Goal: Task Accomplishment & Management: Use online tool/utility

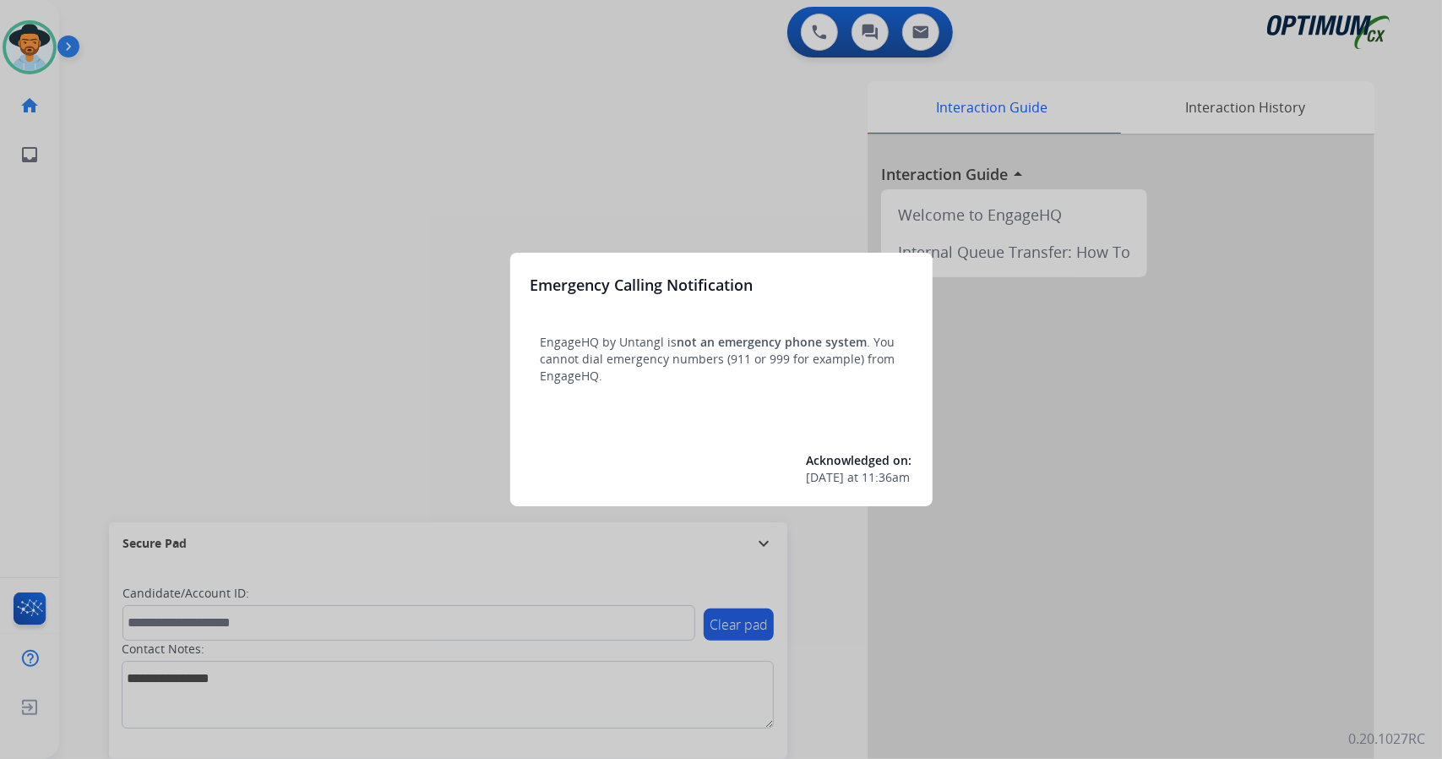
click at [159, 276] on div at bounding box center [721, 379] width 1442 height 759
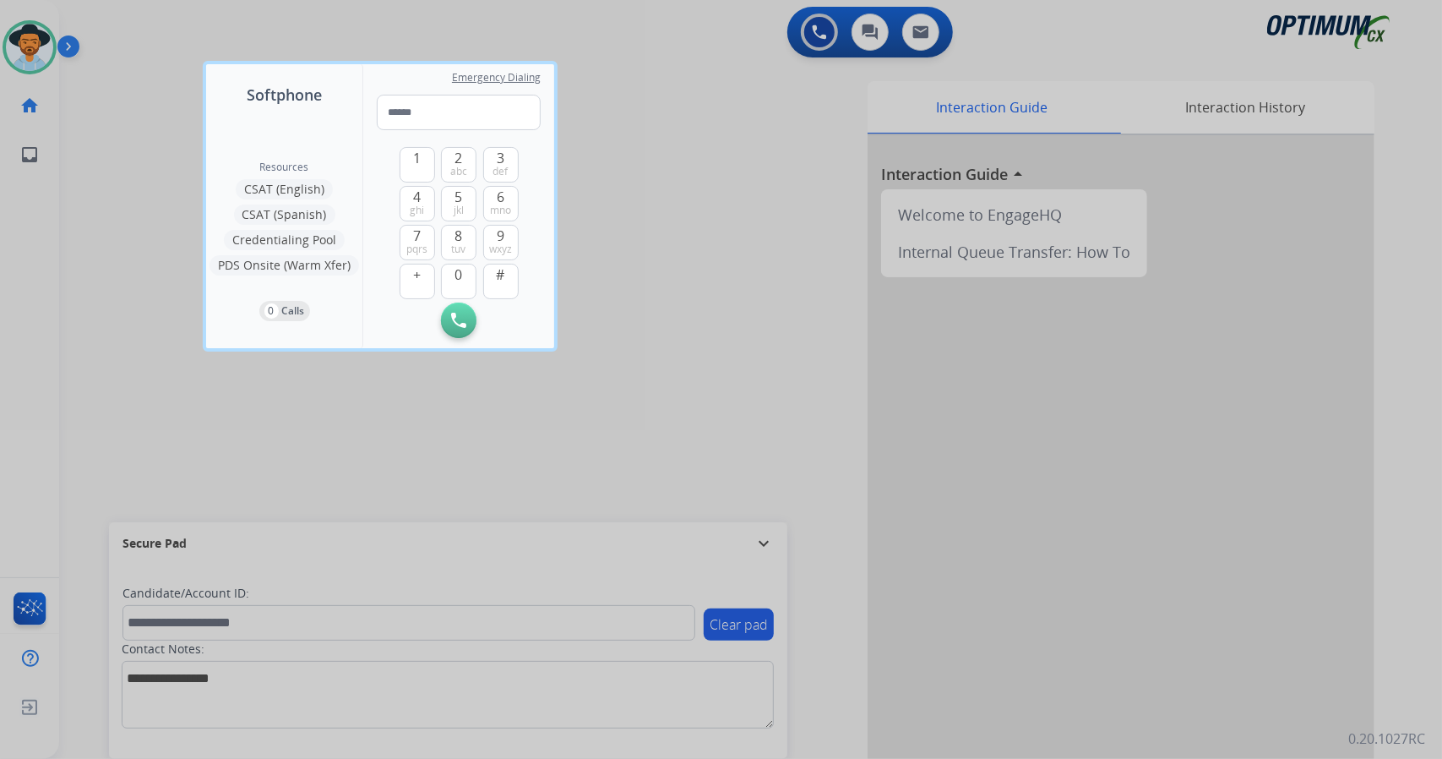
click at [159, 276] on div at bounding box center [721, 379] width 1442 height 759
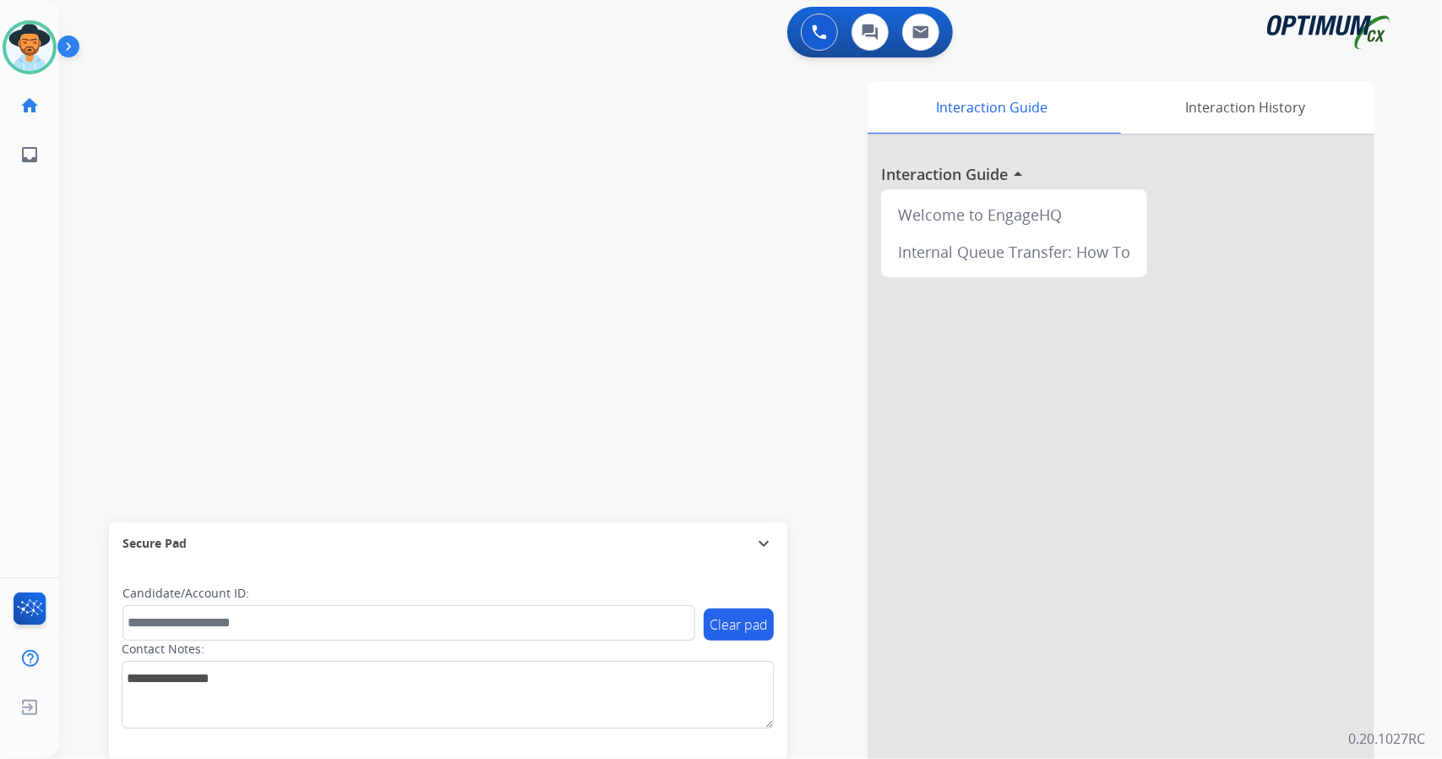
click at [159, 276] on div "swap_horiz Break voice bridge close_fullscreen Connect 3-Way Call merge_type Se…" at bounding box center [730, 413] width 1342 height 705
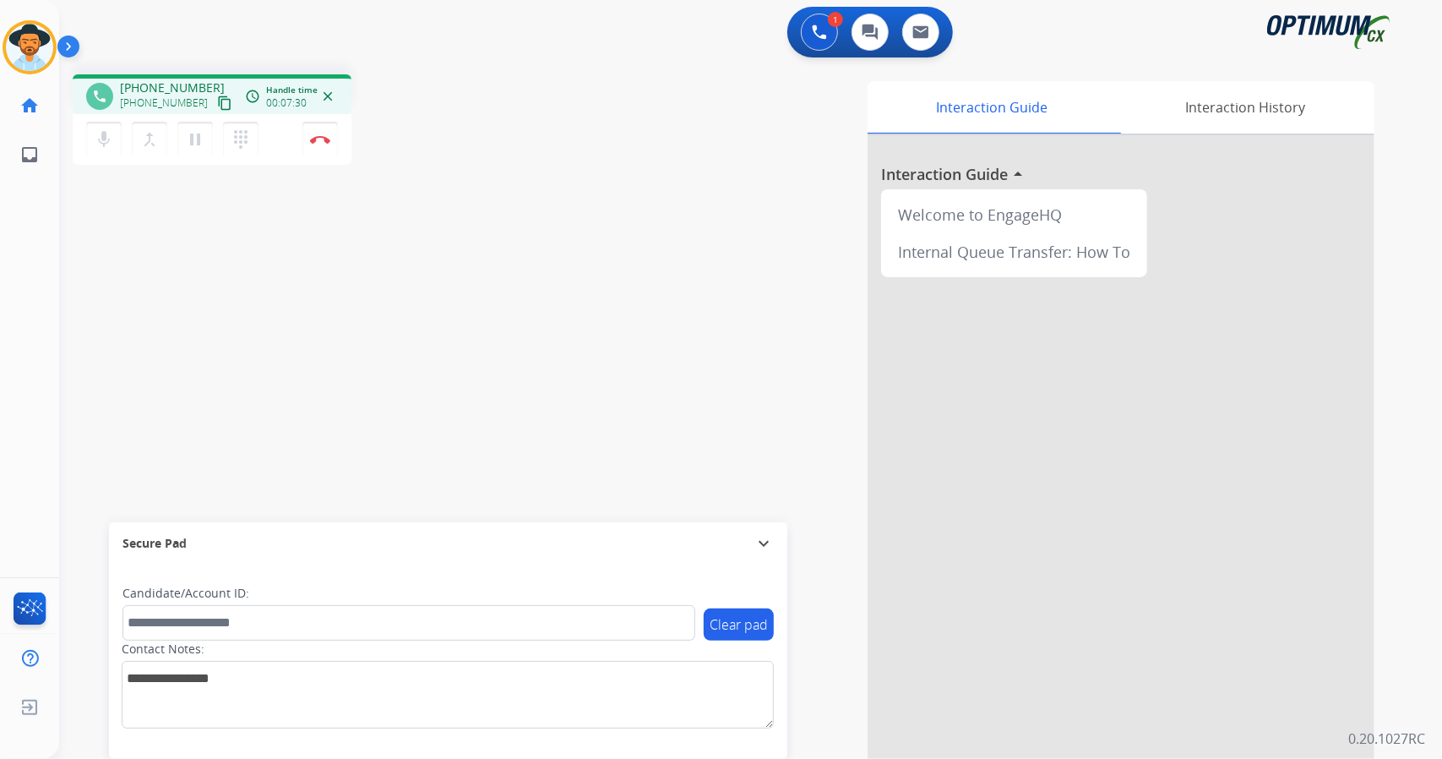
click at [427, 52] on div "1 Voice Interactions 0 Chat Interactions 0 Email Interactions" at bounding box center [740, 34] width 1322 height 54
click at [331, 138] on button "Disconnect" at bounding box center [319, 139] width 35 height 35
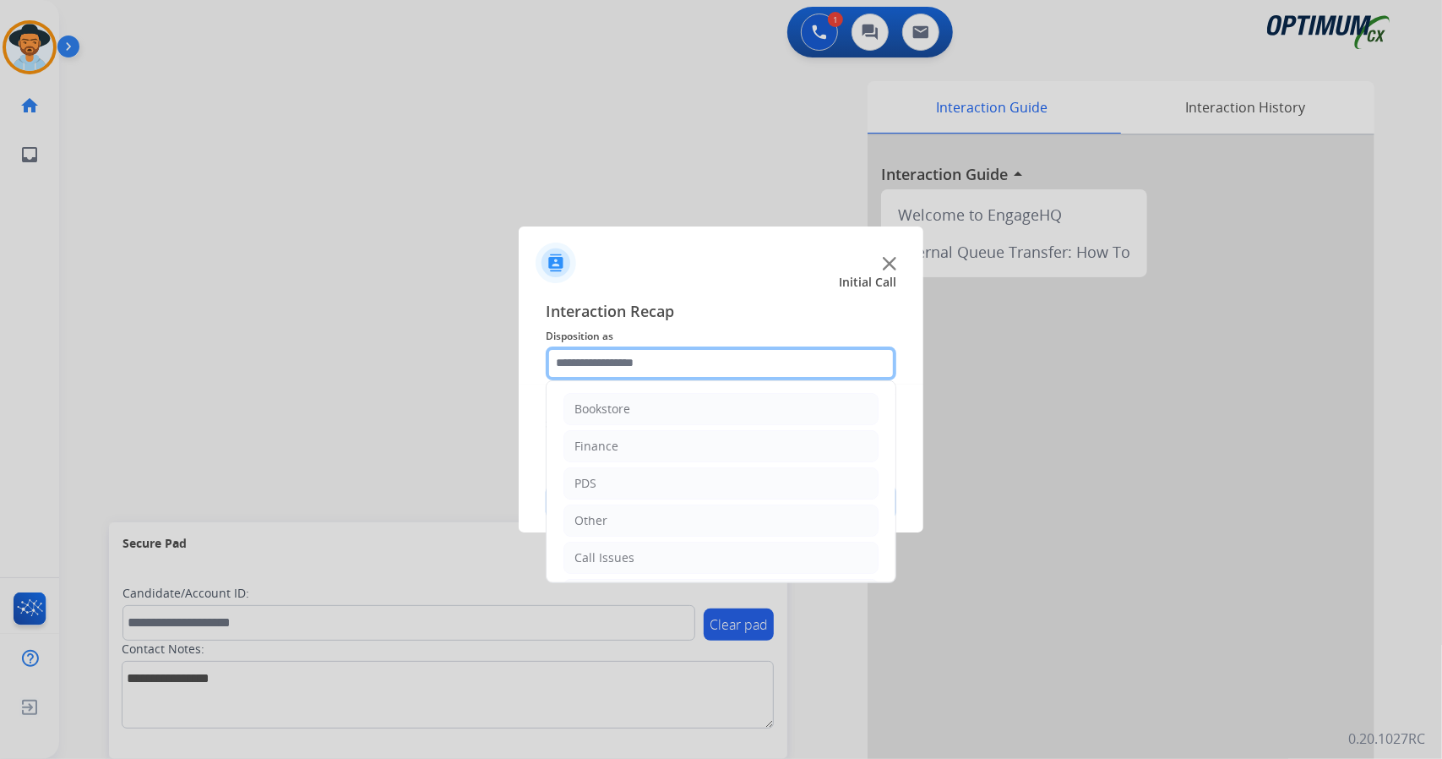
click at [654, 367] on input "text" at bounding box center [721, 363] width 351 height 34
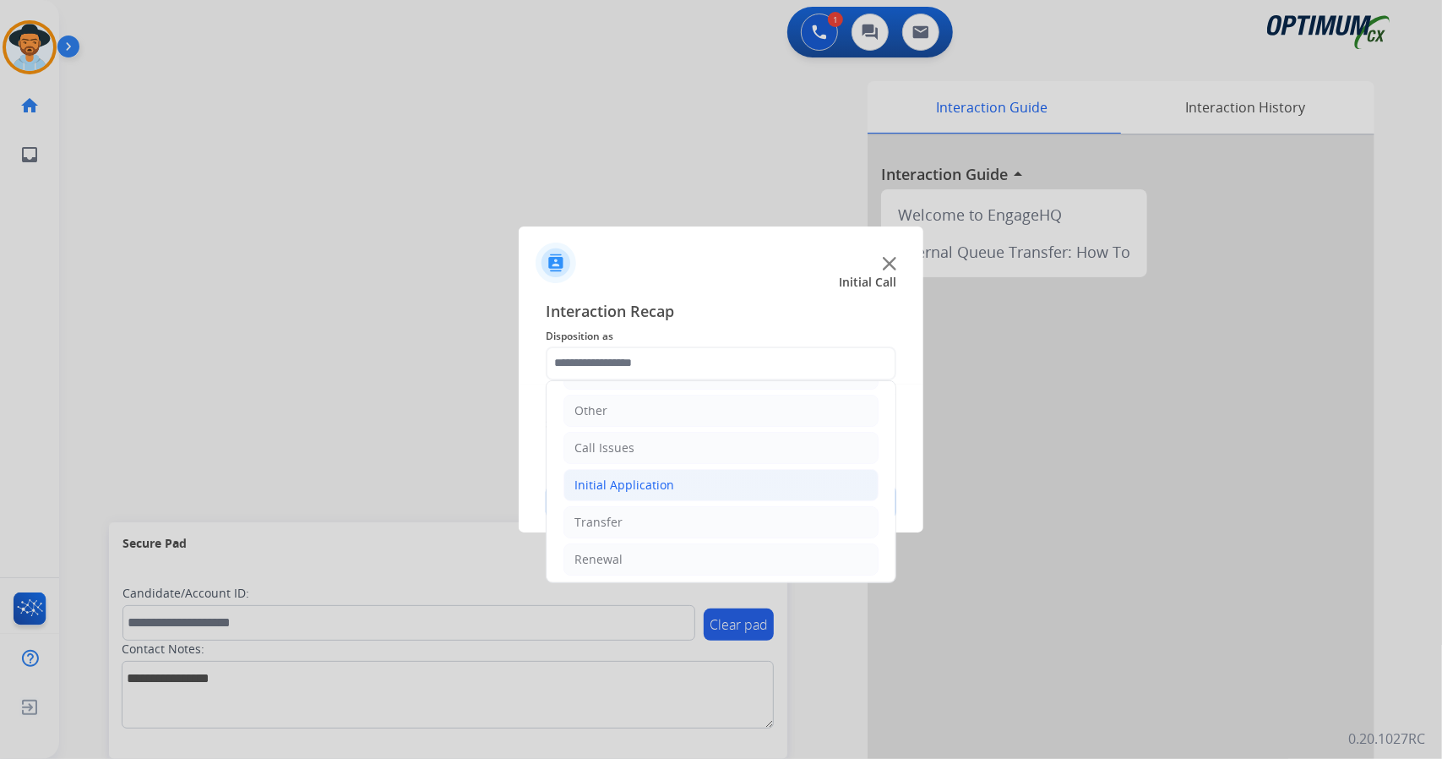
click at [644, 483] on div "Initial Application" at bounding box center [624, 484] width 100 height 17
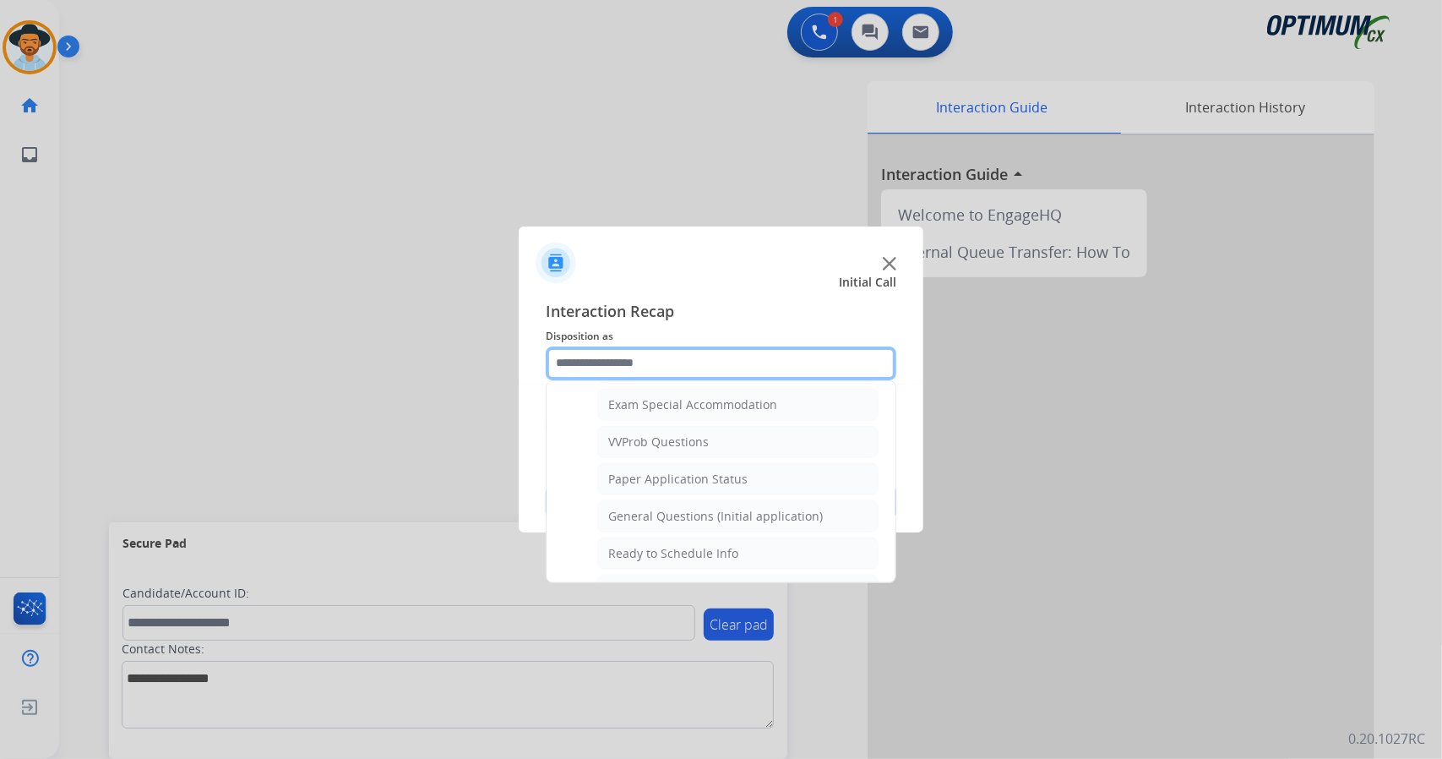
scroll to position [894, 0]
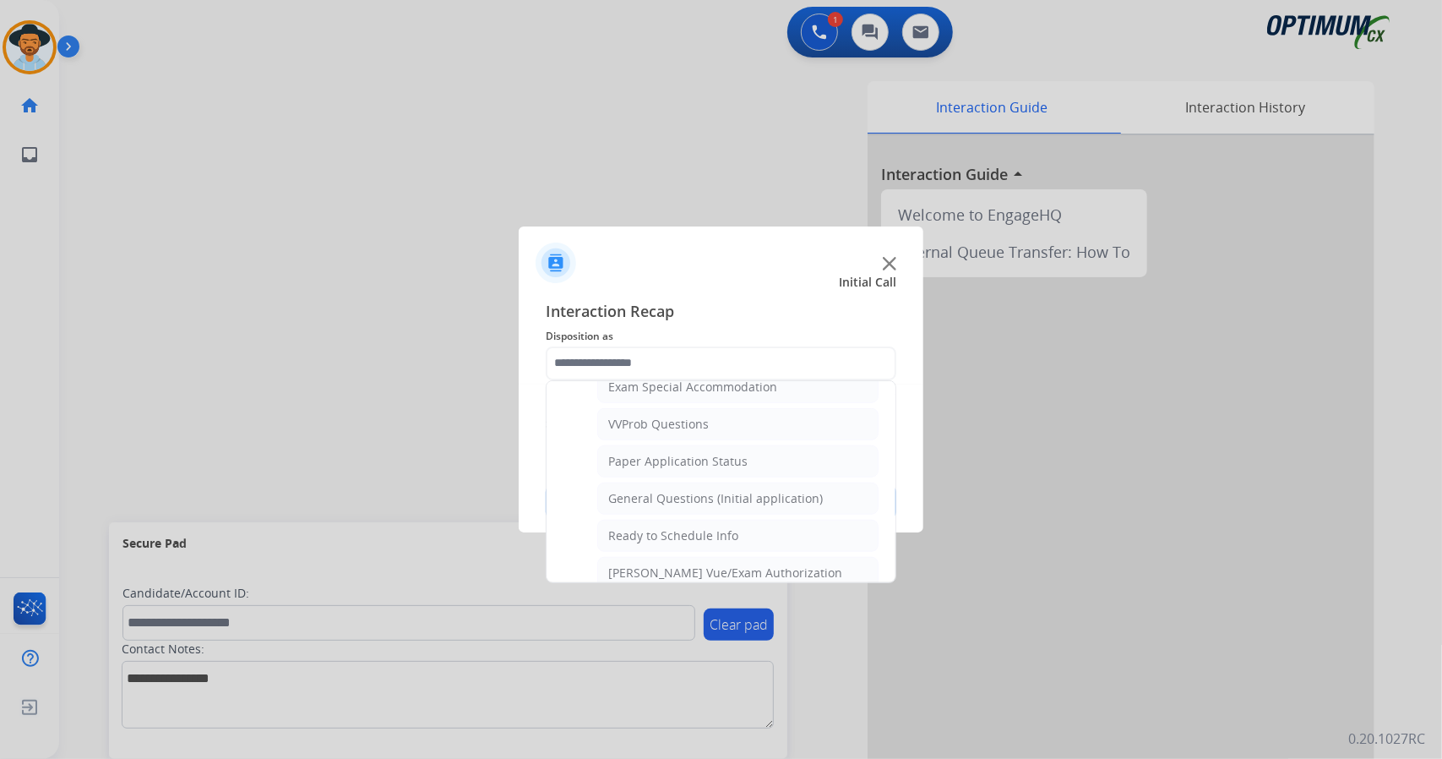
click at [644, 490] on div "General Questions (Initial application)" at bounding box center [715, 498] width 215 height 17
type input "**********"
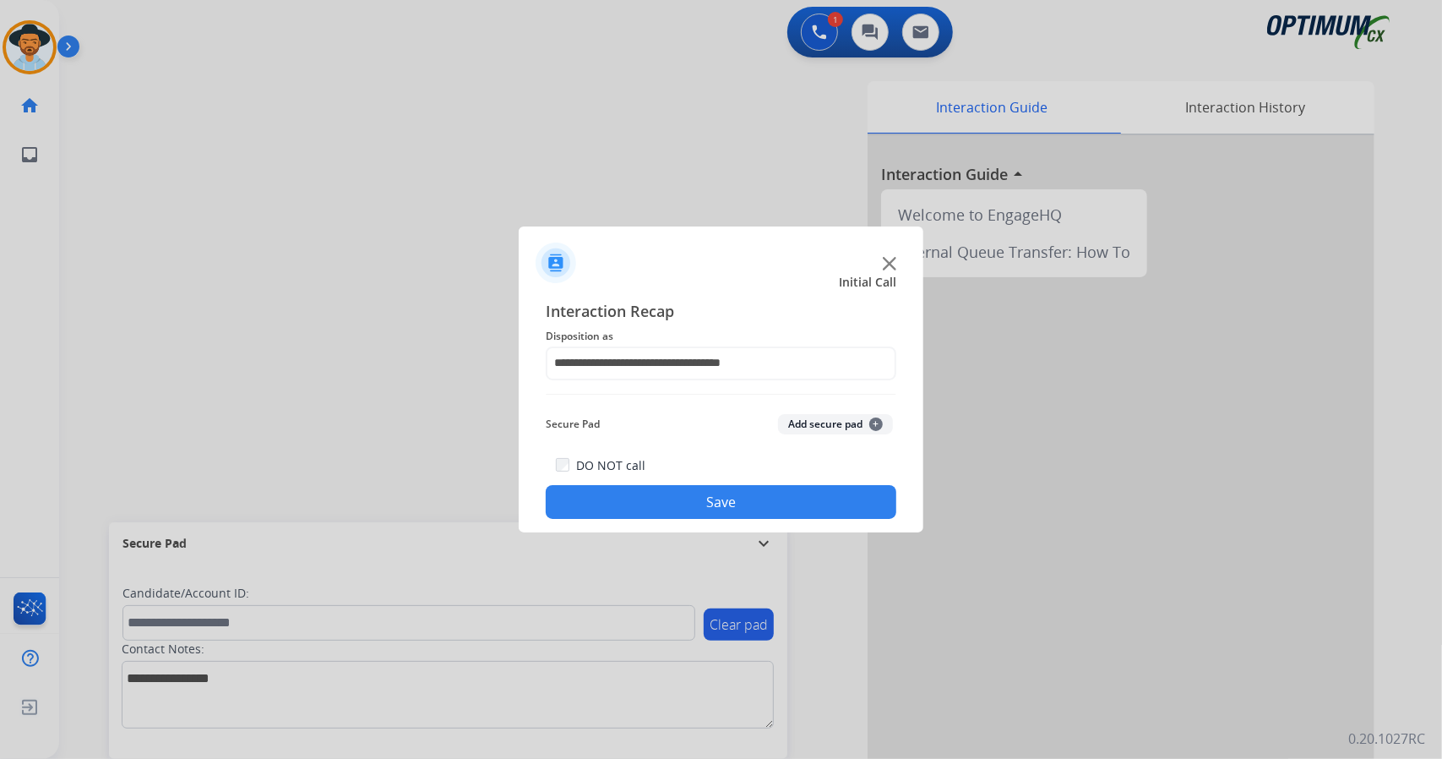
click at [644, 487] on button "Save" at bounding box center [721, 502] width 351 height 34
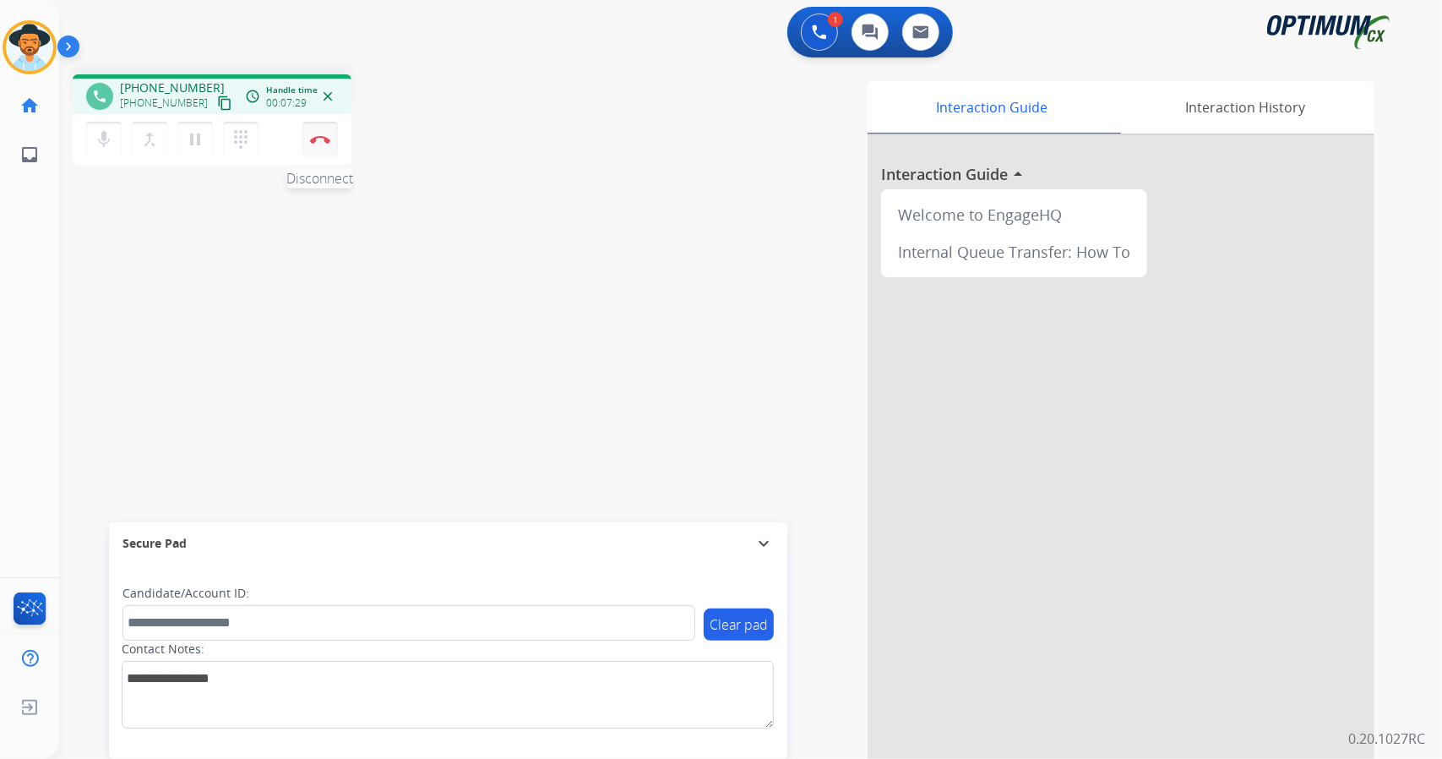
click at [328, 138] on img at bounding box center [320, 139] width 20 height 8
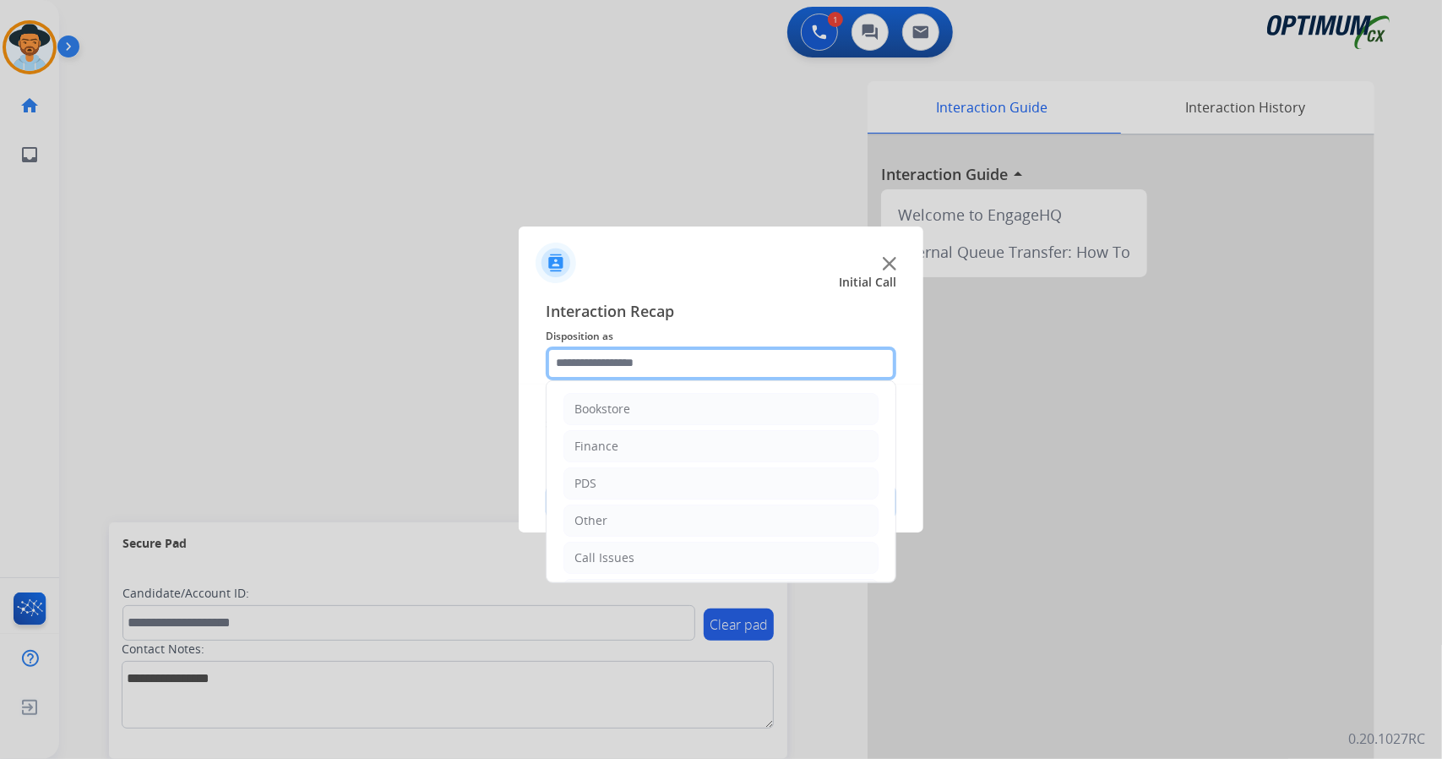
click at [642, 351] on input "text" at bounding box center [721, 363] width 351 height 34
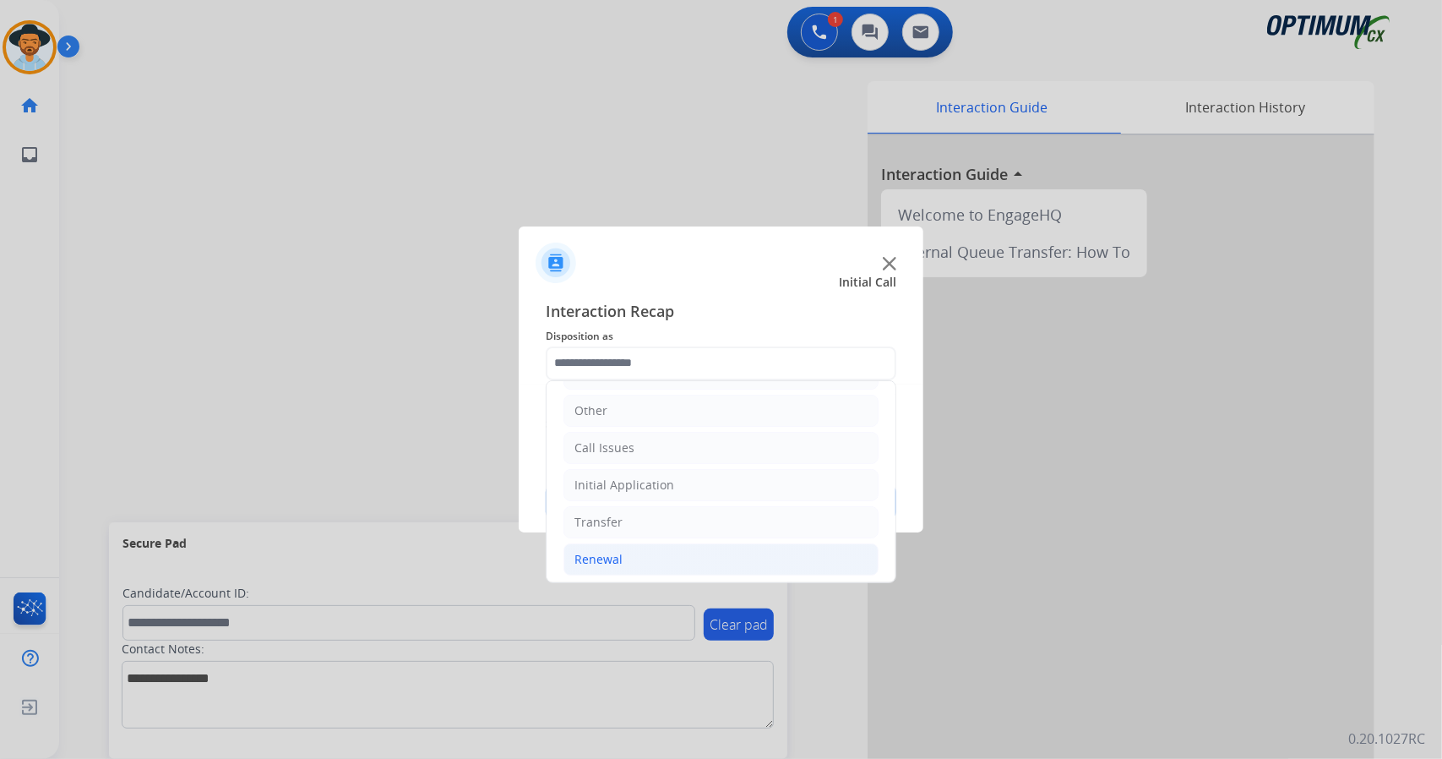
click at [667, 552] on li "Renewal" at bounding box center [720, 559] width 315 height 32
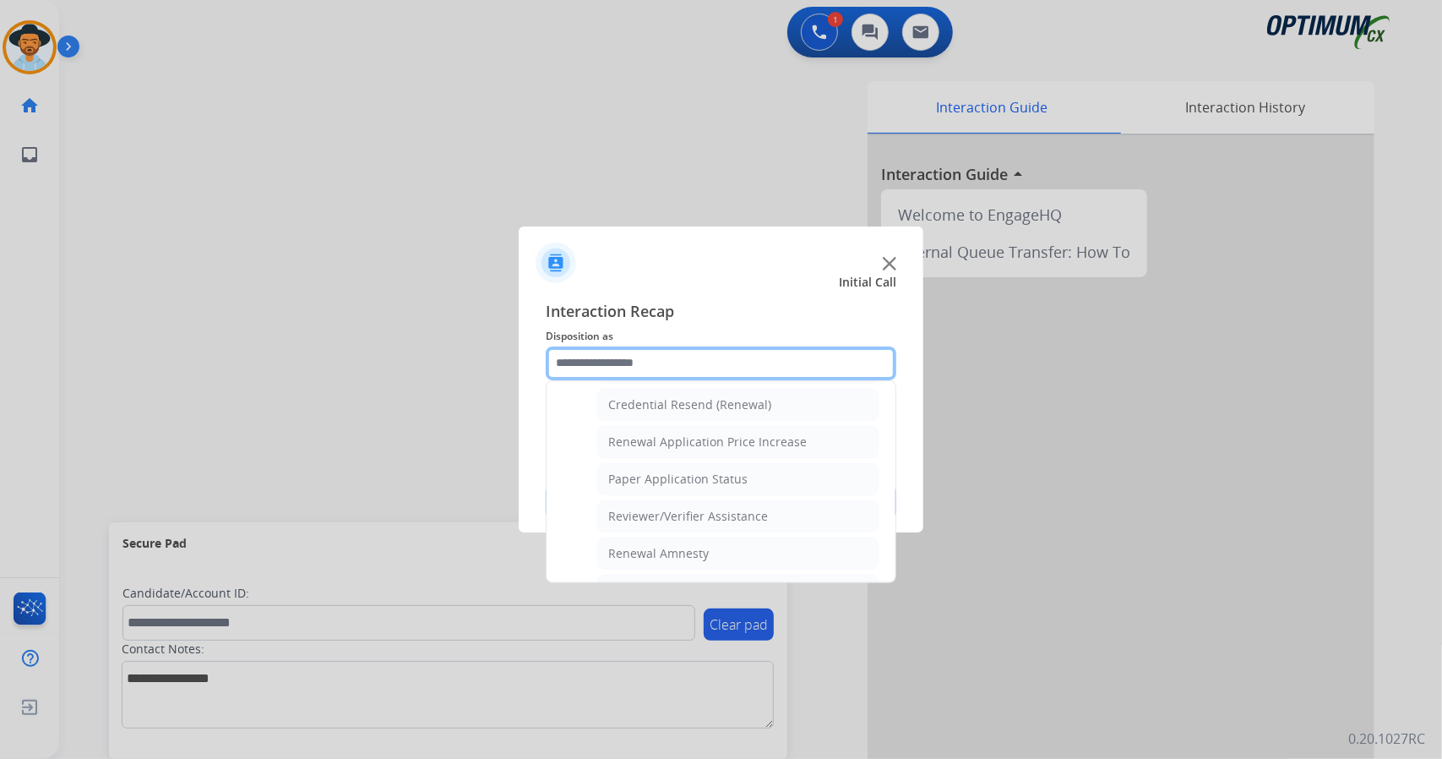
scroll to position [639, 0]
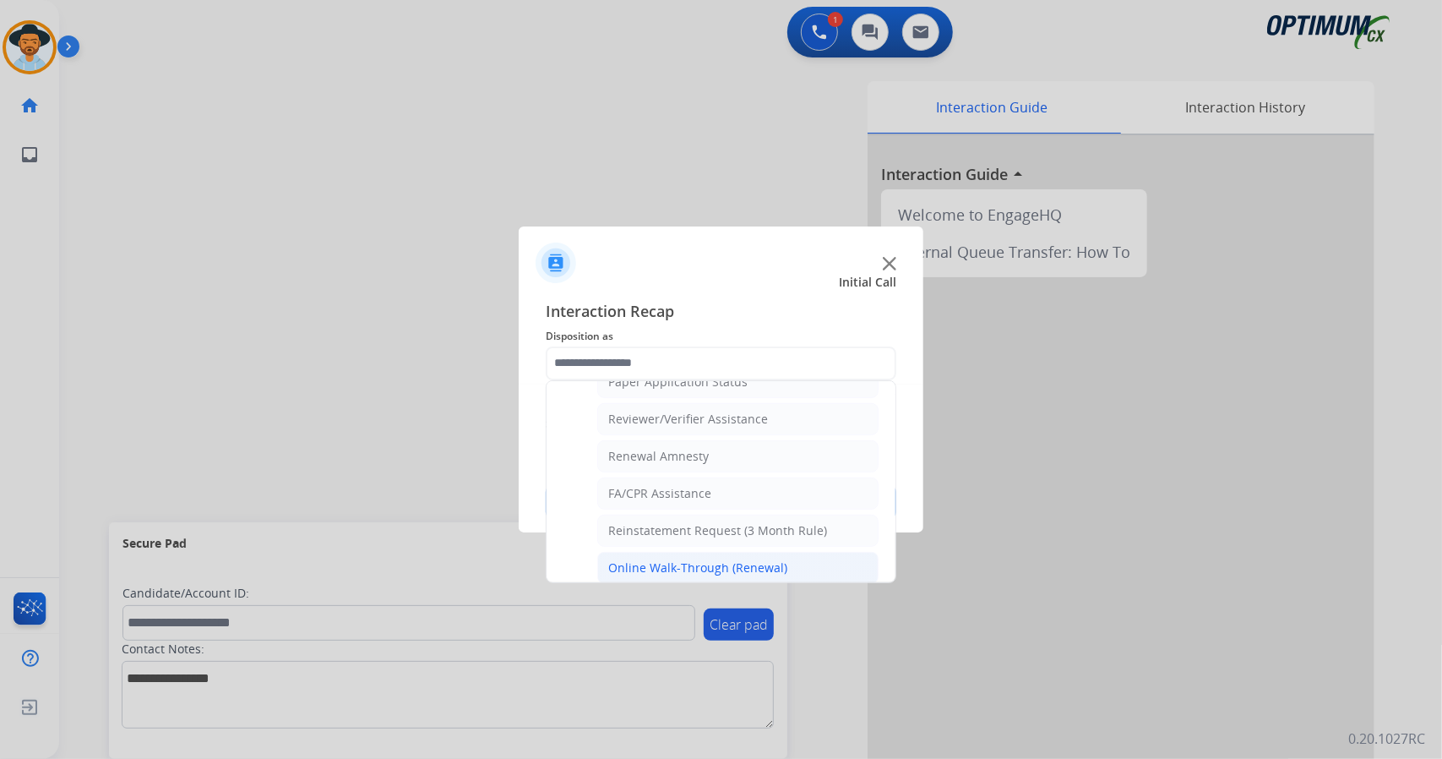
click at [686, 559] on div "Online Walk-Through (Renewal)" at bounding box center [697, 567] width 179 height 17
type input "**********"
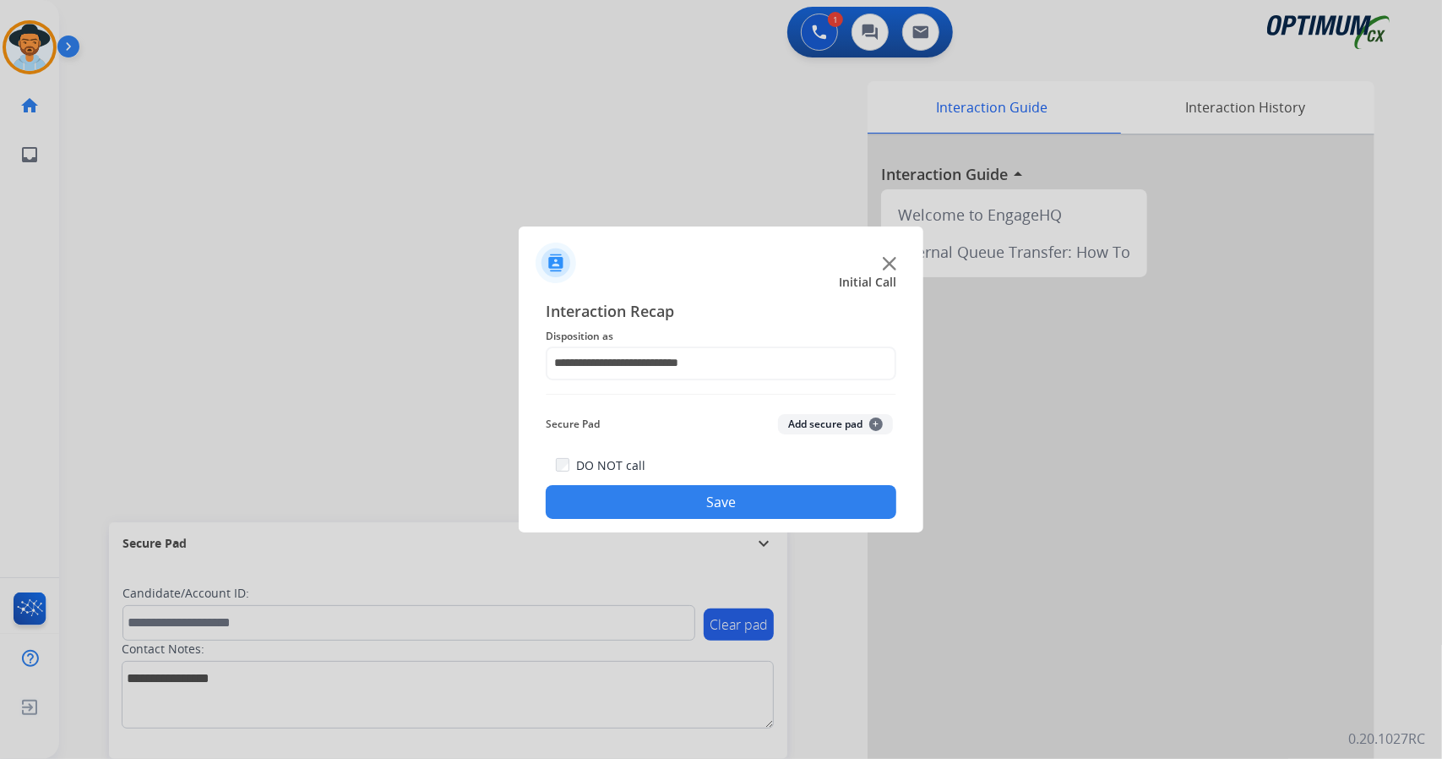
click at [657, 491] on button "Save" at bounding box center [721, 502] width 351 height 34
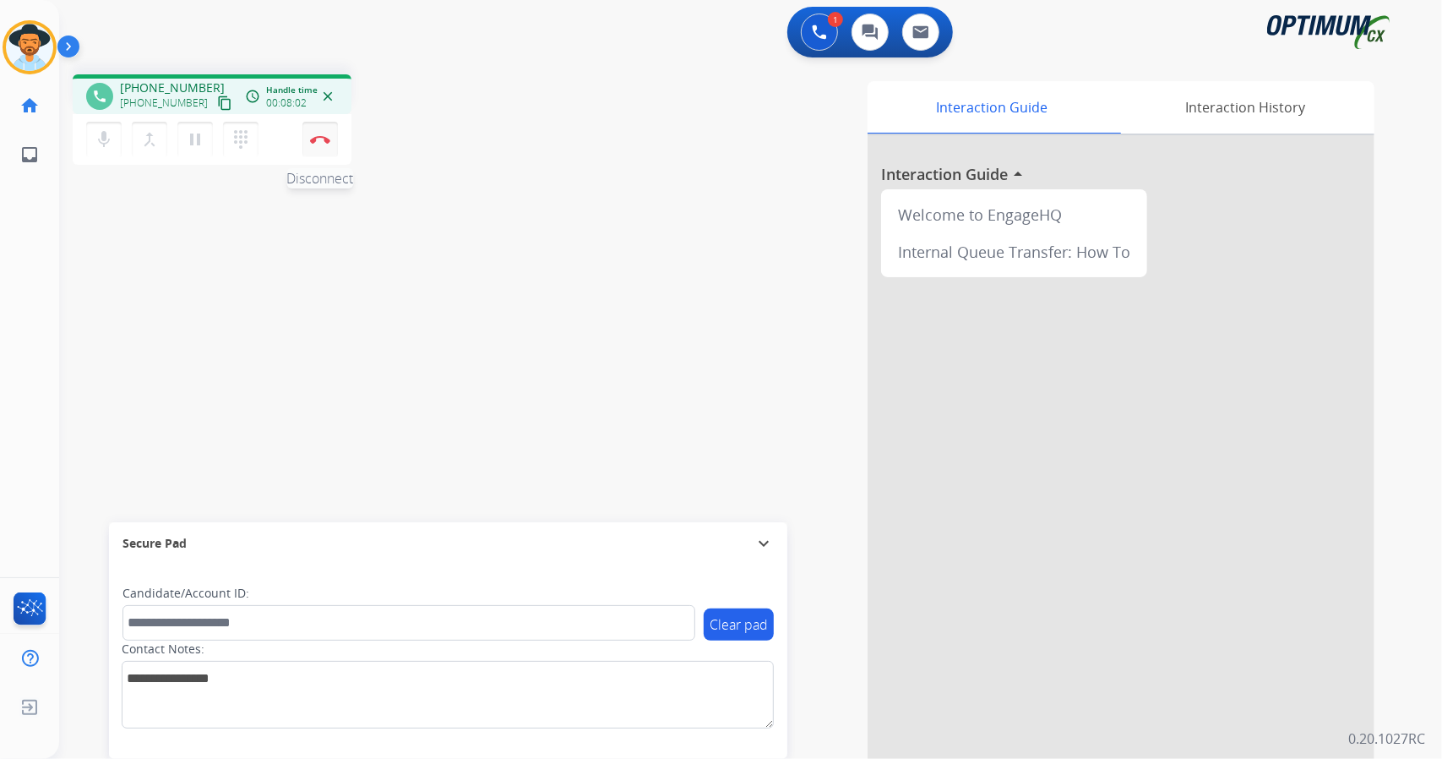
click at [329, 148] on button "Disconnect" at bounding box center [319, 139] width 35 height 35
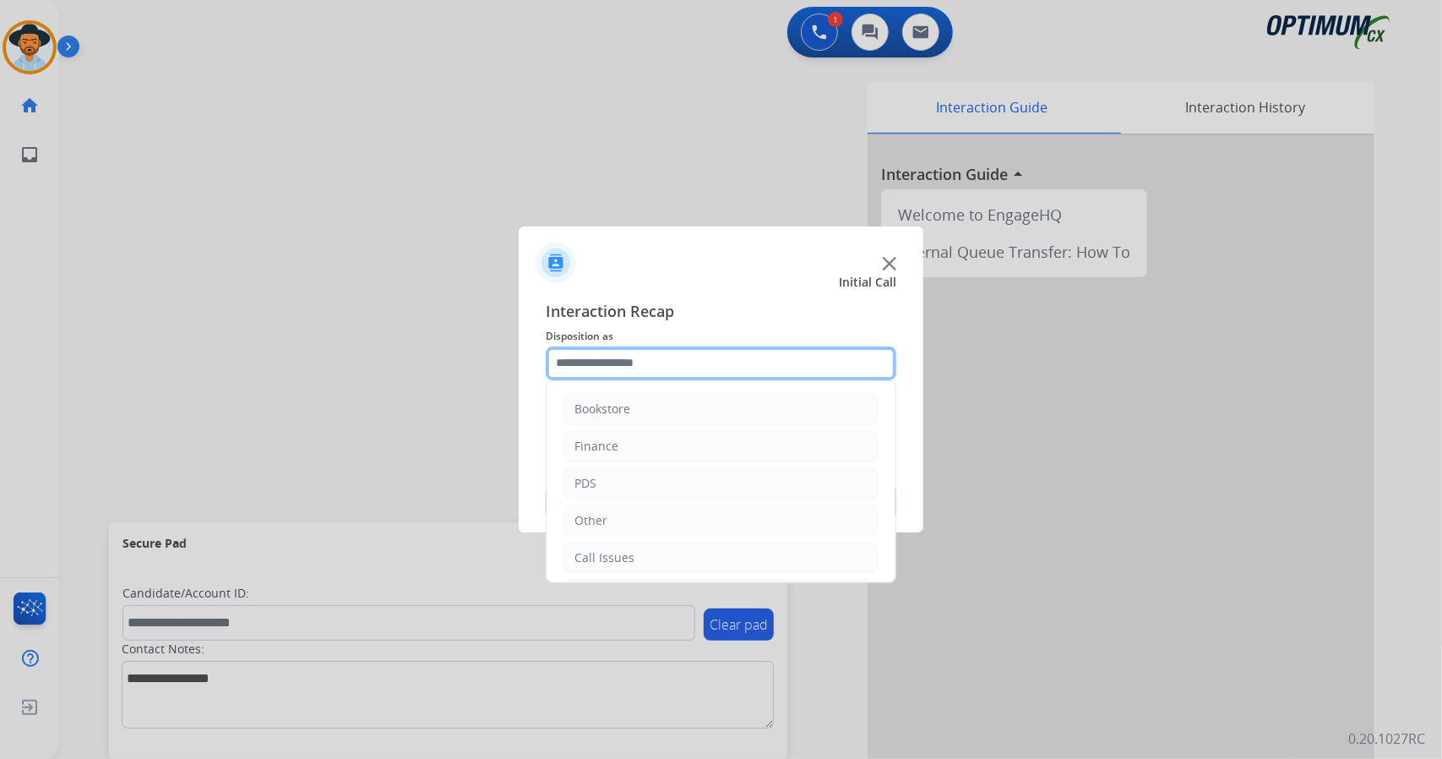
click at [625, 361] on input "text" at bounding box center [721, 363] width 351 height 34
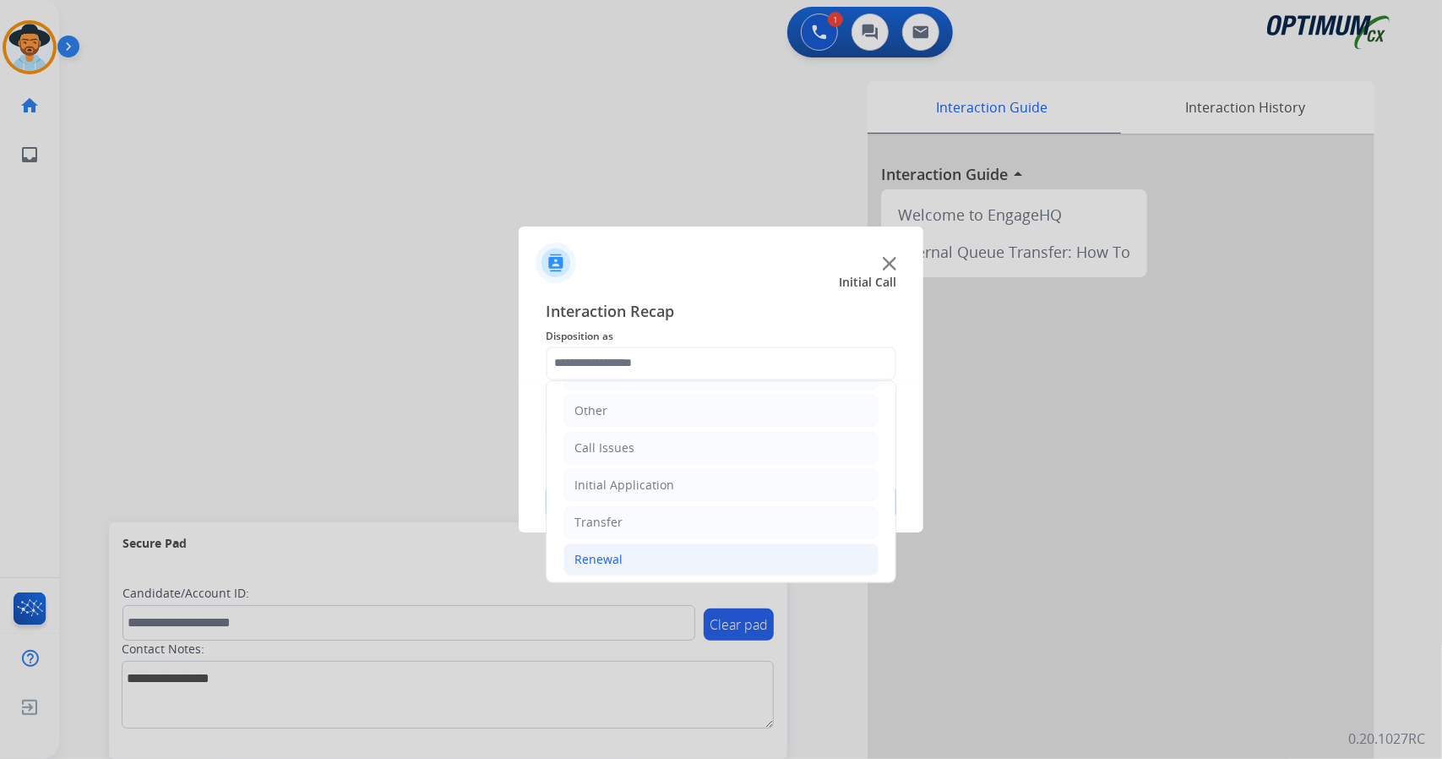
click at [664, 553] on li "Renewal" at bounding box center [720, 559] width 315 height 32
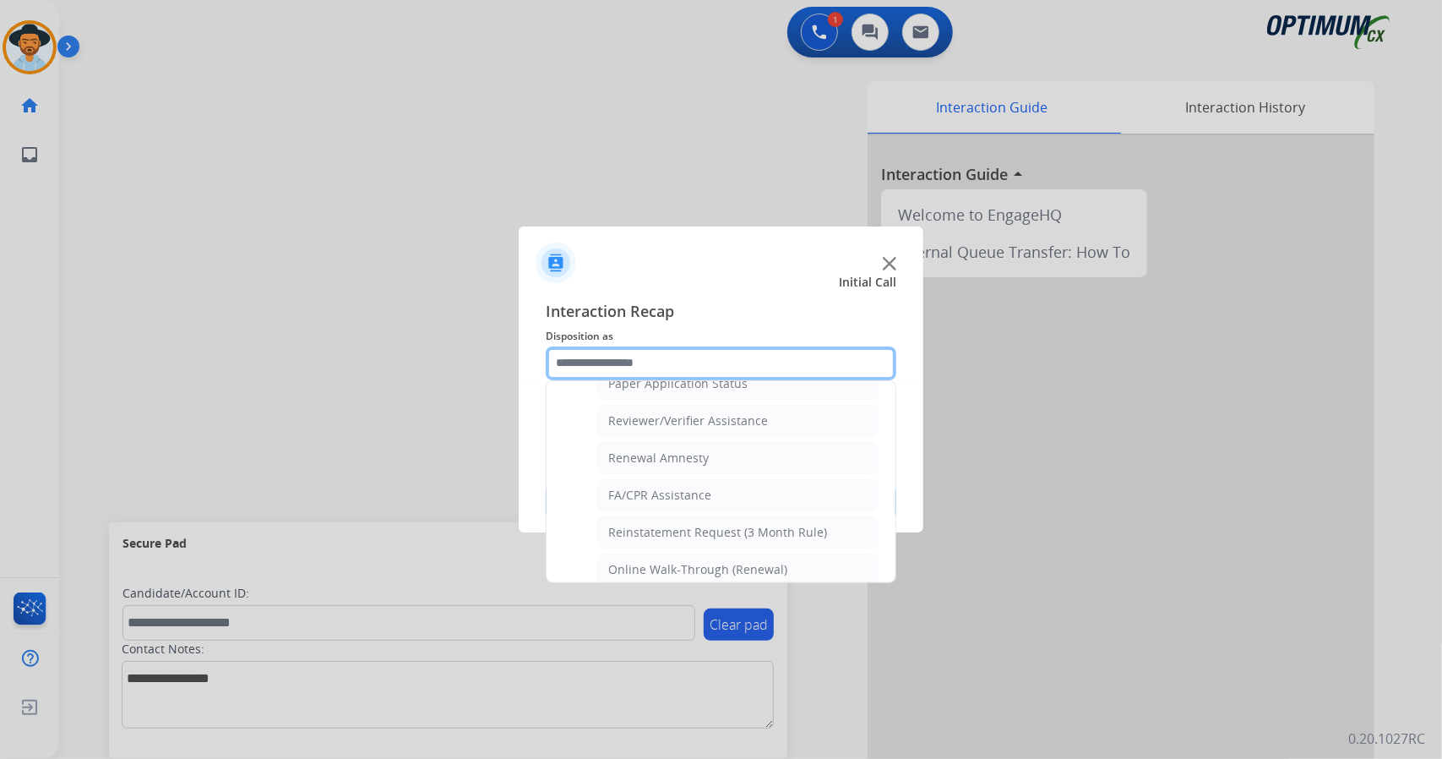
scroll to position [639, 0]
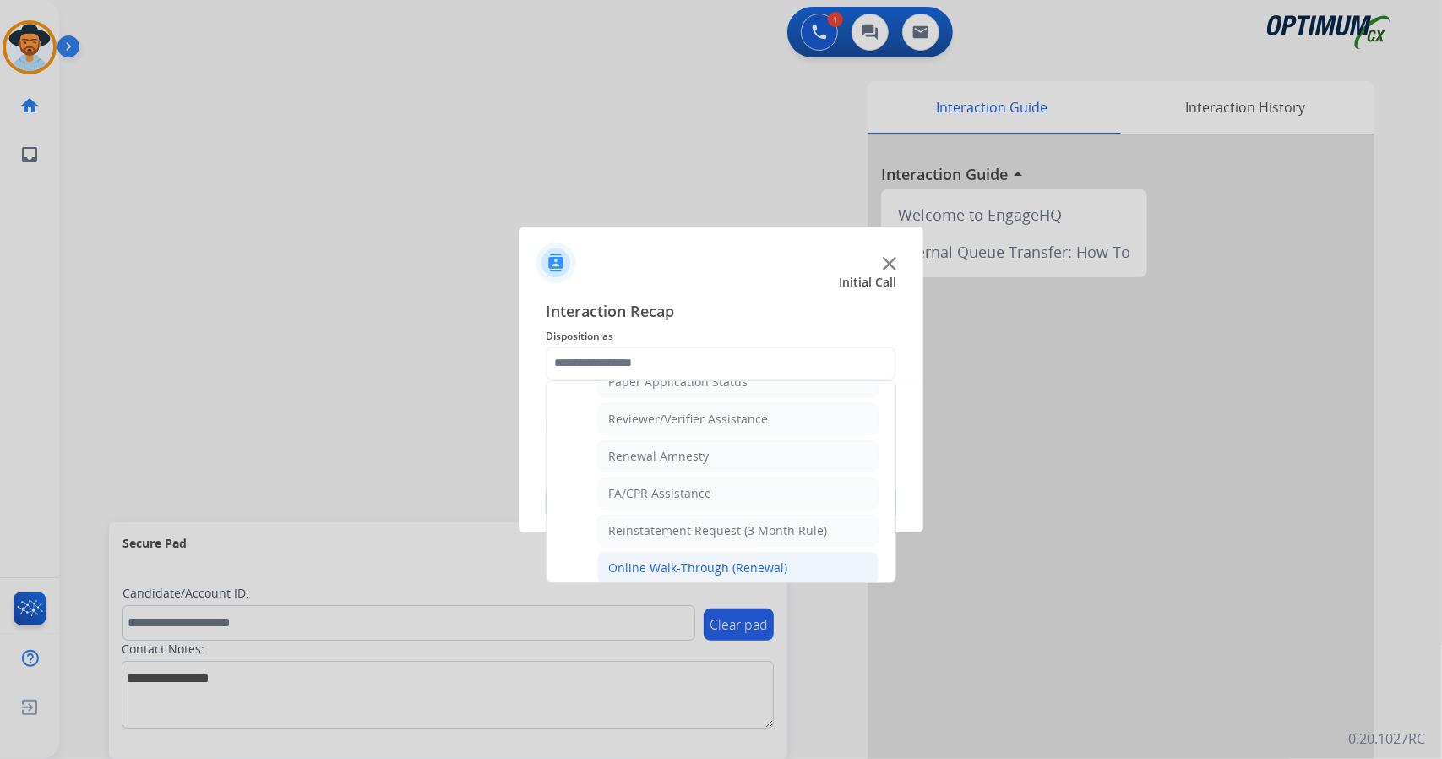
click at [694, 559] on div "Online Walk-Through (Renewal)" at bounding box center [697, 567] width 179 height 17
type input "**********"
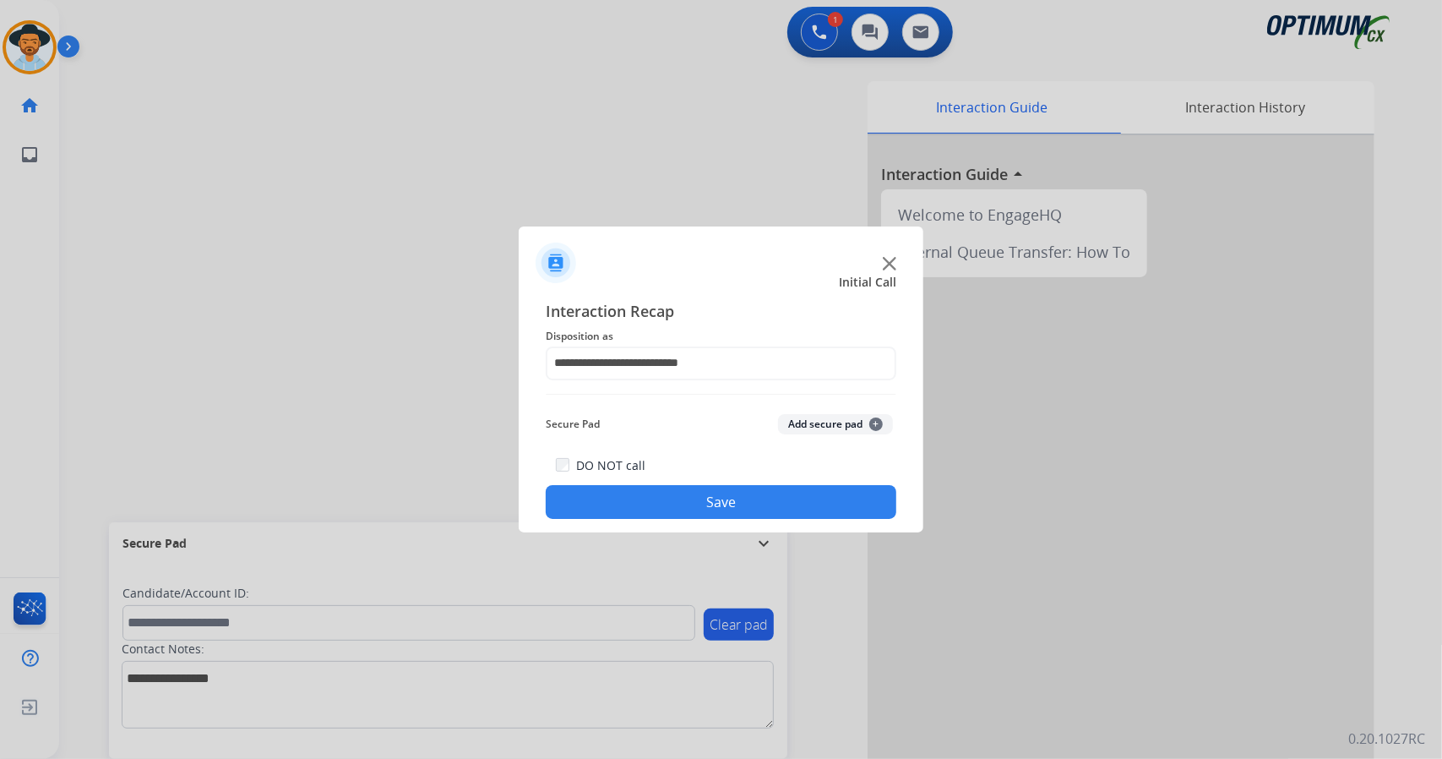
click at [683, 503] on button "Save" at bounding box center [721, 502] width 351 height 34
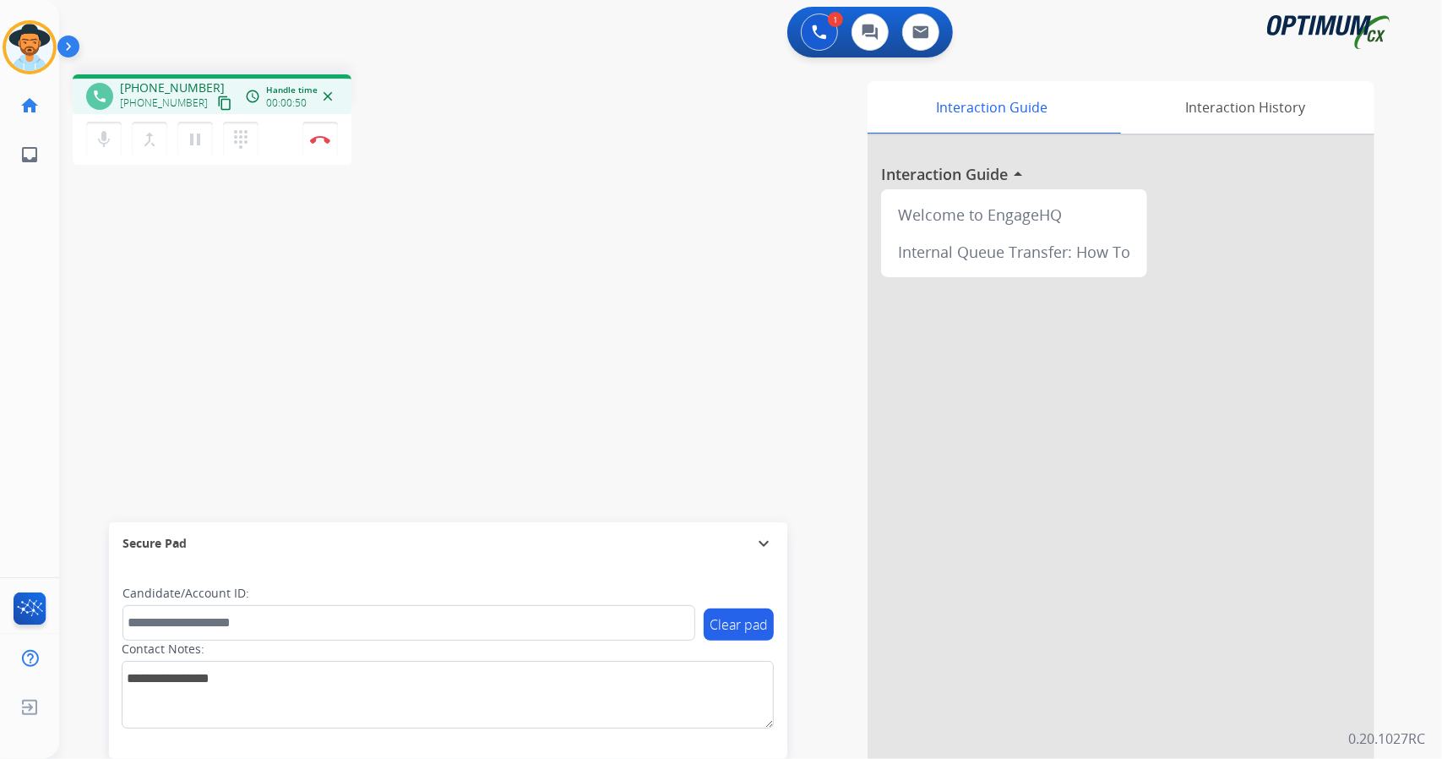
click at [539, 24] on div "1 Voice Interactions 0 Chat Interactions 0 Email Interactions" at bounding box center [740, 34] width 1322 height 54
click at [328, 136] on img at bounding box center [320, 139] width 20 height 8
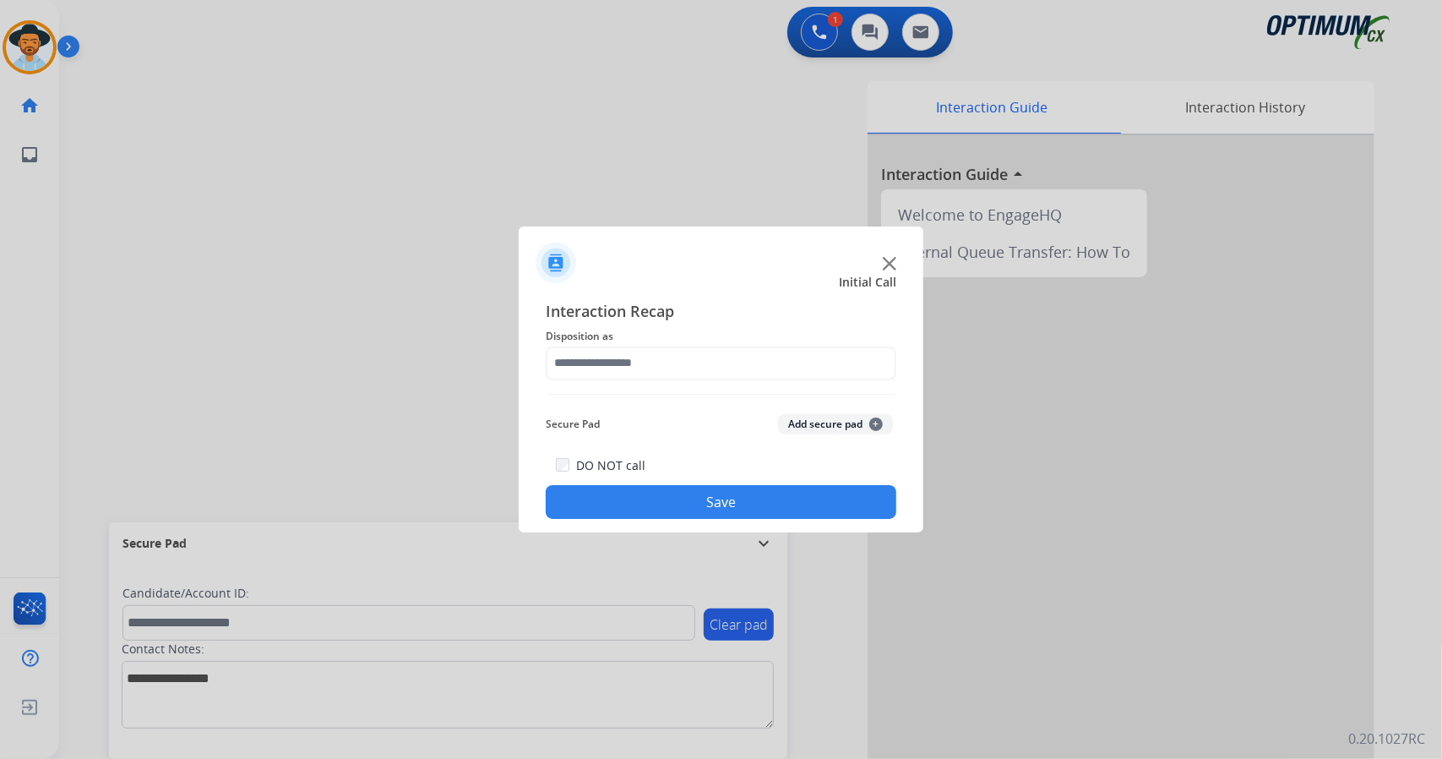
click at [551, 342] on span "Disposition as" at bounding box center [721, 336] width 351 height 20
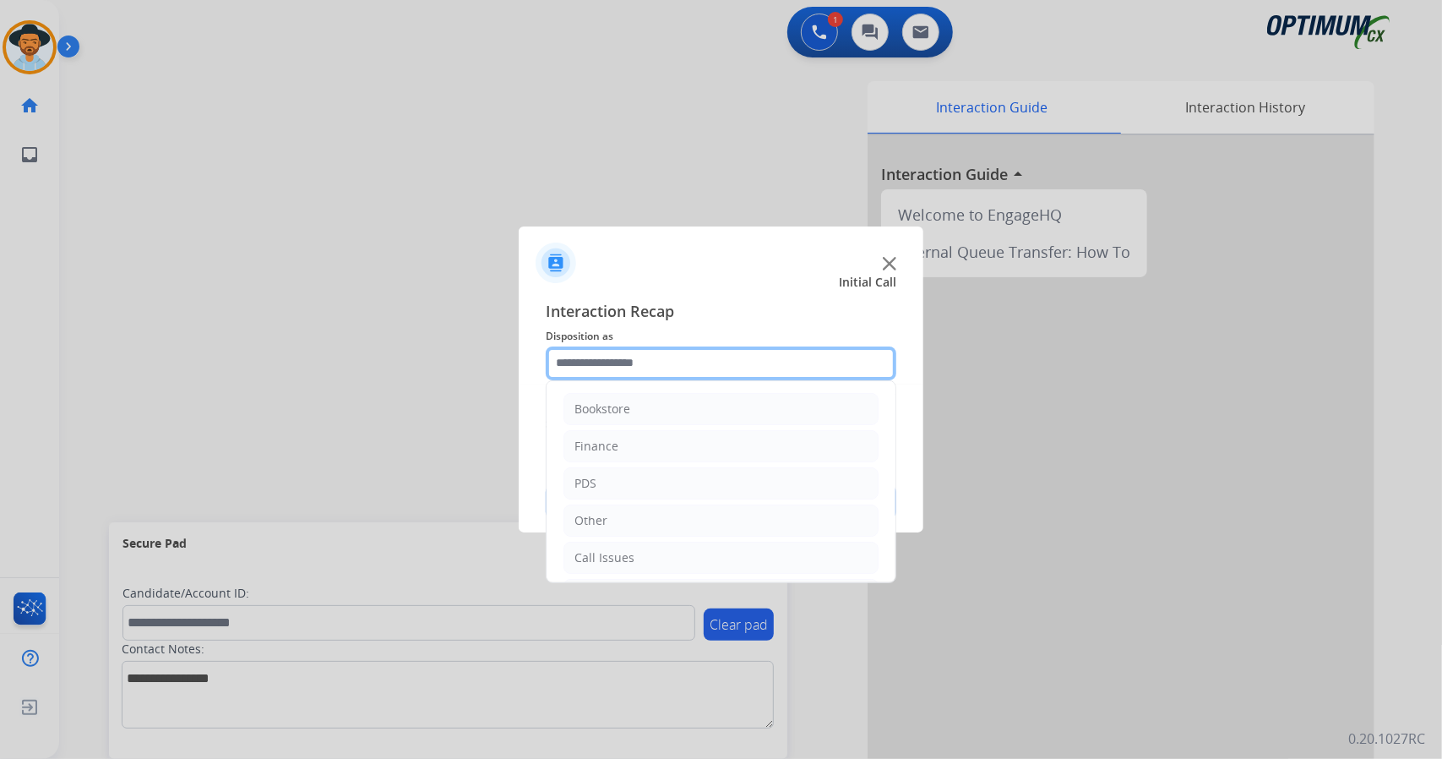
click at [595, 369] on input "text" at bounding box center [721, 363] width 351 height 34
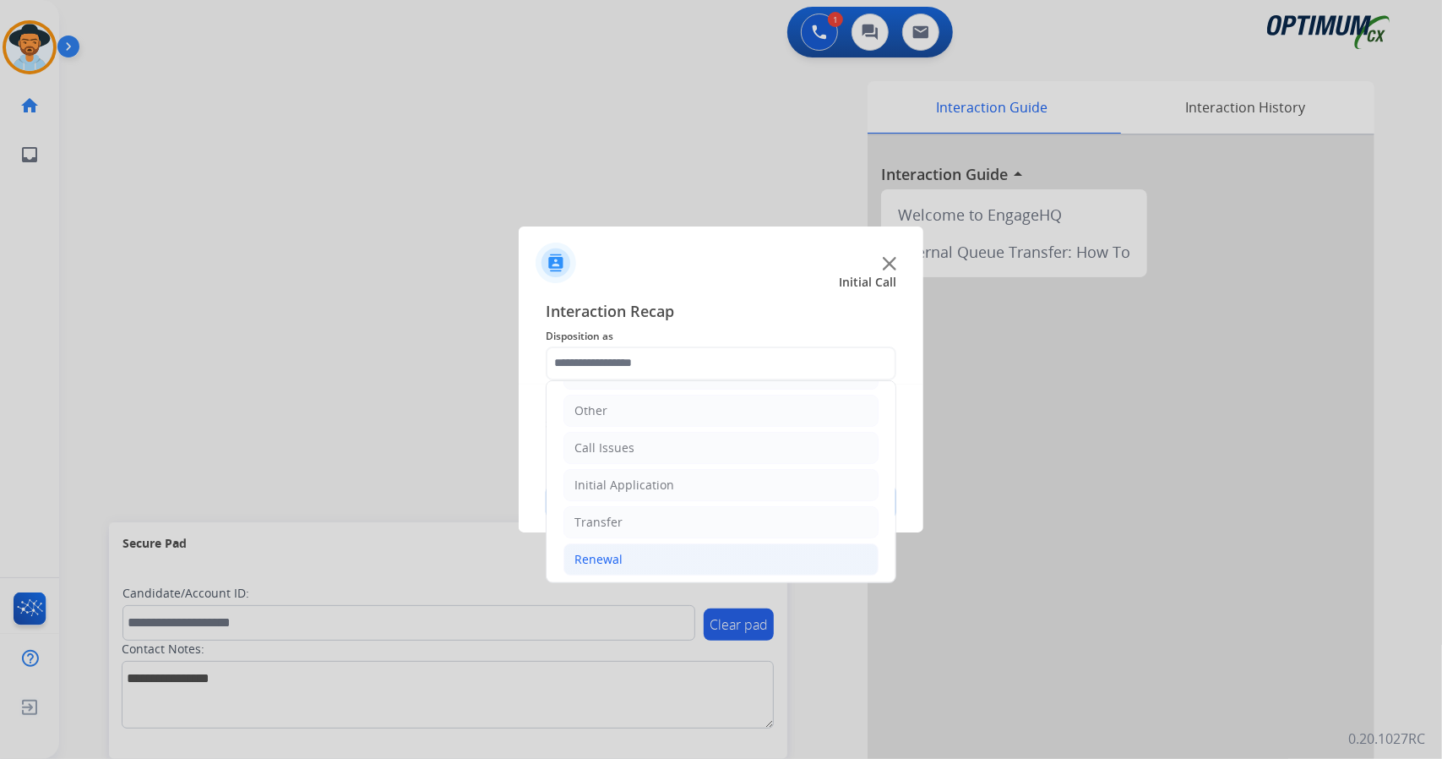
click at [643, 555] on li "Renewal" at bounding box center [720, 559] width 315 height 32
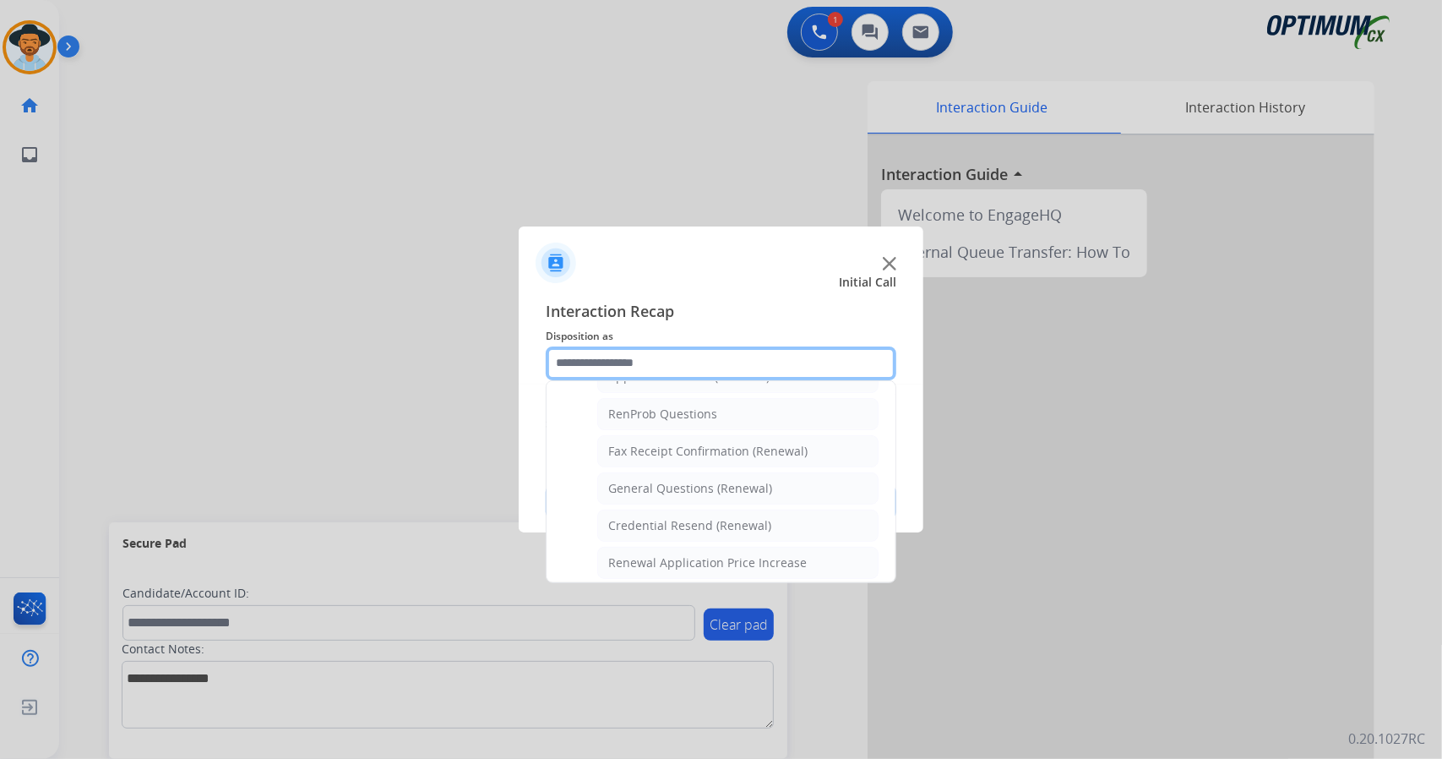
scroll to position [417, 0]
click at [697, 483] on div "General Questions (Renewal)" at bounding box center [690, 491] width 164 height 17
type input "**********"
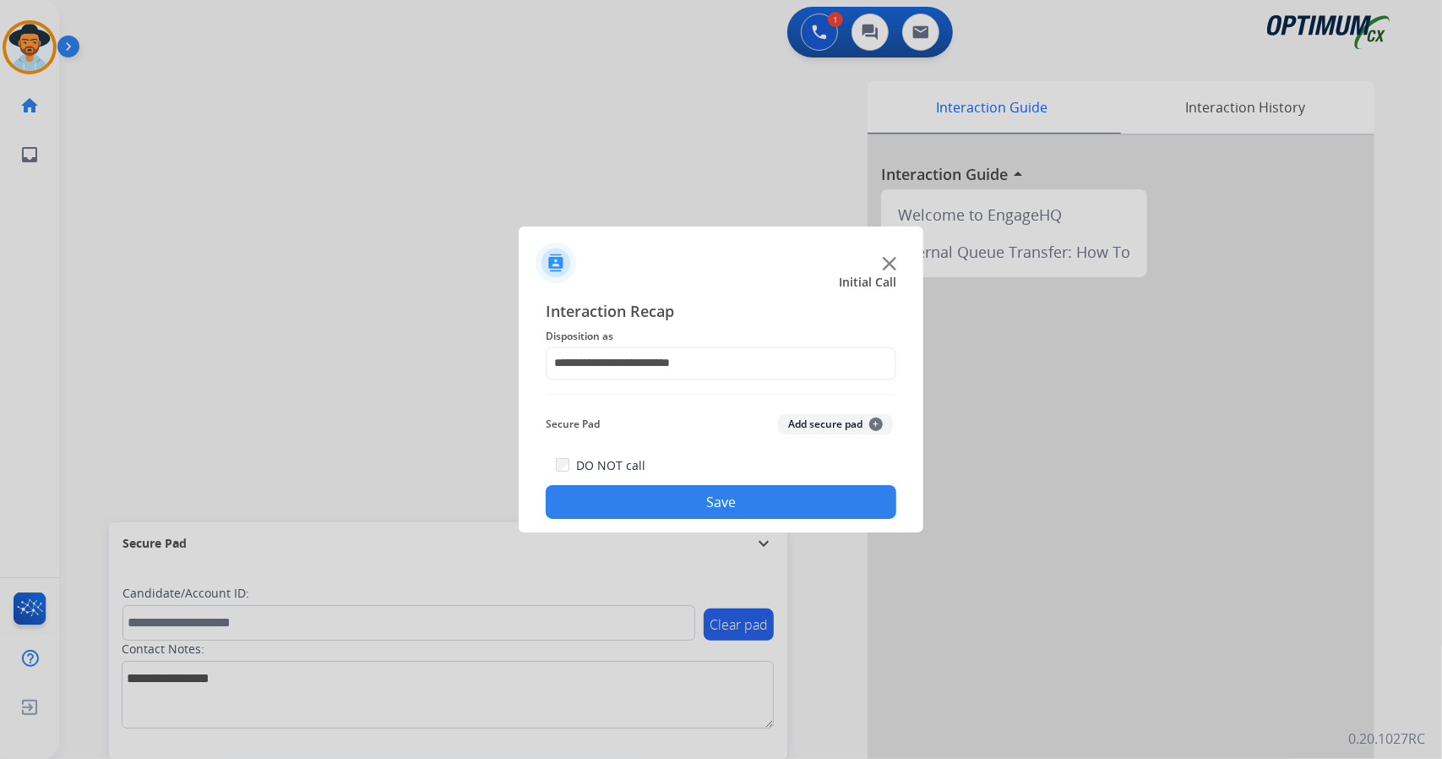
click at [702, 506] on button "Save" at bounding box center [721, 502] width 351 height 34
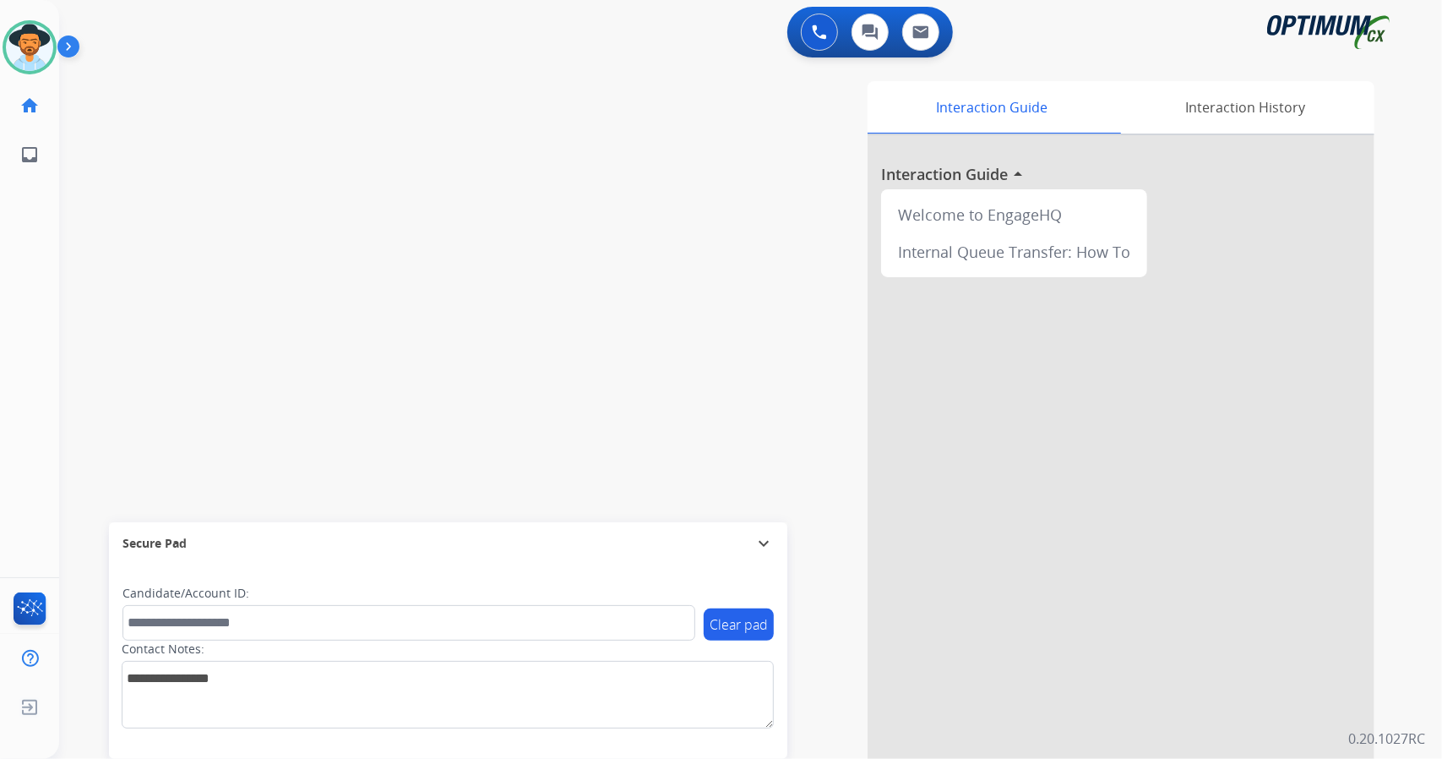
click at [502, 41] on div "0 Voice Interactions 0 Chat Interactions 0 Email Interactions" at bounding box center [740, 34] width 1322 height 54
click at [440, 237] on div "swap_horiz Break voice bridge close_fullscreen Connect 3-Way Call merge_type Se…" at bounding box center [730, 413] width 1342 height 705
click at [670, 468] on div "Interaction Guide Interaction History Interaction Guide arrow_drop_up Welcome t…" at bounding box center [956, 423] width 836 height 684
click at [155, 146] on div "swap_horiz Break voice bridge close_fullscreen Connect 3-Way Call merge_type Se…" at bounding box center [730, 413] width 1342 height 705
click at [158, 378] on div "swap_horiz Break voice bridge close_fullscreen Connect 3-Way Call merge_type Se…" at bounding box center [730, 413] width 1342 height 705
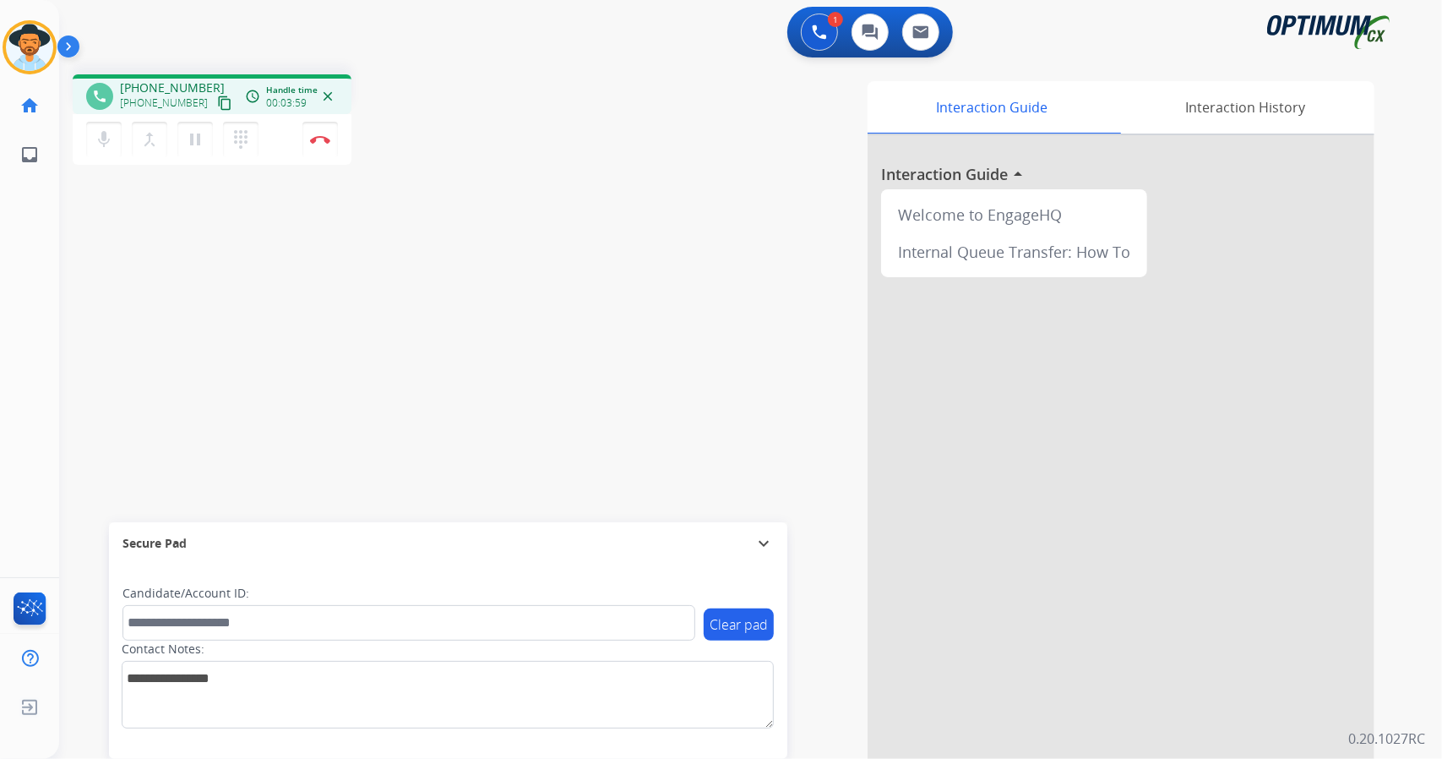
click at [594, 63] on div "phone +19567770405 +19567770405 content_copy access_time Call metrics Queue 00:…" at bounding box center [730, 413] width 1342 height 705
click at [444, 74] on div "phone +19567770405 +19567770405 content_copy access_time Call metrics Queue 00:…" at bounding box center [302, 121] width 459 height 95
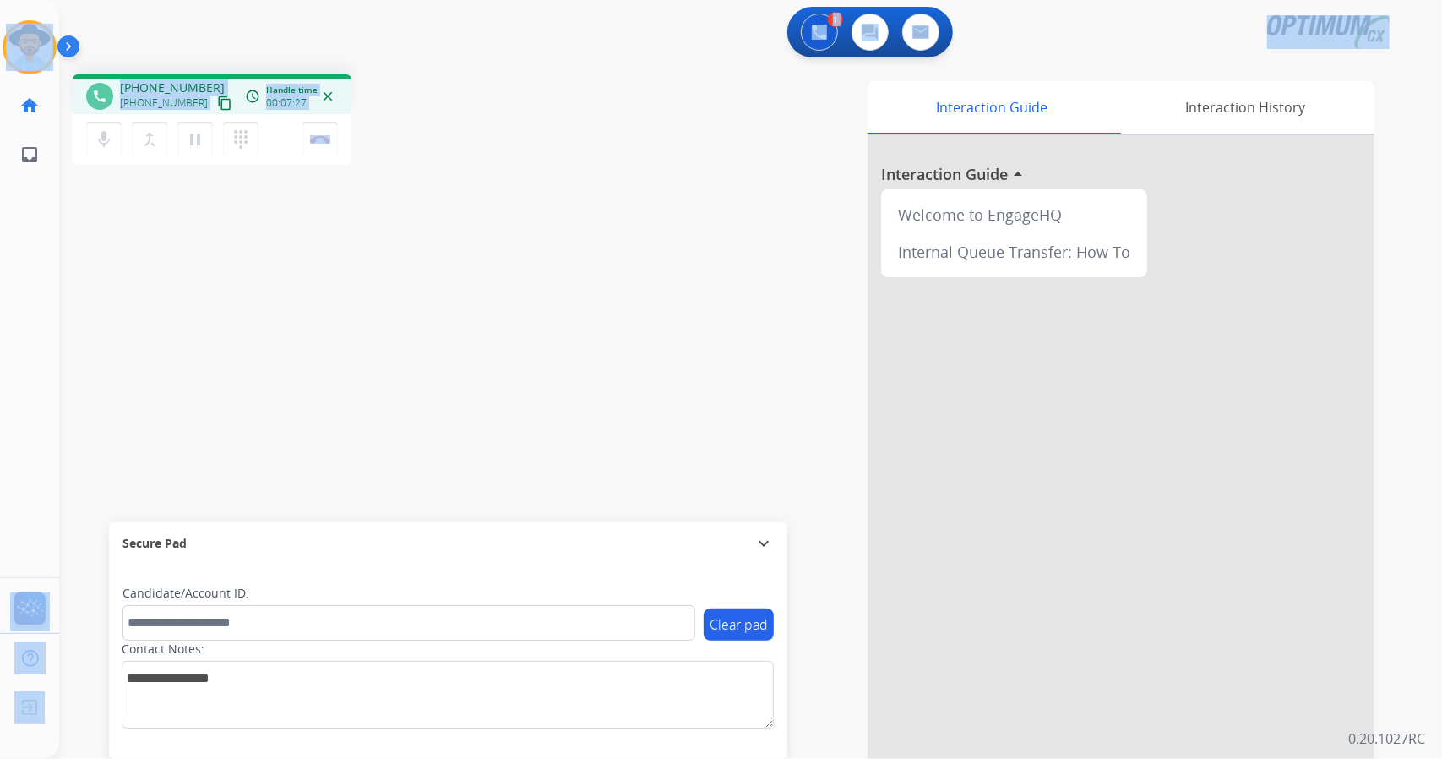
drag, startPoint x: 380, startPoint y: 131, endPoint x: 0, endPoint y: 8, distance: 399.7
click at [0, 8] on div "Outbound call Quit Outbound call Quit Schedule interaction + Add to my list Cus…" at bounding box center [721, 379] width 1442 height 759
click at [2, 4] on div "Paulina Busy Edit Avatar Agent: Paulina Routing Profile: OCX Training home Home…" at bounding box center [29, 89] width 59 height 179
drag, startPoint x: 2, startPoint y: 4, endPoint x: 370, endPoint y: 228, distance: 431.0
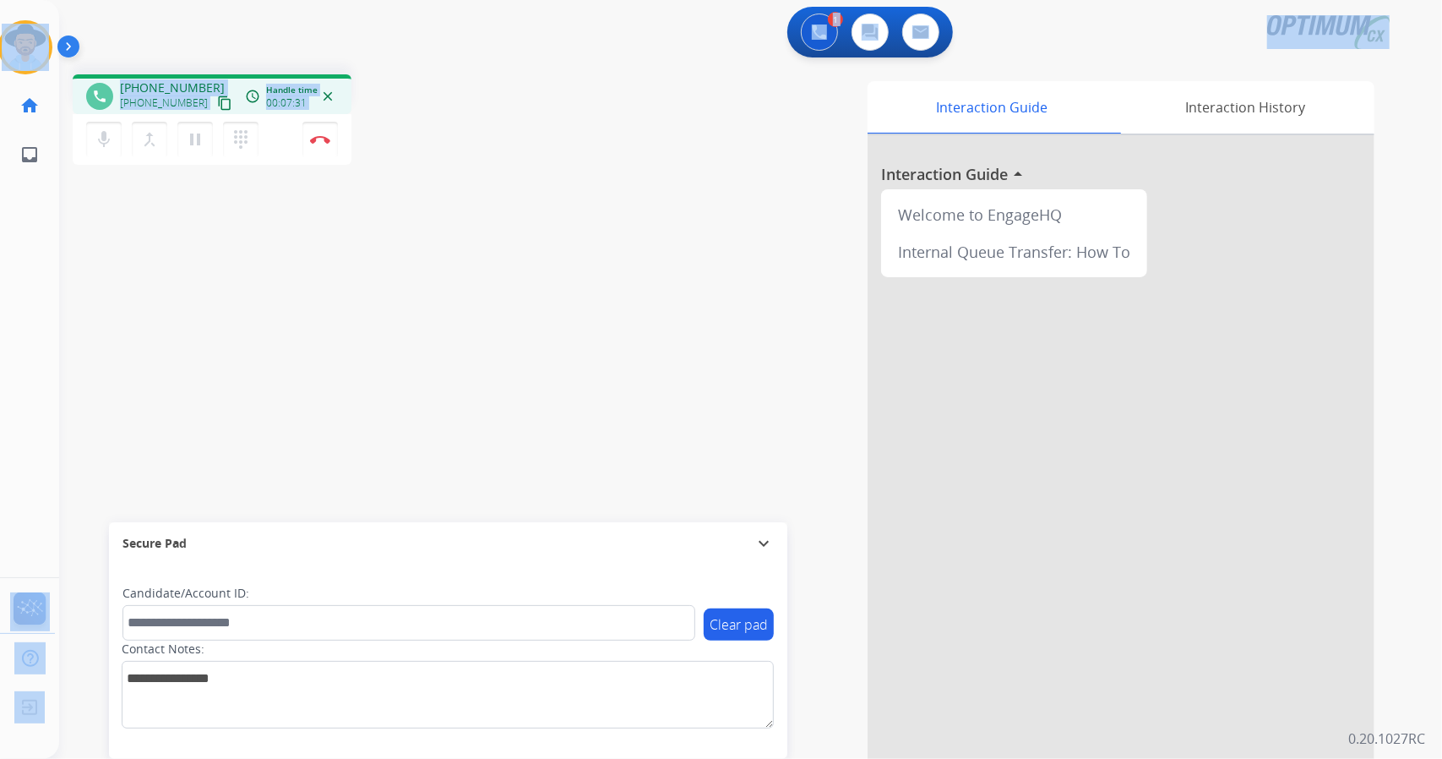
click at [370, 228] on div "Outbound call Quit Outbound call Quit Schedule interaction + Add to my list Cus…" at bounding box center [721, 379] width 1442 height 759
click at [473, 104] on div "phone +19567770405 +19567770405 content_copy access_time Call metrics Queue 00:…" at bounding box center [302, 121] width 459 height 95
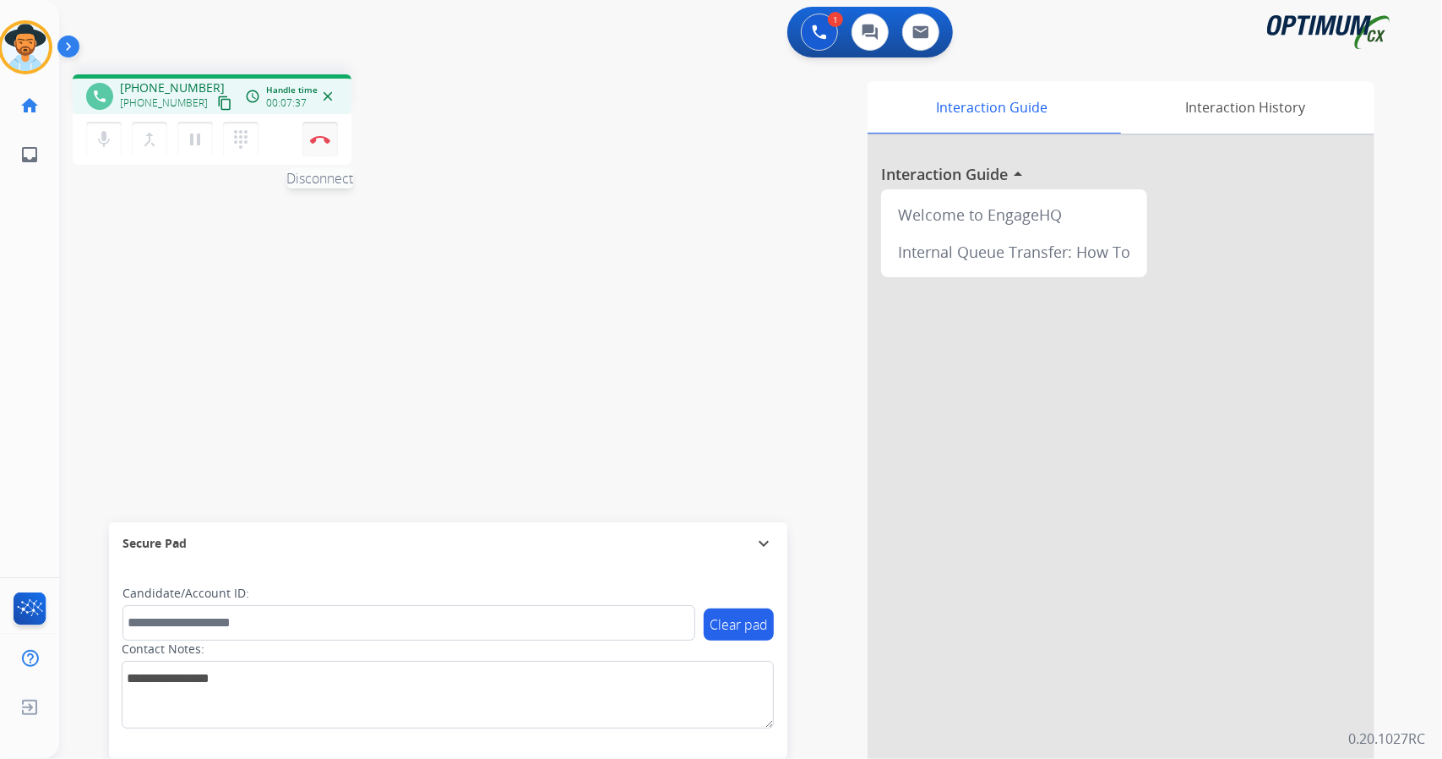
click at [330, 136] on button "Disconnect" at bounding box center [319, 139] width 35 height 35
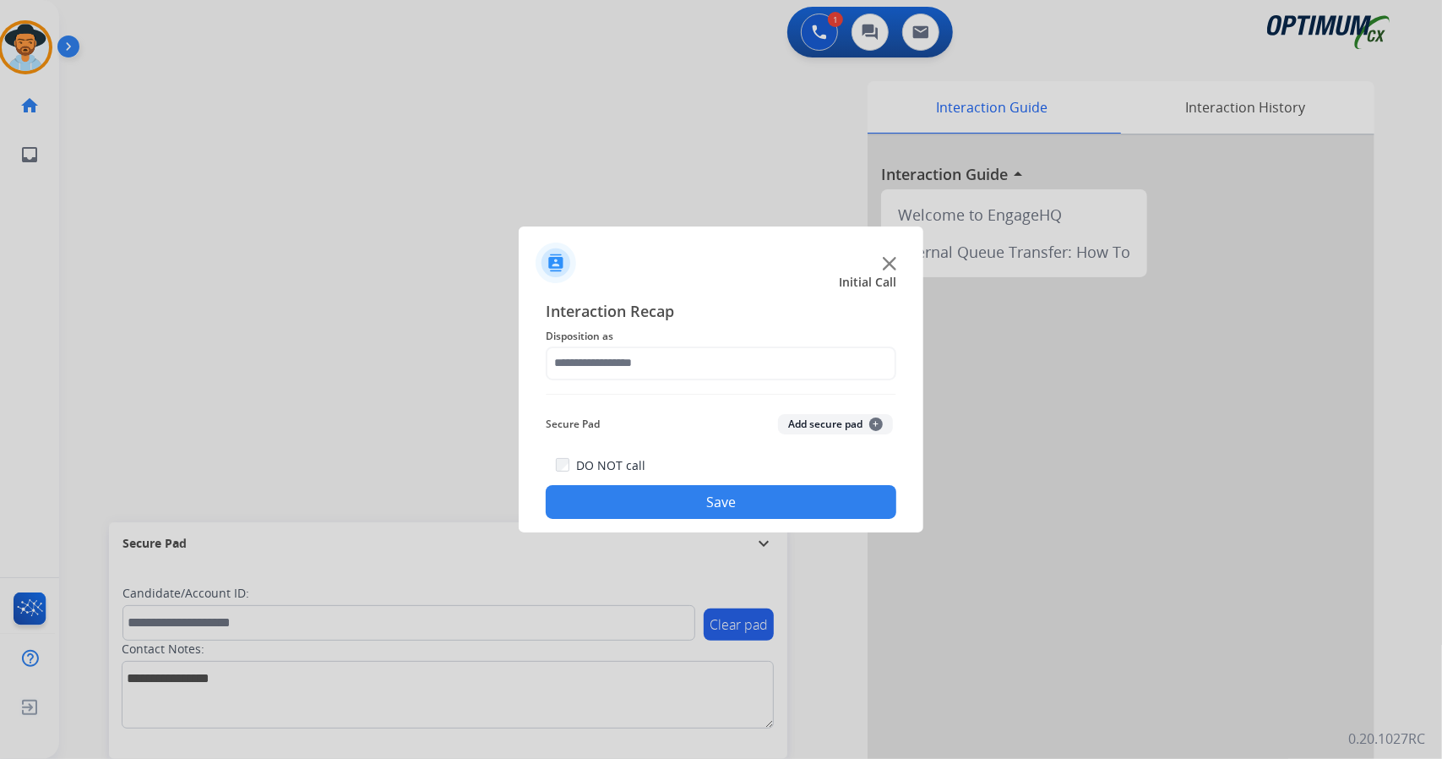
drag, startPoint x: 676, startPoint y: 385, endPoint x: 651, endPoint y: 356, distance: 38.4
click at [651, 356] on div "Interaction Recap Disposition as Secure Pad Add secure pad + DO NOT call Save" at bounding box center [721, 409] width 351 height 220
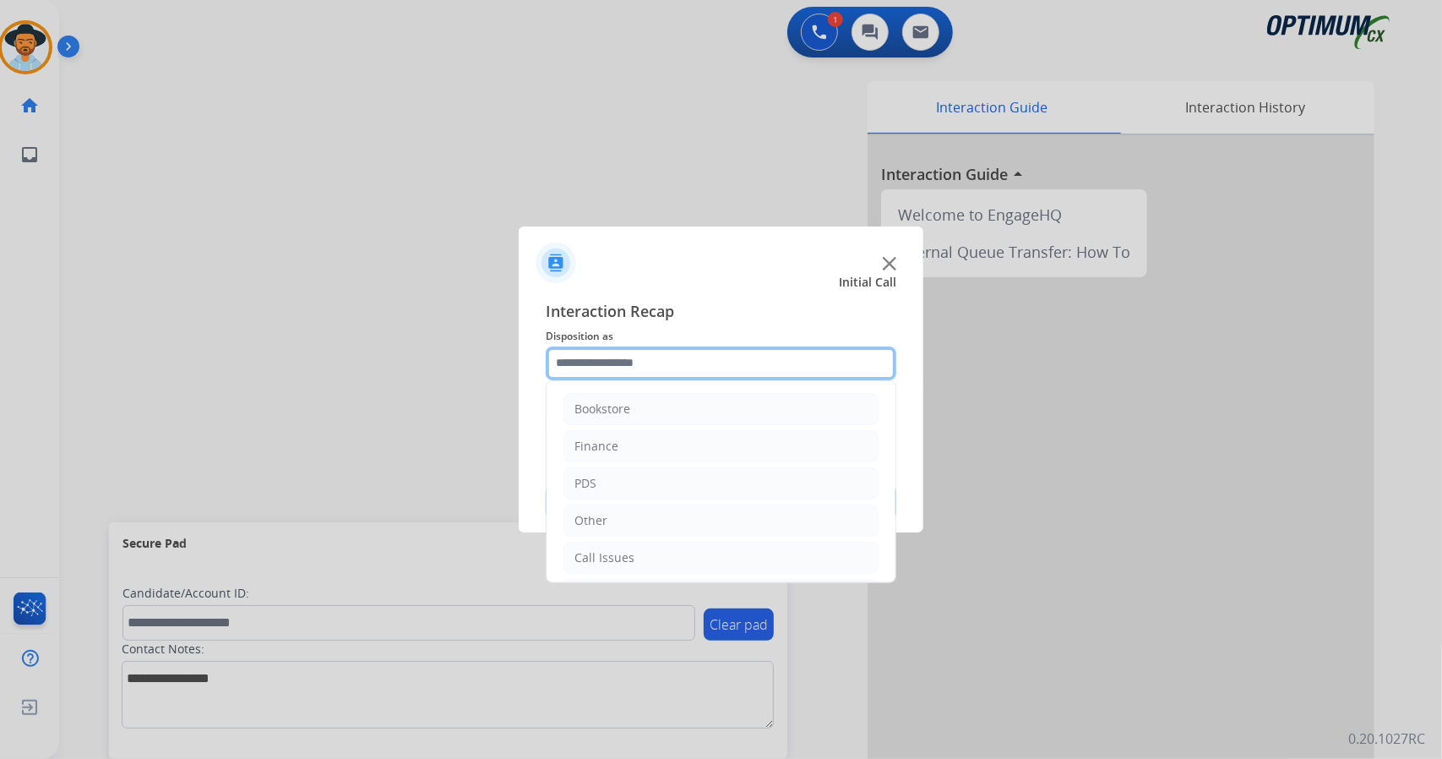
click at [651, 356] on input "text" at bounding box center [721, 363] width 351 height 34
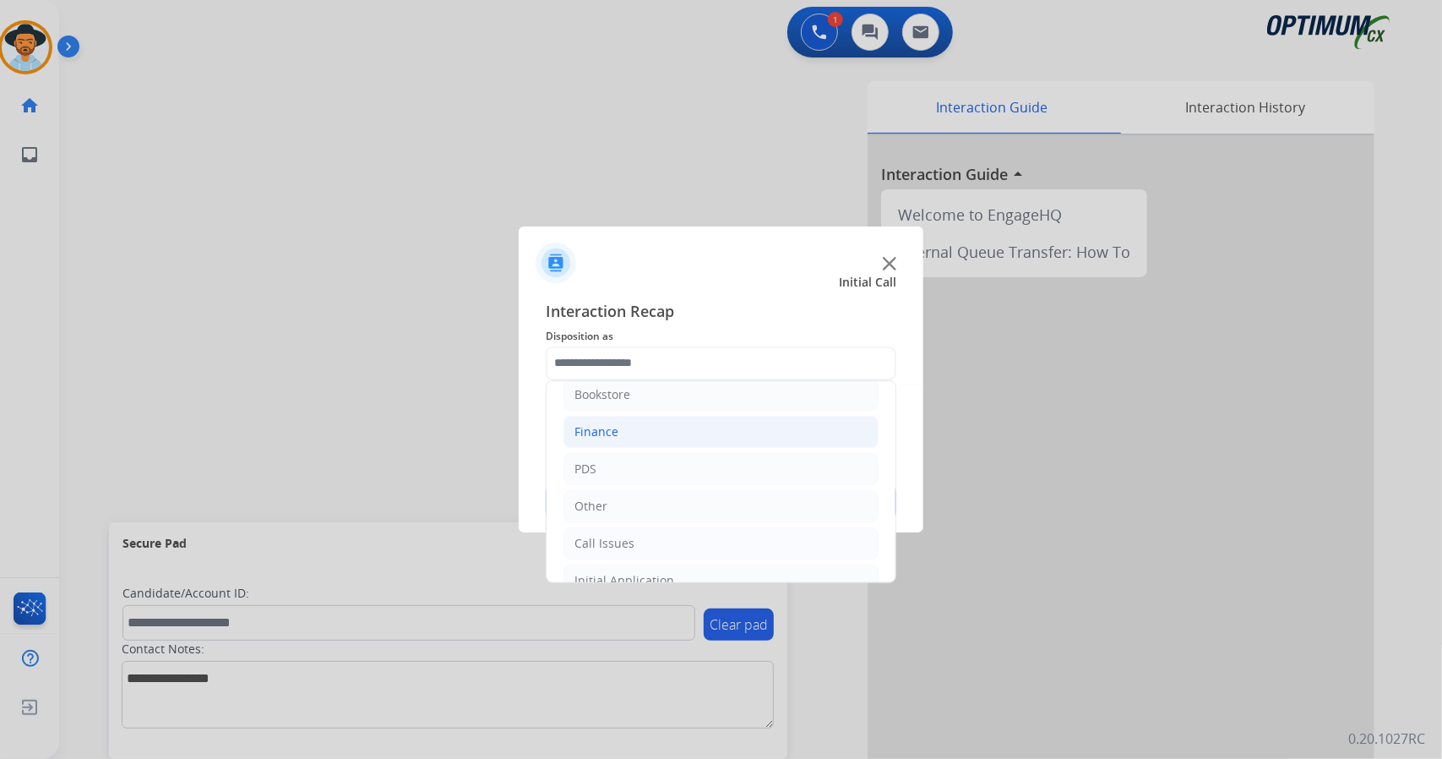
click at [703, 425] on li "Finance" at bounding box center [720, 432] width 315 height 32
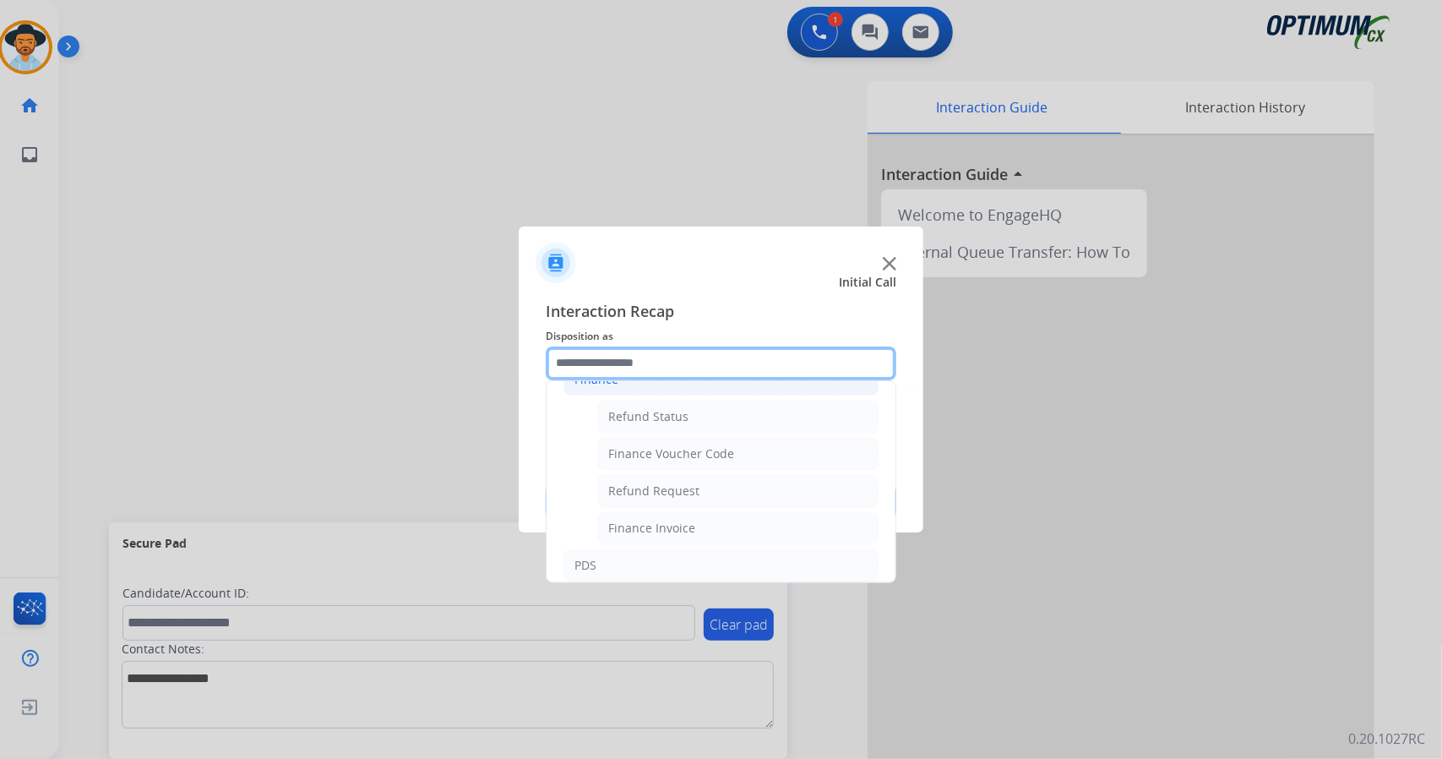
scroll to position [60, 0]
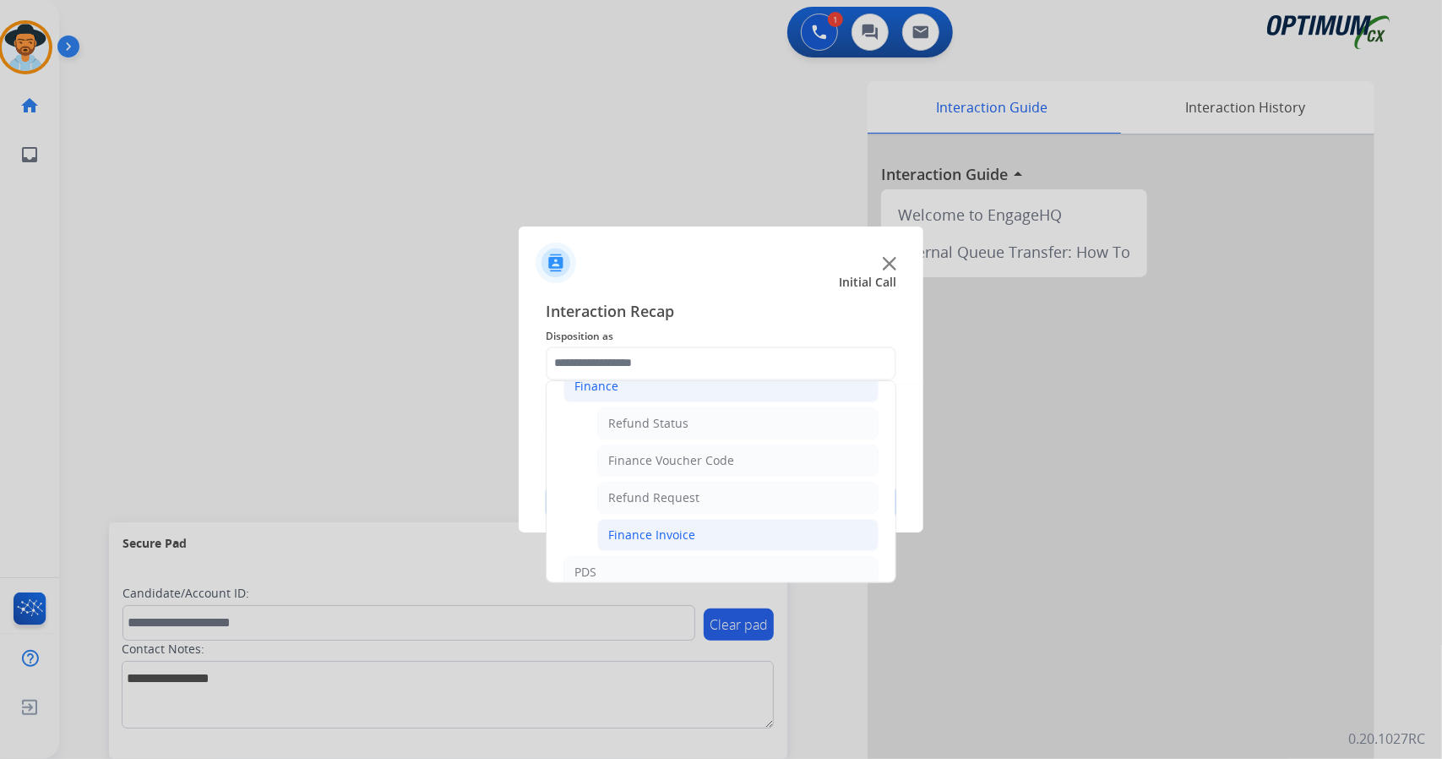
click at [703, 525] on li "Finance Invoice" at bounding box center [737, 535] width 281 height 32
type input "**********"
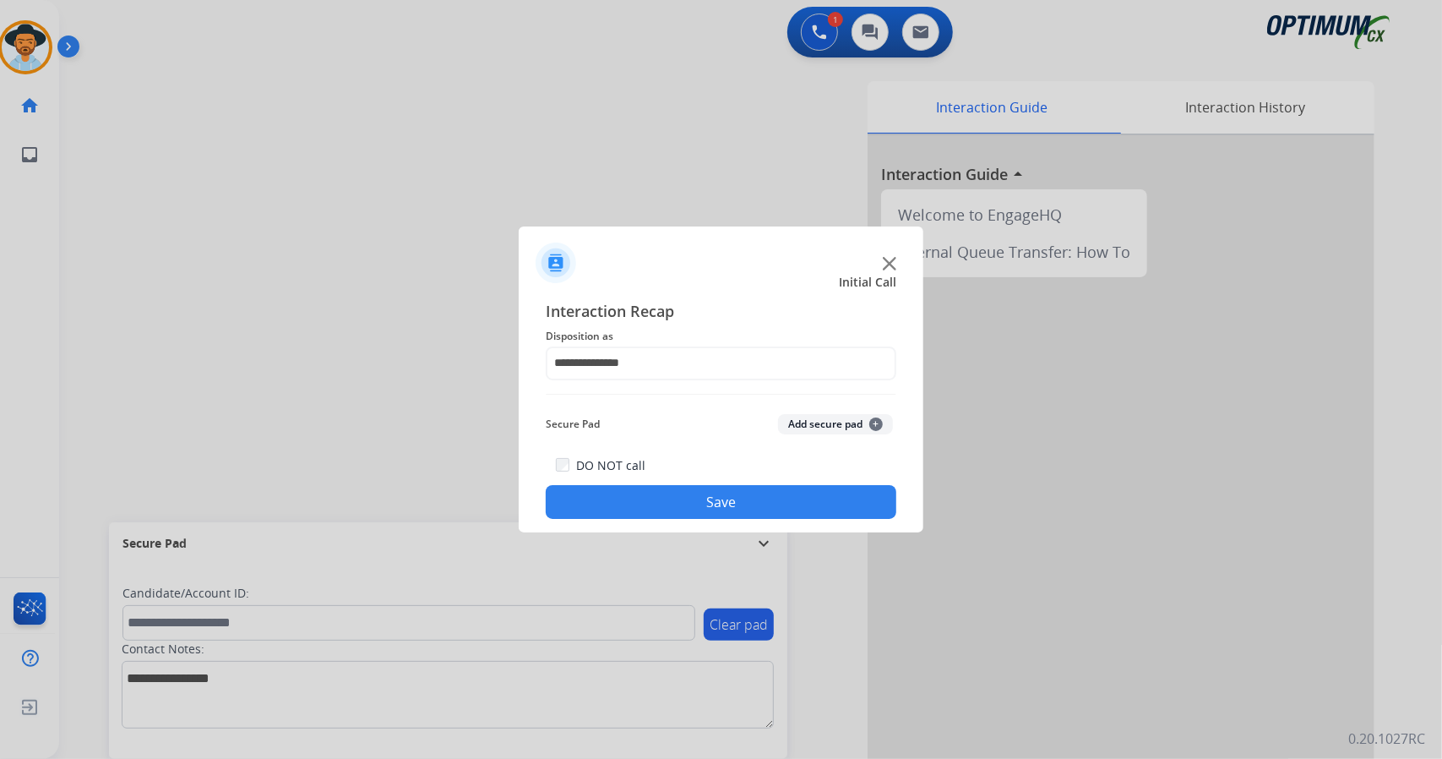
click at [681, 501] on button "Save" at bounding box center [721, 502] width 351 height 34
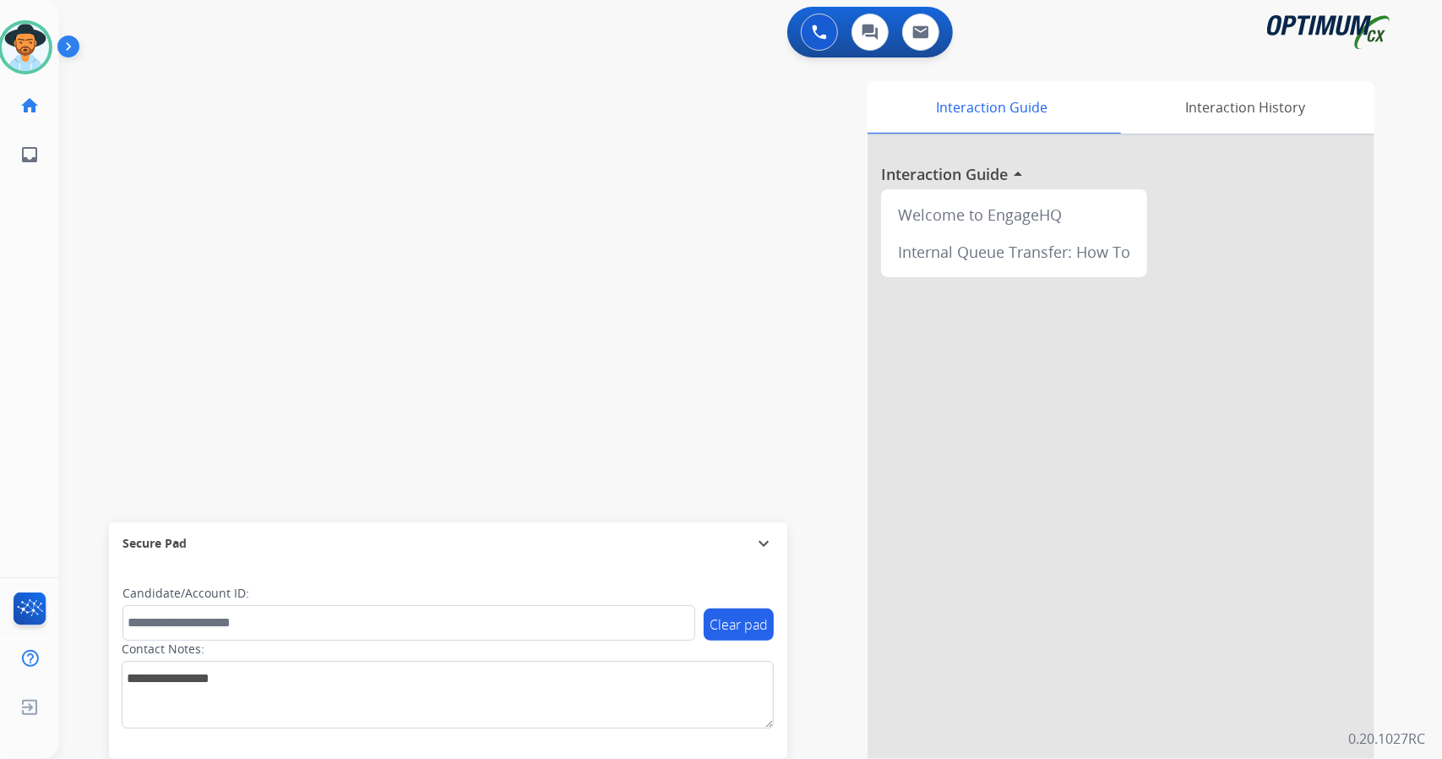
click at [225, 66] on div "swap_horiz Break voice bridge close_fullscreen Connect 3-Way Call merge_type Se…" at bounding box center [730, 413] width 1342 height 705
click at [30, 52] on img at bounding box center [25, 47] width 47 height 47
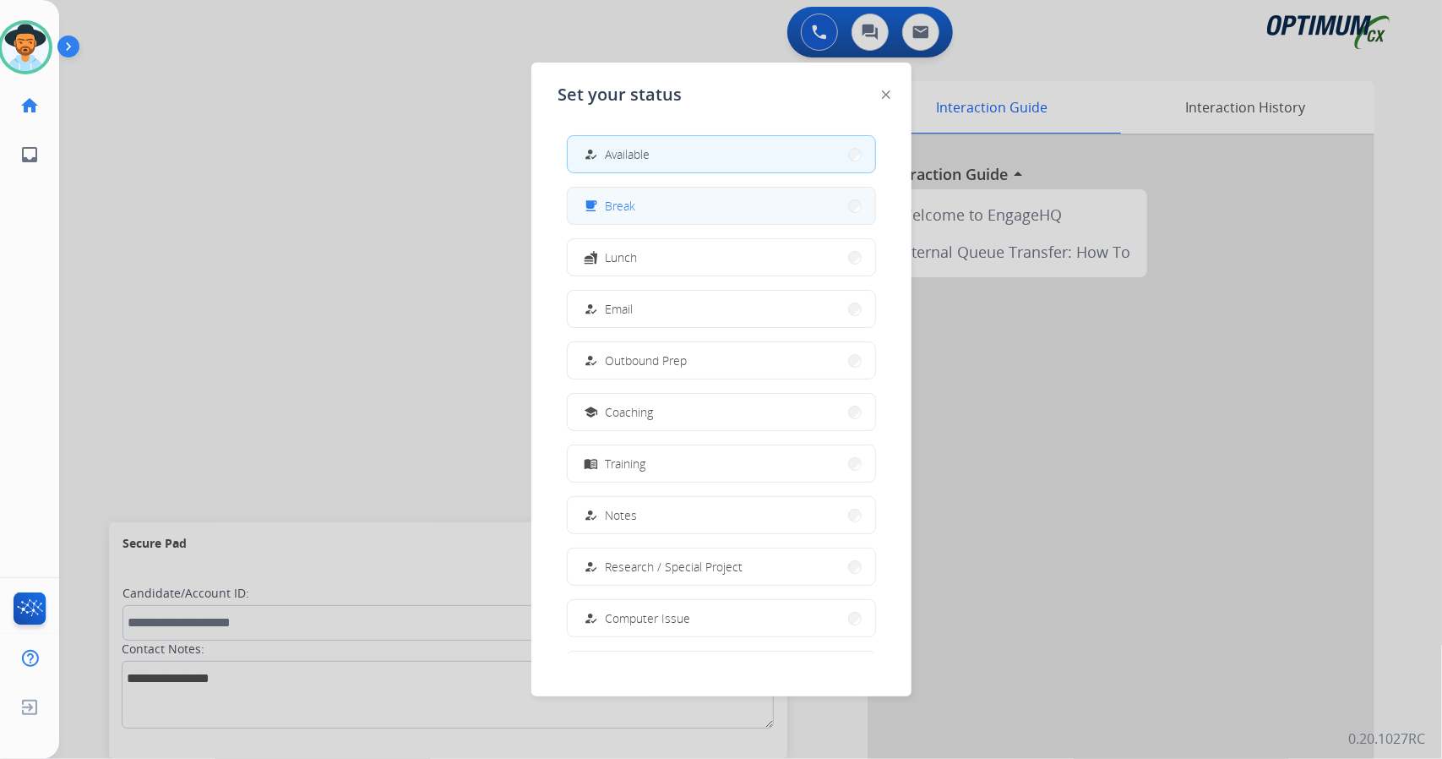
click at [730, 220] on button "free_breakfast Break" at bounding box center [721, 206] width 307 height 36
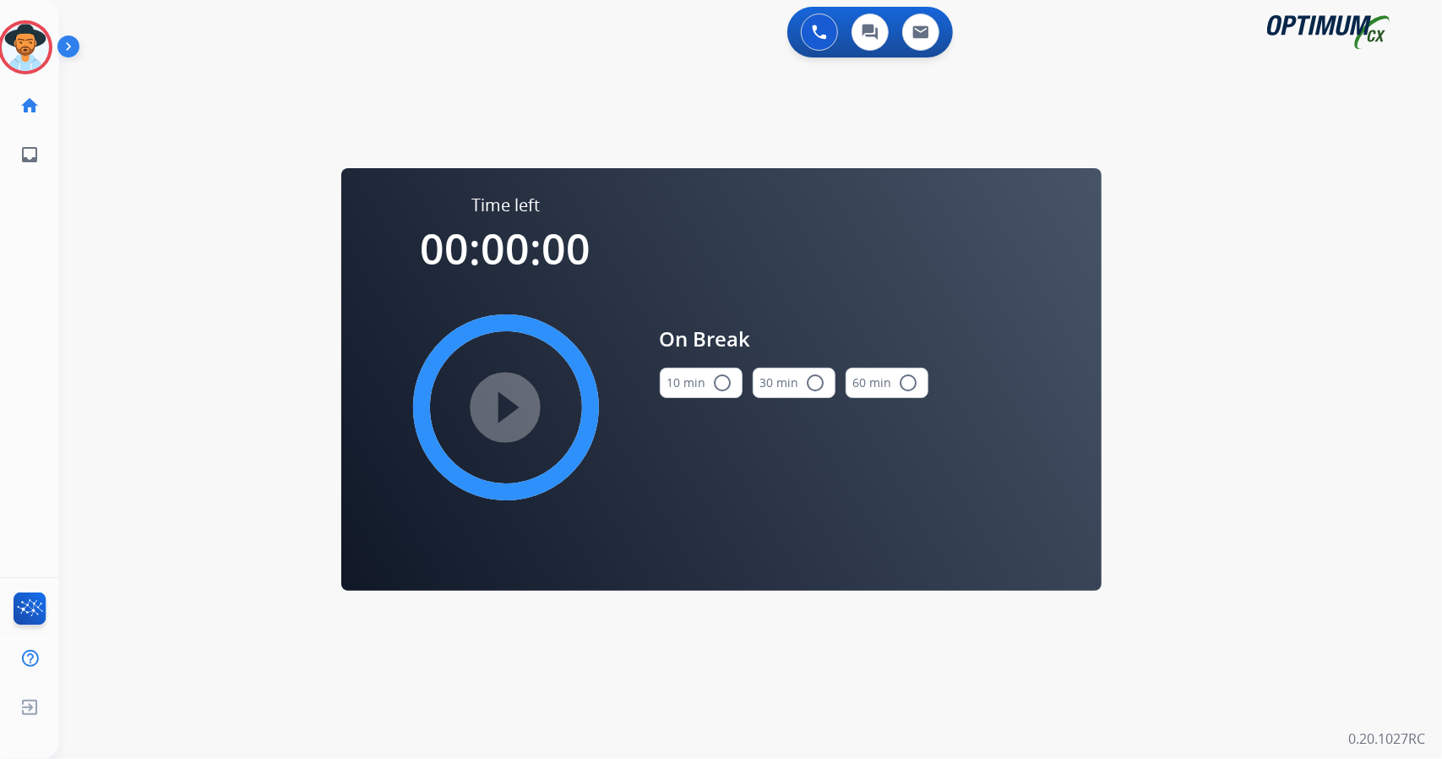
click at [1298, 422] on div "0 Voice Interactions 0 Chat Interactions 0 Email Interactions swap_horiz Break …" at bounding box center [750, 379] width 1383 height 759
click at [700, 393] on button "10 min radio_button_unchecked" at bounding box center [701, 382] width 83 height 30
click at [516, 413] on mat-icon "play_circle_filled" at bounding box center [506, 407] width 20 height 20
click at [356, 25] on div "0 Voice Interactions 0 Chat Interactions 0 Email Interactions" at bounding box center [740, 34] width 1322 height 54
click at [181, 63] on div "swap_horiz Break voice bridge close_fullscreen Connect 3-Way Call merge_type Se…" at bounding box center [730, 101] width 1342 height 81
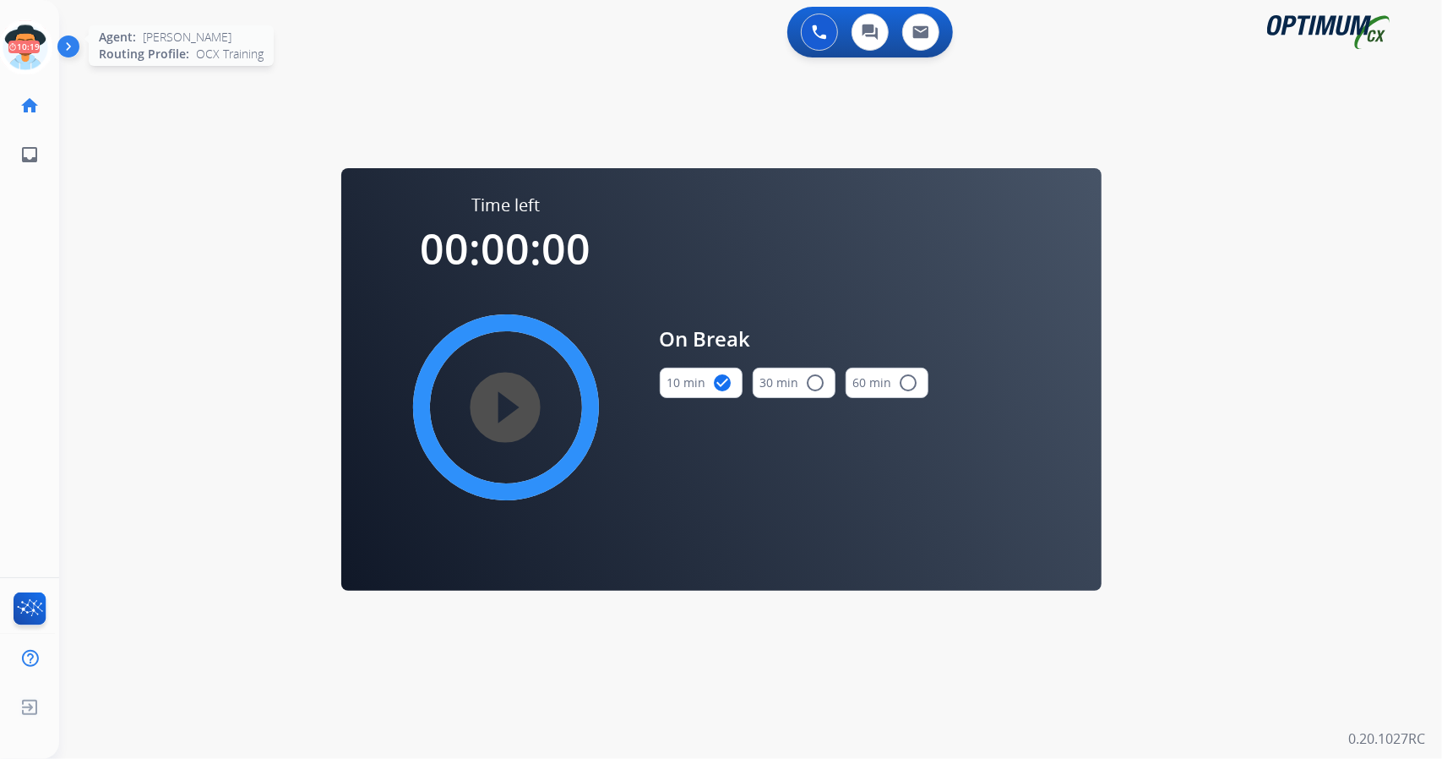
click at [30, 37] on icon at bounding box center [25, 47] width 55 height 55
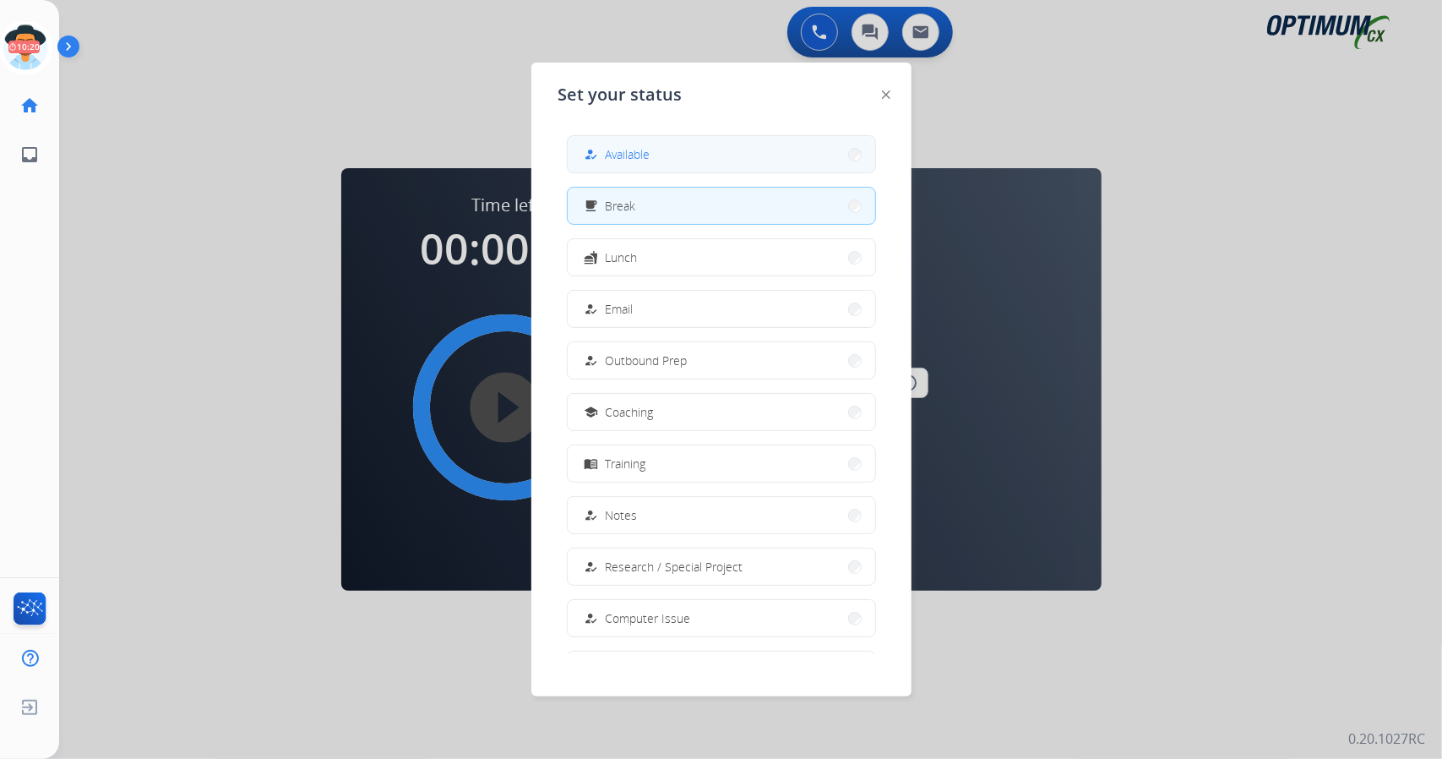
click at [623, 166] on button "how_to_reg Available" at bounding box center [721, 154] width 307 height 36
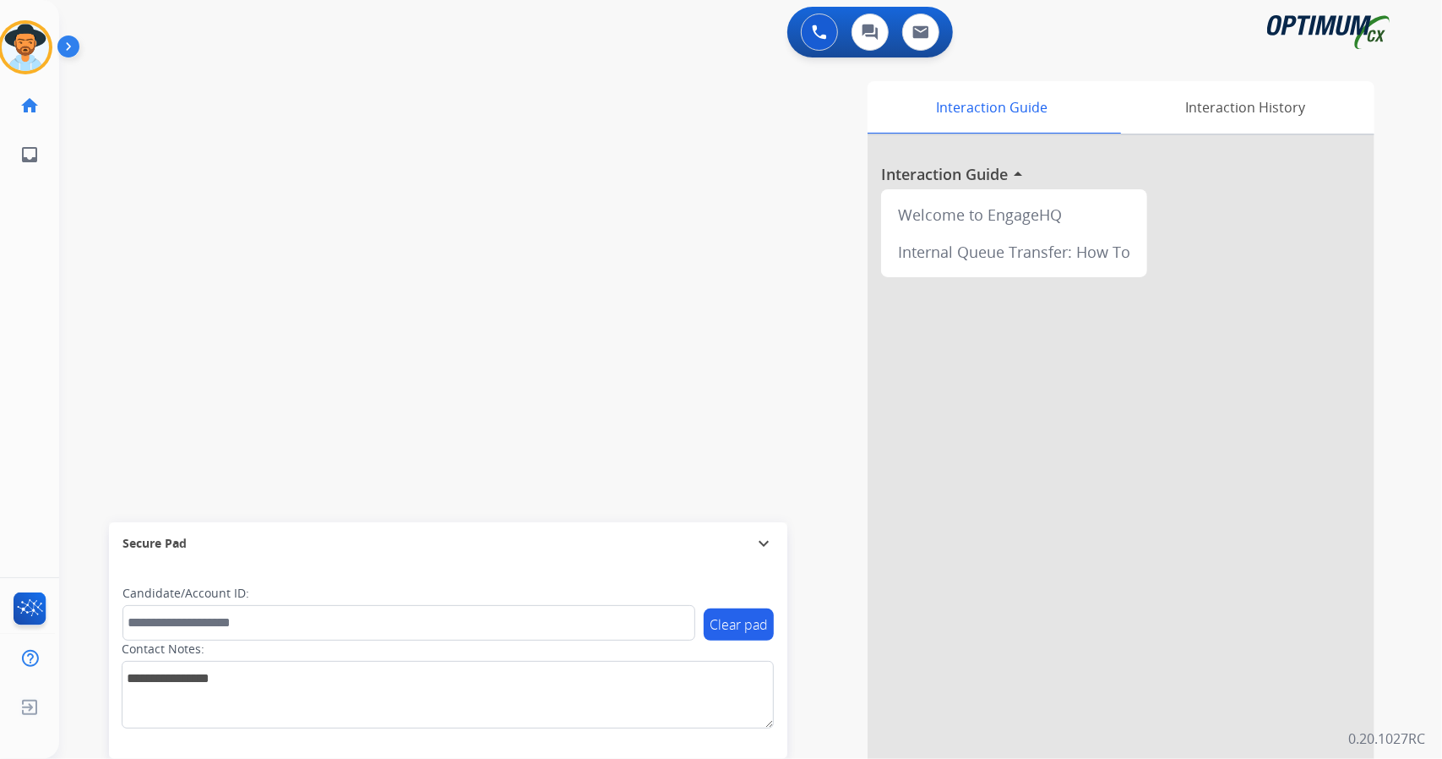
click at [199, 21] on div "0 Voice Interactions 0 Chat Interactions 0 Email Interactions" at bounding box center [740, 34] width 1322 height 54
click at [27, 41] on img at bounding box center [25, 47] width 47 height 47
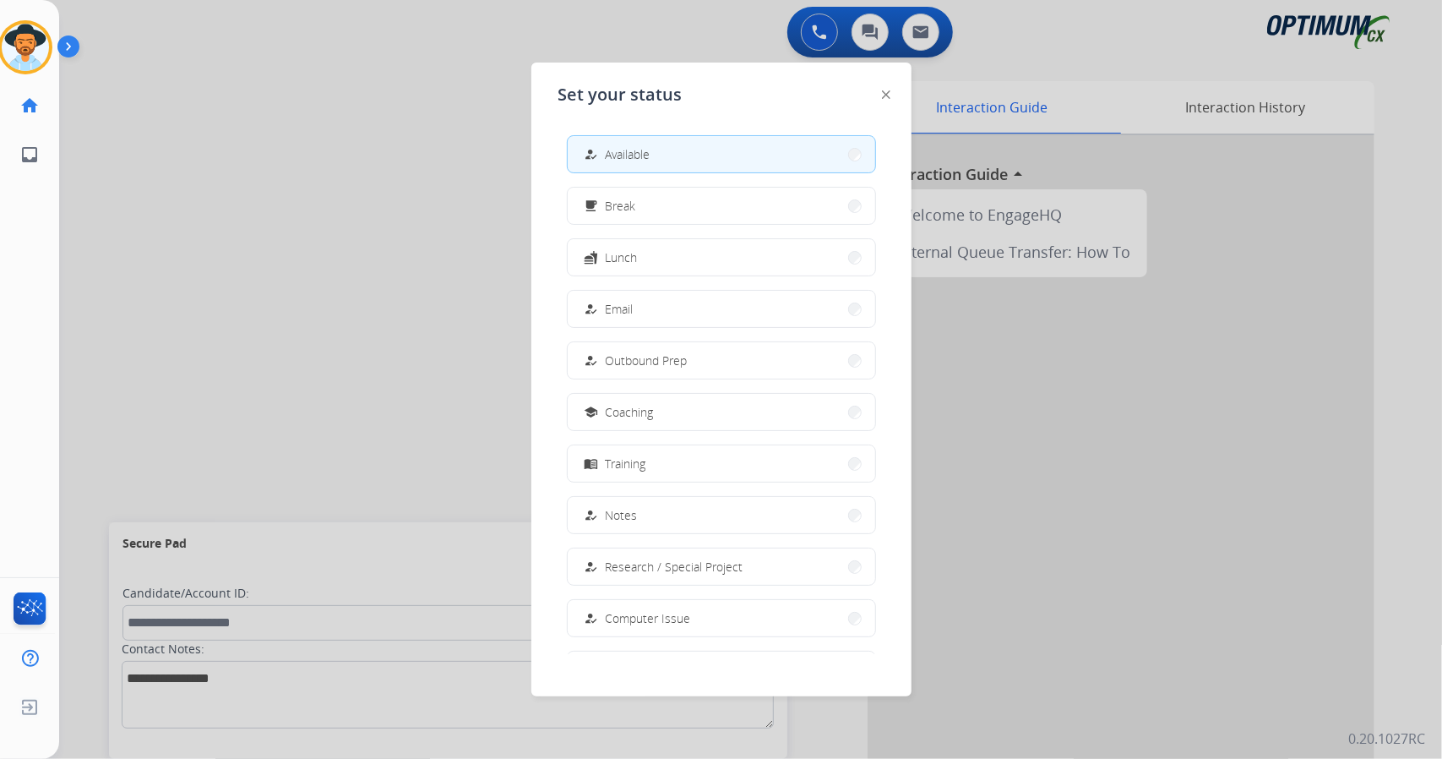
click at [808, 32] on div at bounding box center [721, 379] width 1442 height 759
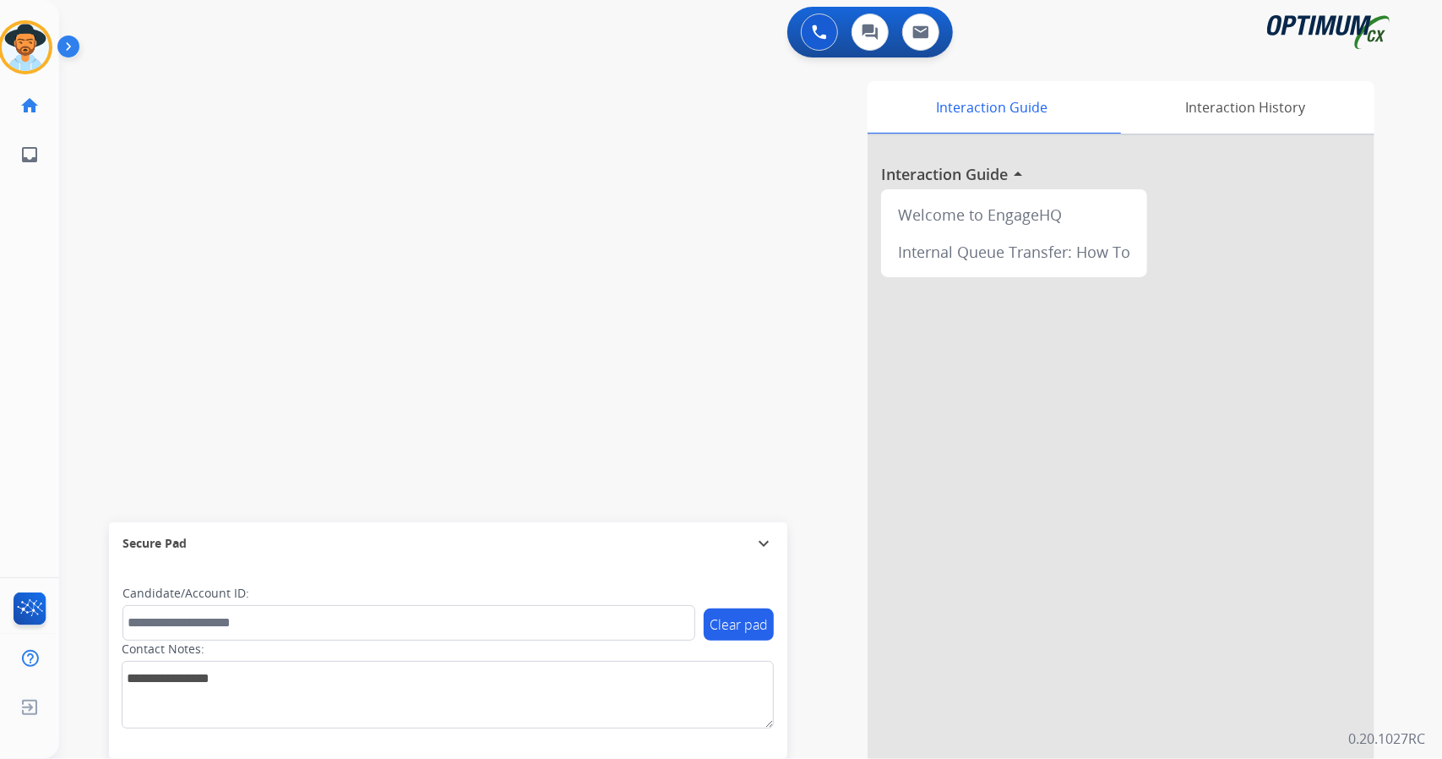
click at [808, 32] on button at bounding box center [819, 32] width 37 height 37
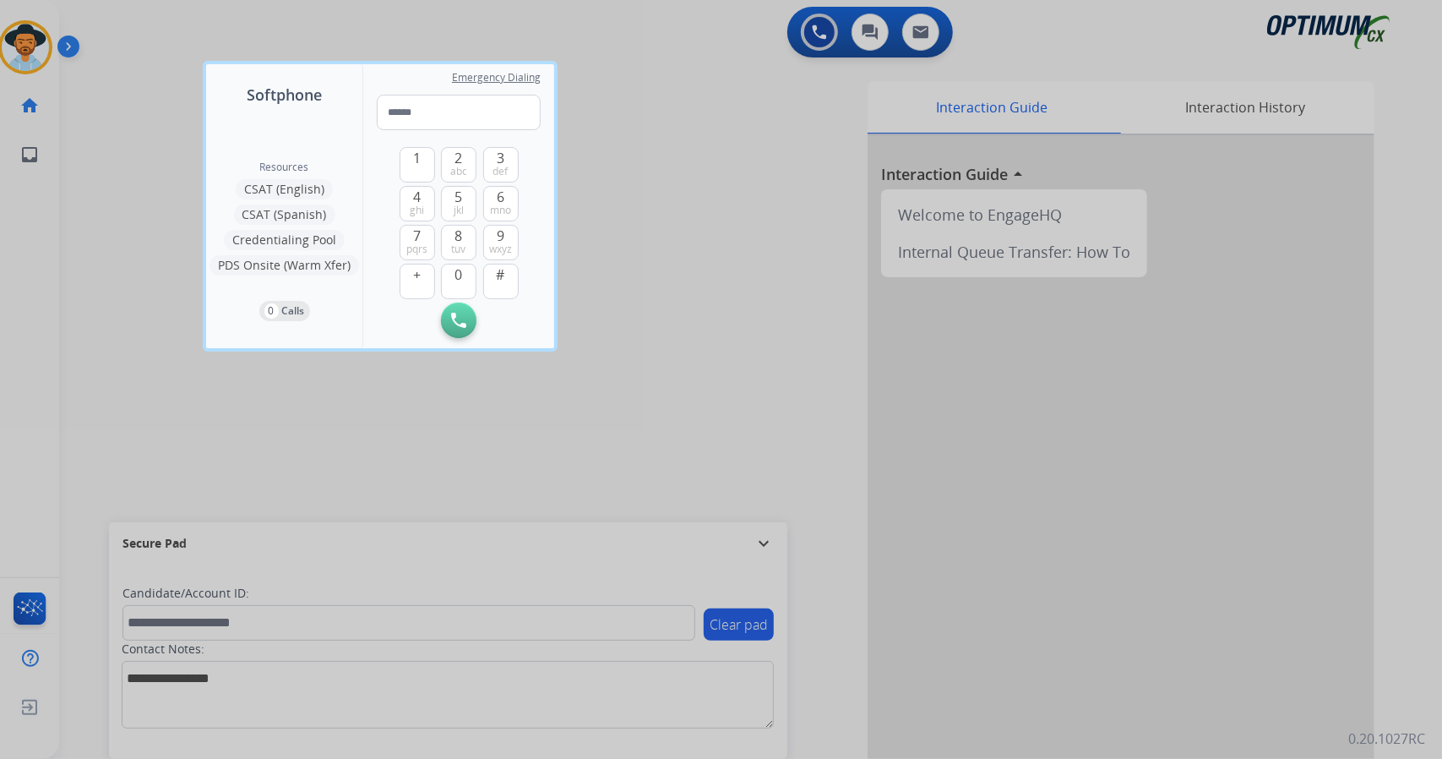
click at [808, 32] on div at bounding box center [721, 379] width 1442 height 759
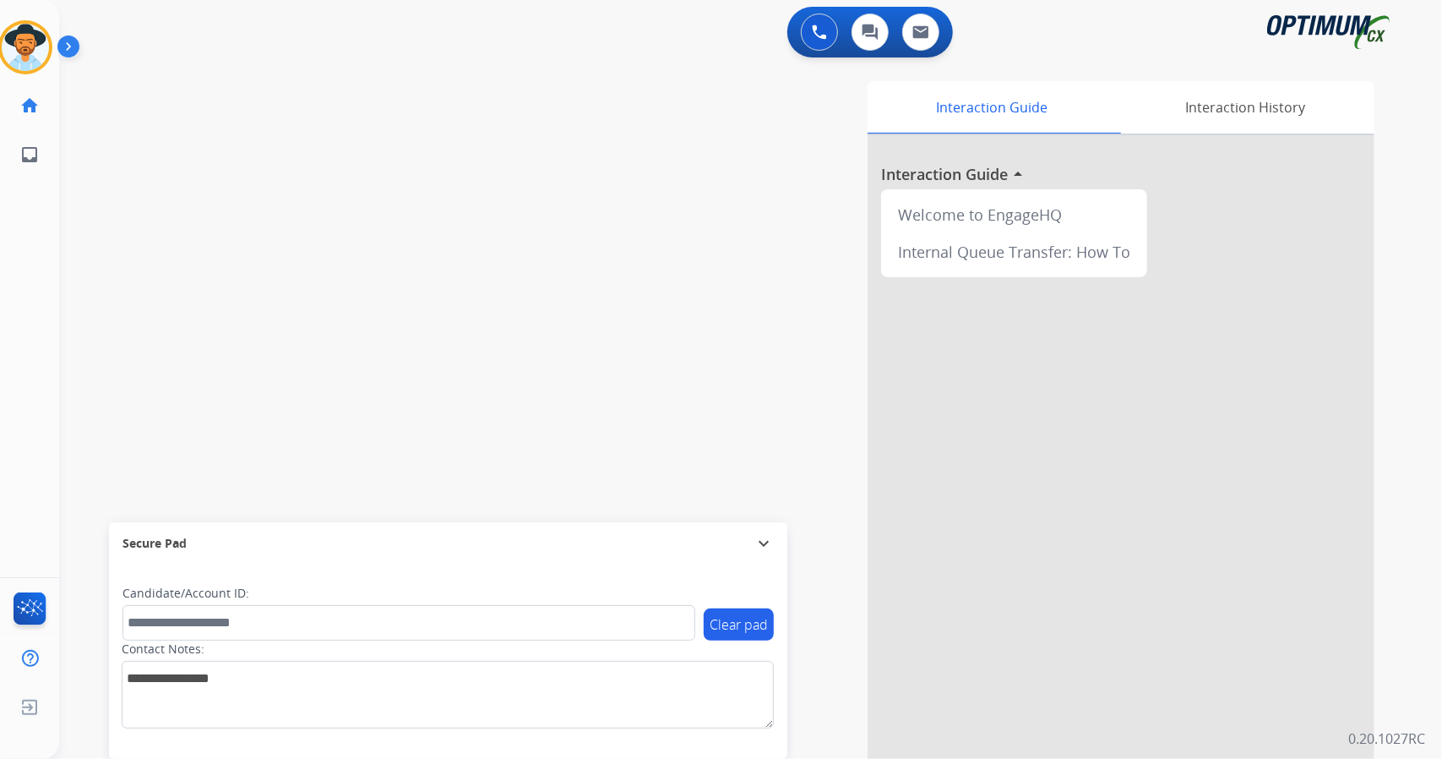
click at [808, 32] on button at bounding box center [819, 32] width 37 height 37
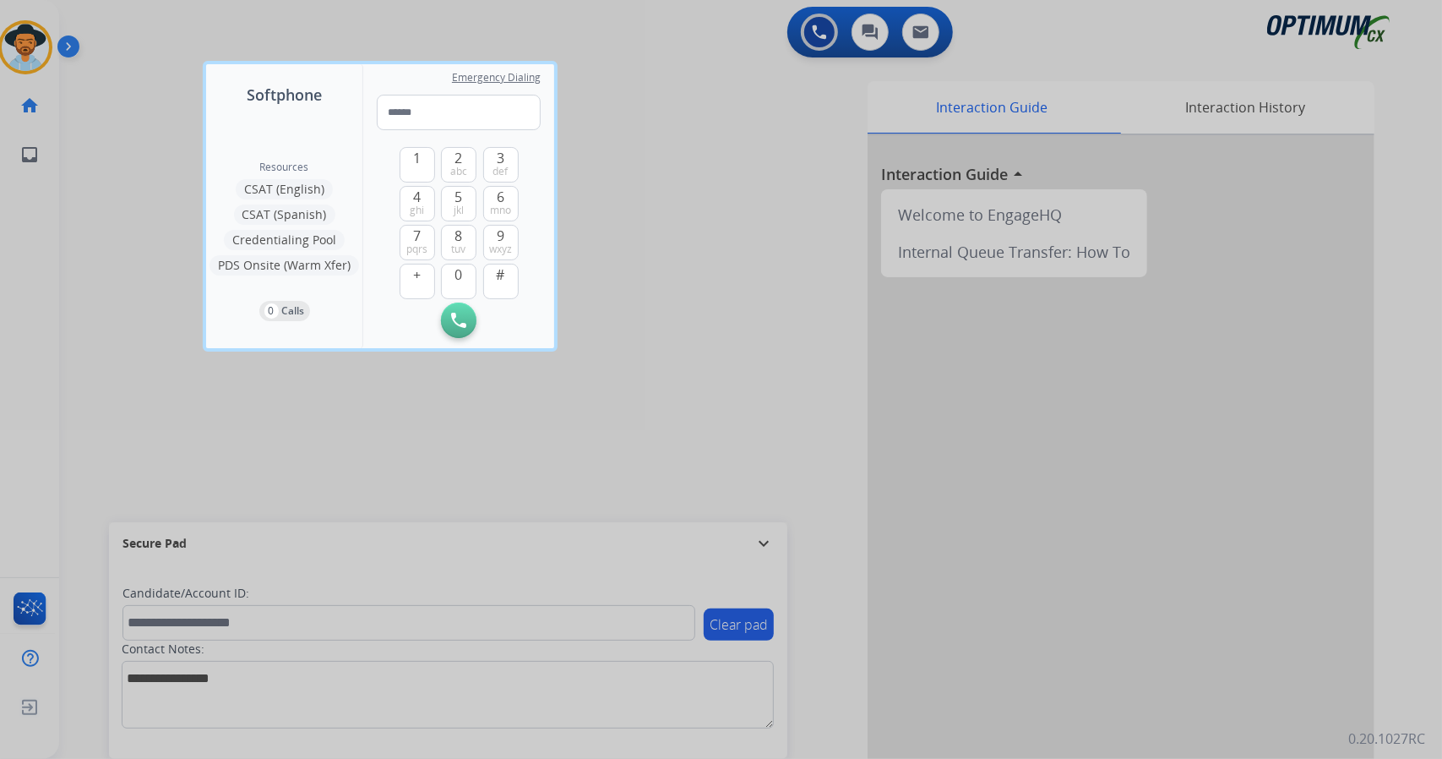
type input "**********"
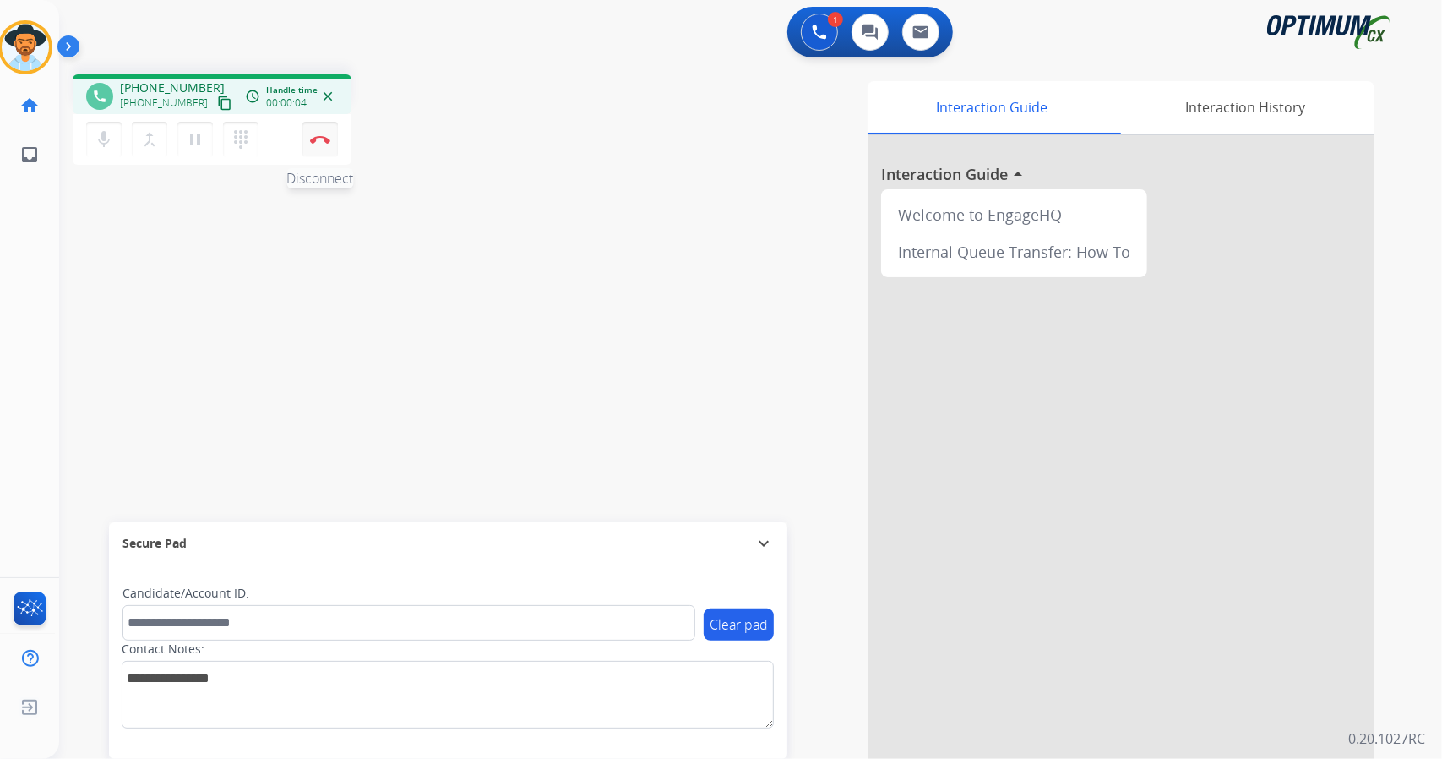
click at [333, 134] on button "Disconnect" at bounding box center [319, 139] width 35 height 35
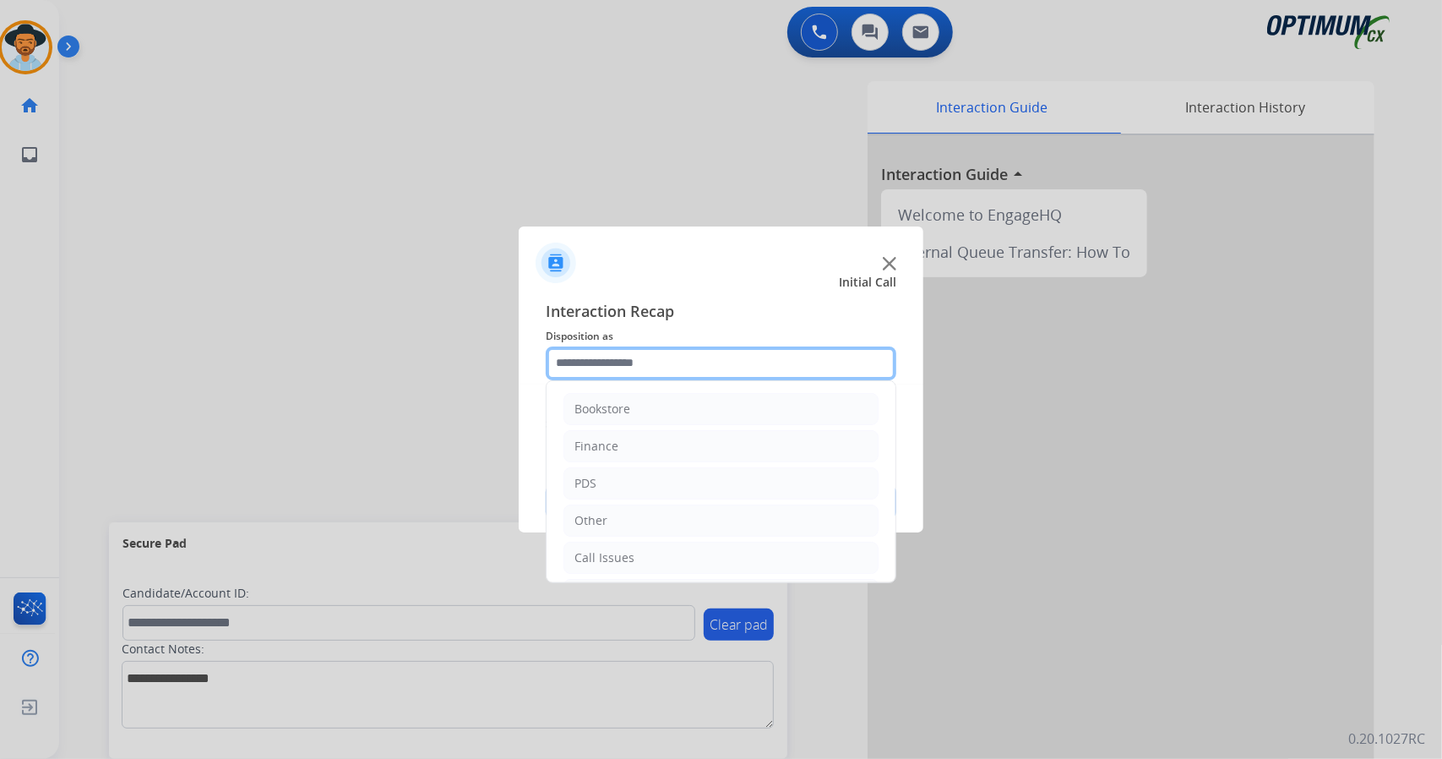
click at [736, 367] on input "text" at bounding box center [721, 363] width 351 height 34
click at [618, 549] on div "Call Issues" at bounding box center [604, 557] width 60 height 17
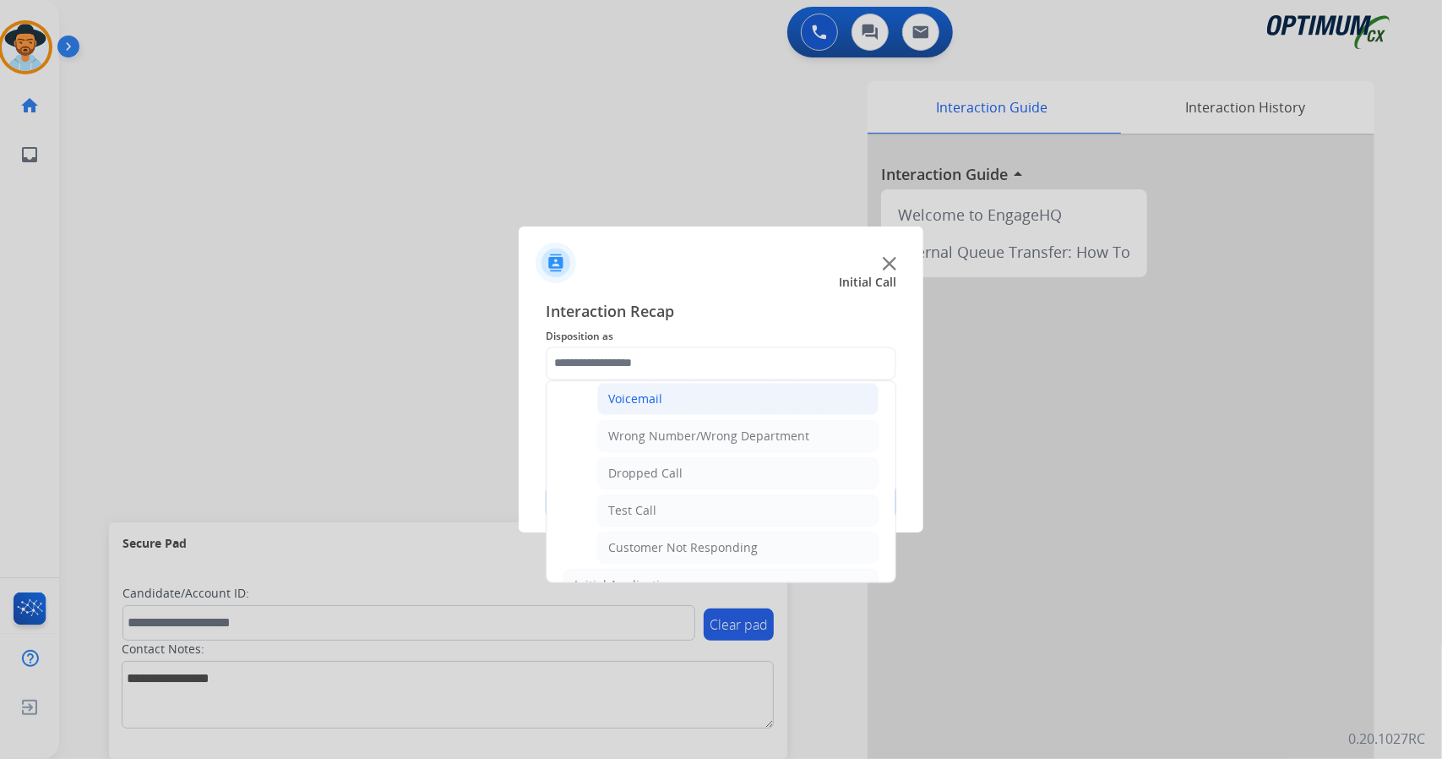
click at [696, 403] on li "Voicemail" at bounding box center [737, 399] width 281 height 32
type input "*********"
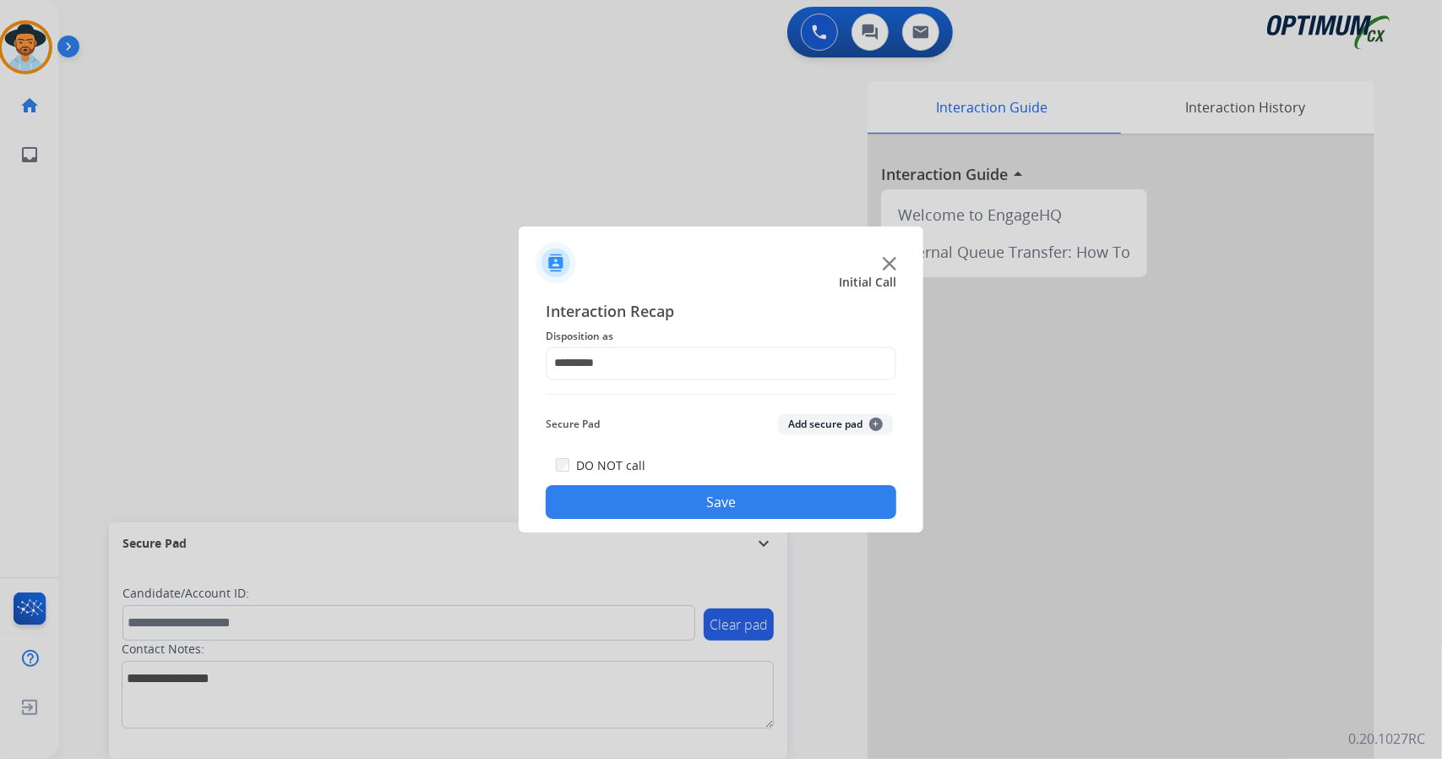
drag, startPoint x: 701, startPoint y: 481, endPoint x: 701, endPoint y: 526, distance: 45.6
click at [701, 526] on div "Interaction Recap Disposition as ********* Secure Pad Add secure pad + DO NOT c…" at bounding box center [721, 410] width 405 height 248
drag, startPoint x: 701, startPoint y: 526, endPoint x: 685, endPoint y: 505, distance: 26.5
click at [685, 505] on div "Interaction Recap Disposition as ********* Secure Pad Add secure pad + DO NOT c…" at bounding box center [721, 410] width 405 height 248
click at [685, 505] on button "Save" at bounding box center [721, 502] width 351 height 34
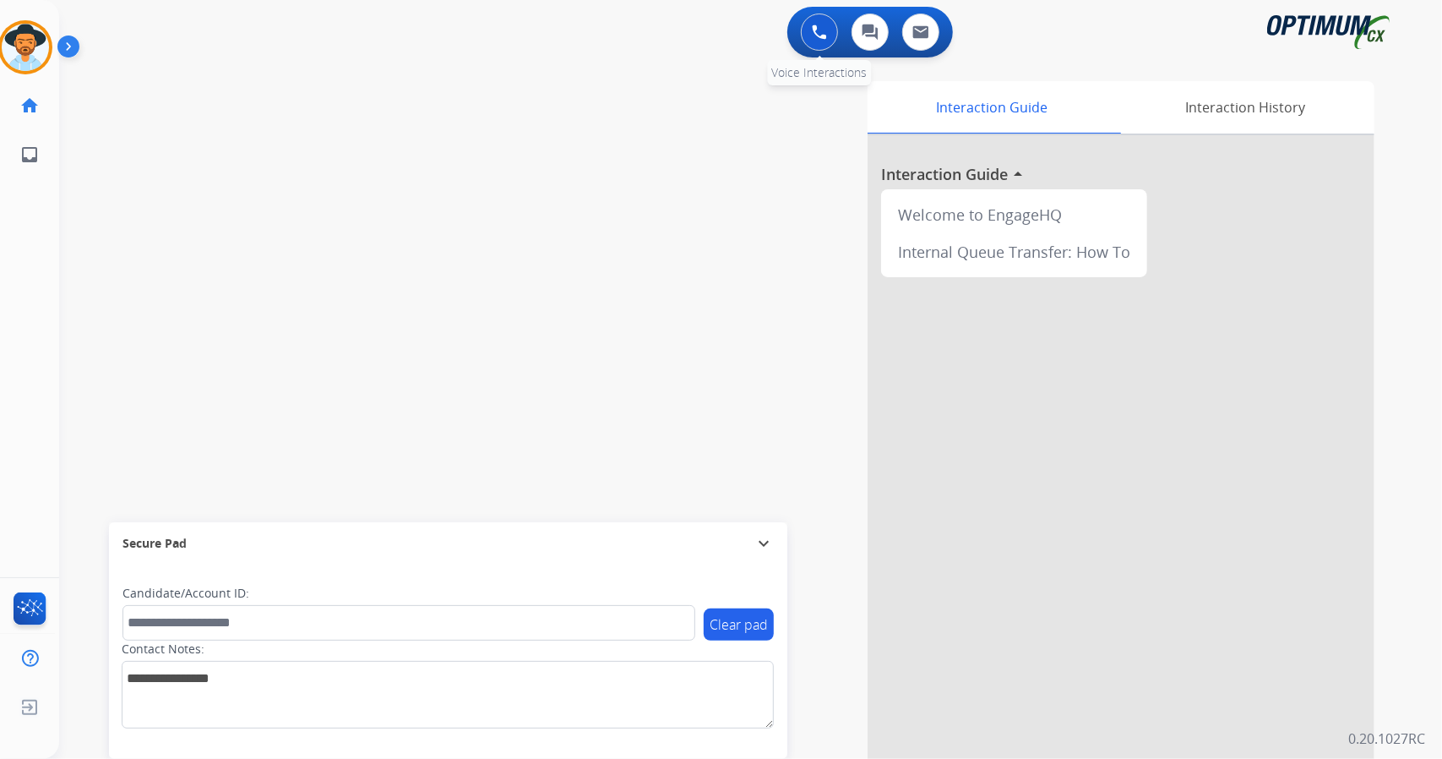
click at [809, 36] on button at bounding box center [819, 32] width 37 height 37
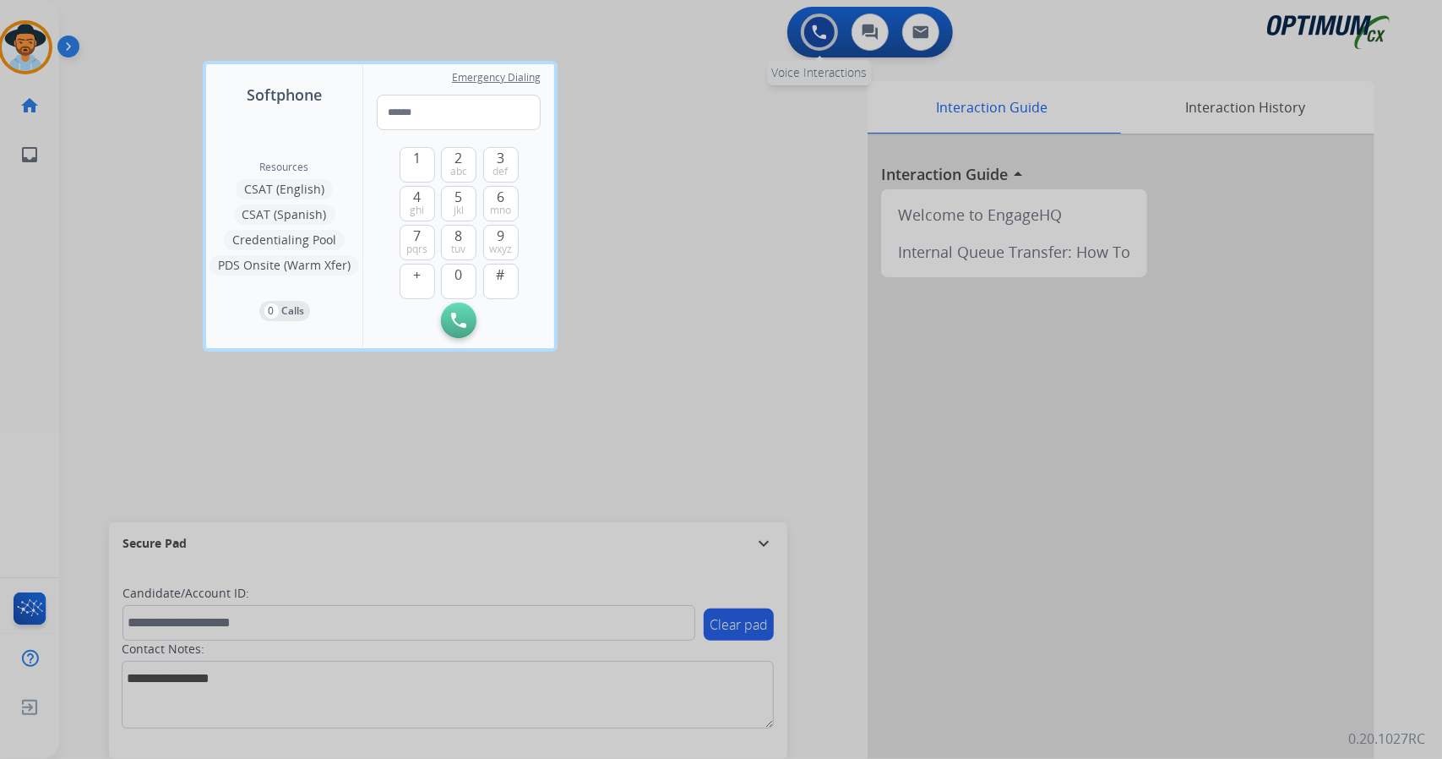
type input "**********"
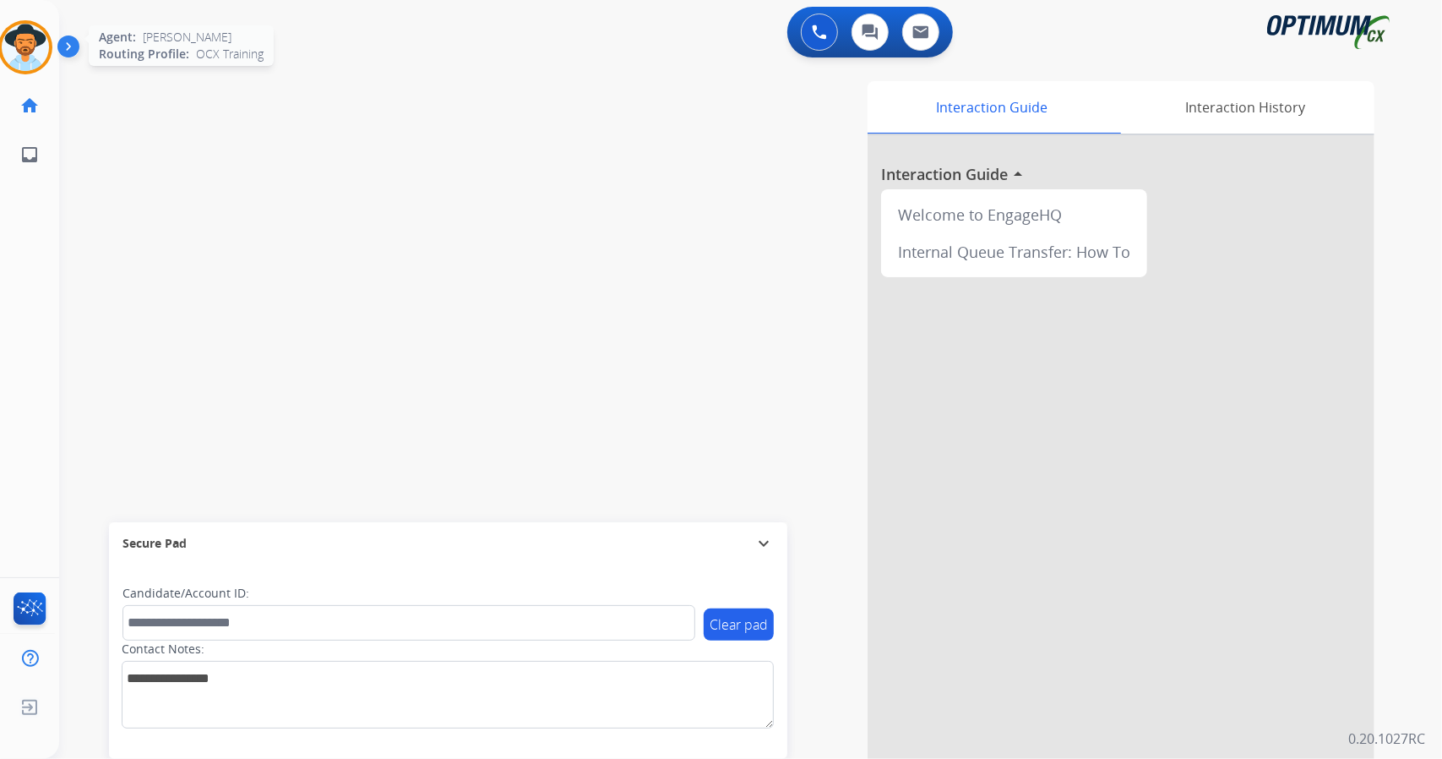
click at [29, 39] on img at bounding box center [25, 47] width 47 height 47
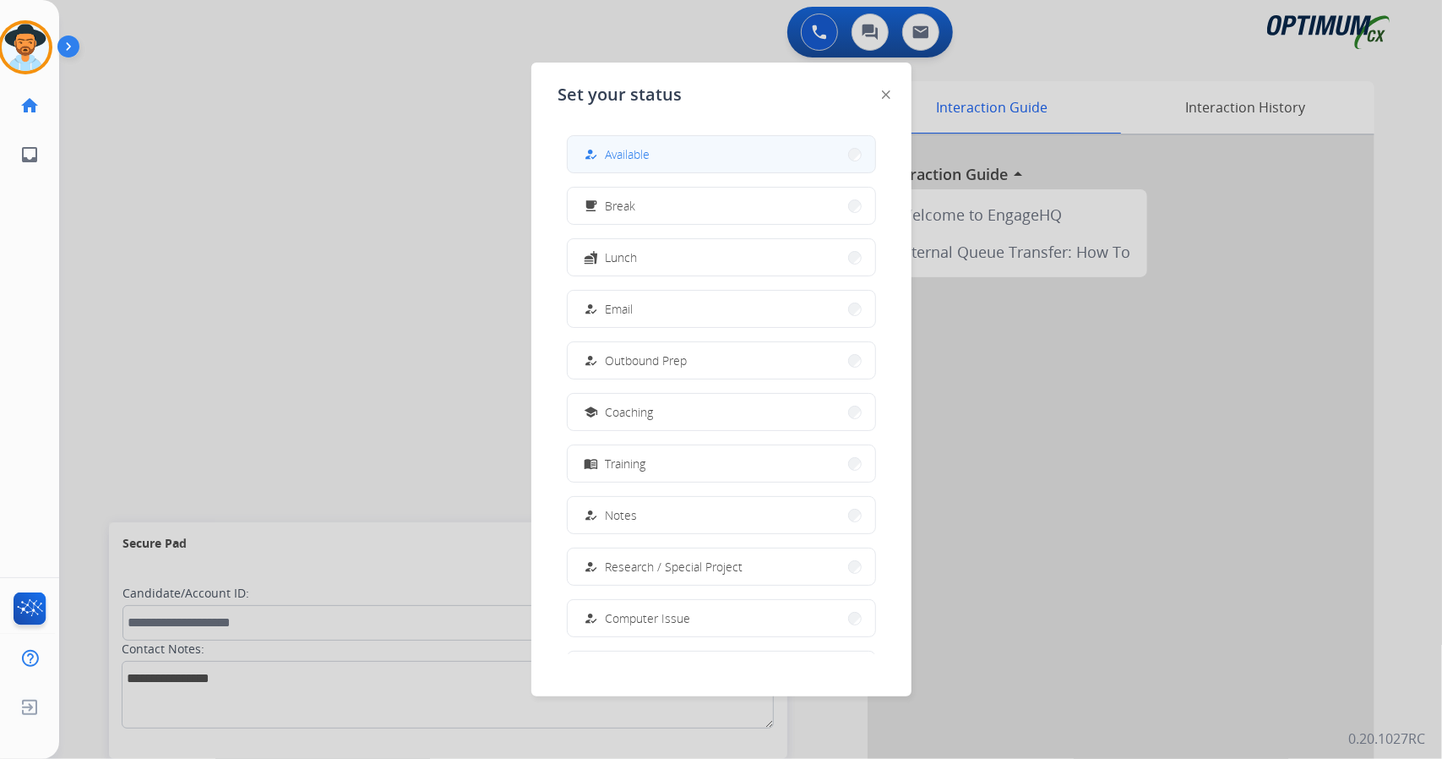
click at [657, 144] on button "how_to_reg Available" at bounding box center [721, 154] width 307 height 36
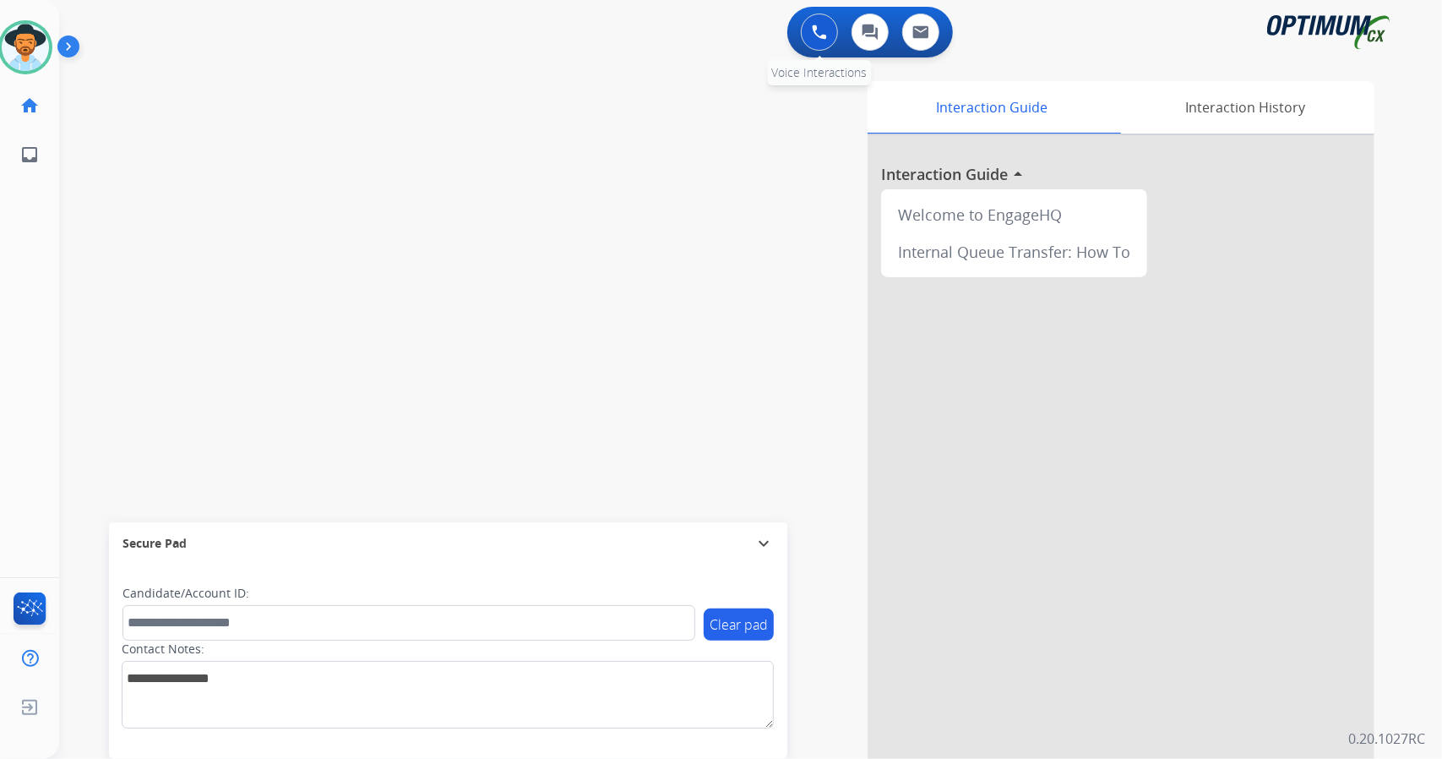
click at [812, 43] on button at bounding box center [819, 32] width 37 height 37
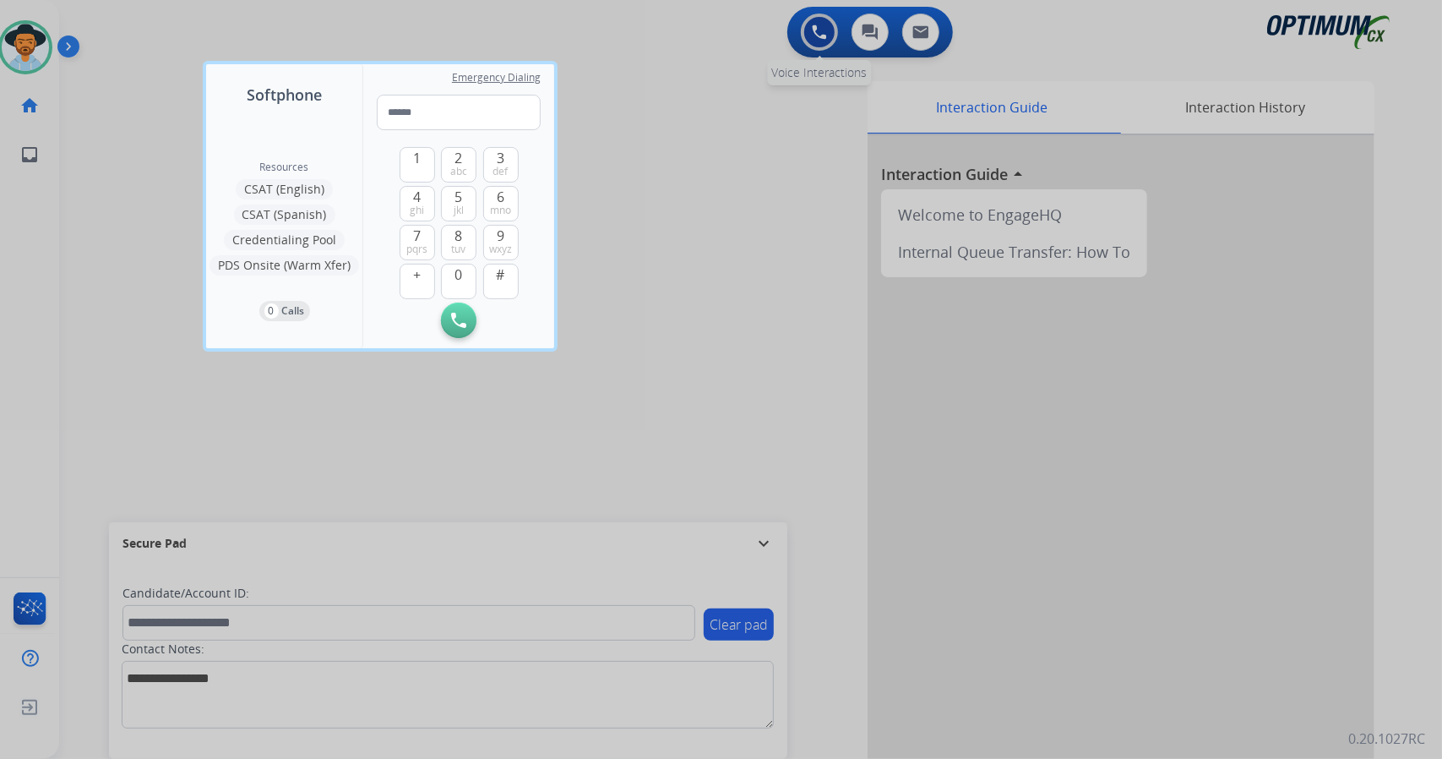
type input "**********"
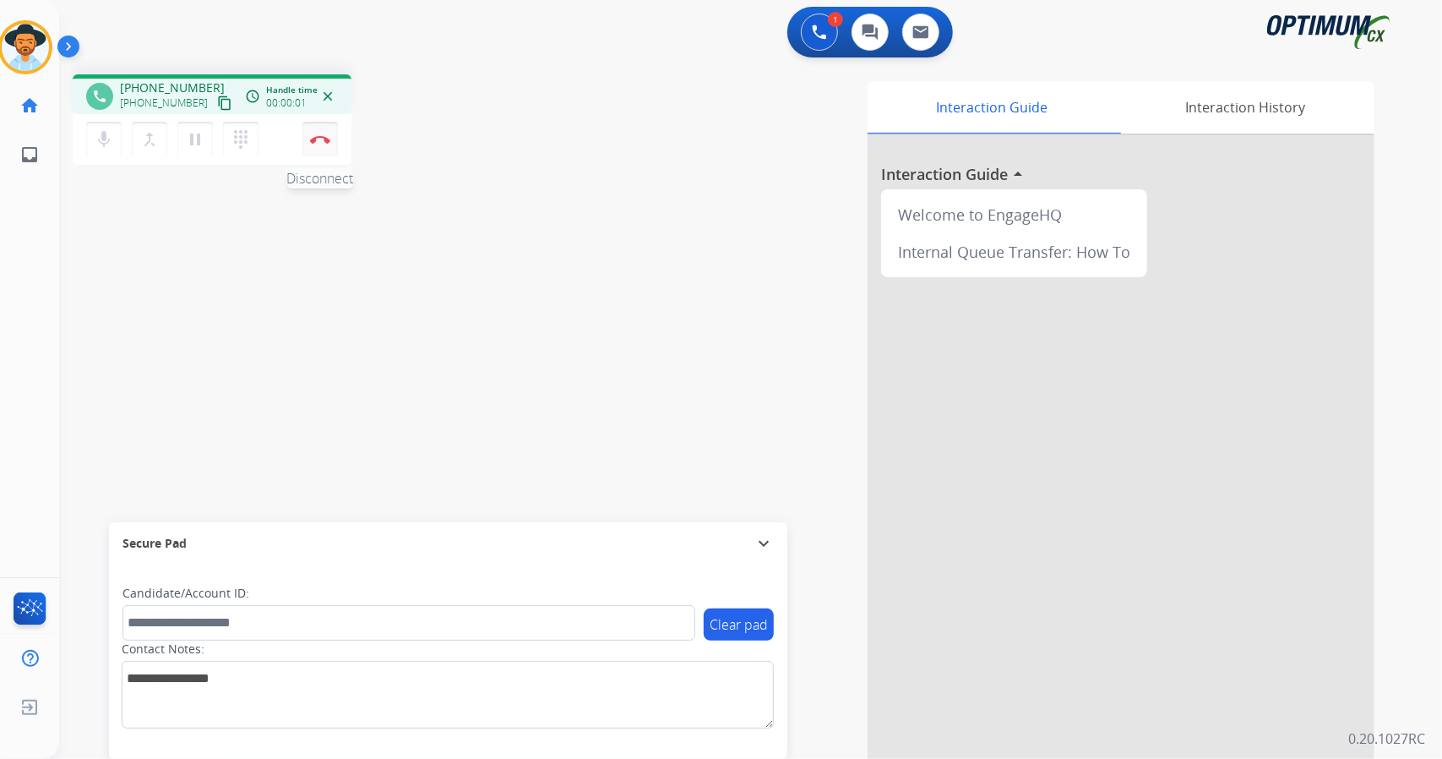
click at [318, 130] on button "Disconnect" at bounding box center [319, 139] width 35 height 35
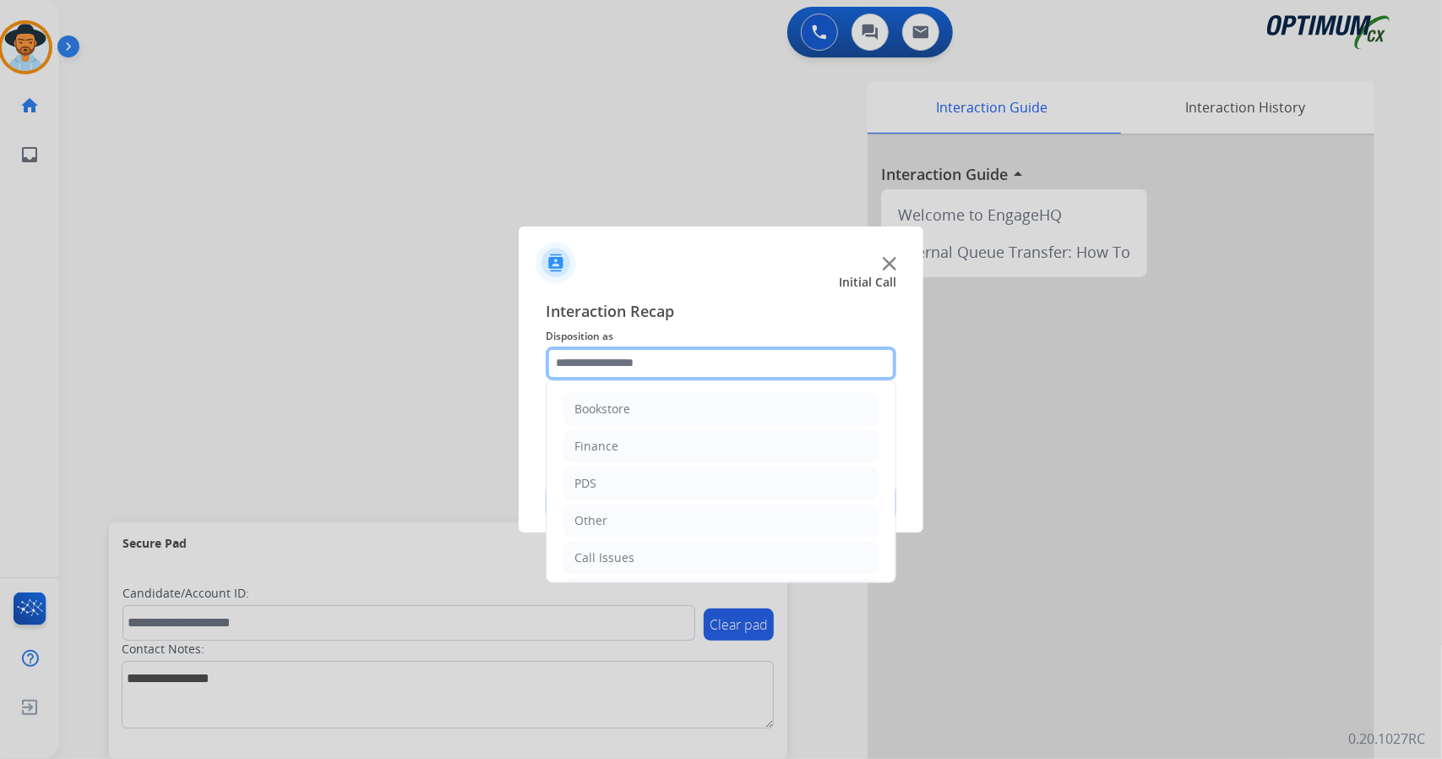
click at [630, 371] on input "text" at bounding box center [721, 363] width 351 height 34
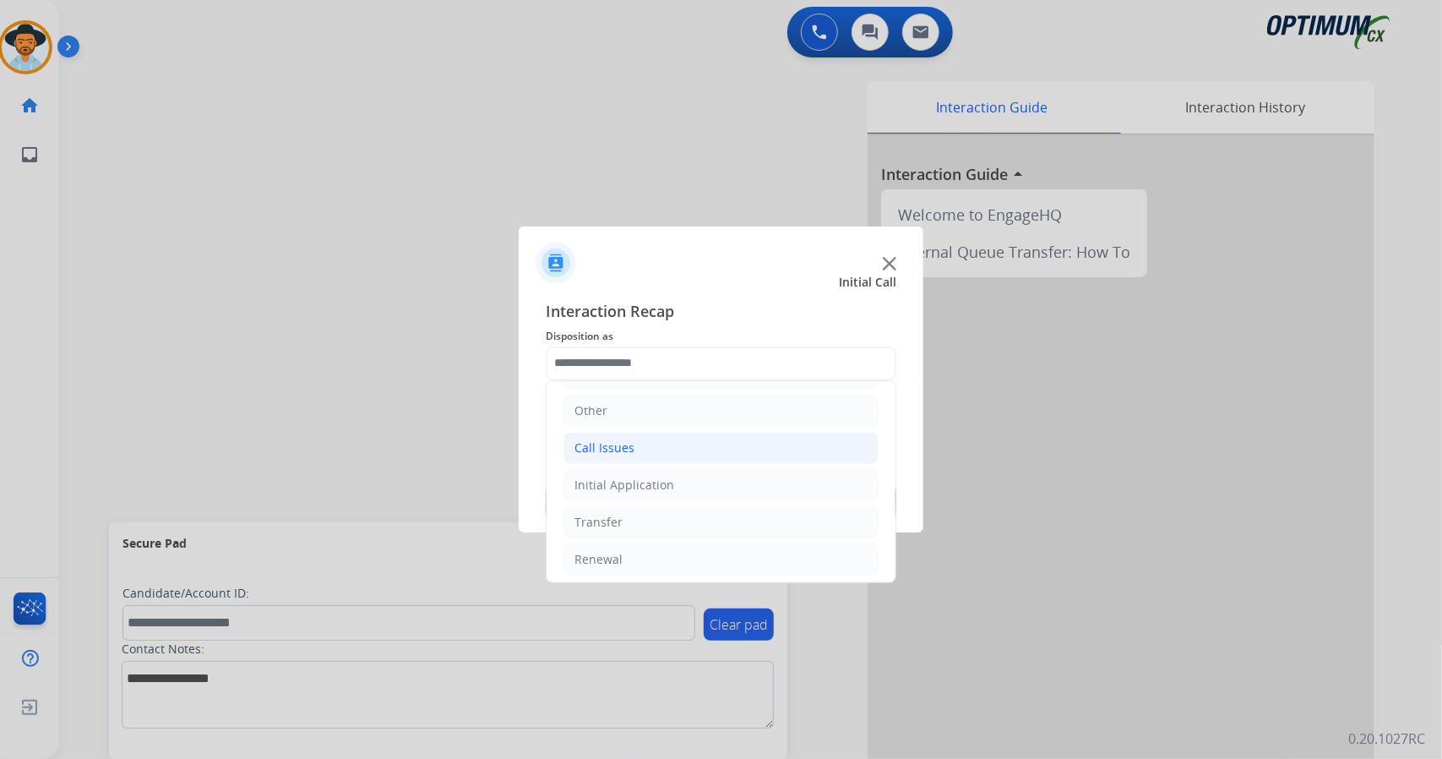
click at [659, 451] on li "Call Issues" at bounding box center [720, 448] width 315 height 32
click at [672, 482] on li "Voicemail" at bounding box center [737, 485] width 281 height 32
type input "*********"
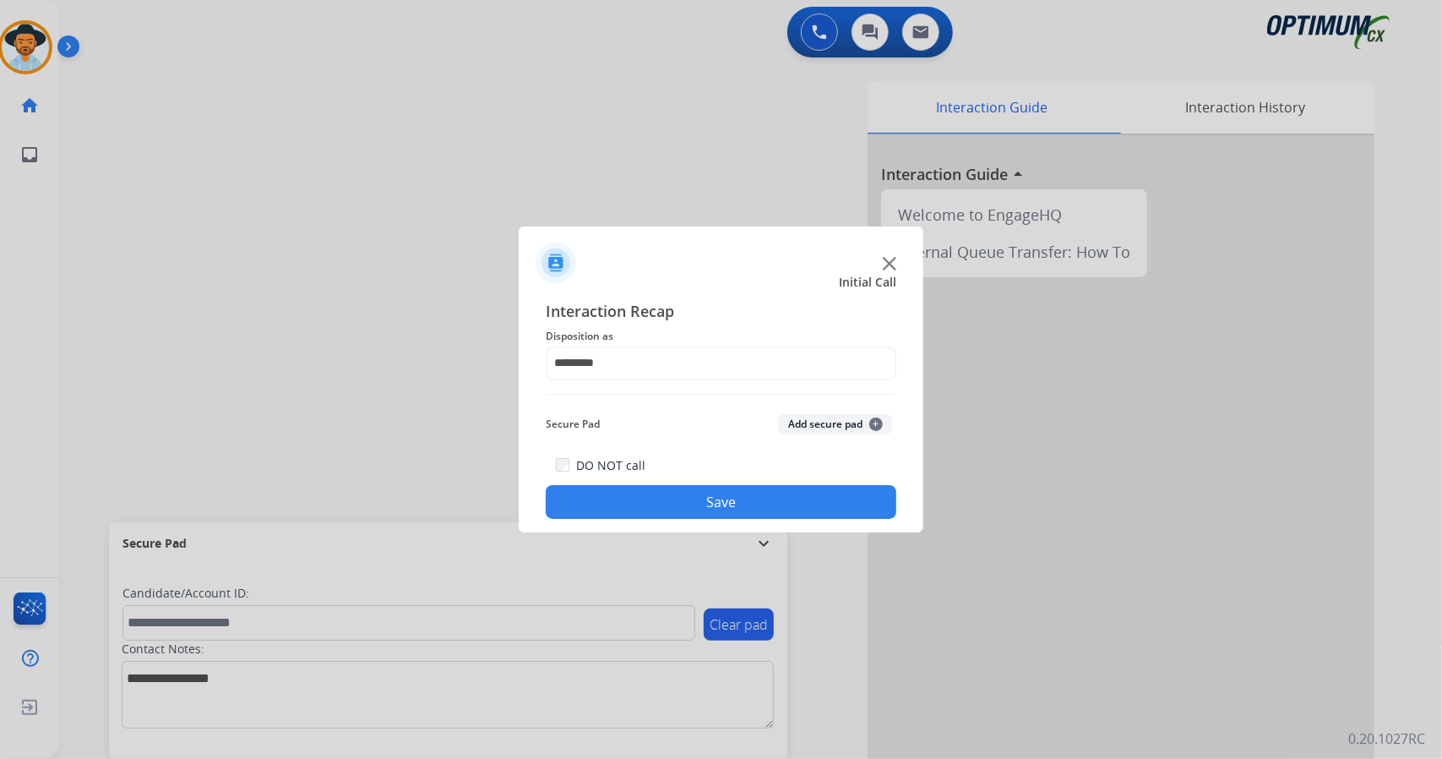
click at [669, 492] on button "Save" at bounding box center [721, 502] width 351 height 34
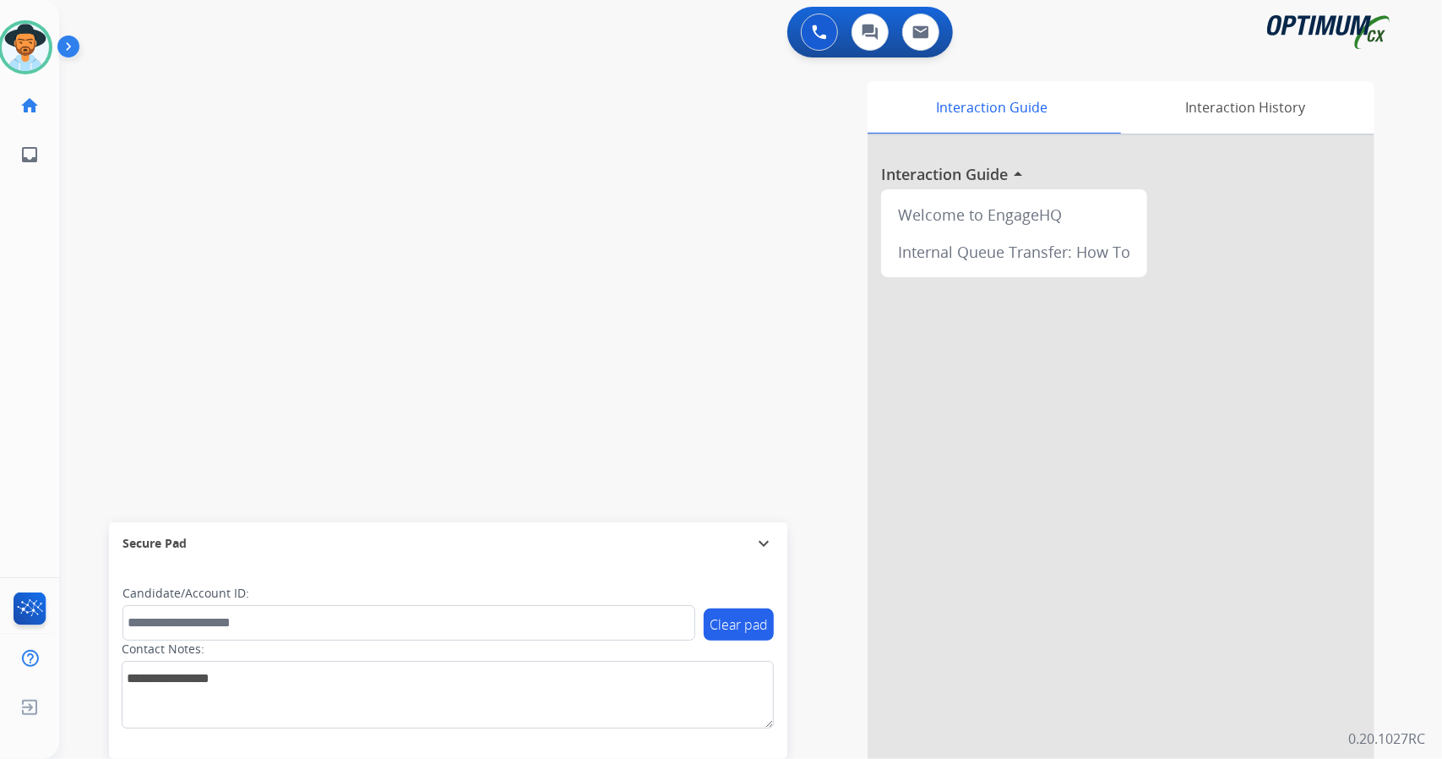
click at [471, 225] on div "swap_horiz Break voice bridge close_fullscreen Connect 3-Way Call merge_type Se…" at bounding box center [730, 413] width 1342 height 705
click at [461, 40] on div "0 Voice Interactions 0 Chat Interactions 0 Email Interactions" at bounding box center [740, 34] width 1322 height 54
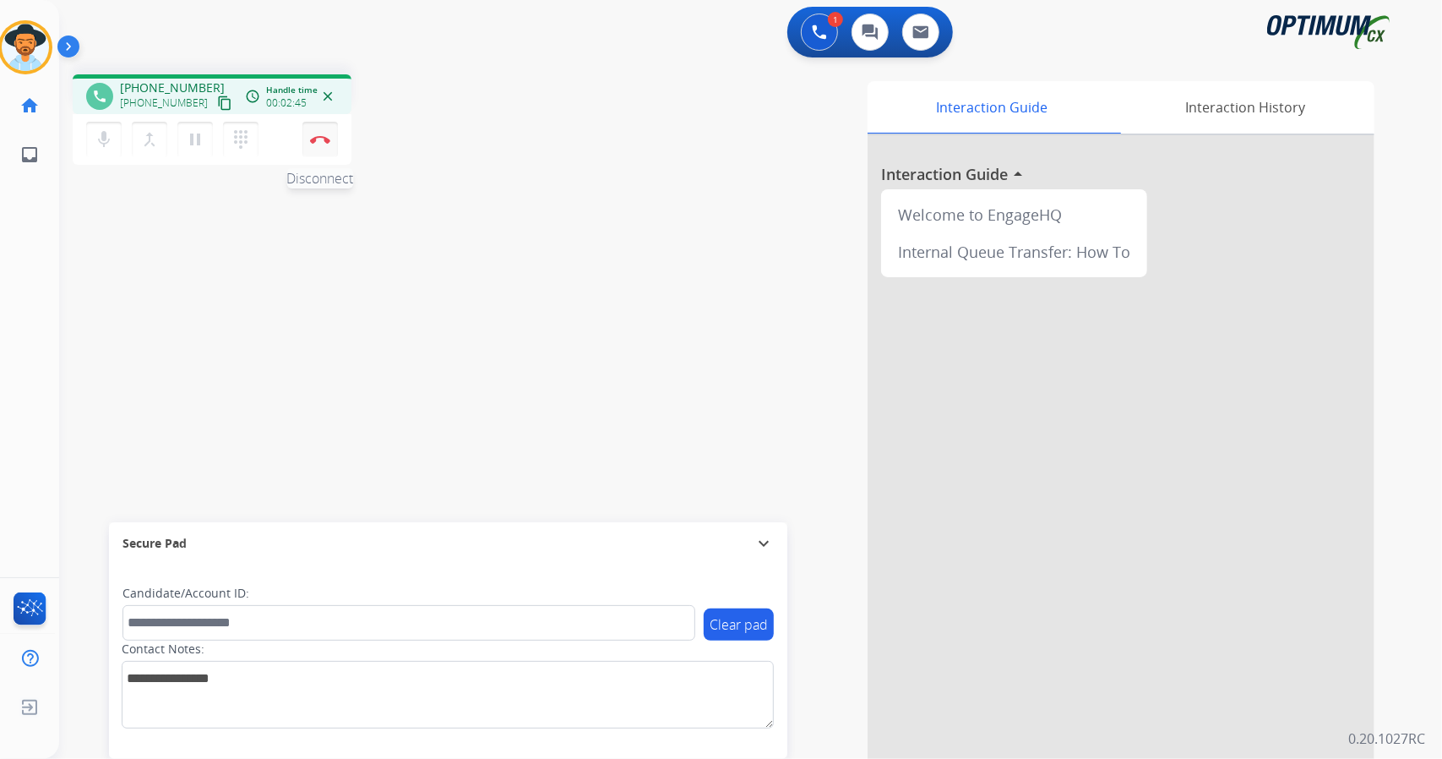
click at [326, 147] on button "Disconnect" at bounding box center [319, 139] width 35 height 35
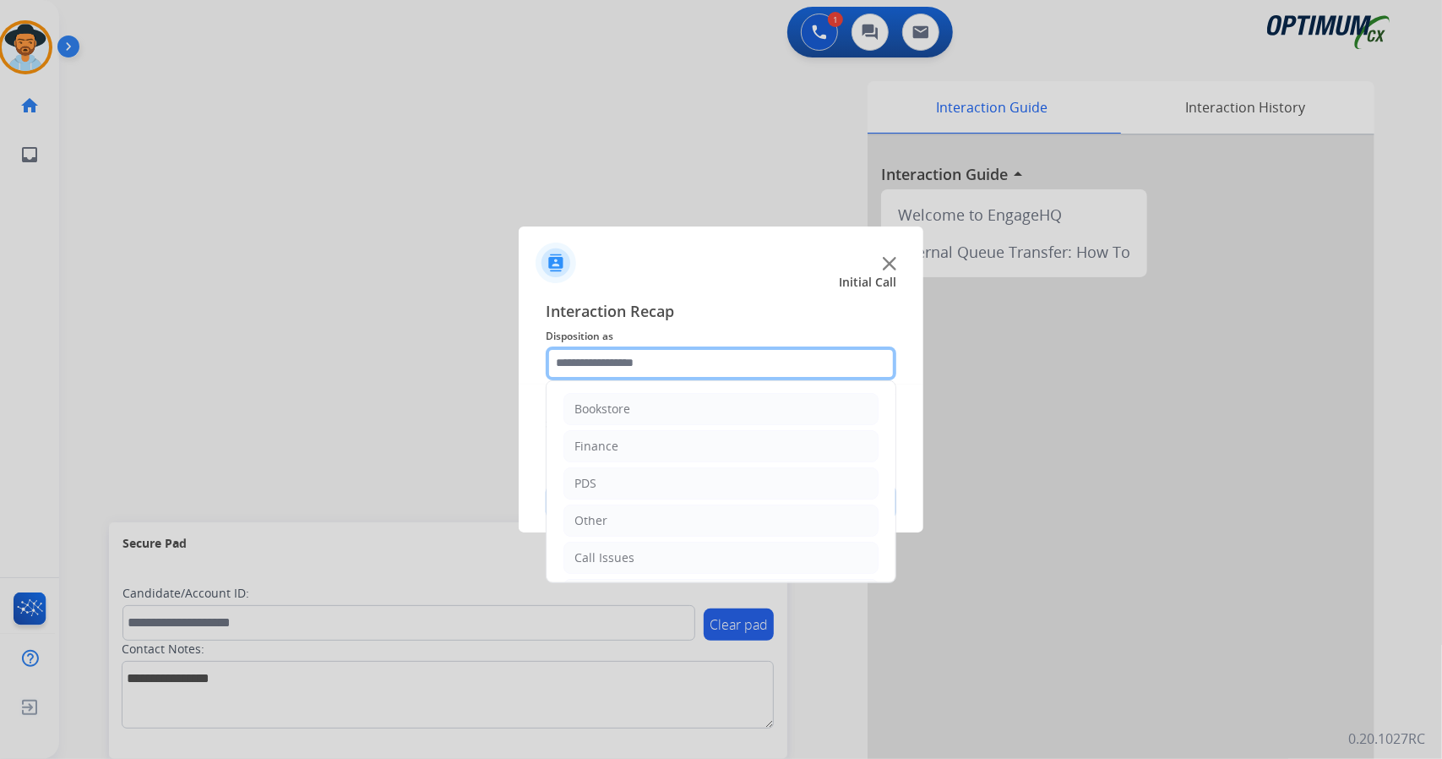
click at [680, 357] on input "text" at bounding box center [721, 363] width 351 height 34
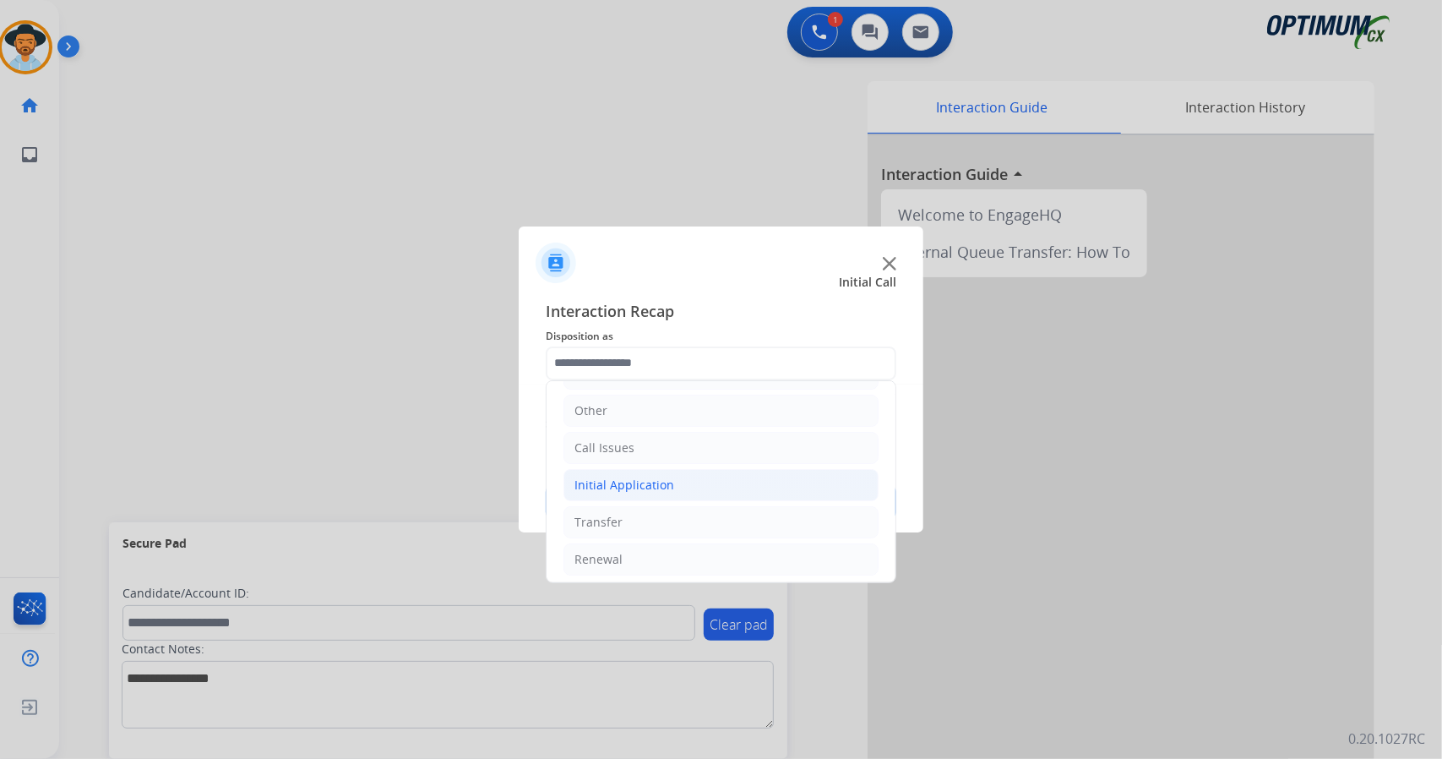
click at [634, 480] on div "Initial Application" at bounding box center [624, 484] width 100 height 17
drag, startPoint x: 659, startPoint y: 520, endPoint x: 643, endPoint y: 499, distance: 26.5
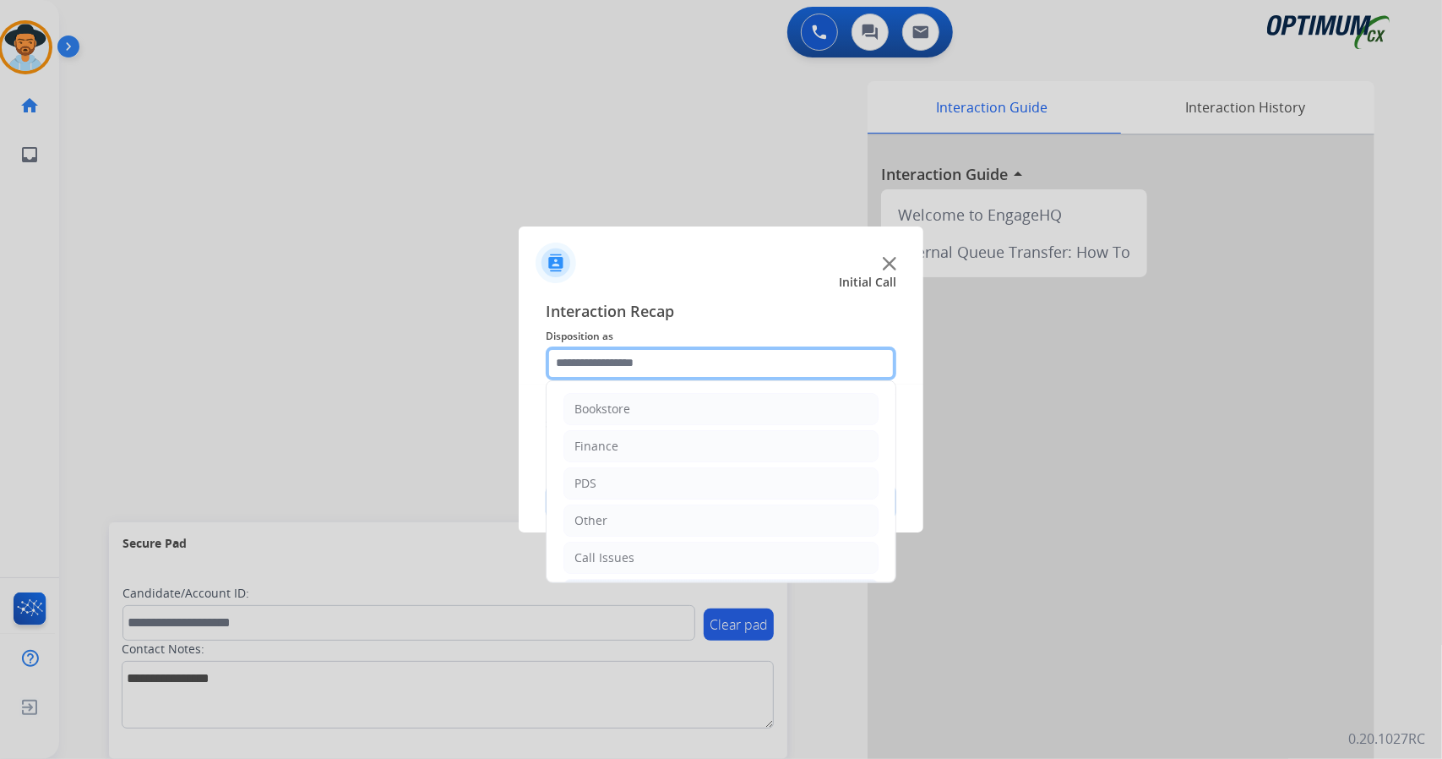
click at [604, 363] on input "text" at bounding box center [721, 363] width 351 height 34
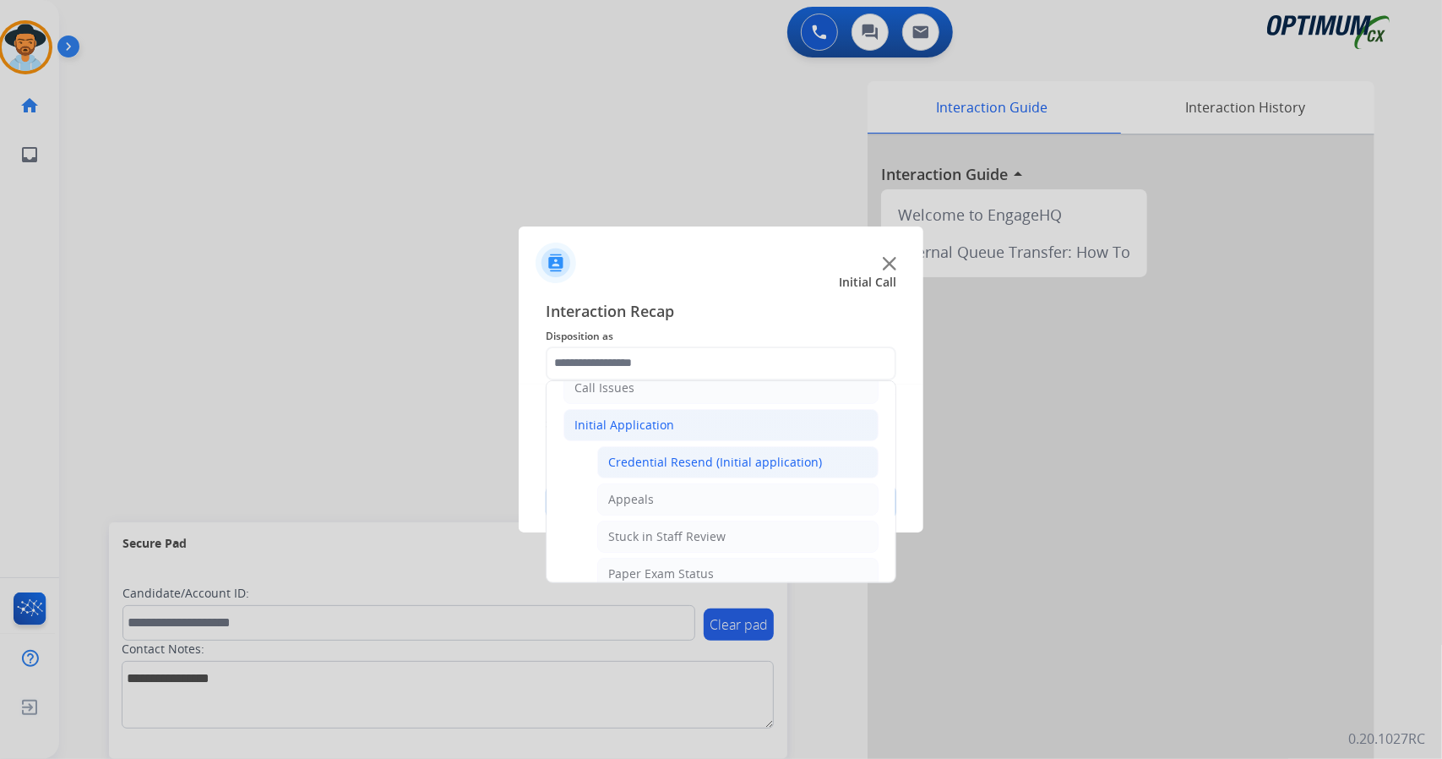
click at [684, 456] on div "Credential Resend (Initial application)" at bounding box center [715, 462] width 214 height 17
type input "**********"
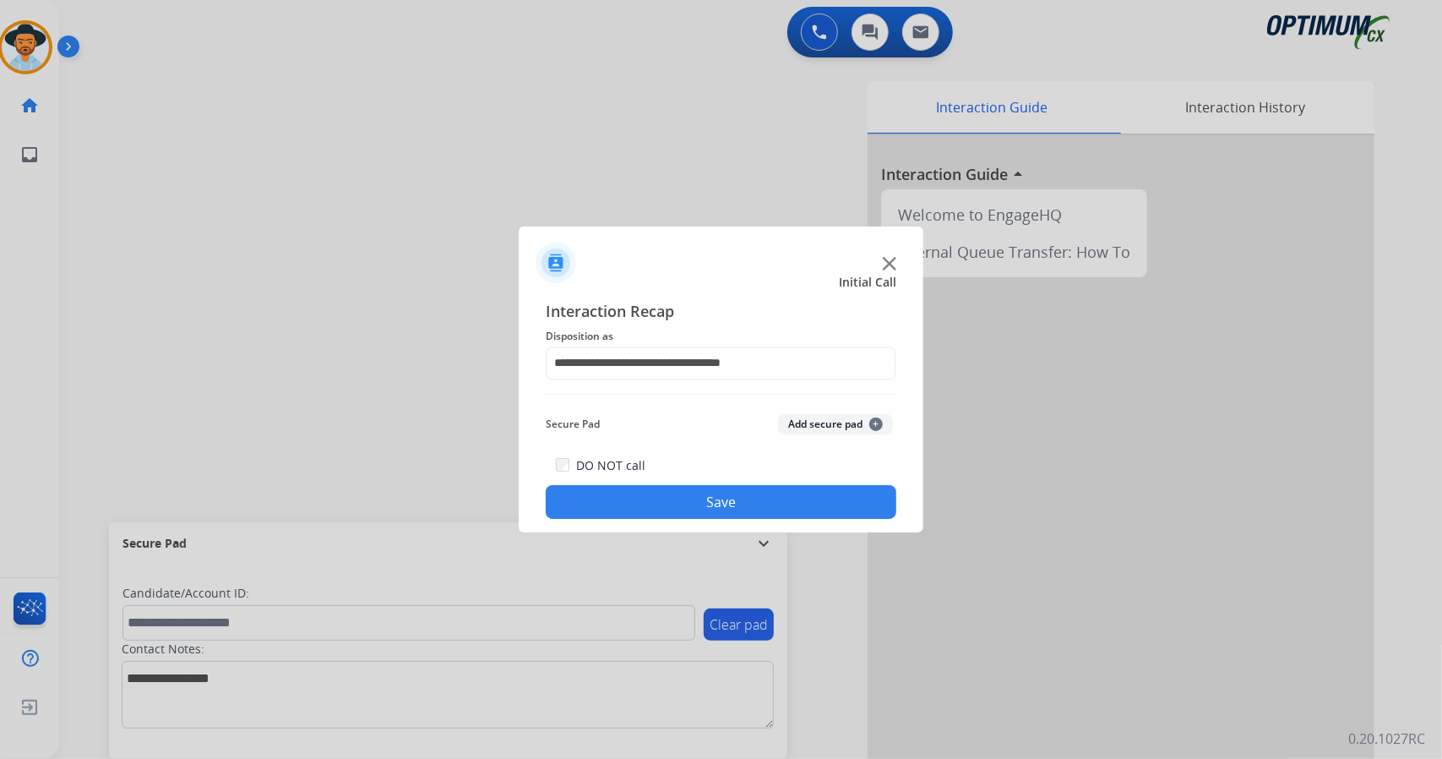
click at [691, 503] on button "Save" at bounding box center [721, 502] width 351 height 34
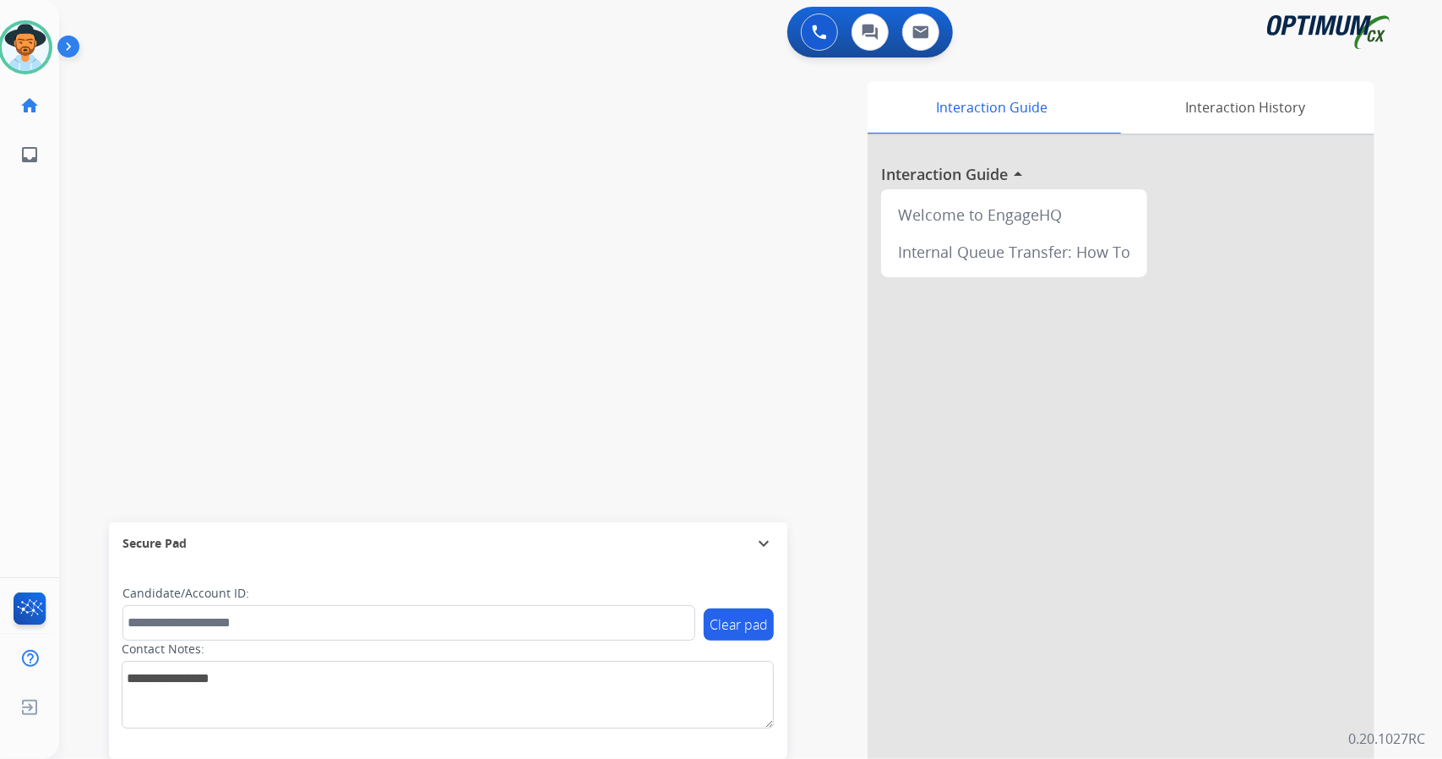
click at [433, 300] on div "swap_horiz Break voice bridge close_fullscreen Connect 3-Way Call merge_type Se…" at bounding box center [730, 413] width 1342 height 705
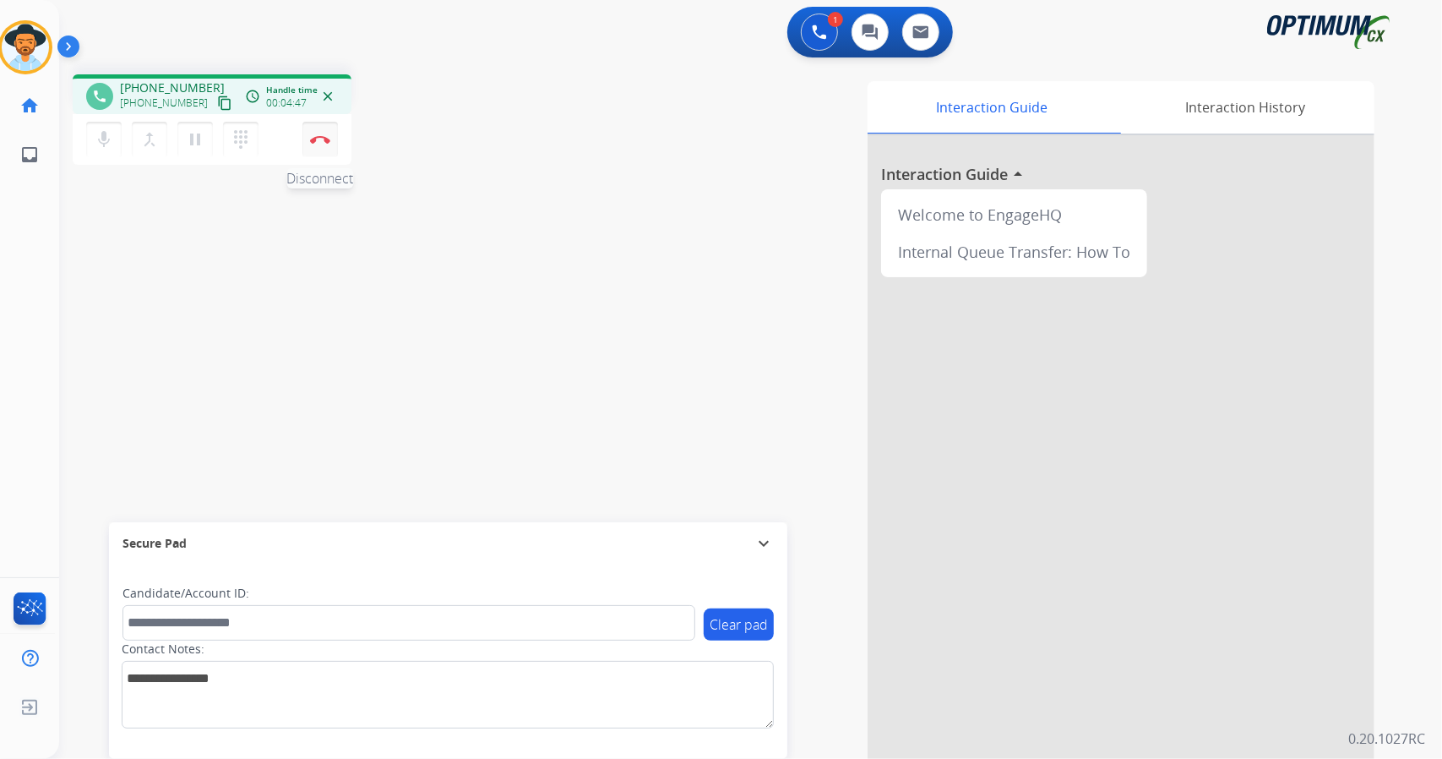
click at [331, 152] on button "Disconnect" at bounding box center [319, 139] width 35 height 35
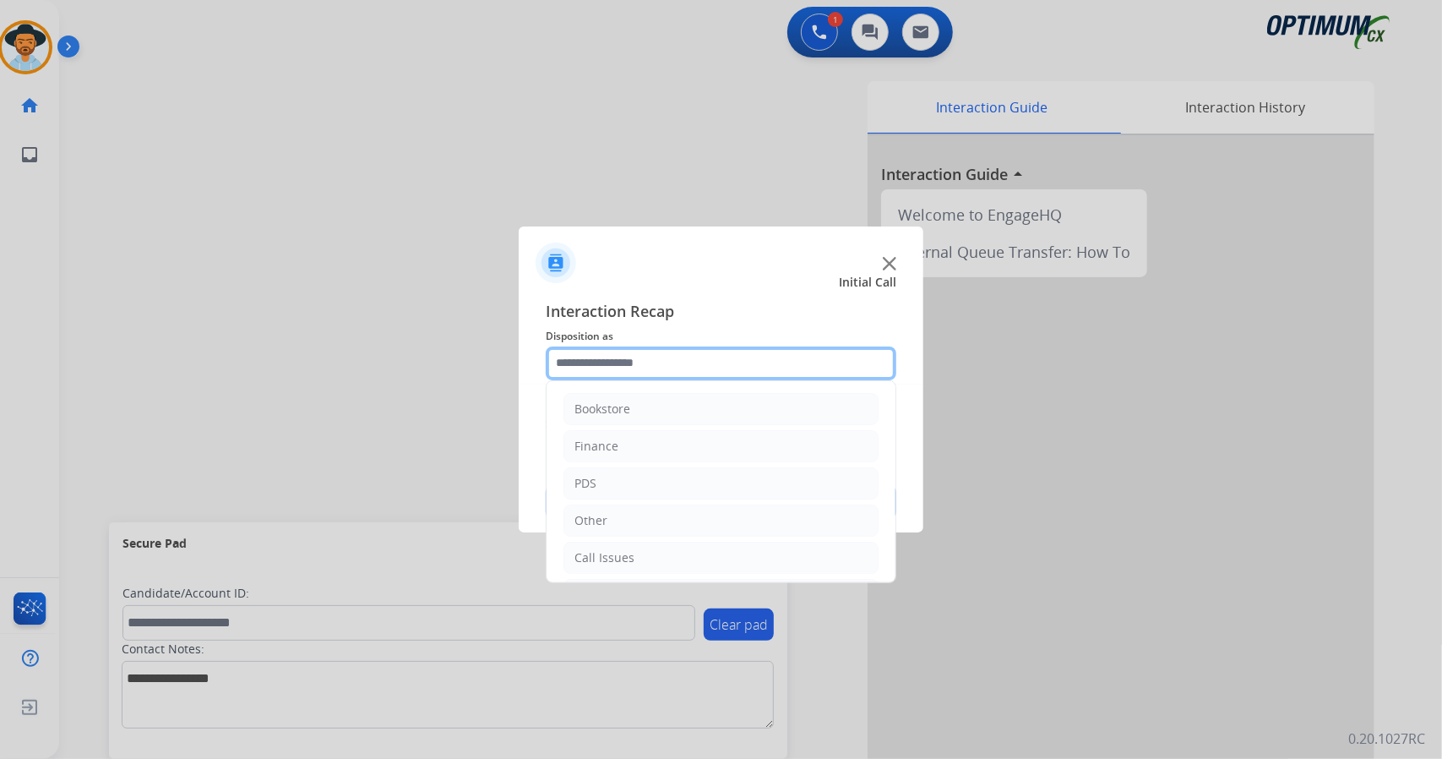
drag, startPoint x: 670, startPoint y: 356, endPoint x: 698, endPoint y: 498, distance: 143.8
click at [698, 380] on div "Bookstore Finance PDS Other Call Issues Initial Application Transfer Renewal" at bounding box center [721, 363] width 351 height 34
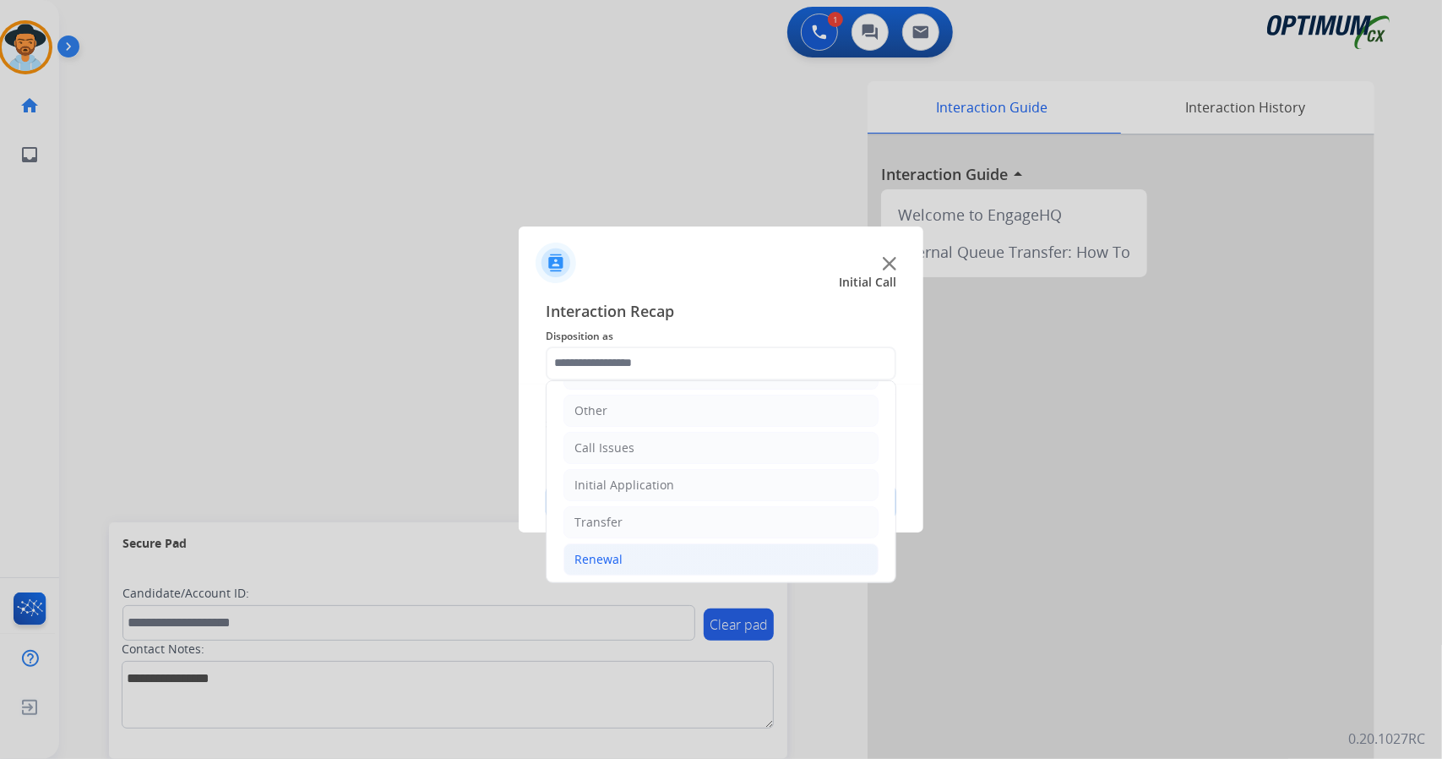
click at [705, 543] on li "Renewal" at bounding box center [720, 559] width 315 height 32
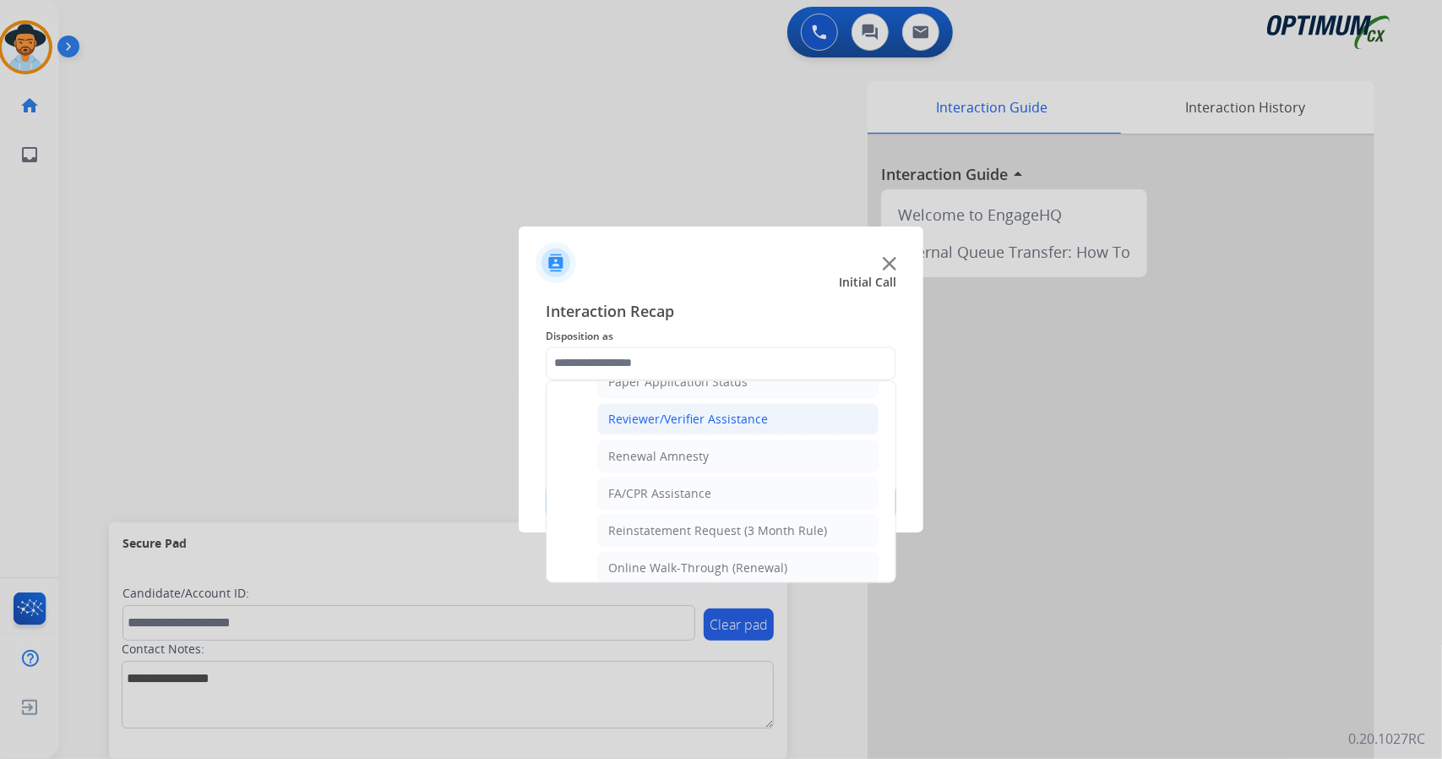
click at [735, 411] on div "Reviewer/Verifier Assistance" at bounding box center [688, 419] width 160 height 17
type input "**********"
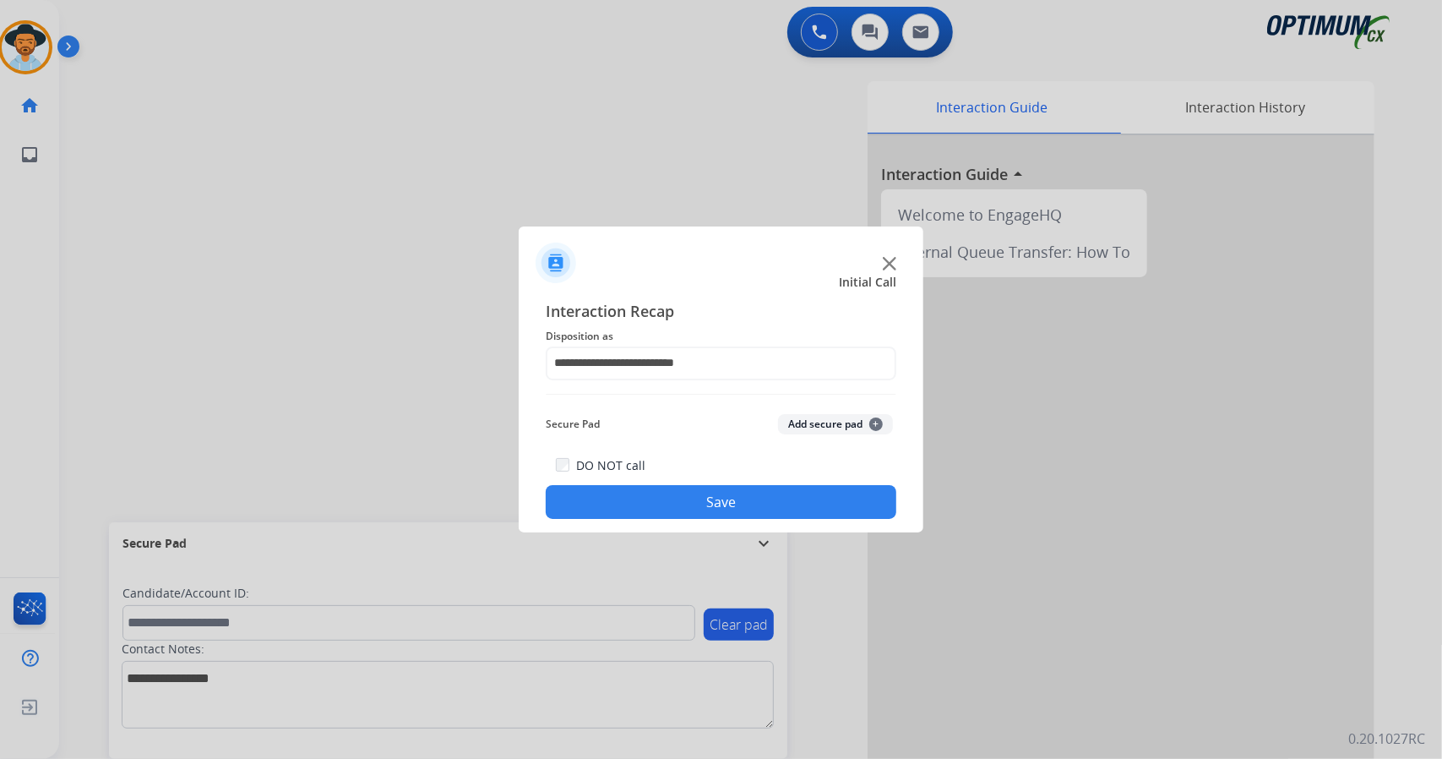
click at [763, 509] on button "Save" at bounding box center [721, 502] width 351 height 34
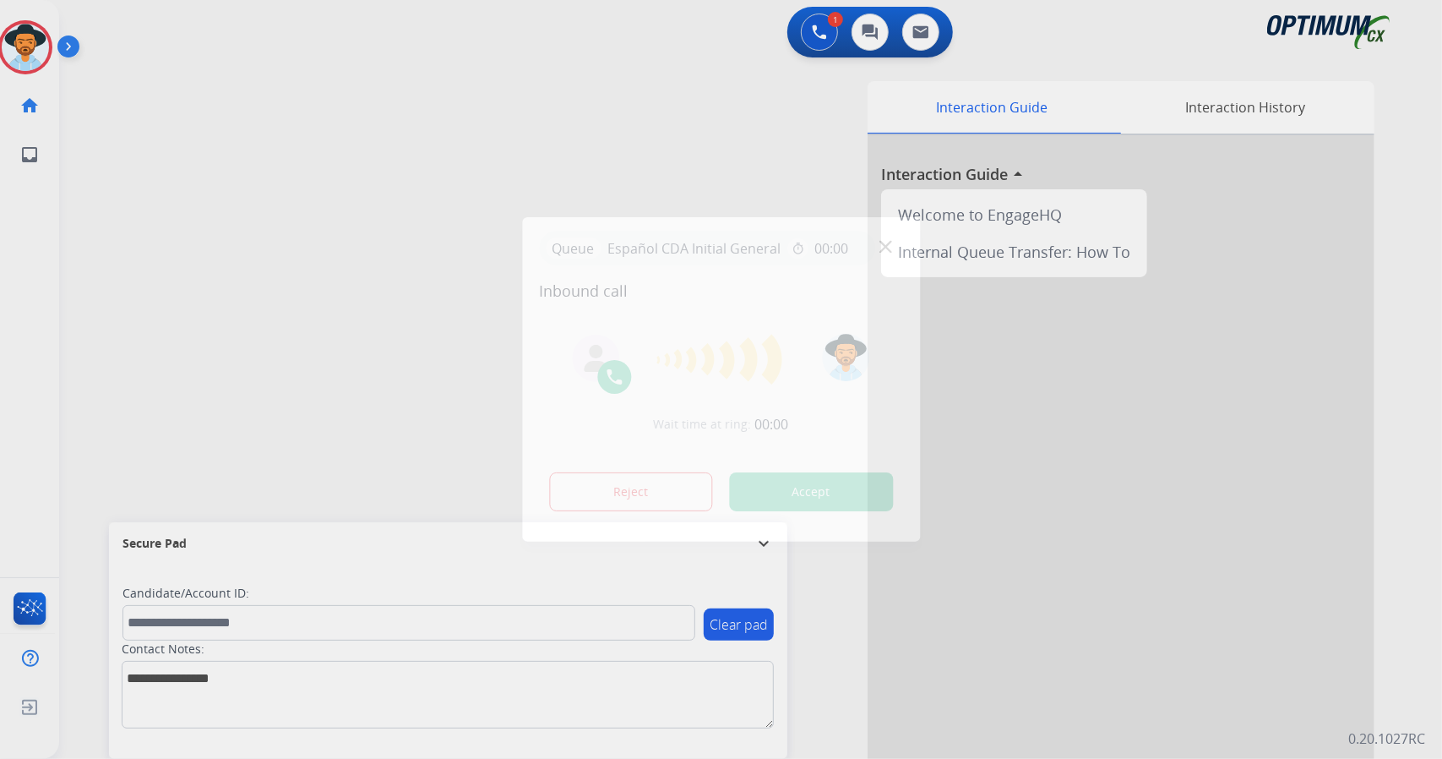
click at [779, 508] on button "Accept" at bounding box center [811, 491] width 164 height 39
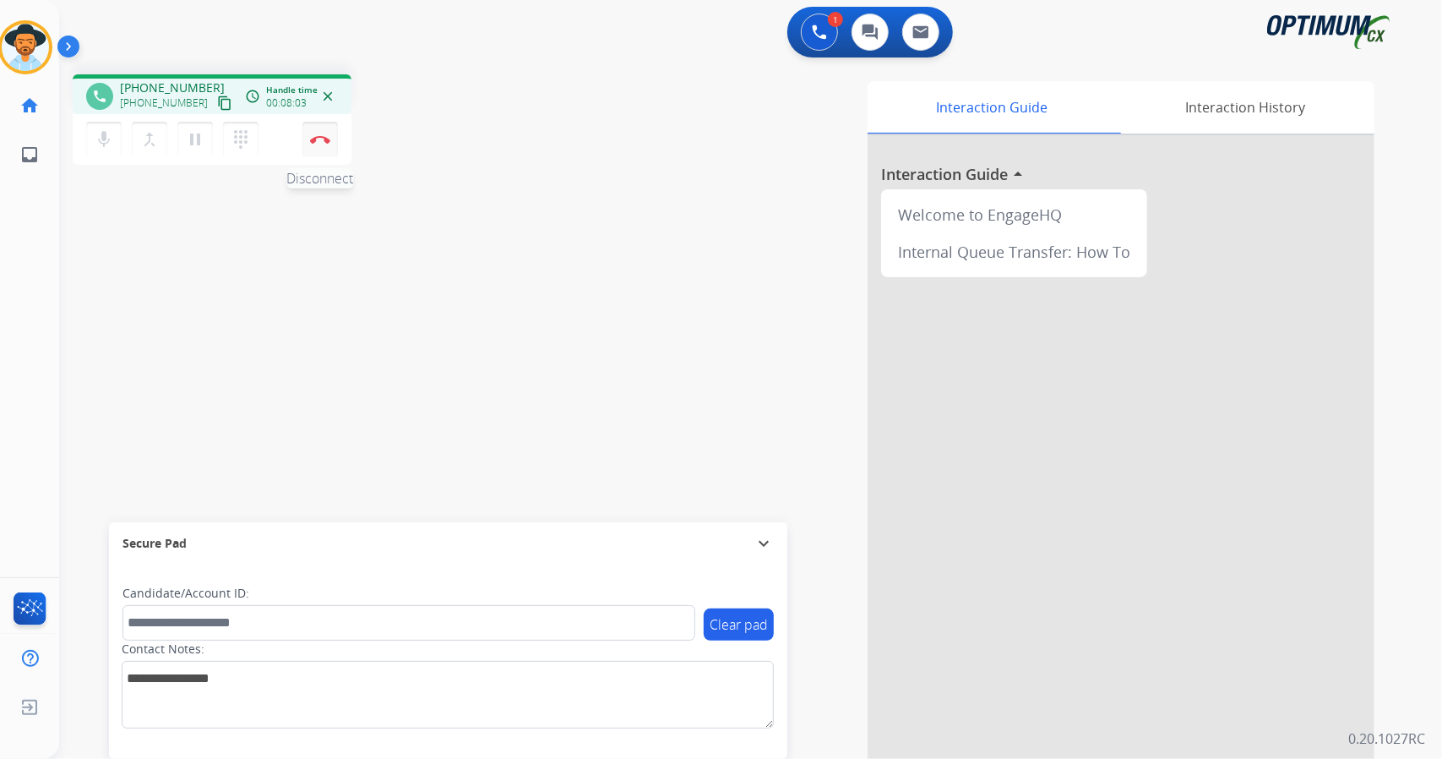
click at [335, 143] on button "Disconnect" at bounding box center [319, 139] width 35 height 35
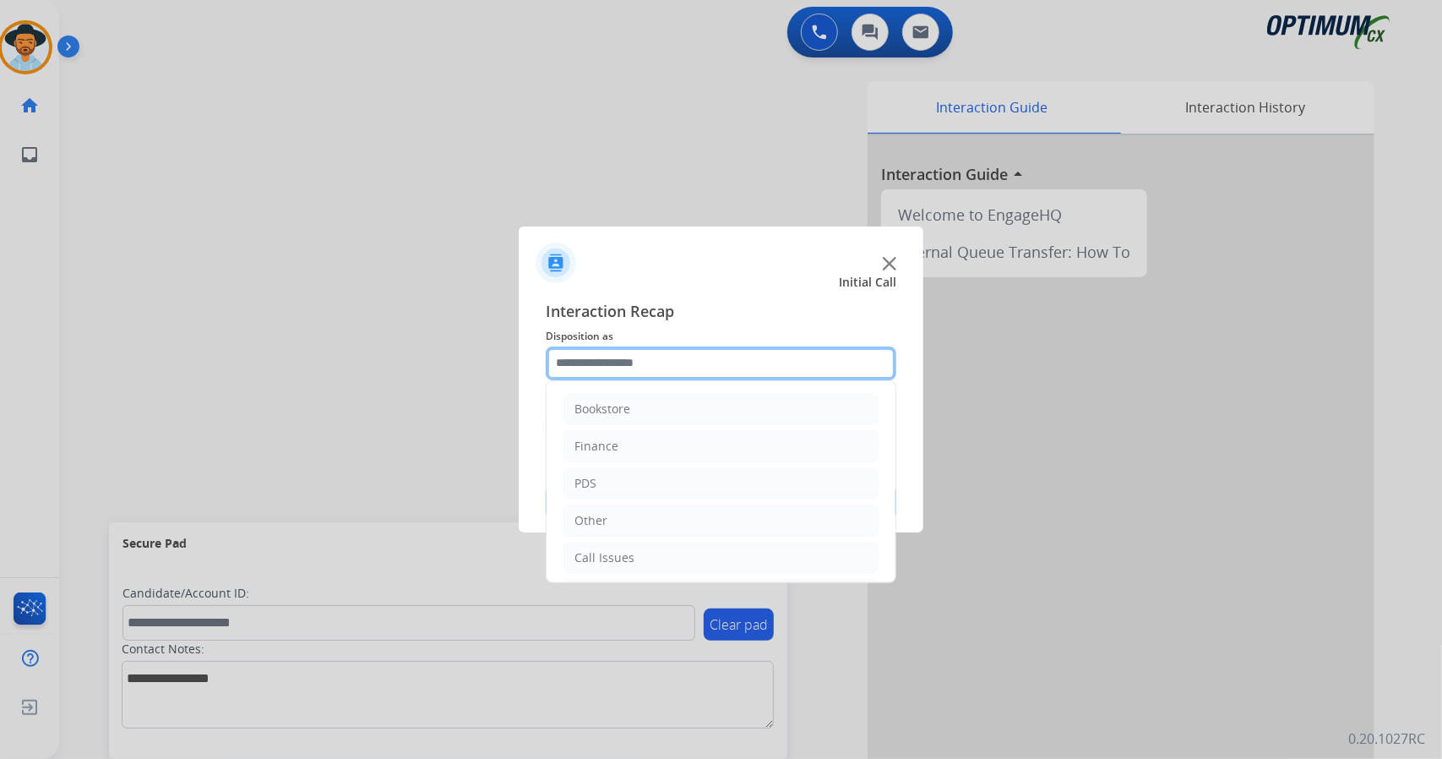
click at [641, 373] on input "text" at bounding box center [721, 363] width 351 height 34
click at [651, 550] on li "Call Issues" at bounding box center [720, 557] width 315 height 32
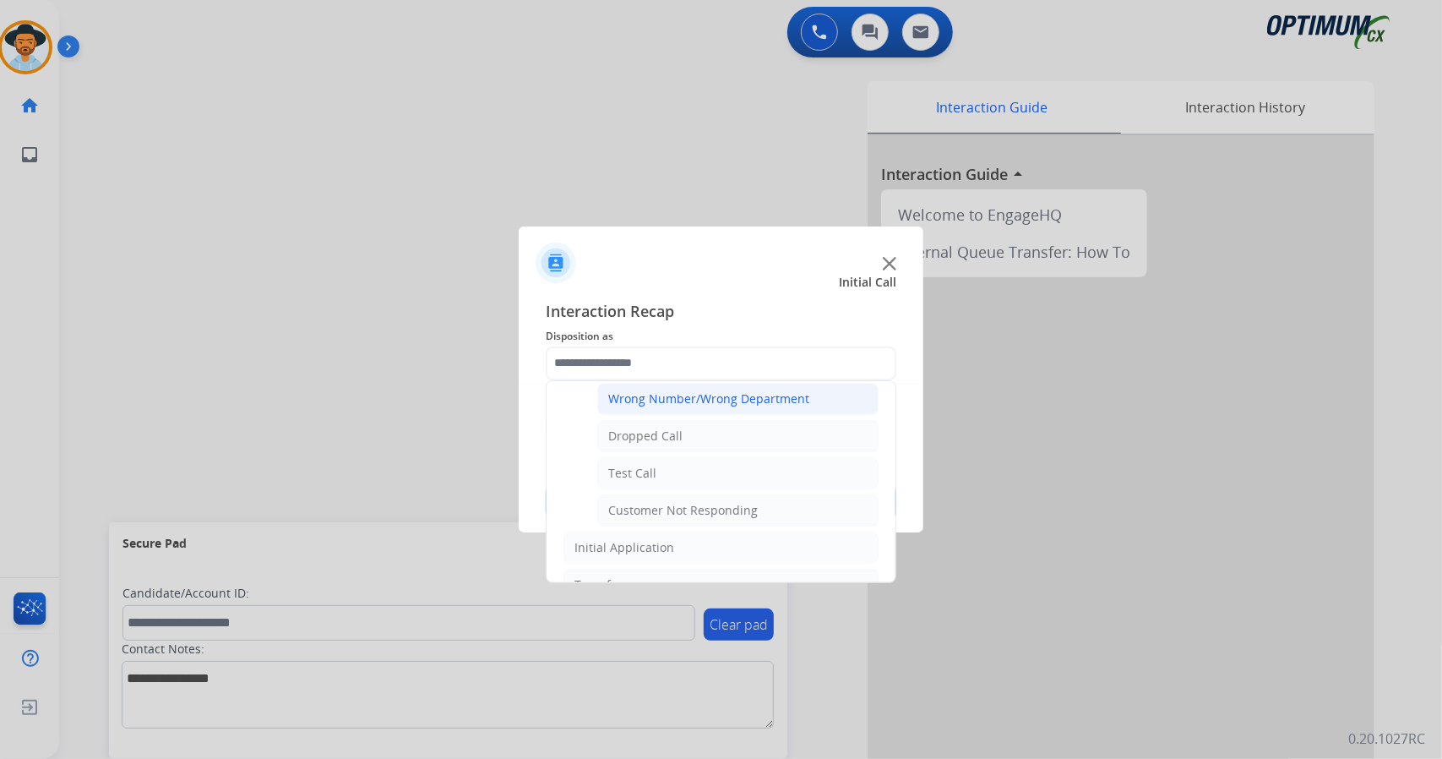
click at [696, 398] on div "Wrong Number/Wrong Department" at bounding box center [708, 398] width 201 height 17
type input "**********"
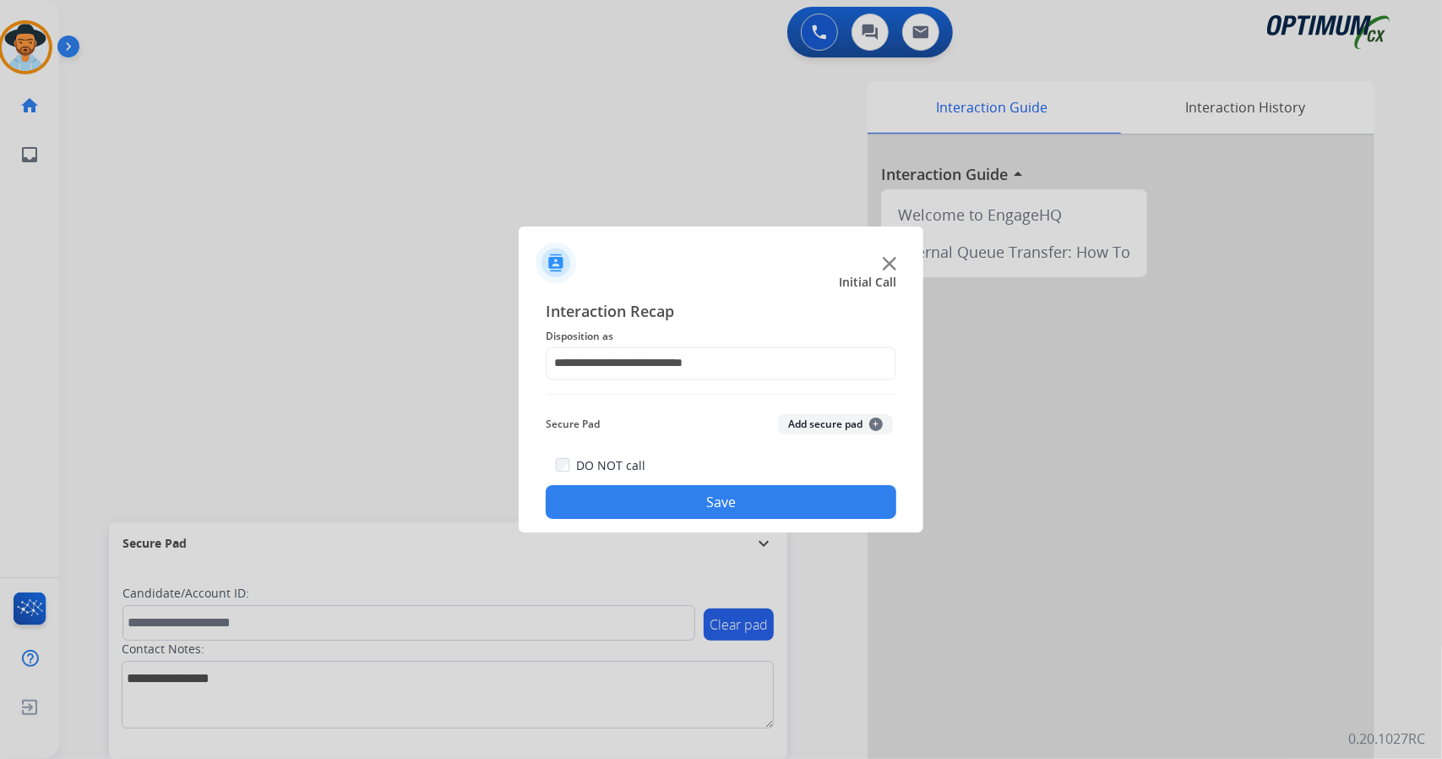
click at [687, 499] on button "Save" at bounding box center [721, 502] width 351 height 34
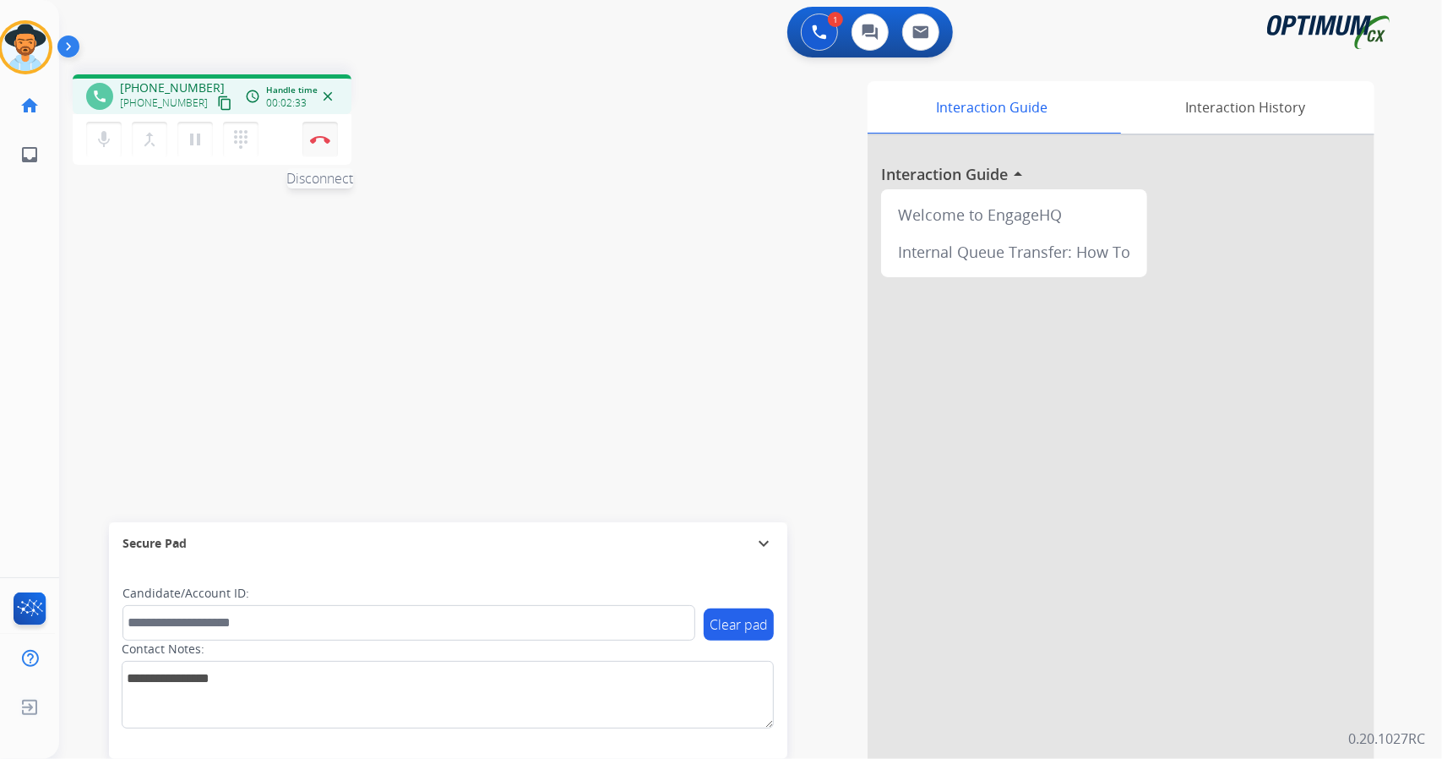
click at [324, 141] on img at bounding box center [320, 139] width 20 height 8
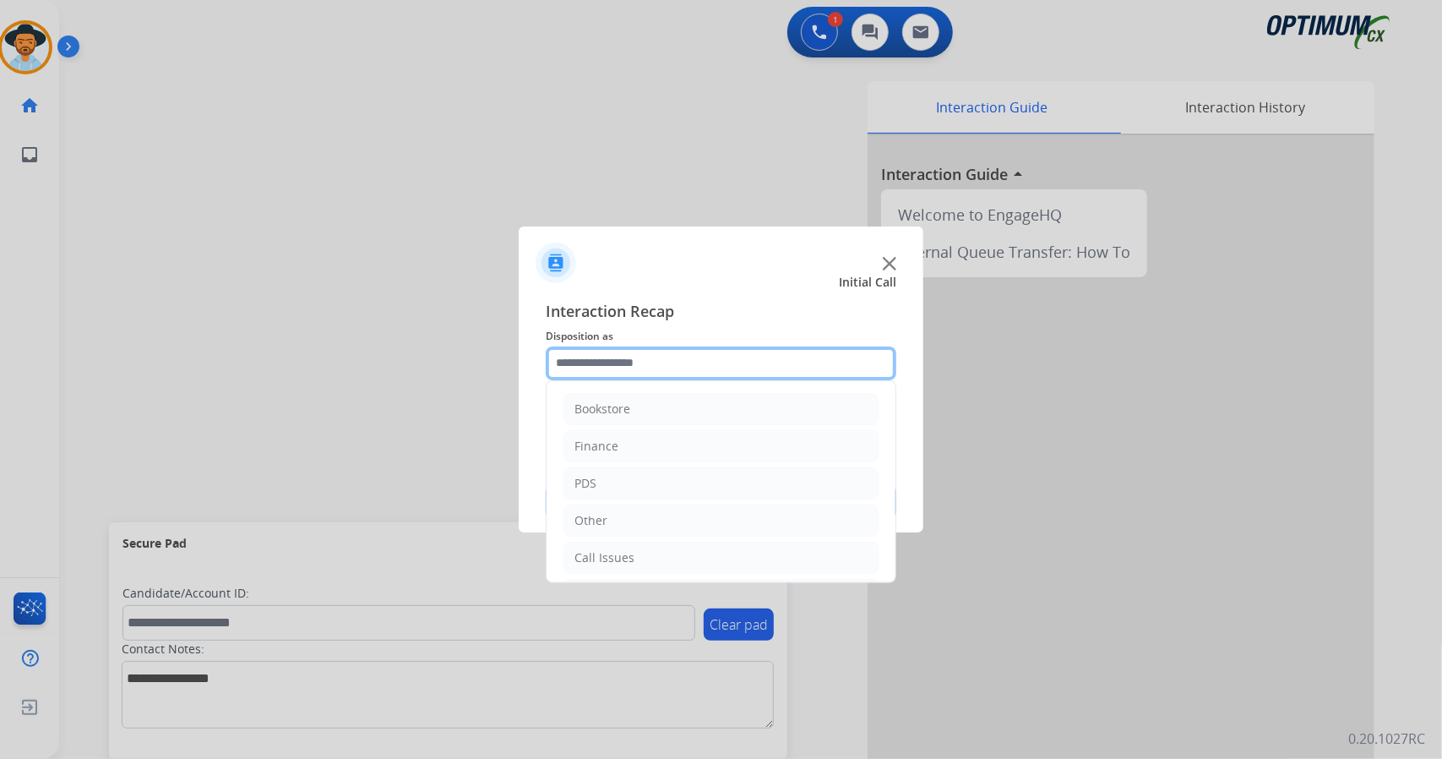
click at [630, 368] on input "text" at bounding box center [721, 363] width 351 height 34
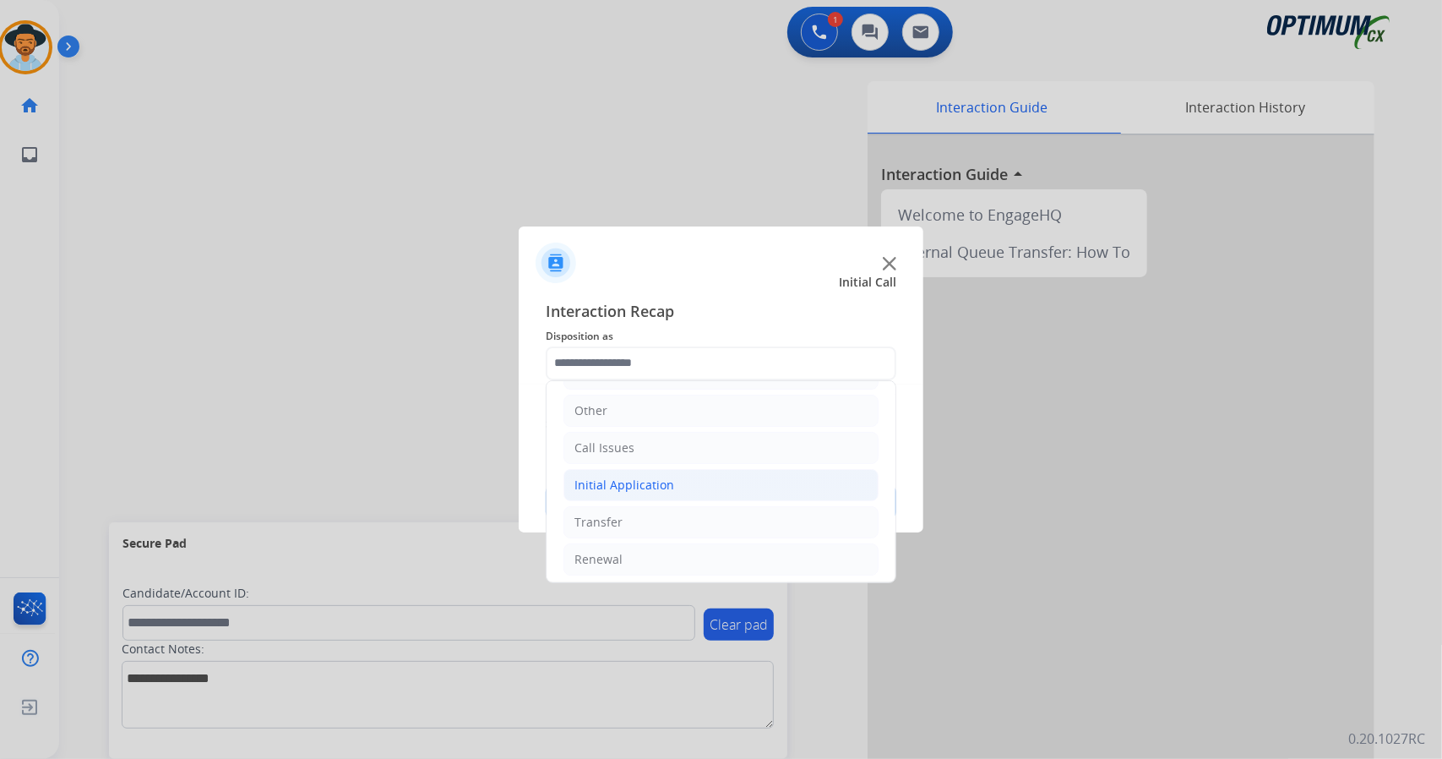
click at [661, 476] on div "Initial Application" at bounding box center [624, 484] width 100 height 17
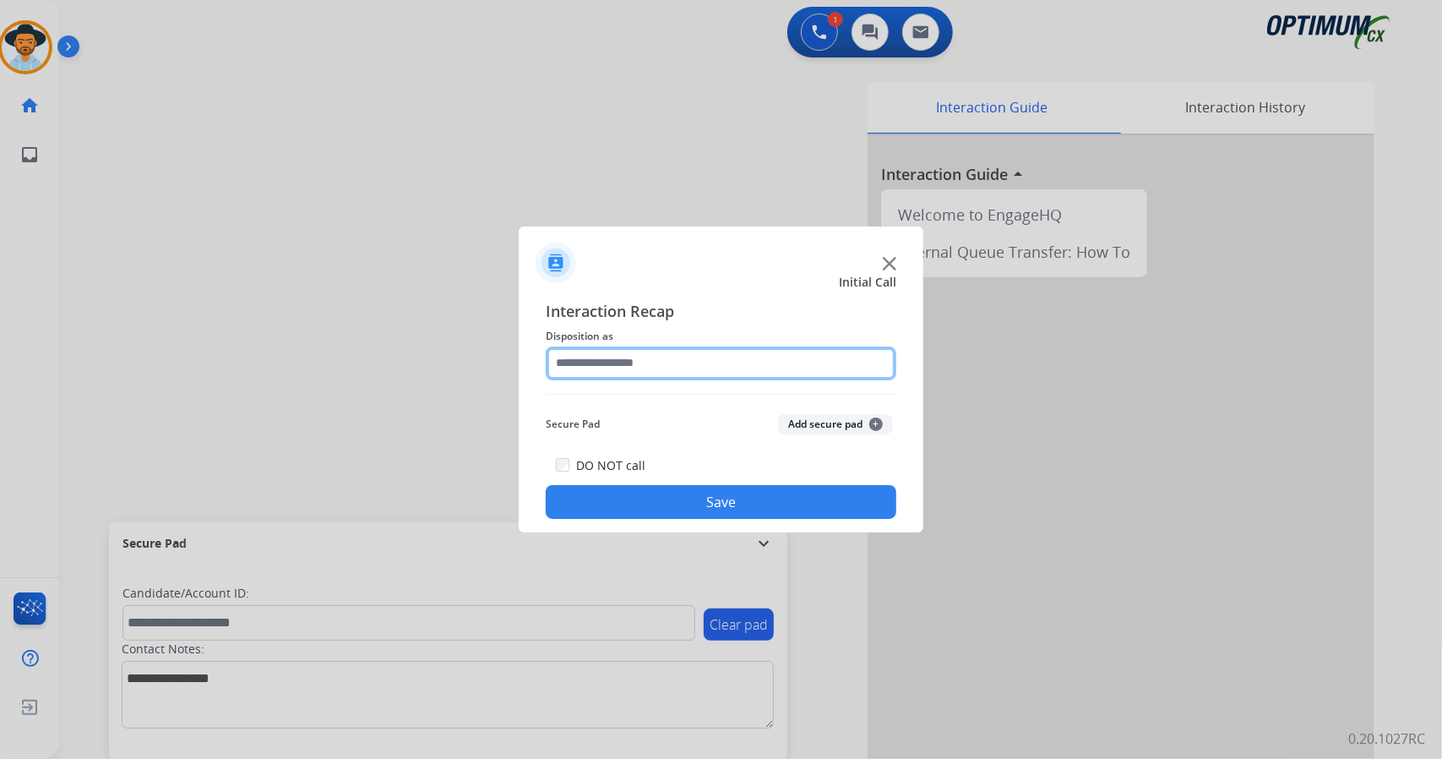
click at [634, 362] on input "text" at bounding box center [721, 363] width 351 height 34
drag, startPoint x: 634, startPoint y: 407, endPoint x: 607, endPoint y: 366, distance: 49.9
click at [607, 366] on div "Interaction Recap Disposition as Secure Pad Add secure pad + DO NOT call Save" at bounding box center [721, 409] width 351 height 220
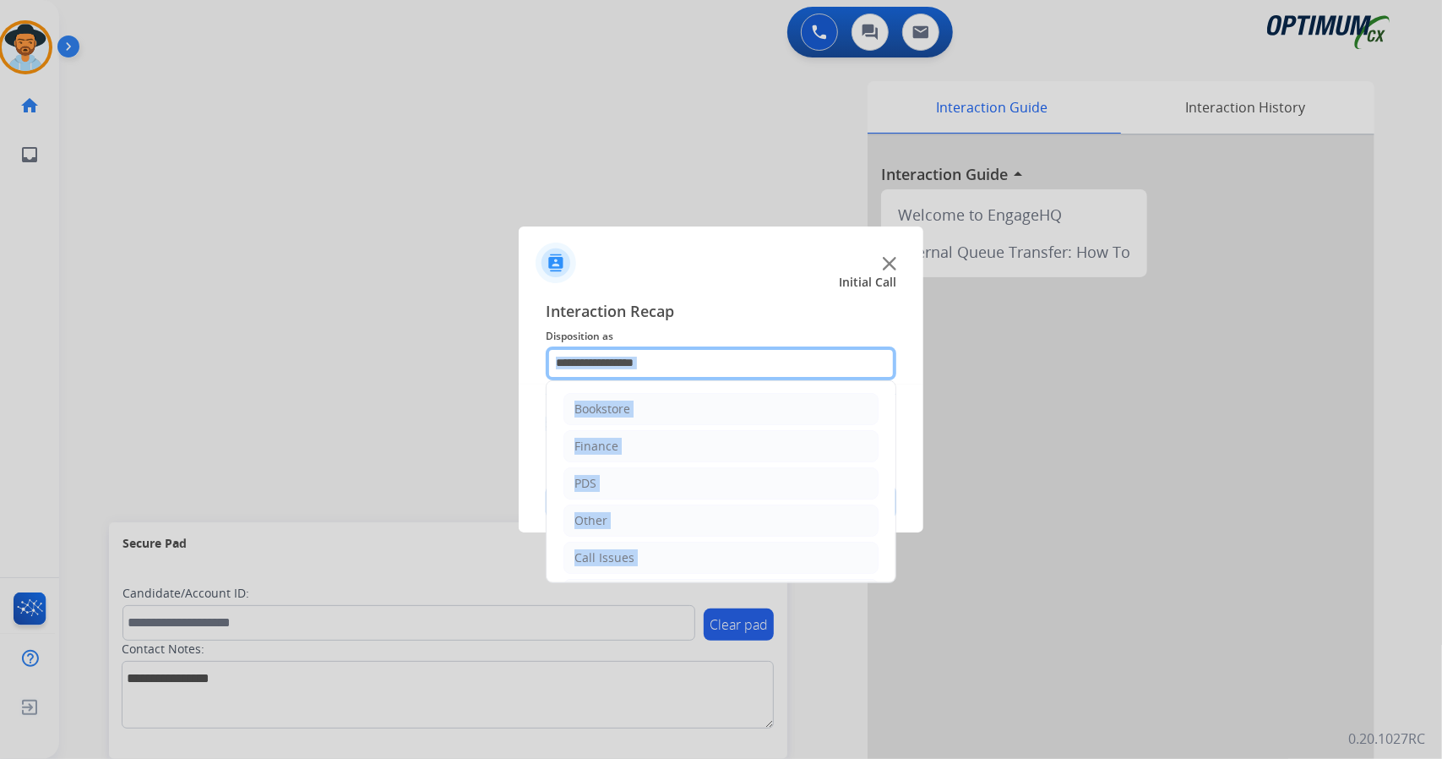
click at [607, 366] on input "text" at bounding box center [721, 363] width 351 height 34
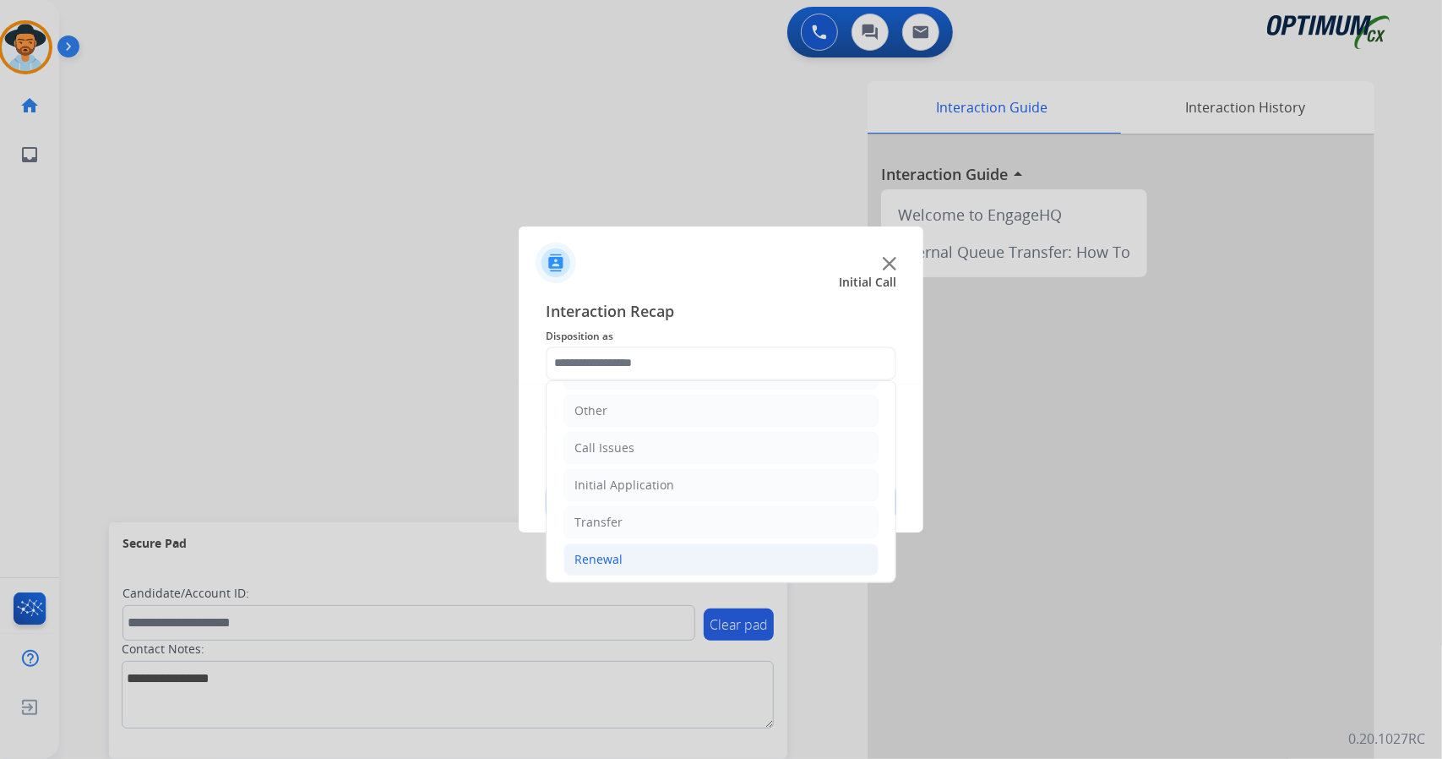
click at [652, 566] on li "Renewal" at bounding box center [720, 559] width 315 height 32
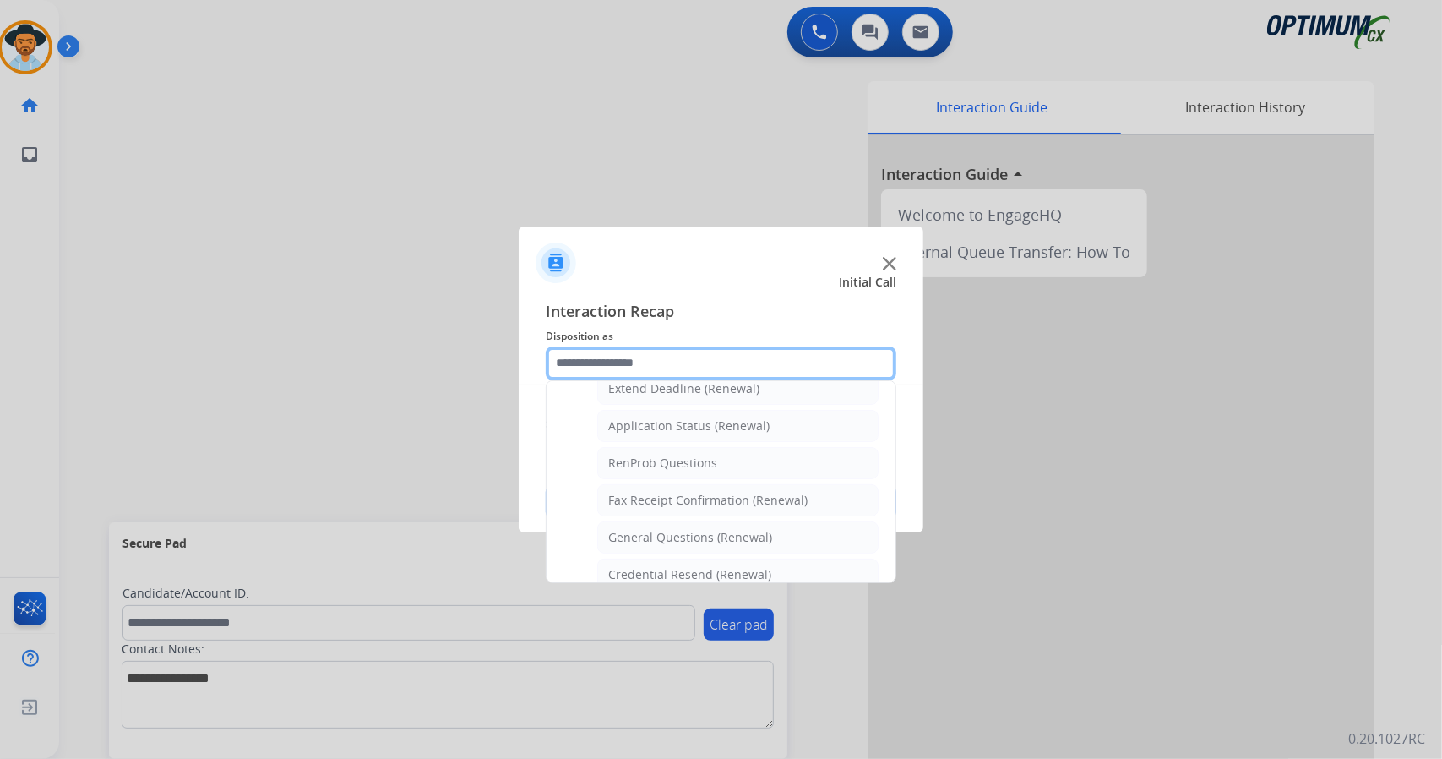
scroll to position [373, 0]
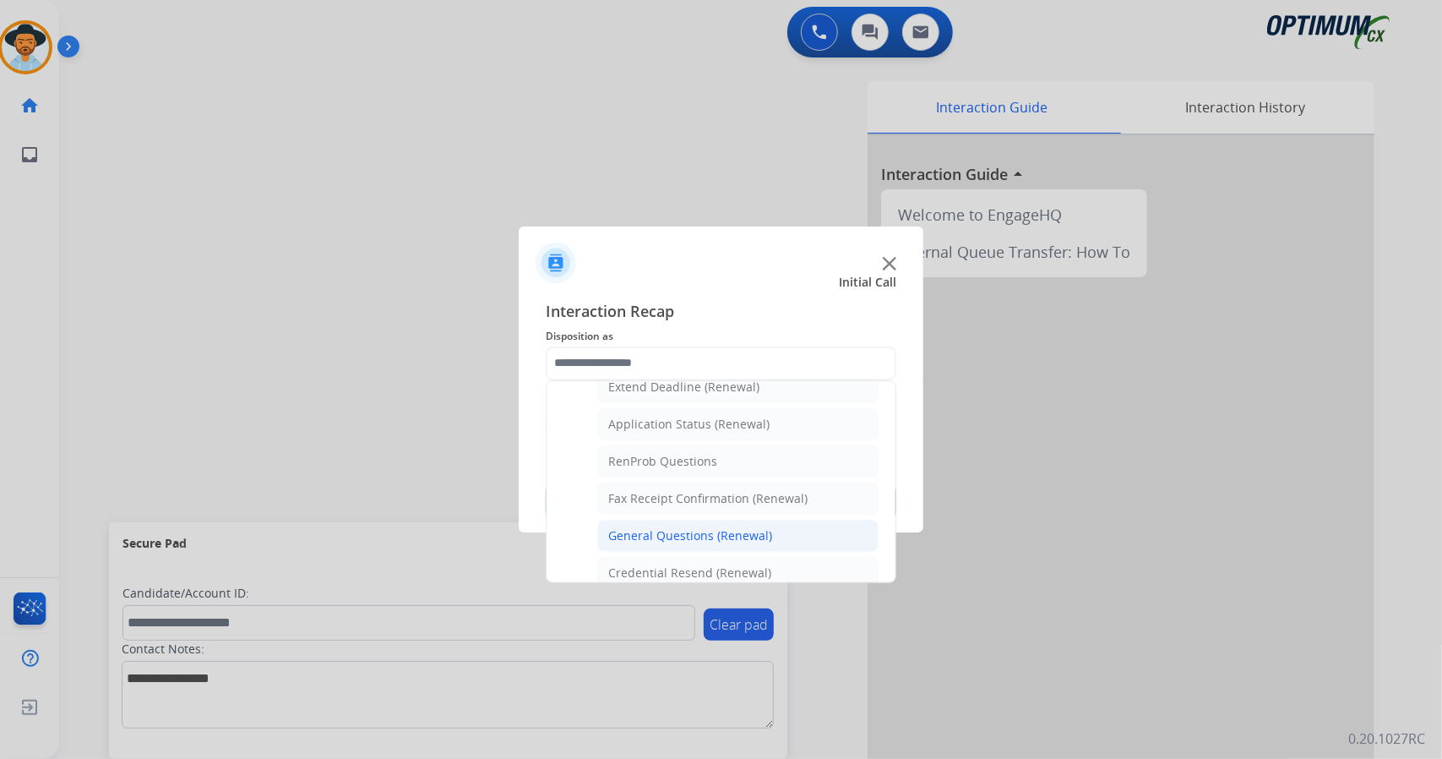
click at [646, 527] on div "General Questions (Renewal)" at bounding box center [690, 535] width 164 height 17
type input "**********"
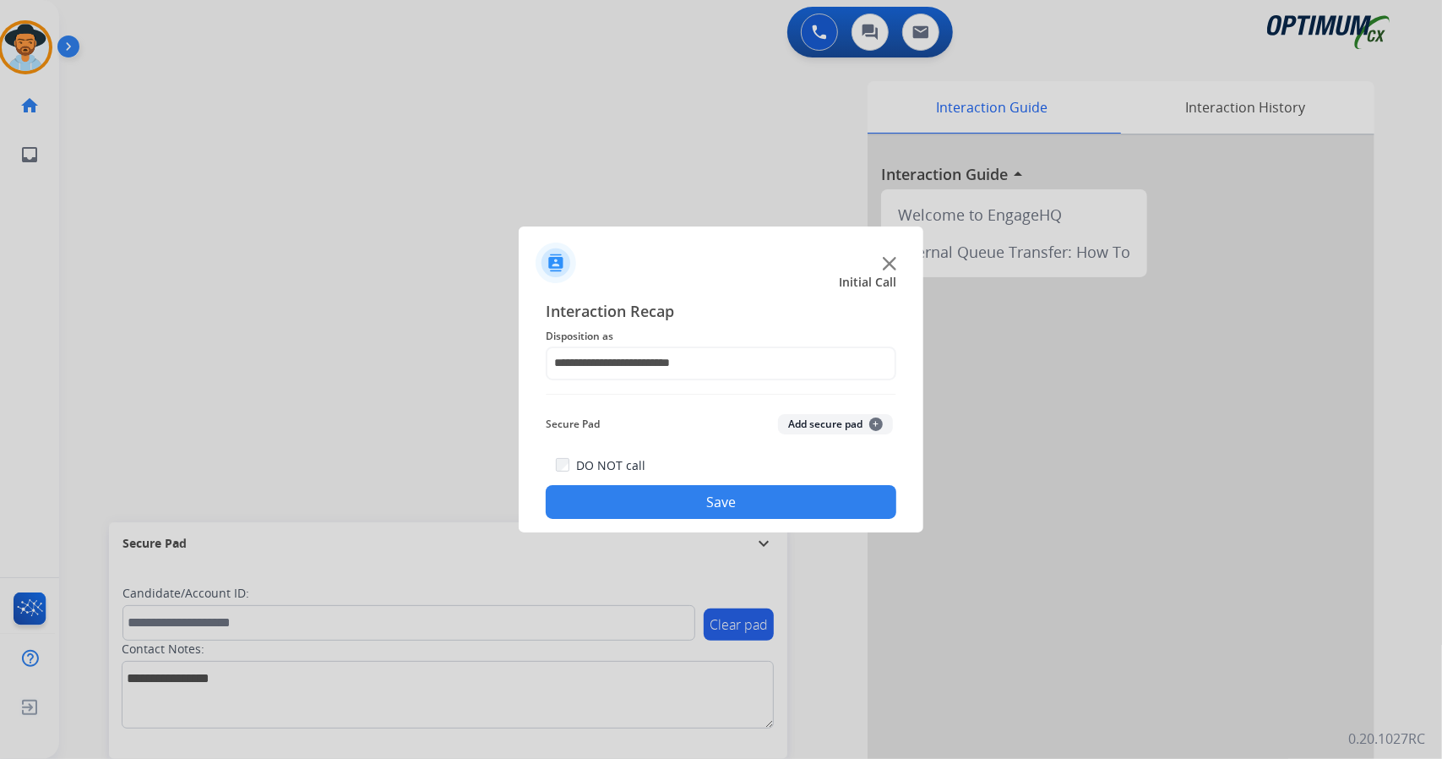
click at [636, 509] on button "Save" at bounding box center [721, 502] width 351 height 34
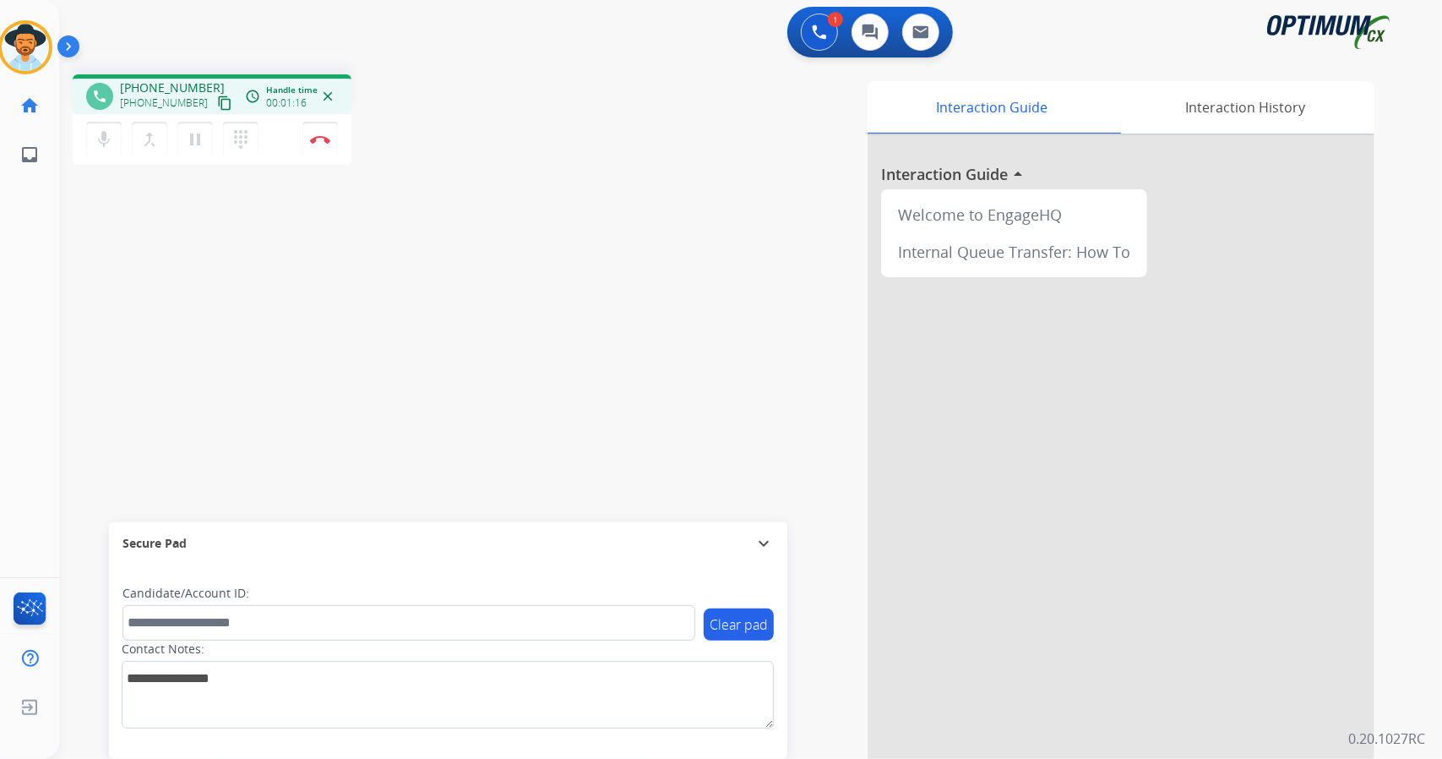
click at [217, 110] on mat-icon "content_copy" at bounding box center [224, 102] width 15 height 15
click at [215, 111] on button "content_copy" at bounding box center [225, 103] width 20 height 20
click at [476, 35] on div "1 Voice Interactions 0 Chat Interactions 0 Email Interactions" at bounding box center [740, 34] width 1322 height 54
click at [315, 129] on button "Disconnect" at bounding box center [319, 139] width 35 height 35
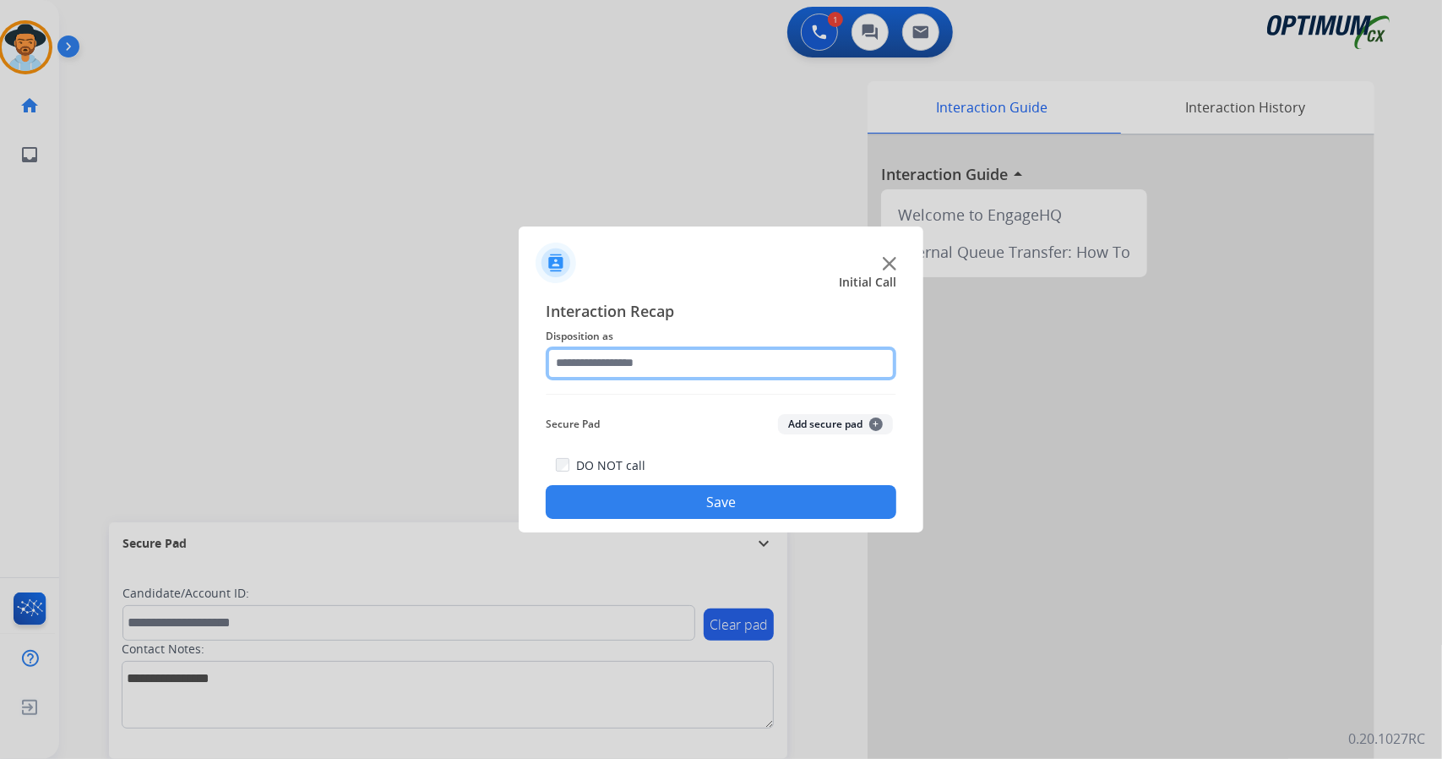
click at [591, 367] on input "text" at bounding box center [721, 363] width 351 height 34
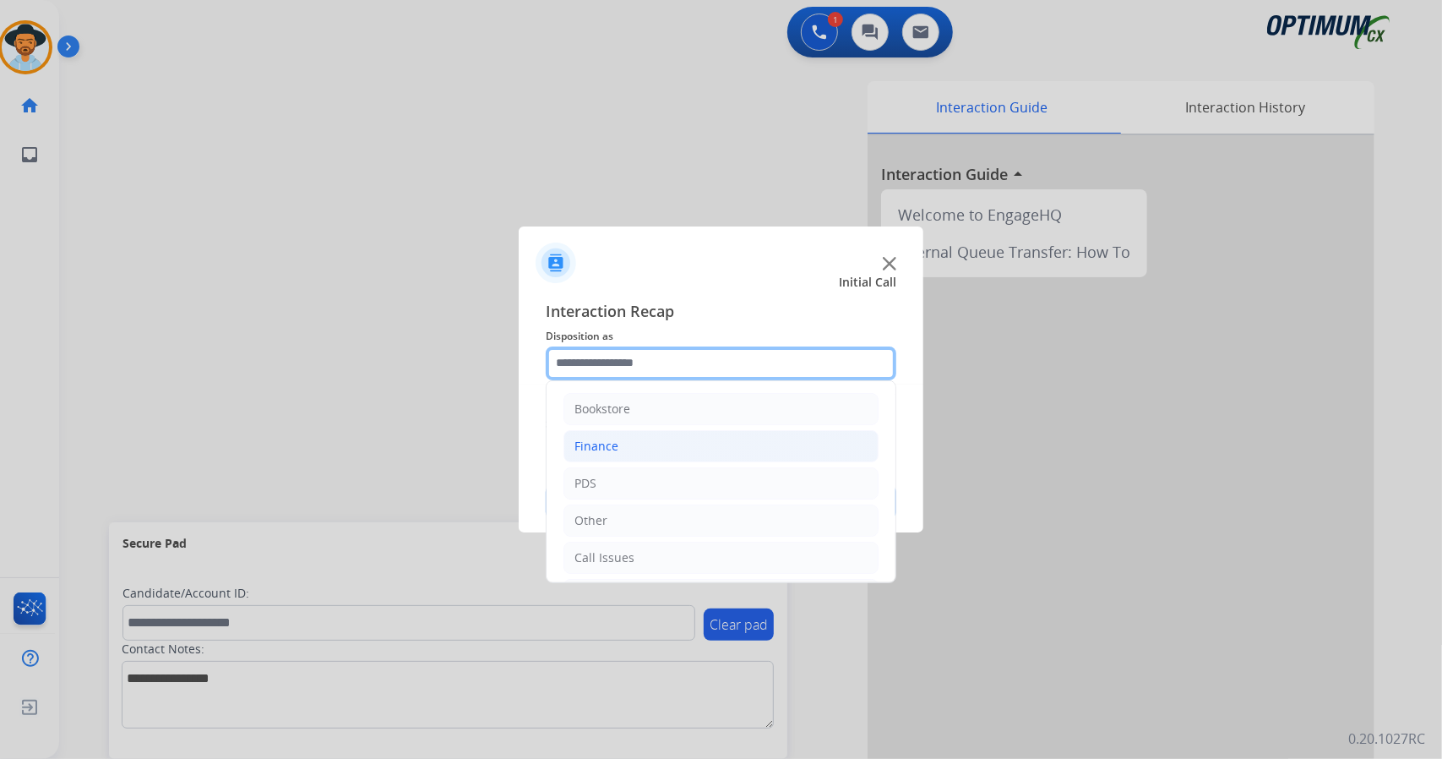
scroll to position [110, 0]
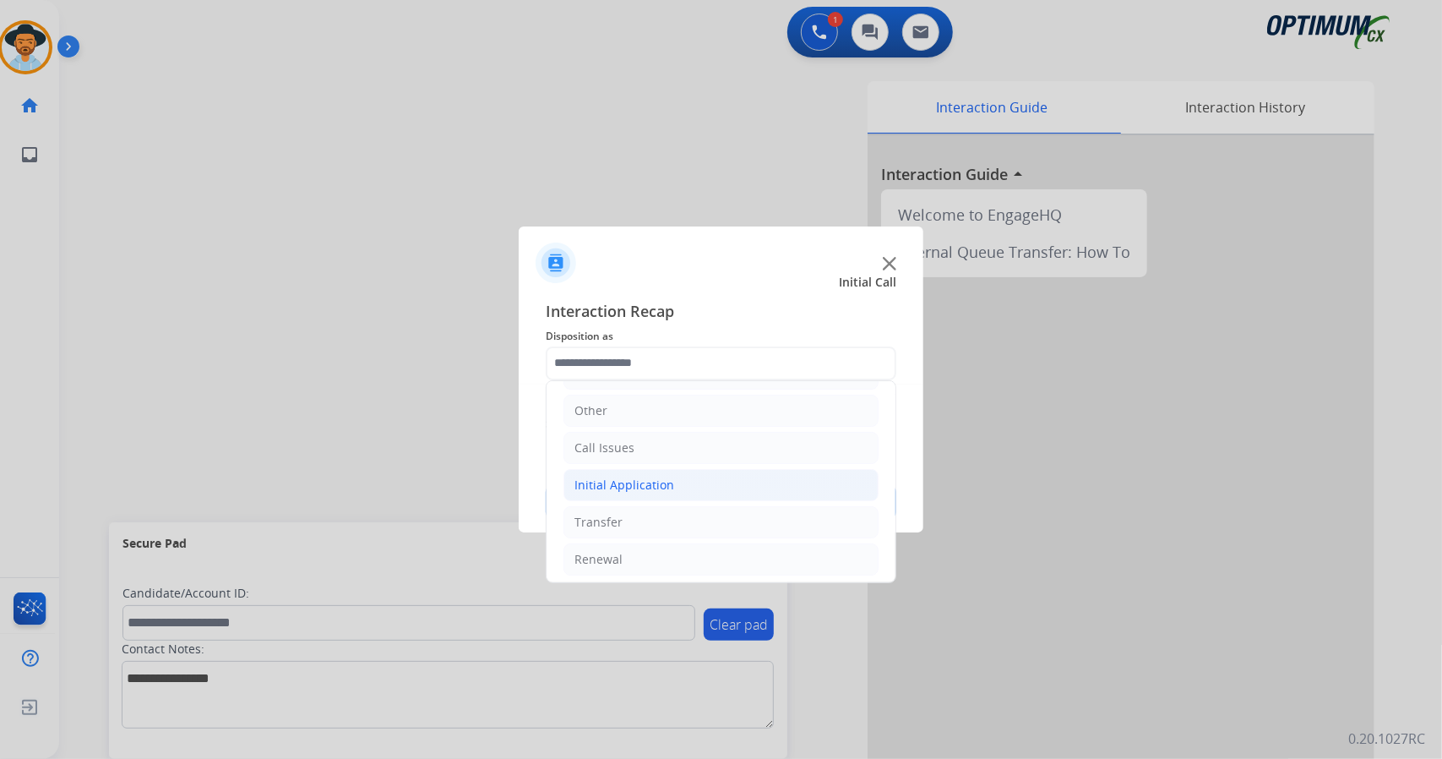
click at [622, 469] on li "Initial Application" at bounding box center [720, 485] width 315 height 32
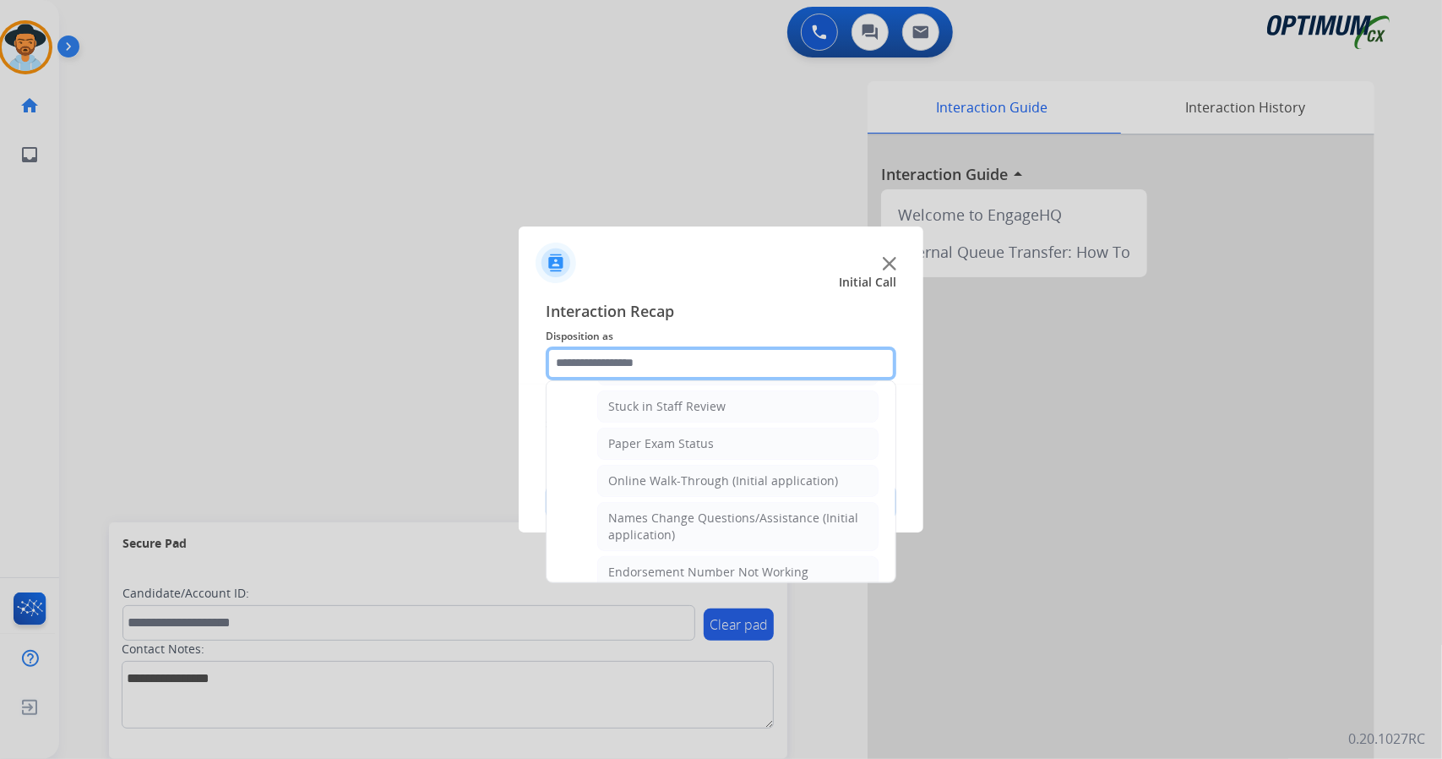
scroll to position [303, 0]
click at [622, 469] on div "Online Walk-Through (Initial application)" at bounding box center [723, 477] width 230 height 17
type input "**********"
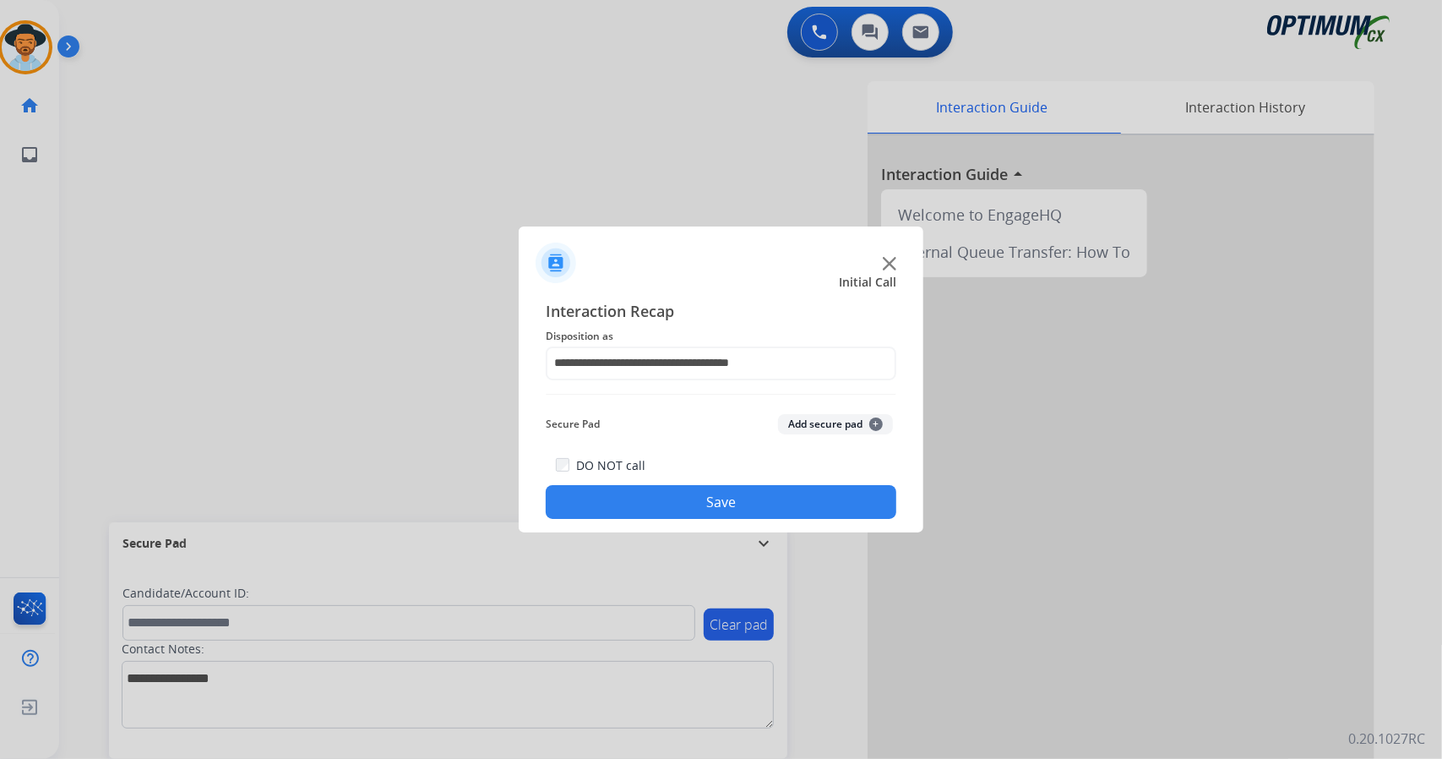
click at [635, 496] on button "Save" at bounding box center [721, 502] width 351 height 34
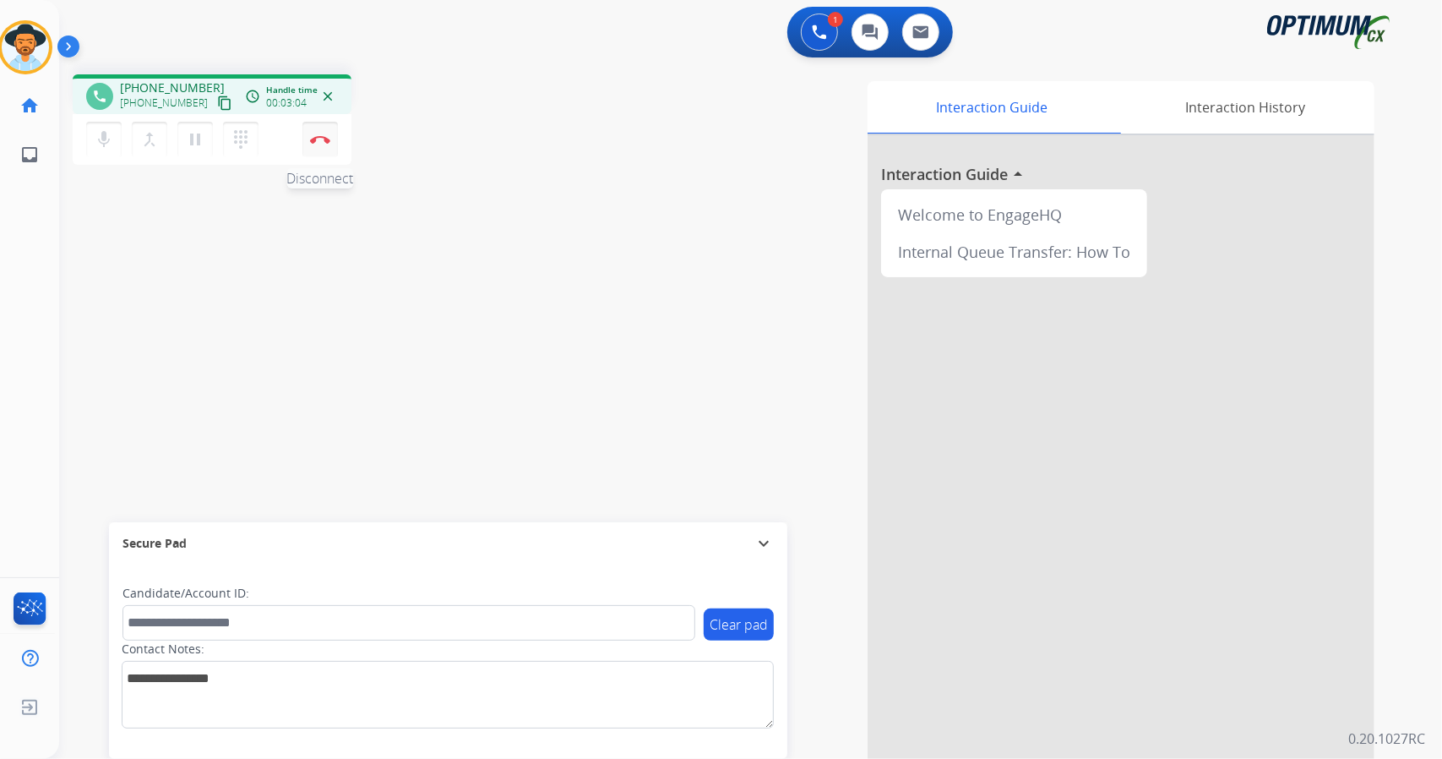
click at [329, 144] on button "Disconnect" at bounding box center [319, 139] width 35 height 35
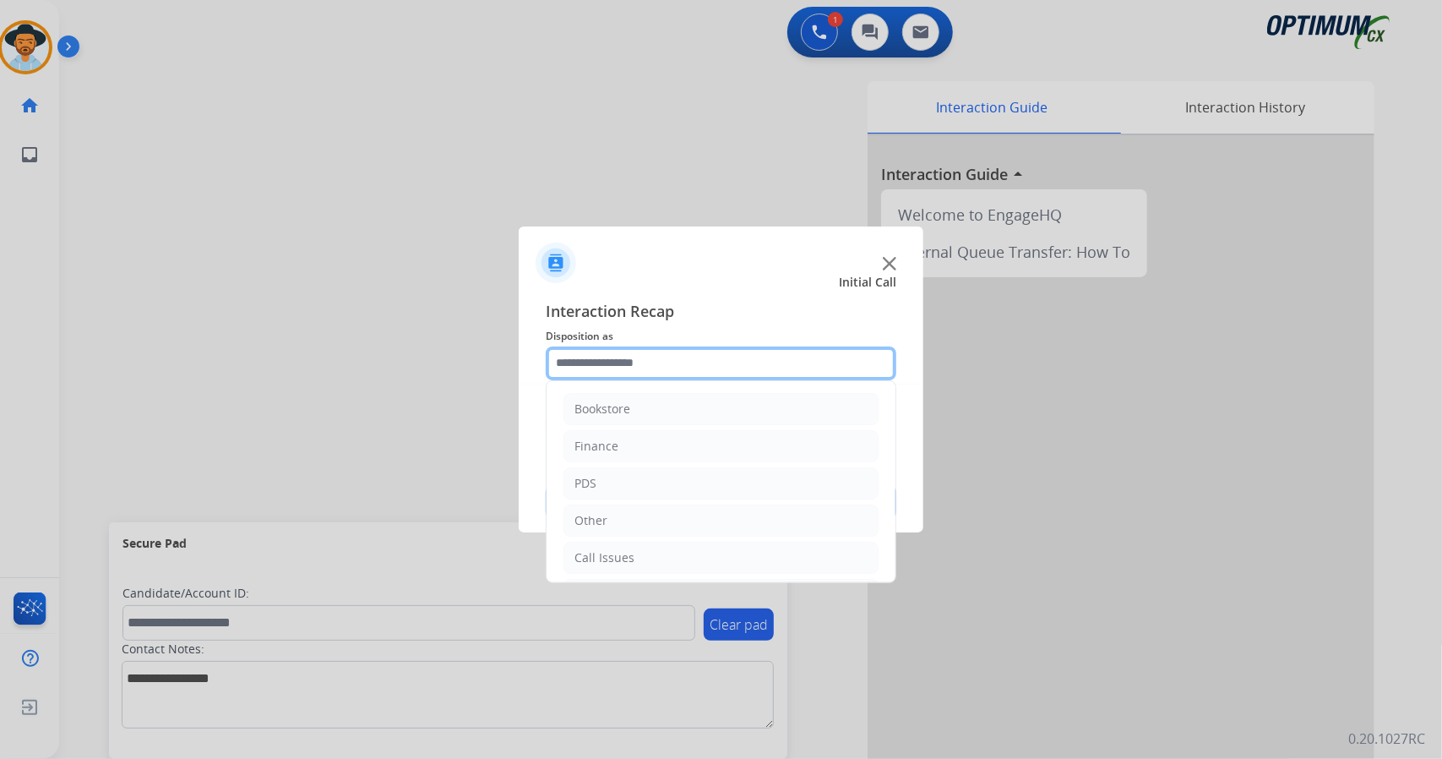
click at [634, 357] on input "text" at bounding box center [721, 363] width 351 height 34
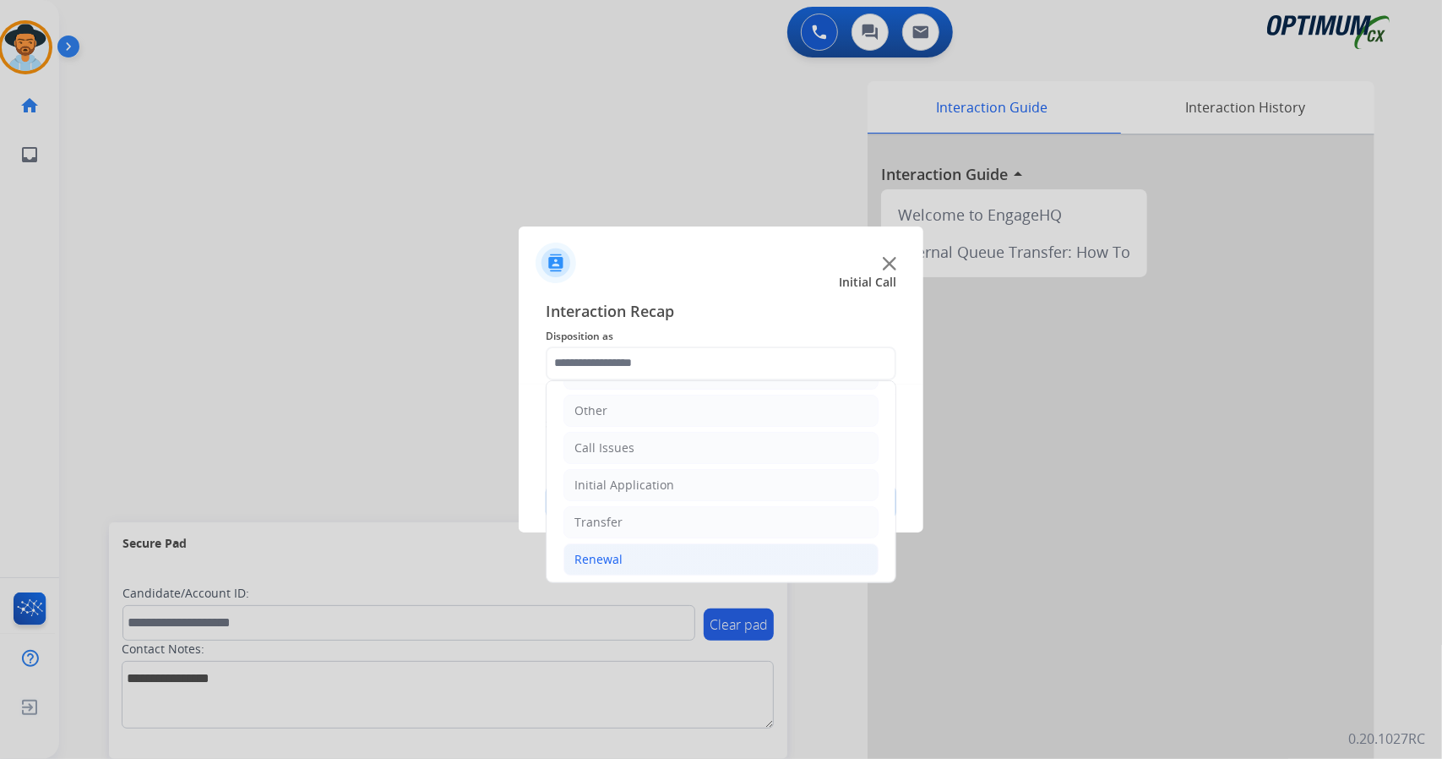
click at [612, 551] on div "Renewal" at bounding box center [598, 559] width 48 height 17
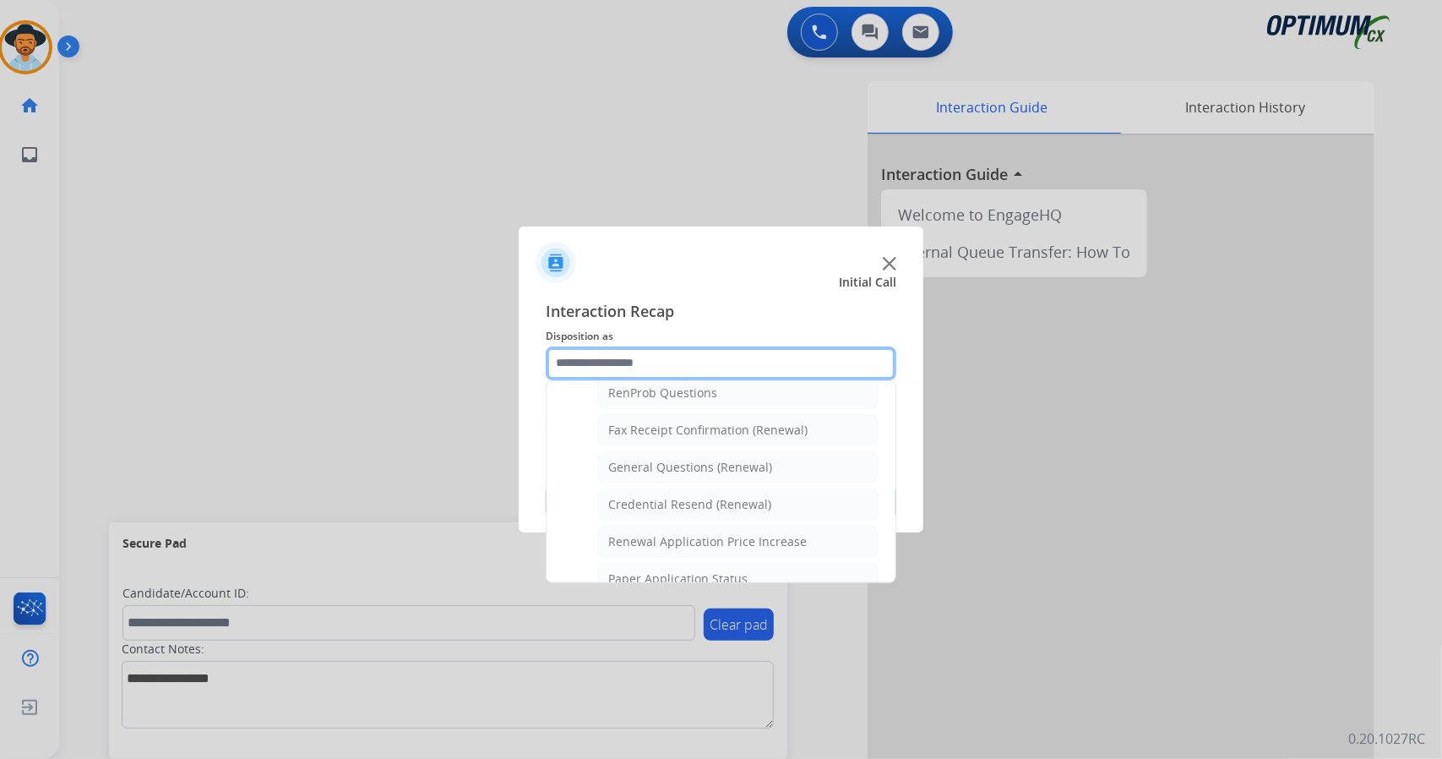
scroll to position [639, 0]
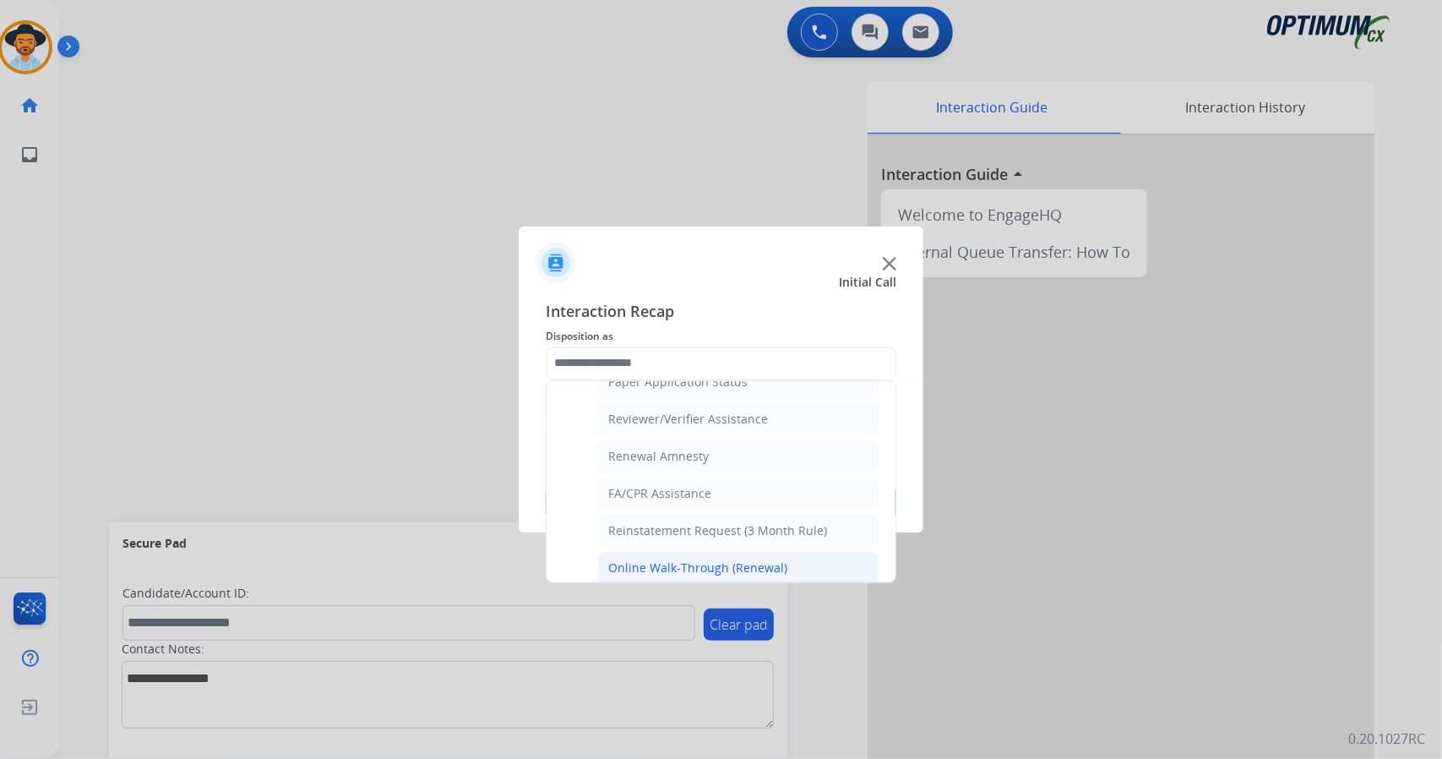
click at [660, 559] on div "Online Walk-Through (Renewal)" at bounding box center [697, 567] width 179 height 17
type input "**********"
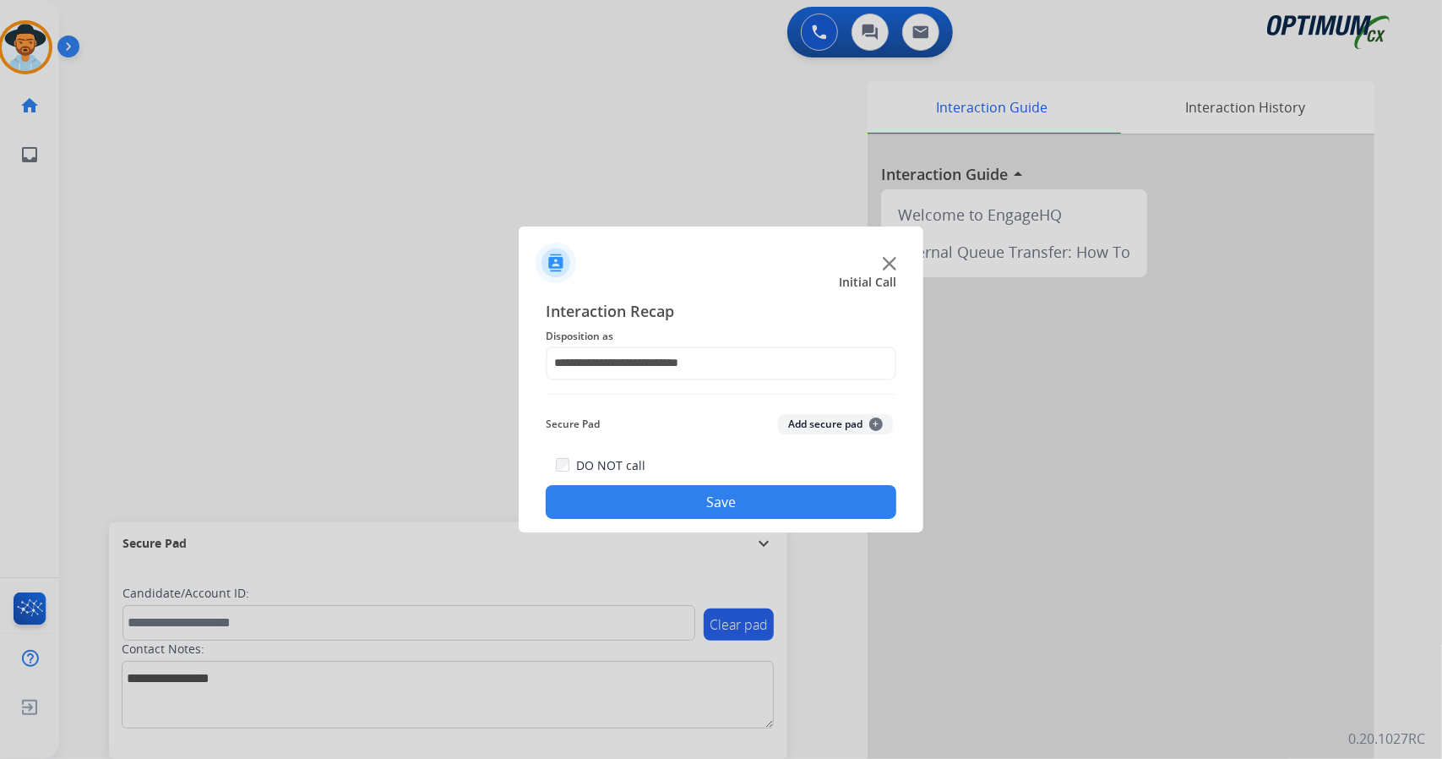
click at [710, 494] on button "Save" at bounding box center [721, 502] width 351 height 34
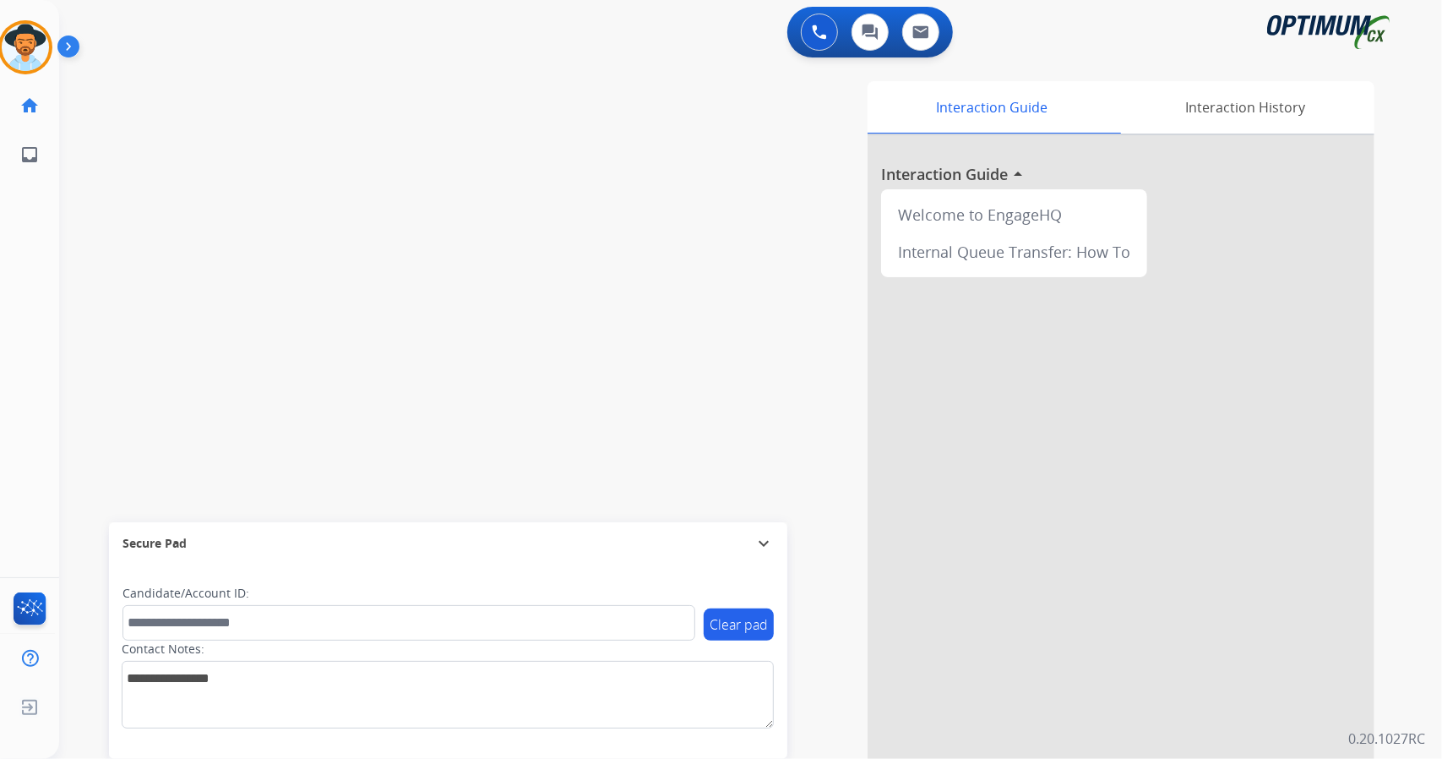
click at [267, 60] on div "0 Voice Interactions 0 Chat Interactions 0 Email Interactions" at bounding box center [740, 34] width 1322 height 54
click at [39, 67] on div at bounding box center [25, 47] width 54 height 54
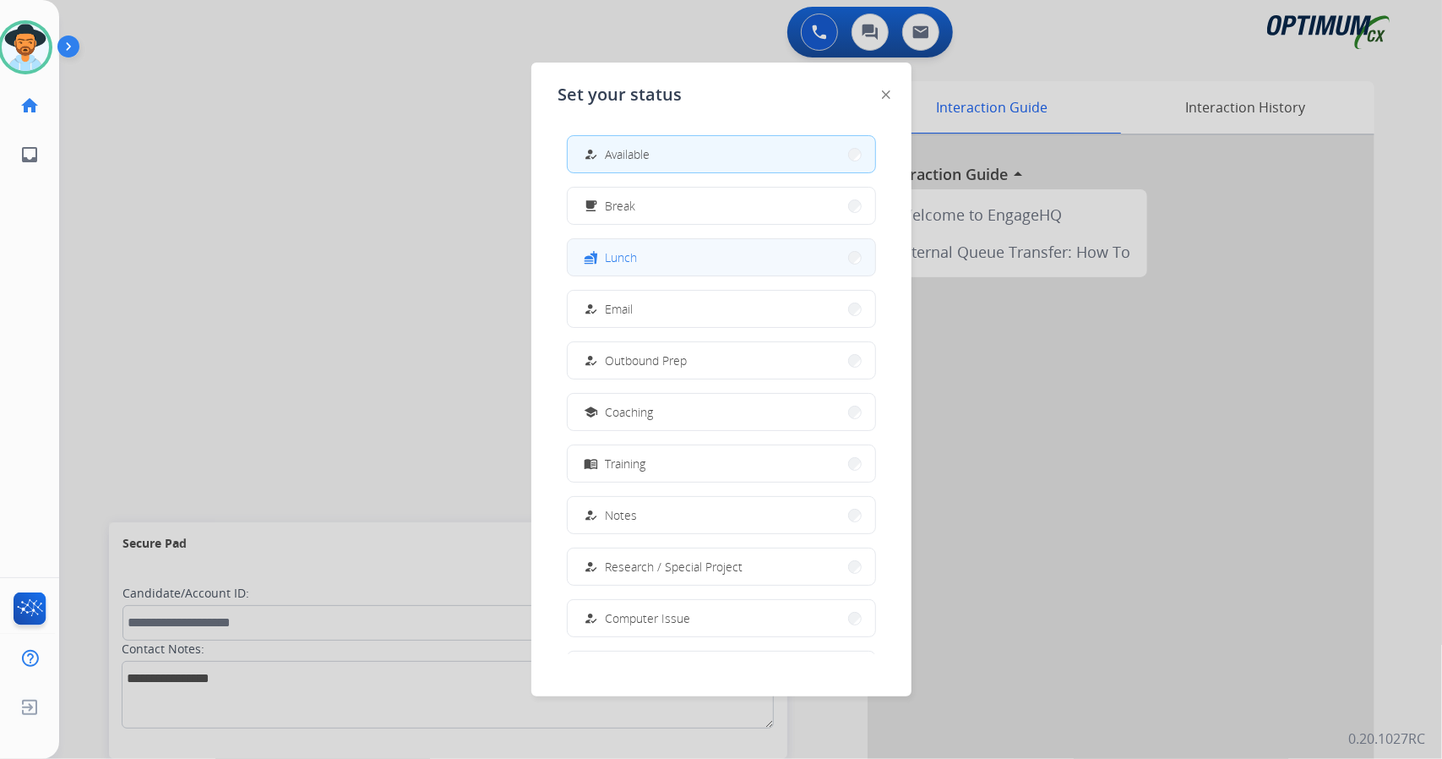
click at [700, 247] on button "fastfood Lunch" at bounding box center [721, 257] width 307 height 36
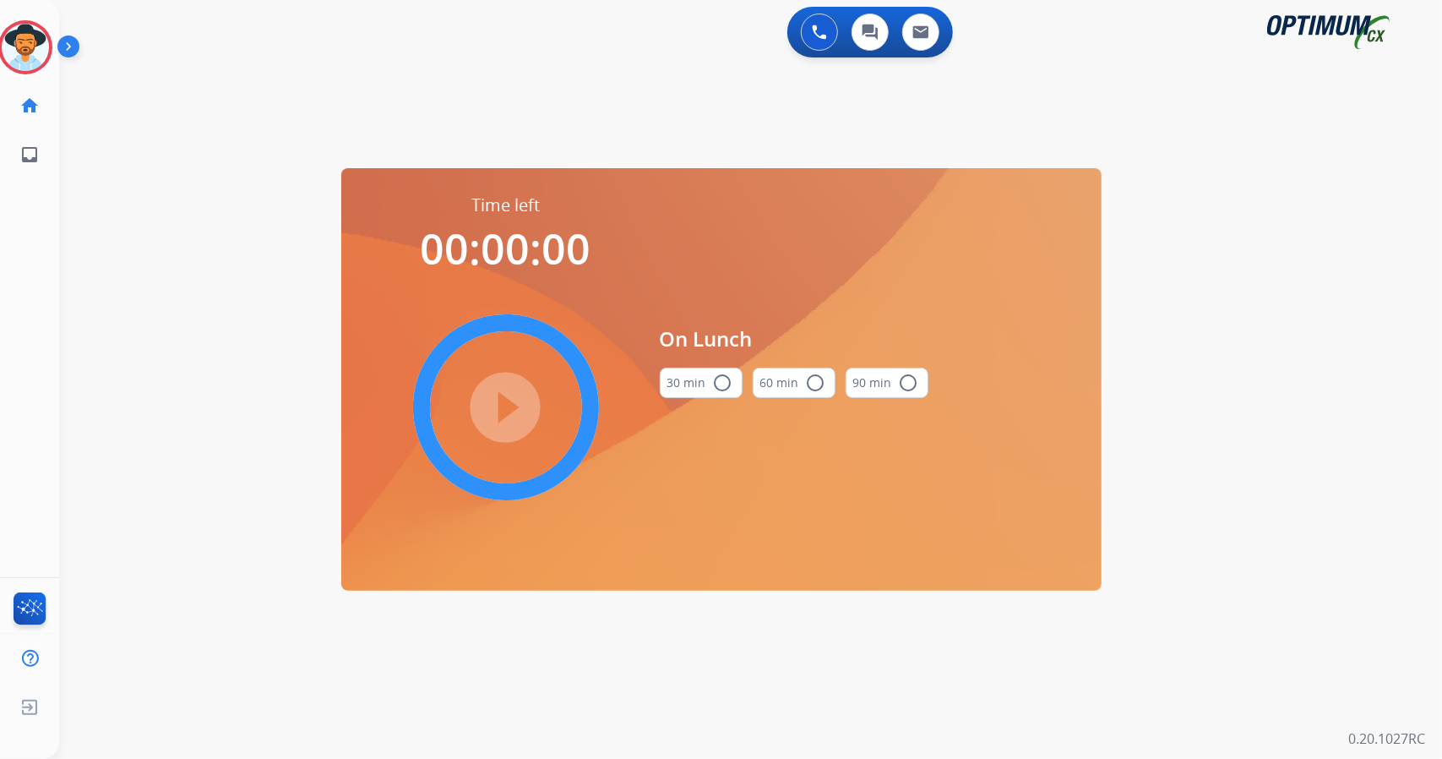
click at [1278, 354] on div "0 Voice Interactions 0 Chat Interactions 0 Email Interactions swap_horiz Break …" at bounding box center [750, 379] width 1383 height 759
click at [697, 394] on button "30 min radio_button_unchecked" at bounding box center [701, 382] width 83 height 30
click at [516, 408] on mat-icon "play_circle_filled" at bounding box center [506, 407] width 20 height 20
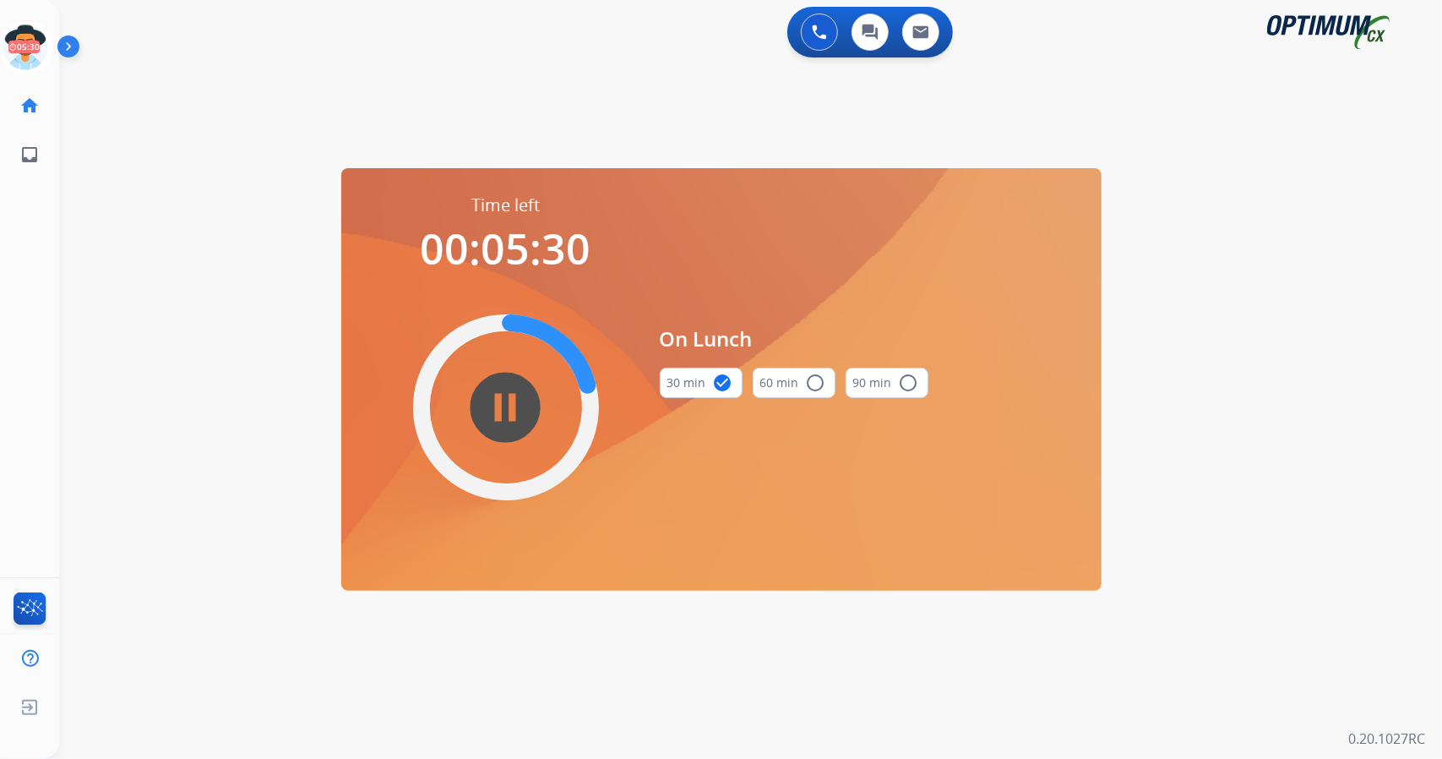
click at [516, 408] on mat-icon "pause_circle_filled" at bounding box center [506, 407] width 20 height 20
drag, startPoint x: 529, startPoint y: 408, endPoint x: 542, endPoint y: 418, distance: 16.9
click at [516, 417] on mat-icon "play_circle_filled" at bounding box center [506, 407] width 20 height 20
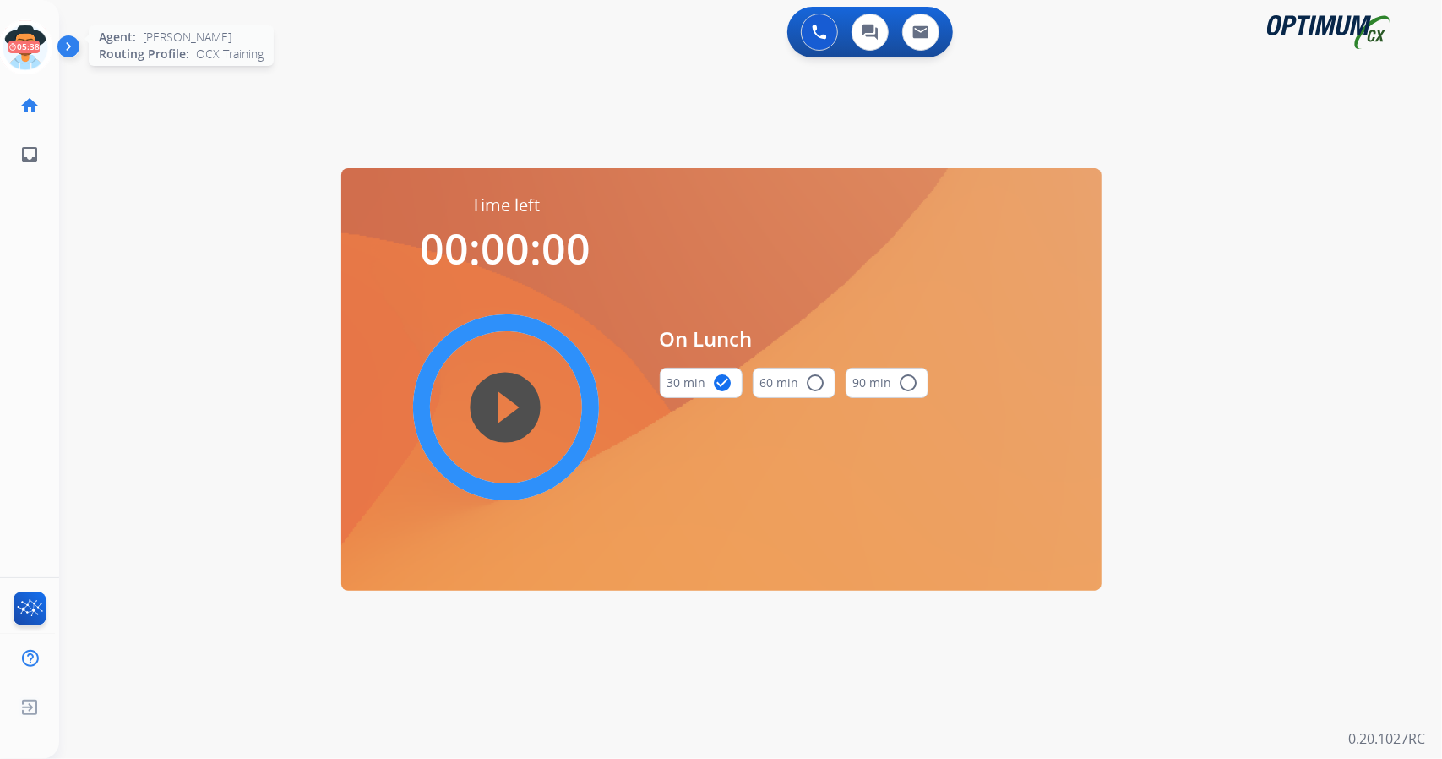
click at [30, 46] on icon at bounding box center [25, 47] width 55 height 55
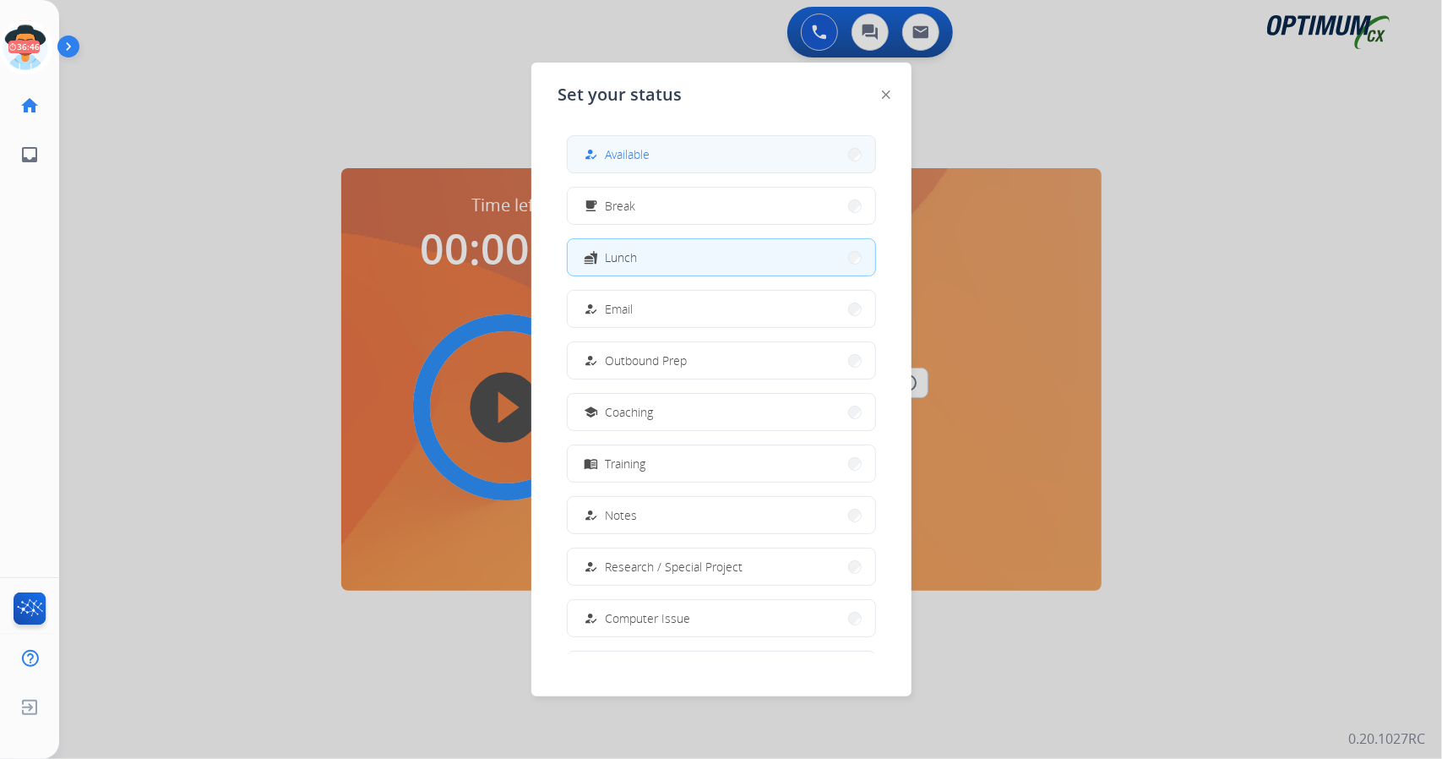
click at [739, 148] on button "how_to_reg Available" at bounding box center [721, 154] width 307 height 36
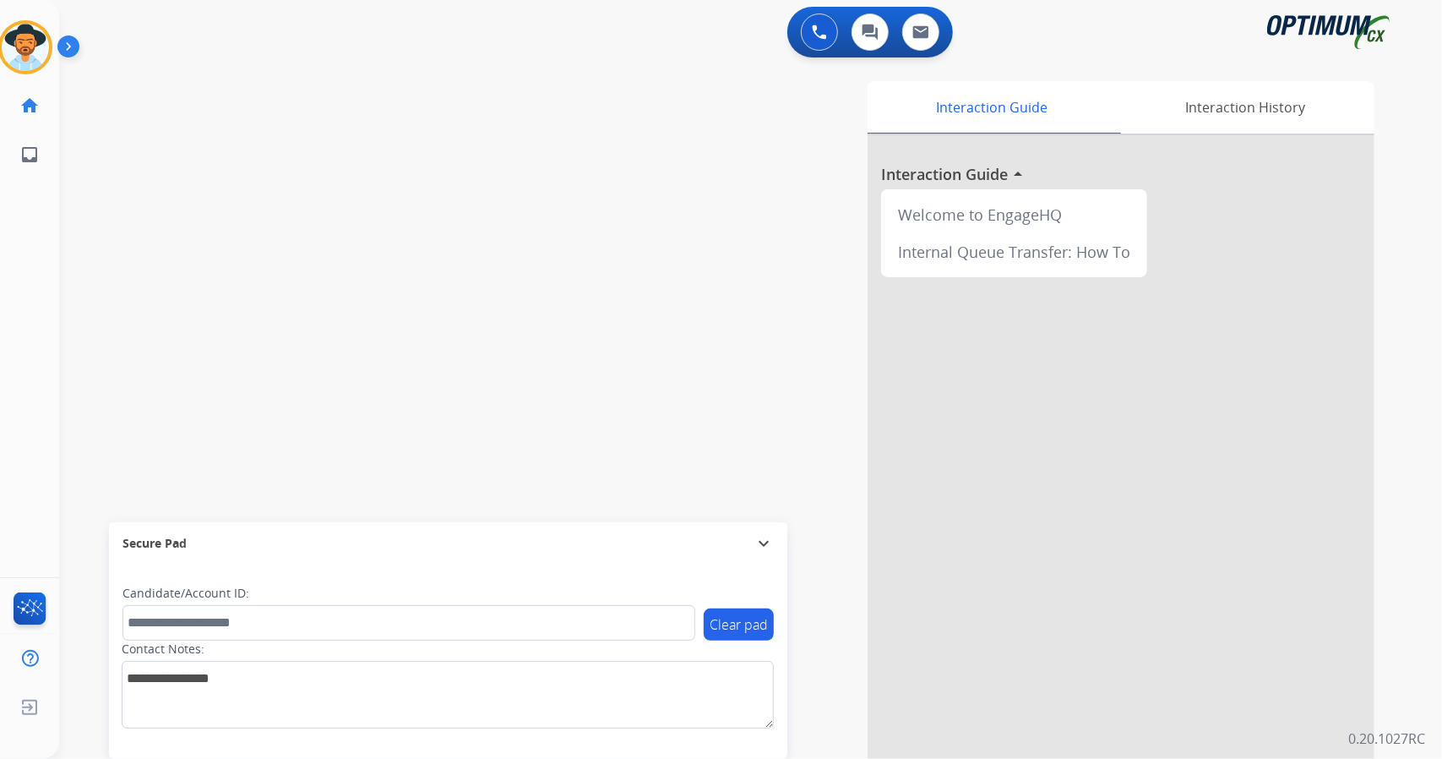
click at [318, 53] on div "0 Voice Interactions 0 Chat Interactions 0 Email Interactions" at bounding box center [740, 34] width 1322 height 54
click at [118, 204] on div "swap_horiz Break voice bridge close_fullscreen Connect 3-Way Call merge_type Se…" at bounding box center [730, 413] width 1342 height 705
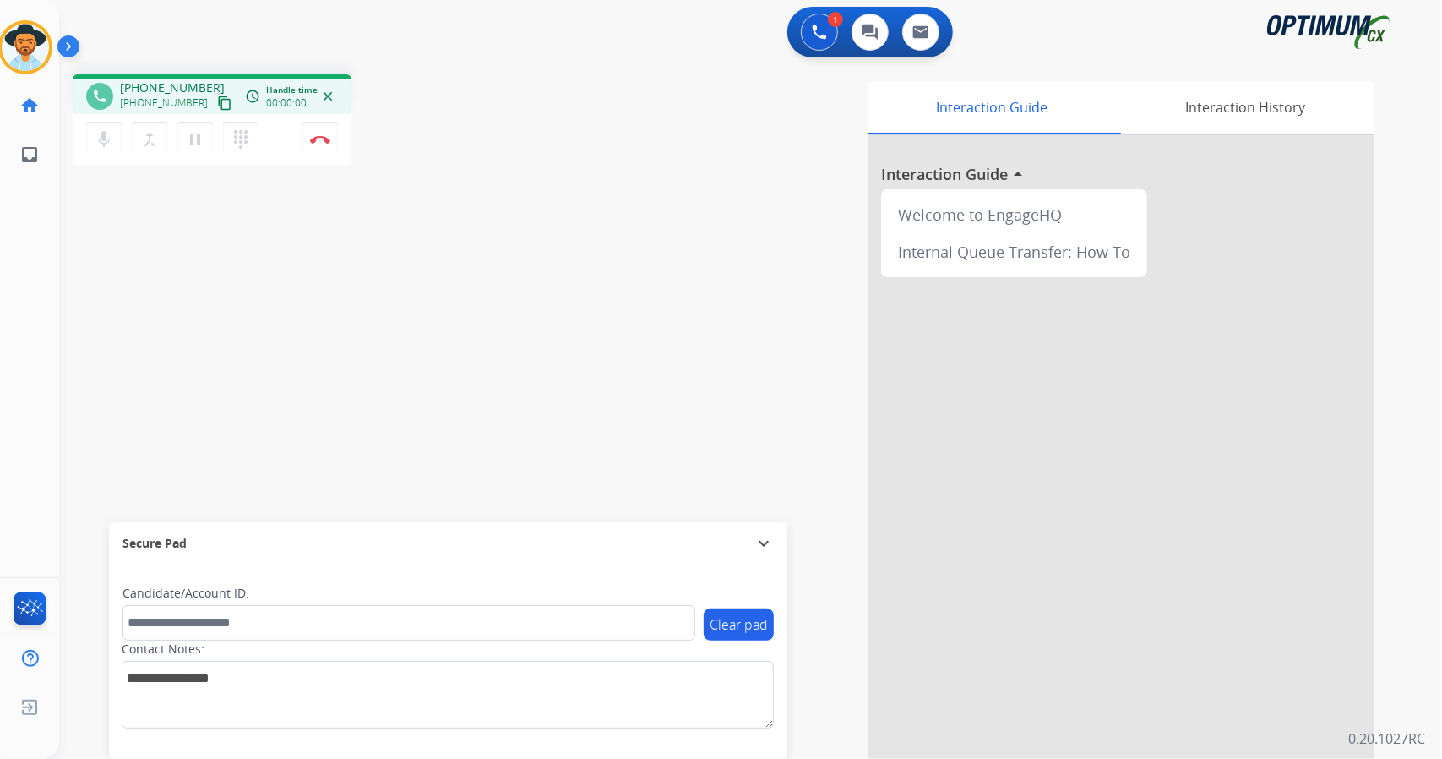
click at [503, 56] on div "1 Voice Interactions 0 Chat Interactions 0 Email Interactions" at bounding box center [740, 34] width 1322 height 54
click at [324, 139] on img at bounding box center [320, 139] width 20 height 8
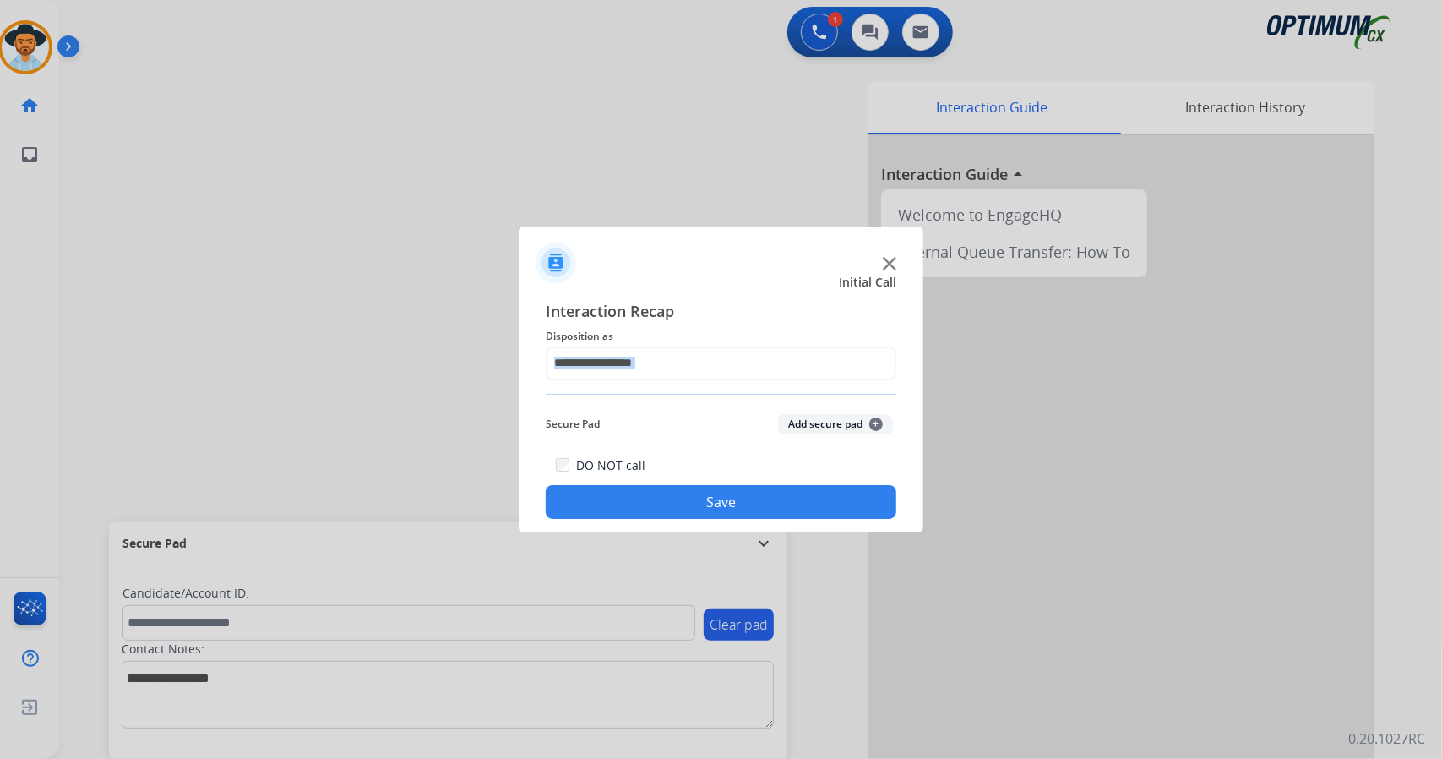
click at [649, 379] on div "Interaction Recap Disposition as Secure Pad Add secure pad + DO NOT call Save" at bounding box center [721, 409] width 351 height 220
click at [649, 379] on div at bounding box center [721, 363] width 351 height 34
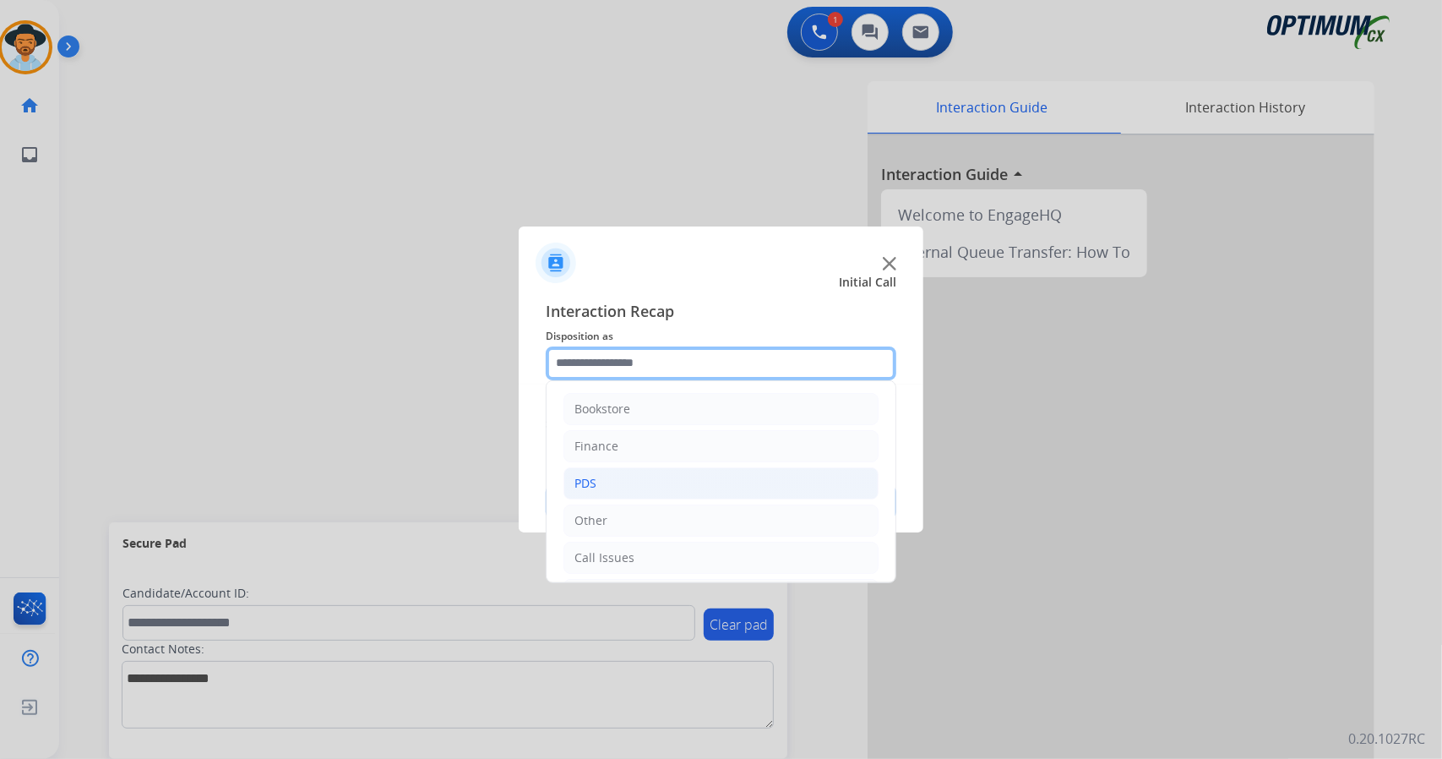
scroll to position [110, 0]
click at [681, 474] on li "Initial Application" at bounding box center [720, 485] width 315 height 32
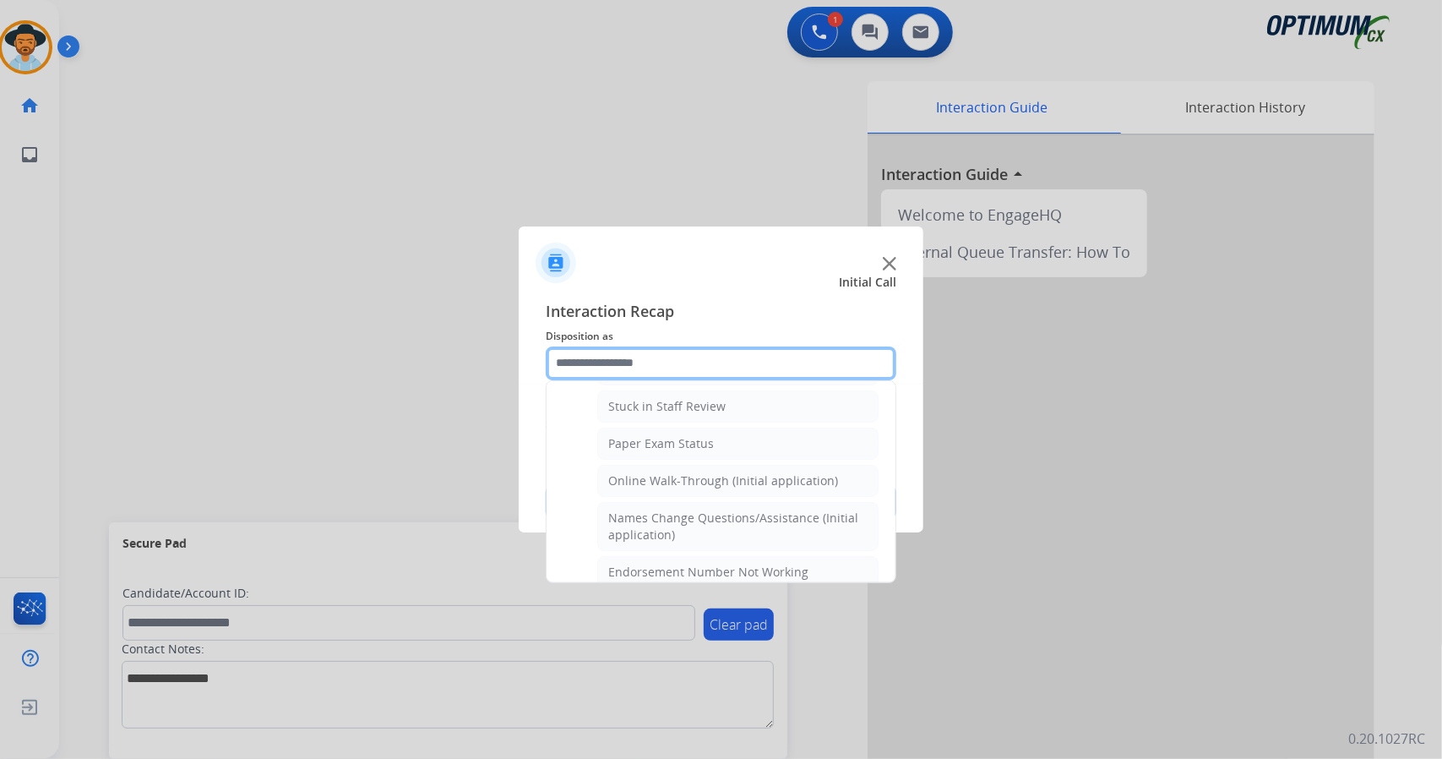
scroll to position [307, 0]
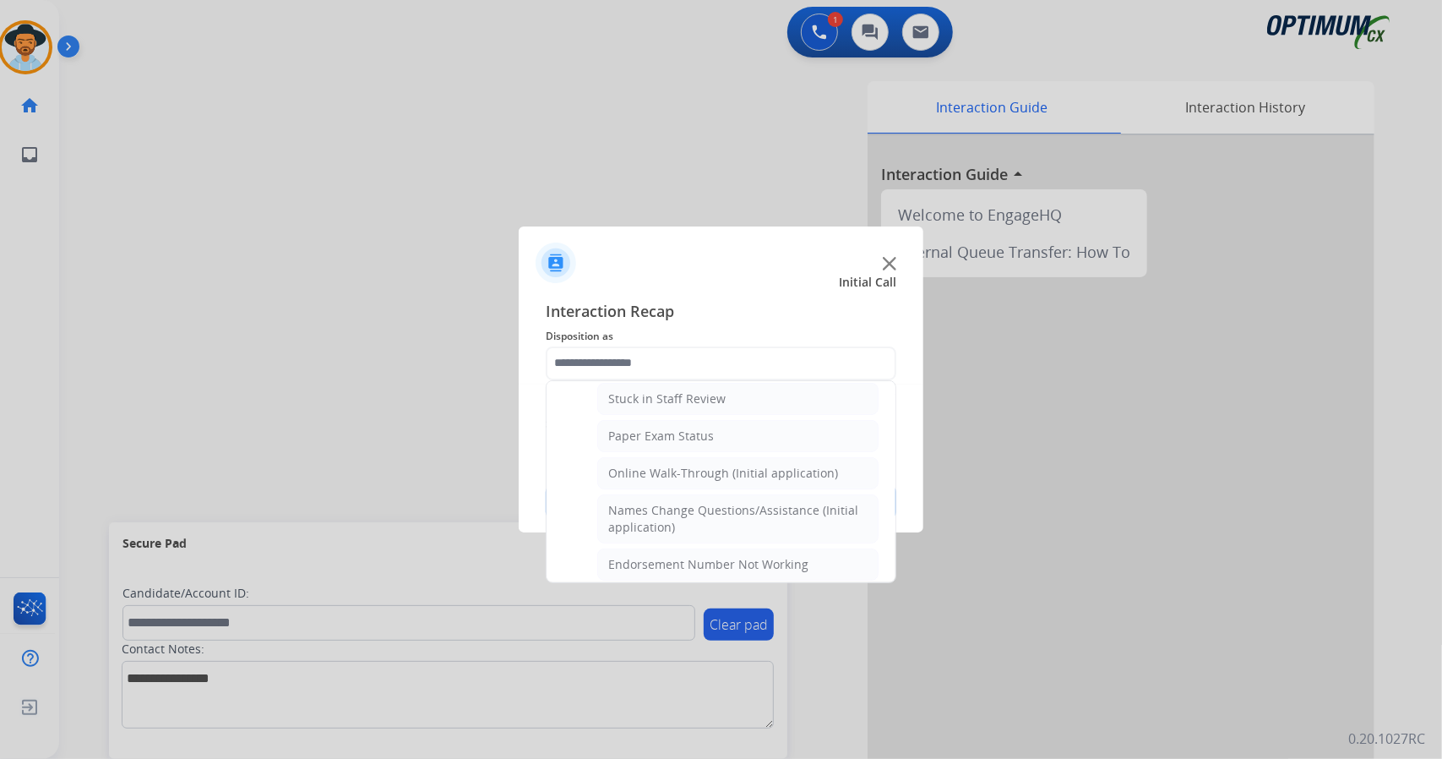
click at [681, 474] on div "Online Walk-Through (Initial application)" at bounding box center [723, 473] width 230 height 17
type input "**********"
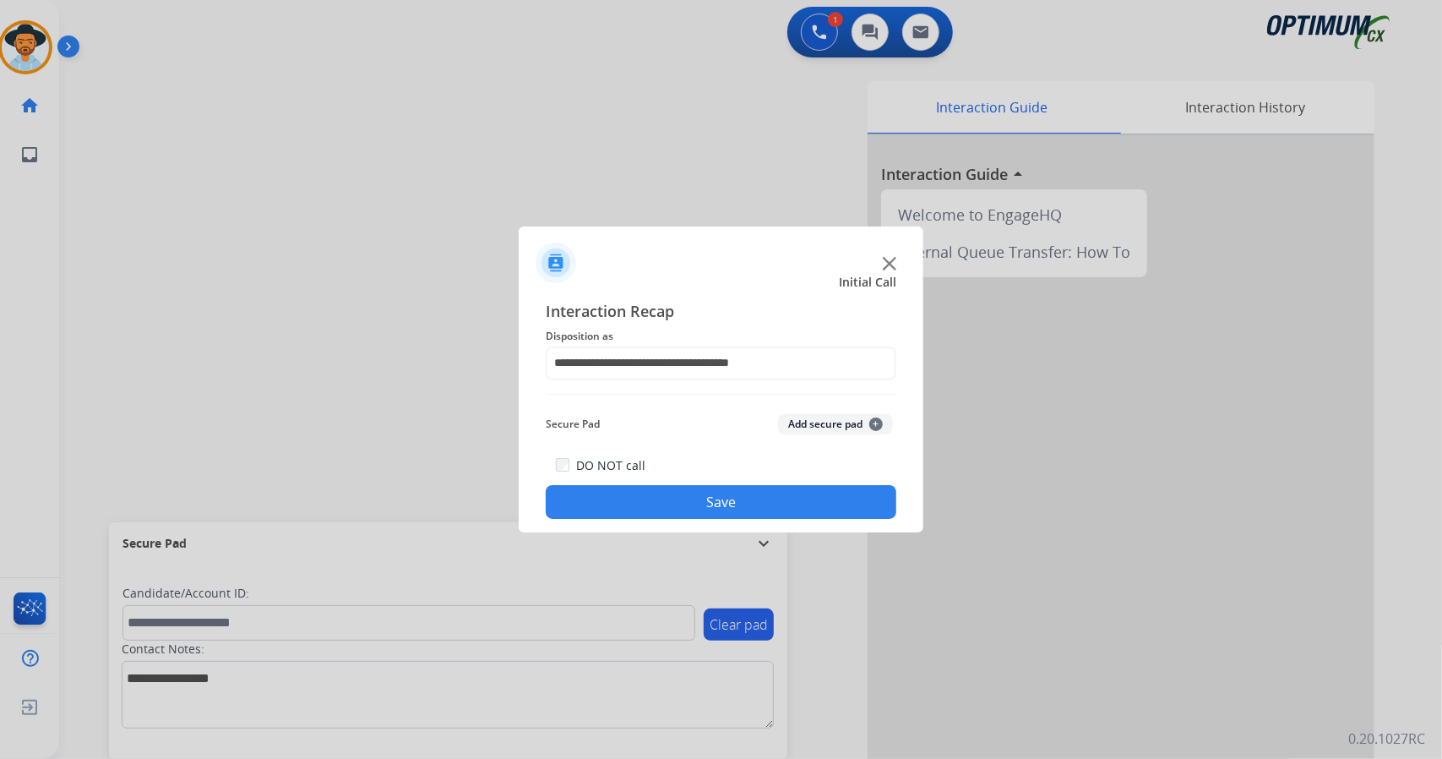
click at [686, 502] on button "Save" at bounding box center [721, 502] width 351 height 34
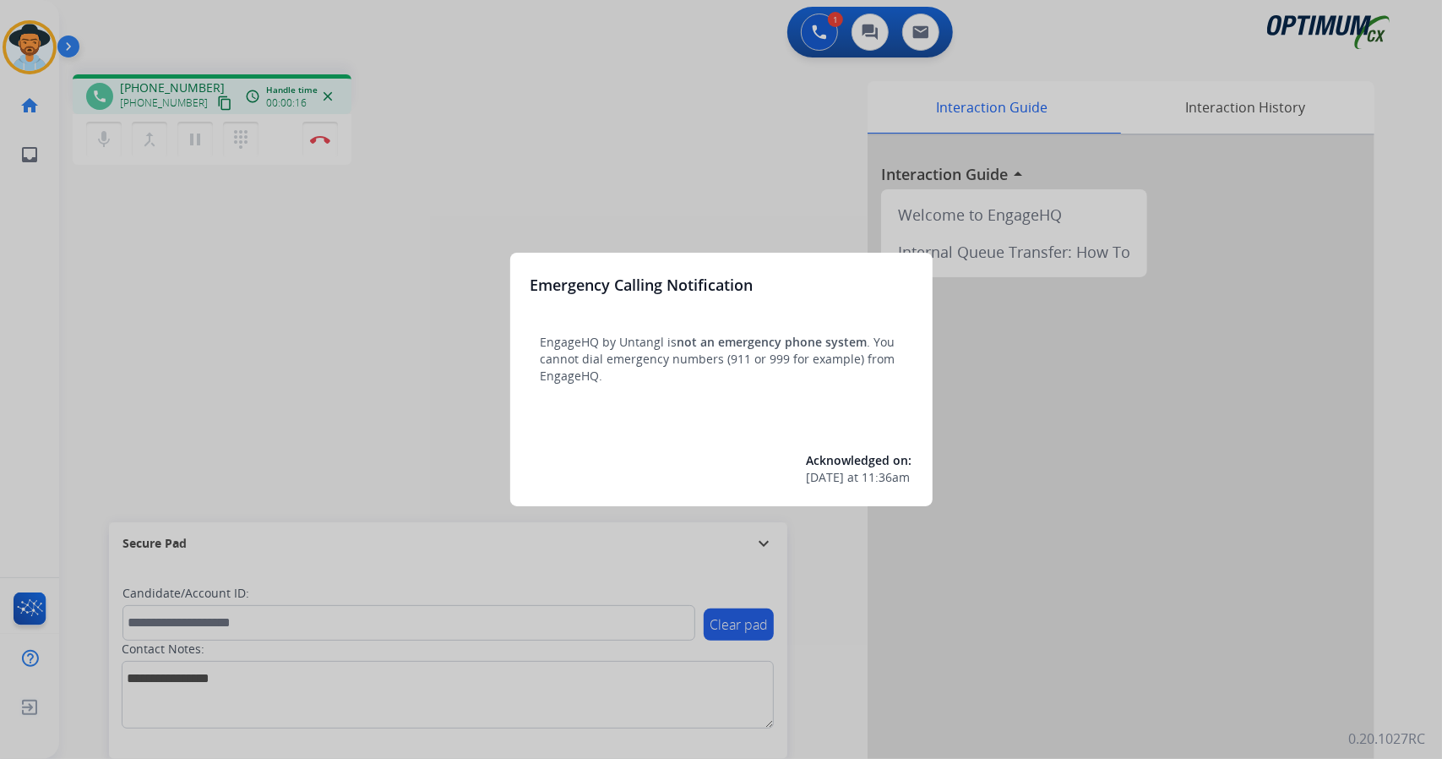
click at [182, 315] on div at bounding box center [721, 379] width 1442 height 759
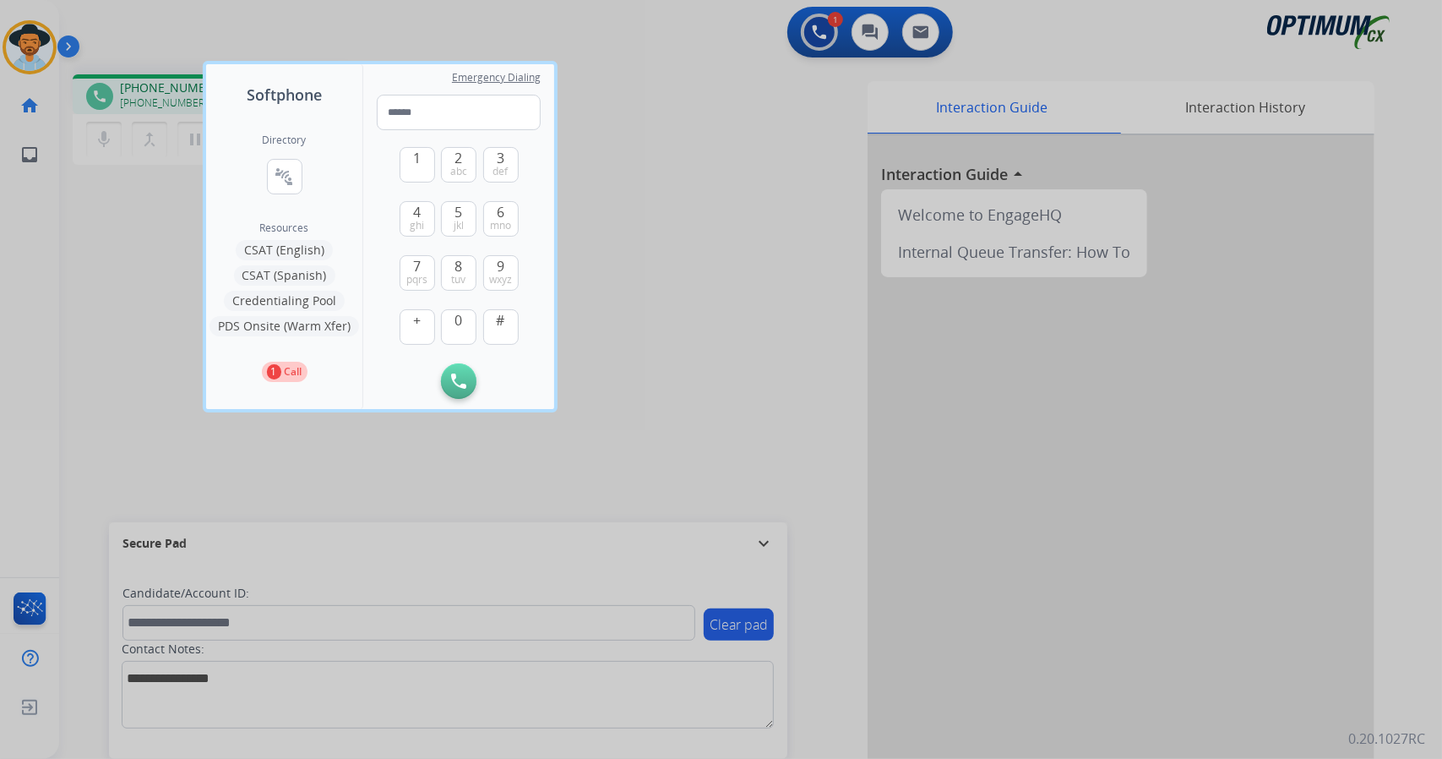
click at [156, 295] on div at bounding box center [721, 379] width 1442 height 759
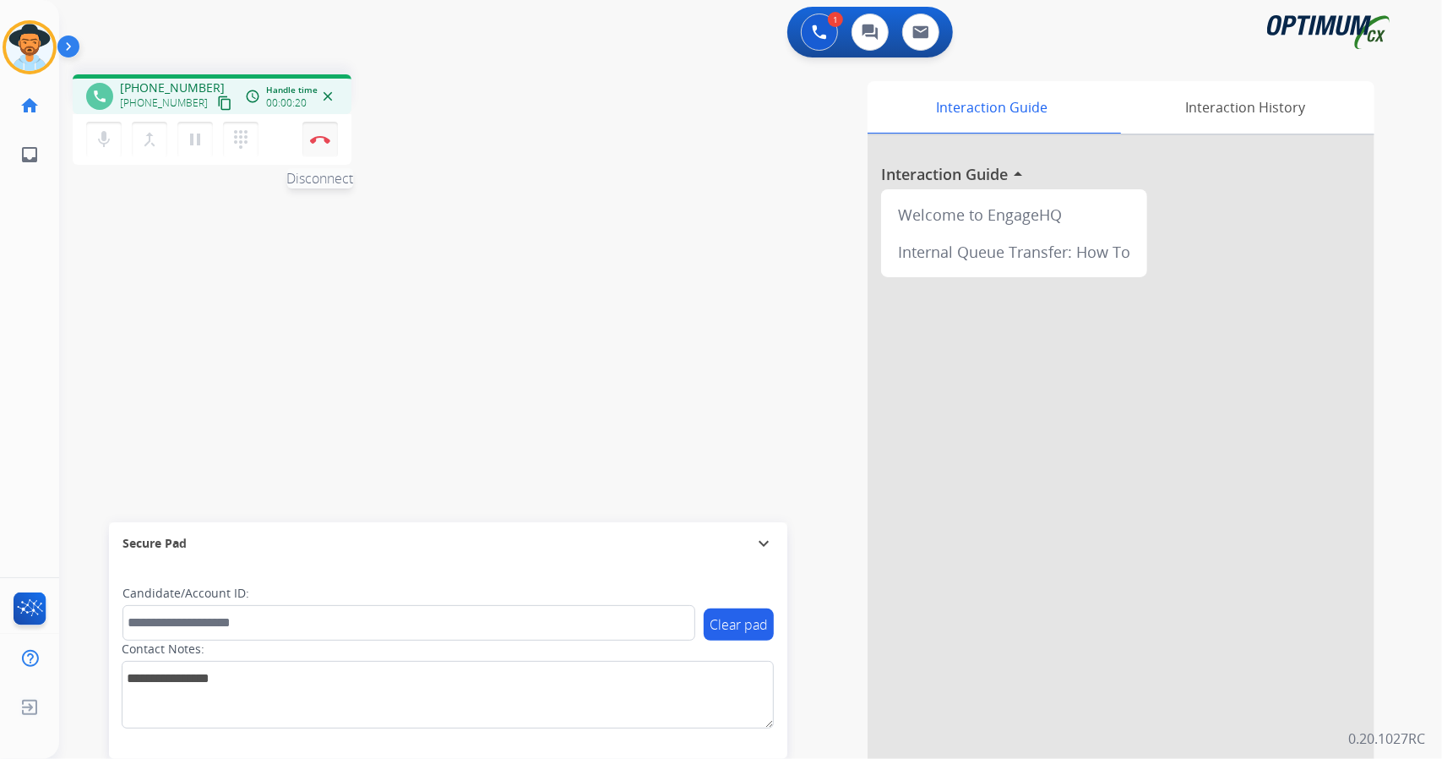
click at [335, 133] on button "Disconnect" at bounding box center [319, 139] width 35 height 35
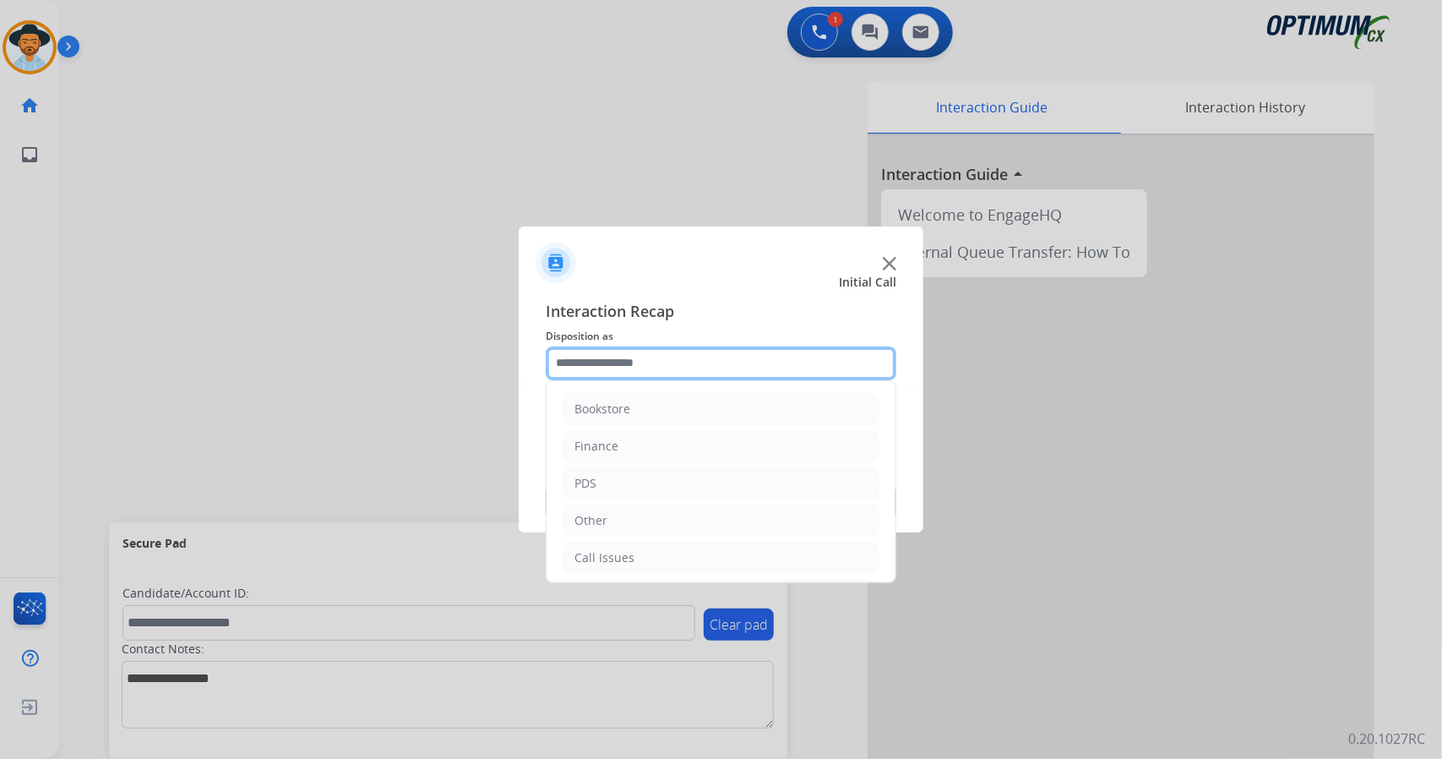
click at [678, 371] on input "text" at bounding box center [721, 363] width 351 height 34
click at [633, 549] on li "Call Issues" at bounding box center [720, 557] width 315 height 32
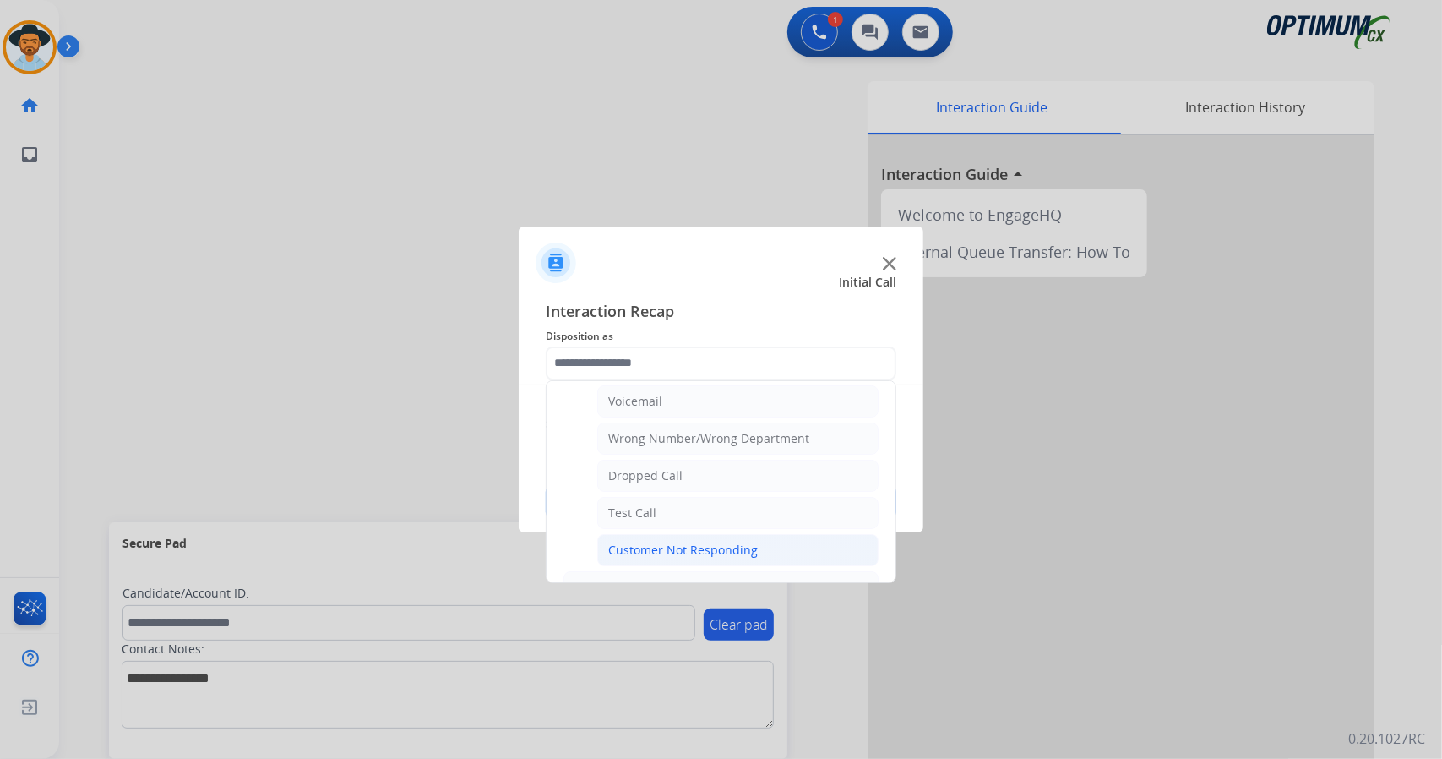
click at [687, 548] on div "Customer Not Responding" at bounding box center [683, 549] width 150 height 17
type input "**********"
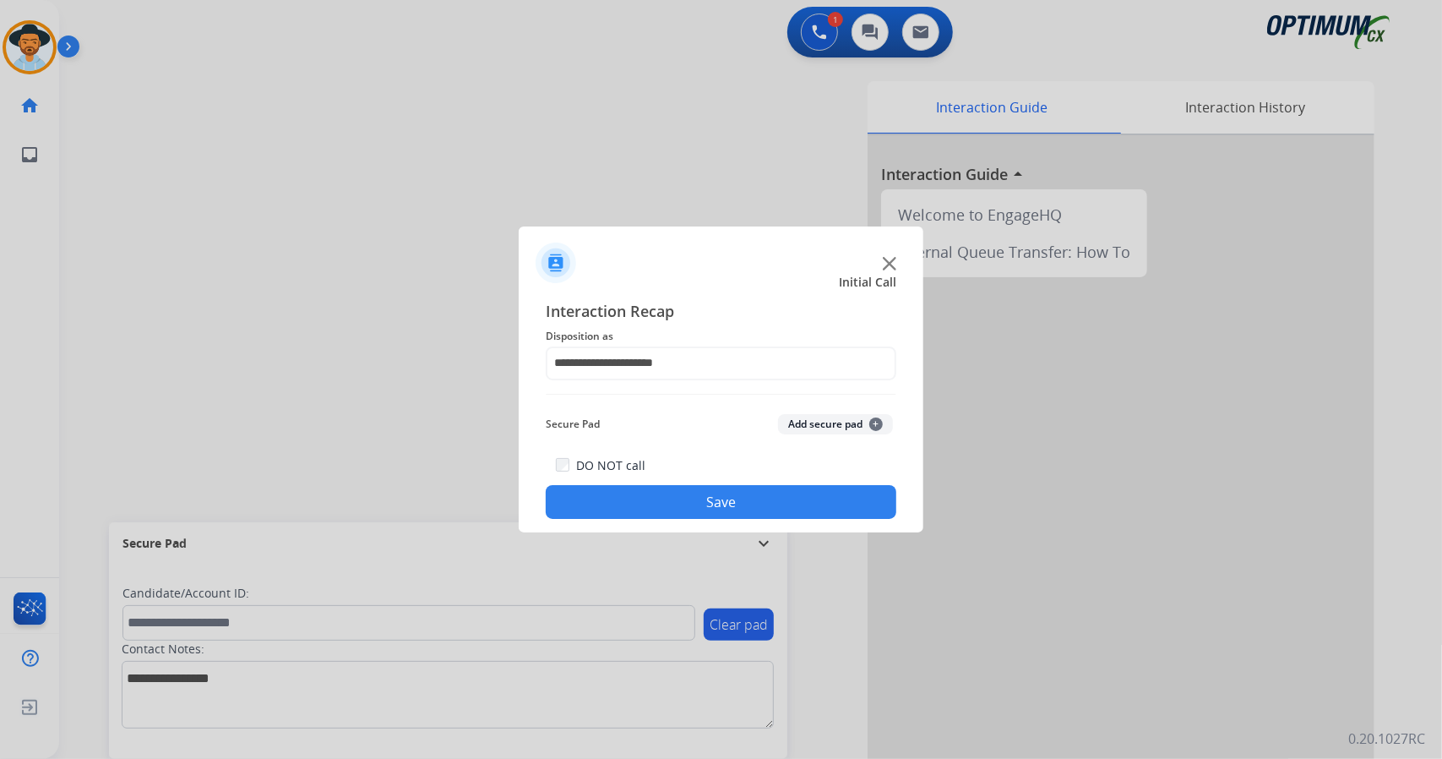
click at [679, 504] on button "Save" at bounding box center [721, 502] width 351 height 34
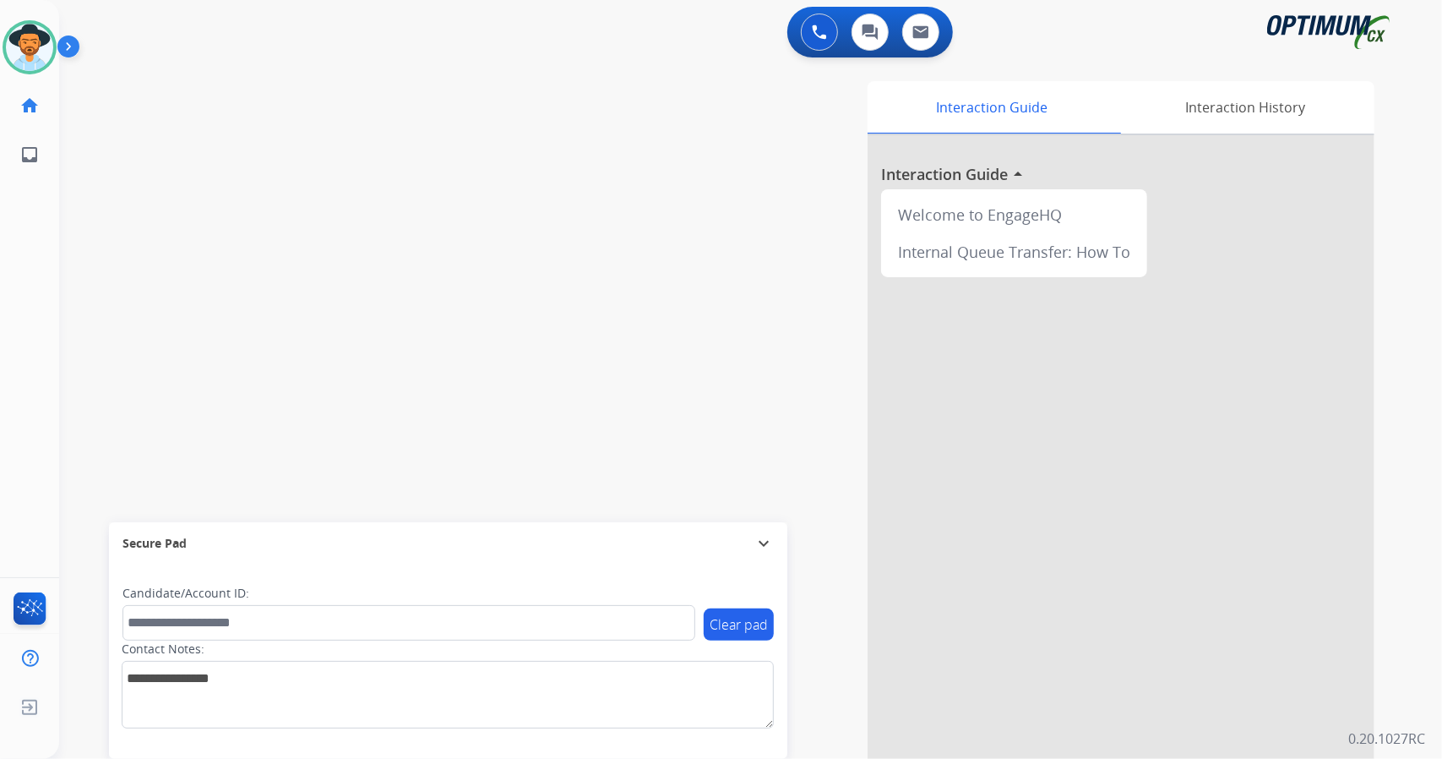
click at [127, 382] on div "swap_horiz Break voice bridge close_fullscreen Connect 3-Way Call merge_type Se…" at bounding box center [730, 413] width 1342 height 705
click at [545, 166] on div "Interaction Guide Interaction History Interaction Guide arrow_drop_up Welcome t…" at bounding box center [956, 423] width 836 height 684
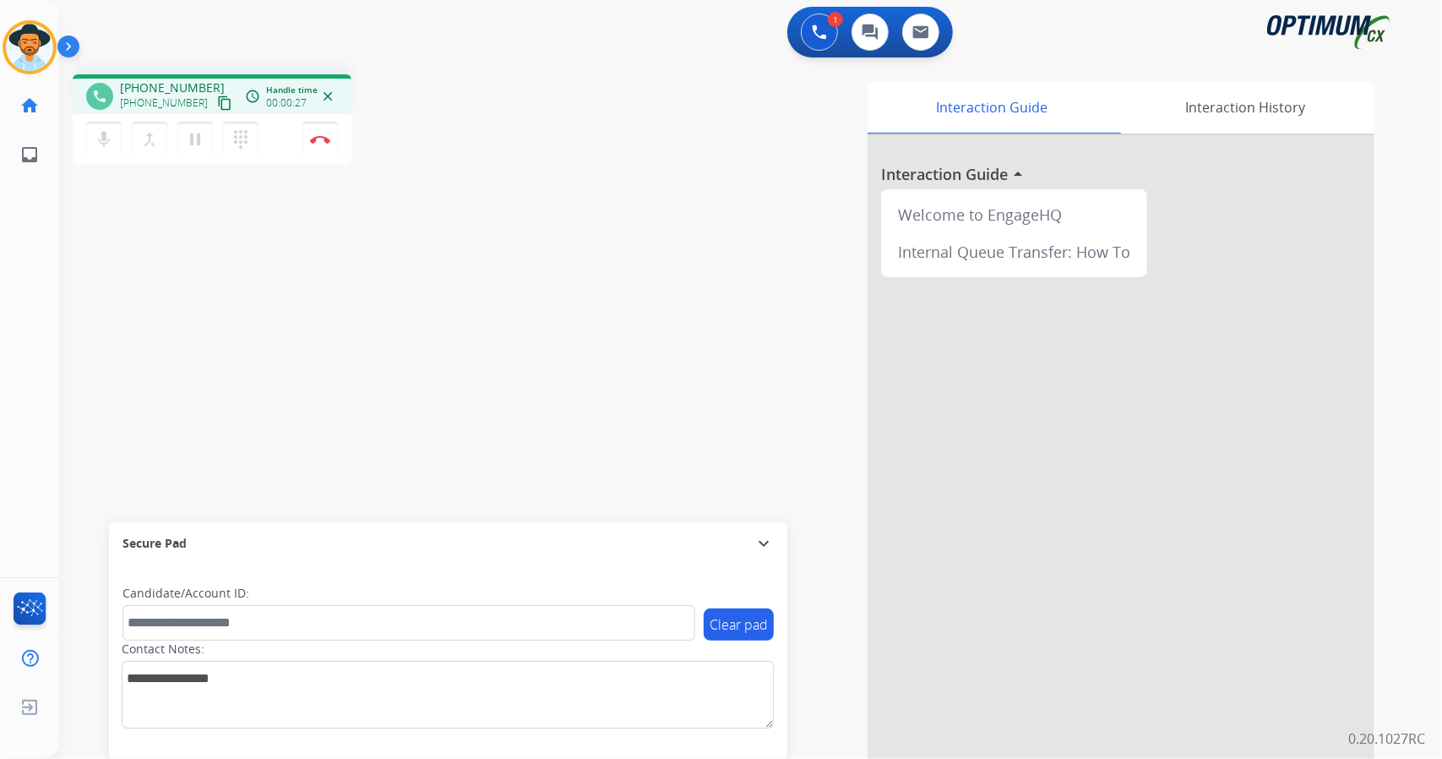
click at [461, 45] on div "1 Voice Interactions 0 Chat Interactions 0 Email Interactions" at bounding box center [740, 34] width 1322 height 54
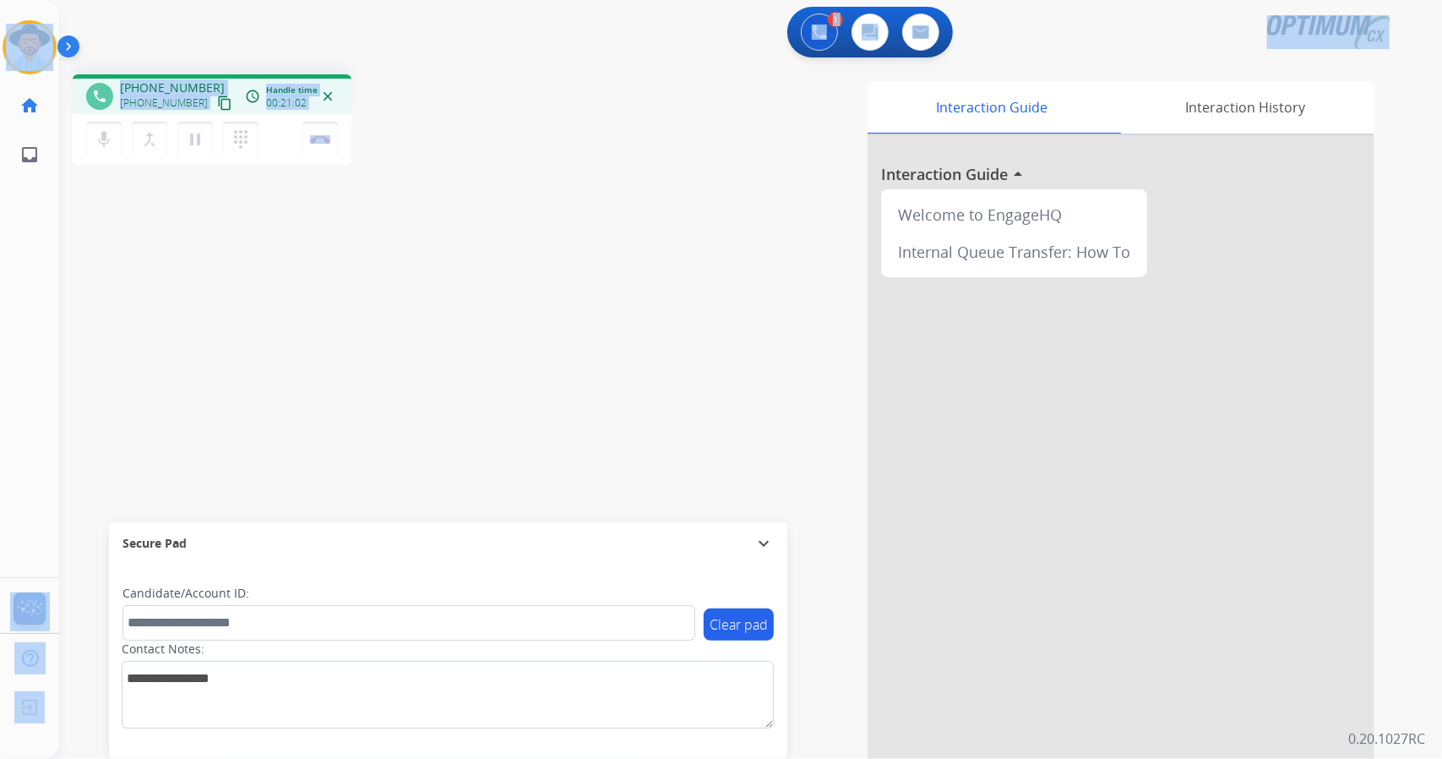
drag, startPoint x: 404, startPoint y: 134, endPoint x: 0, endPoint y: 9, distance: 422.7
click at [0, 9] on div "Outbound call Quit Outbound call Quit Schedule interaction + Add to my list Cus…" at bounding box center [721, 379] width 1442 height 759
click at [125, 14] on div "1 Voice Interactions 0 Chat Interactions 0 Email Interactions" at bounding box center [740, 34] width 1322 height 54
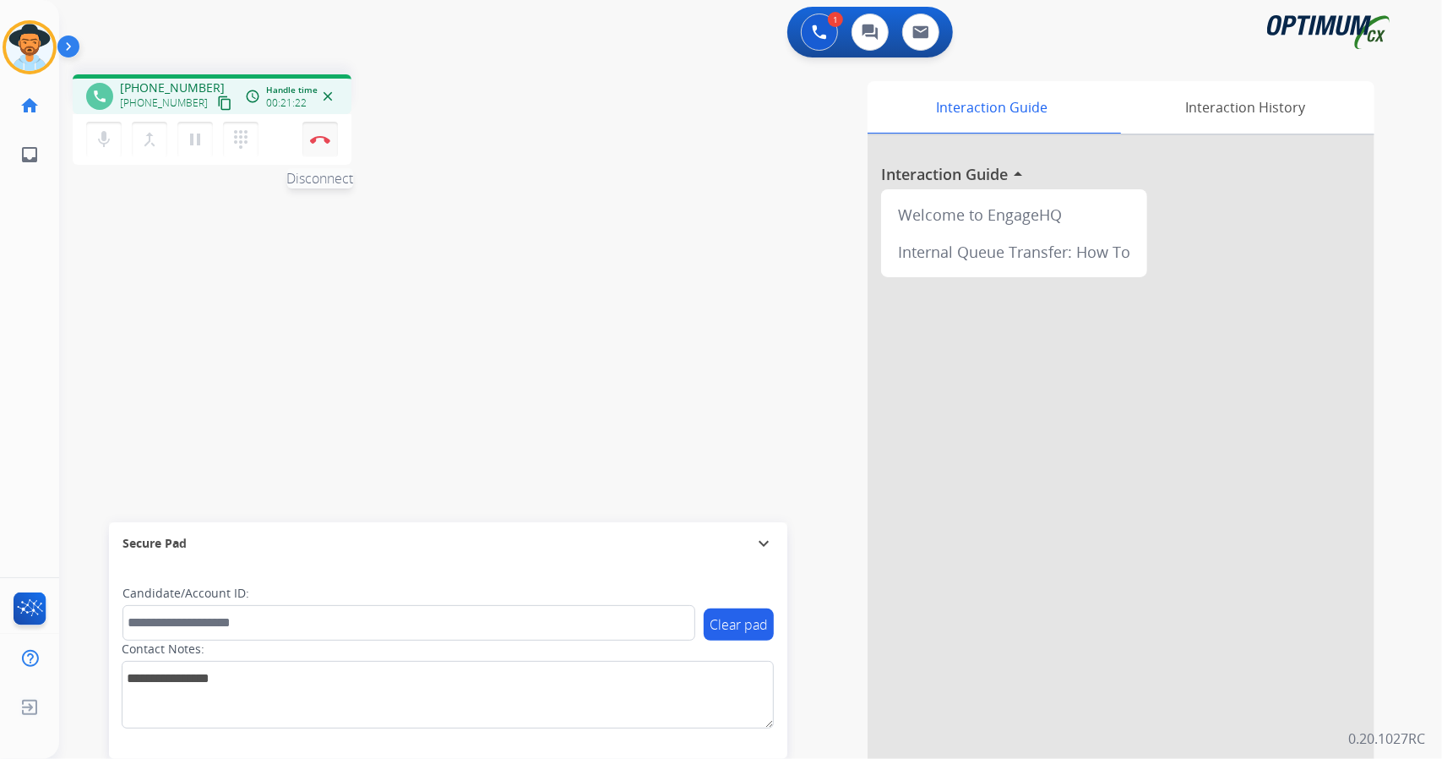
click at [318, 138] on img at bounding box center [320, 139] width 20 height 8
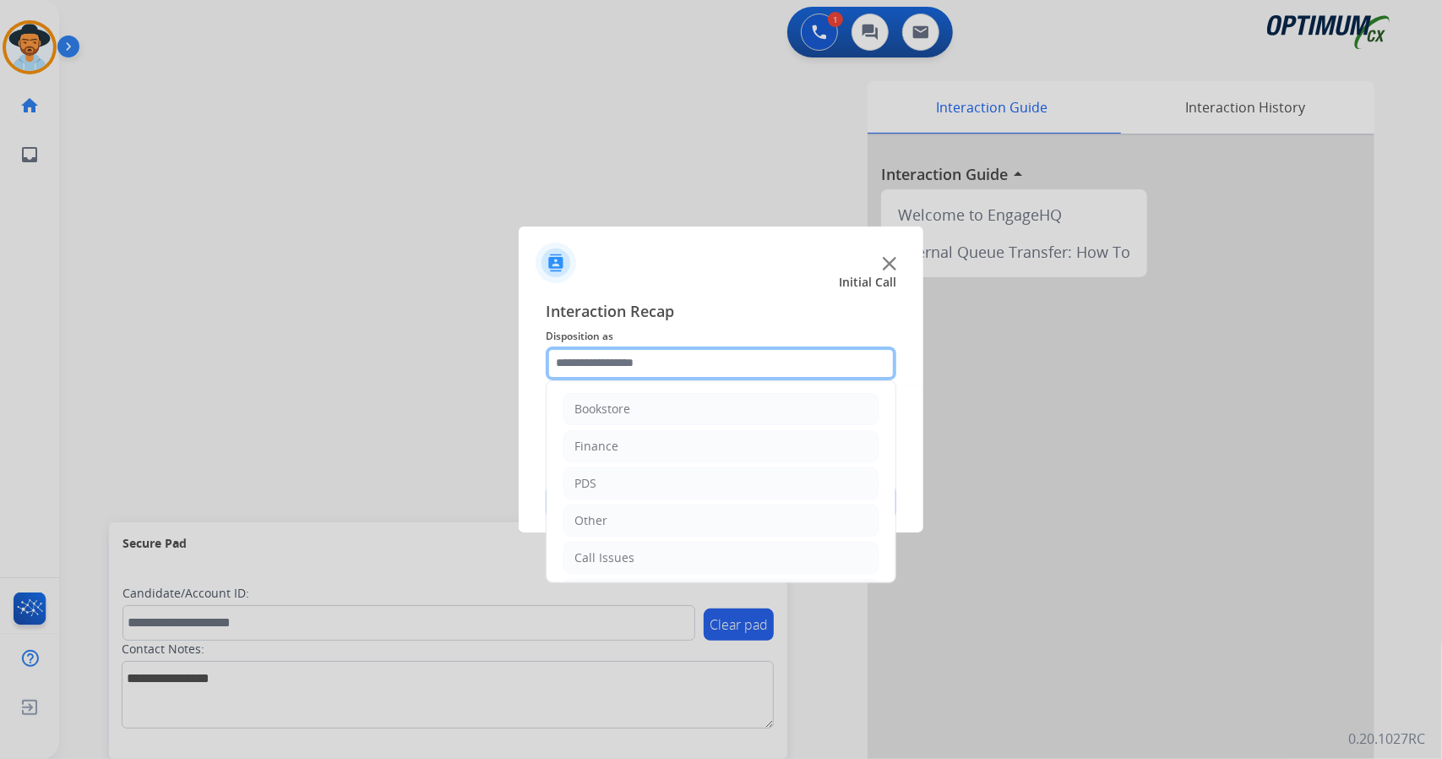
click at [620, 377] on input "text" at bounding box center [721, 363] width 351 height 34
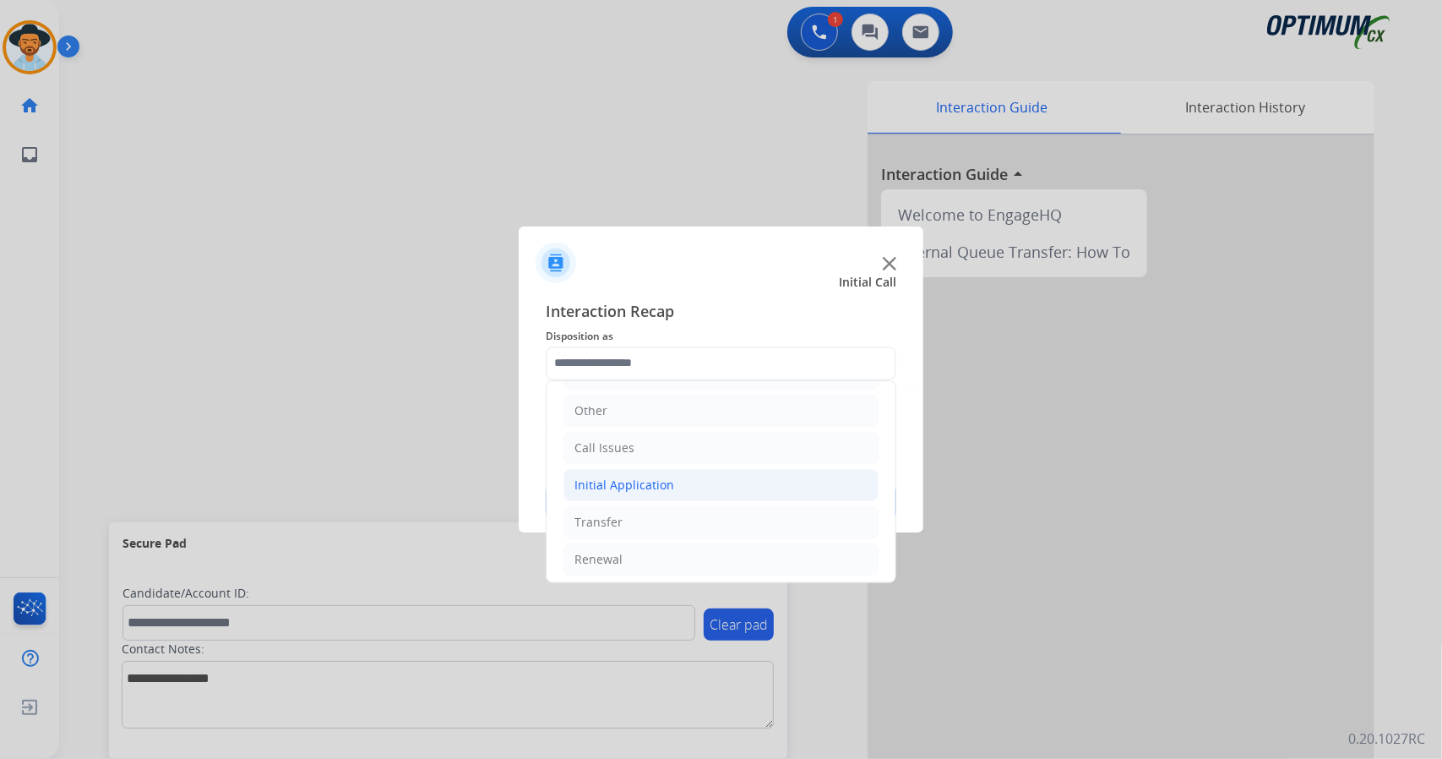
click at [668, 476] on div "Initial Application" at bounding box center [624, 484] width 100 height 17
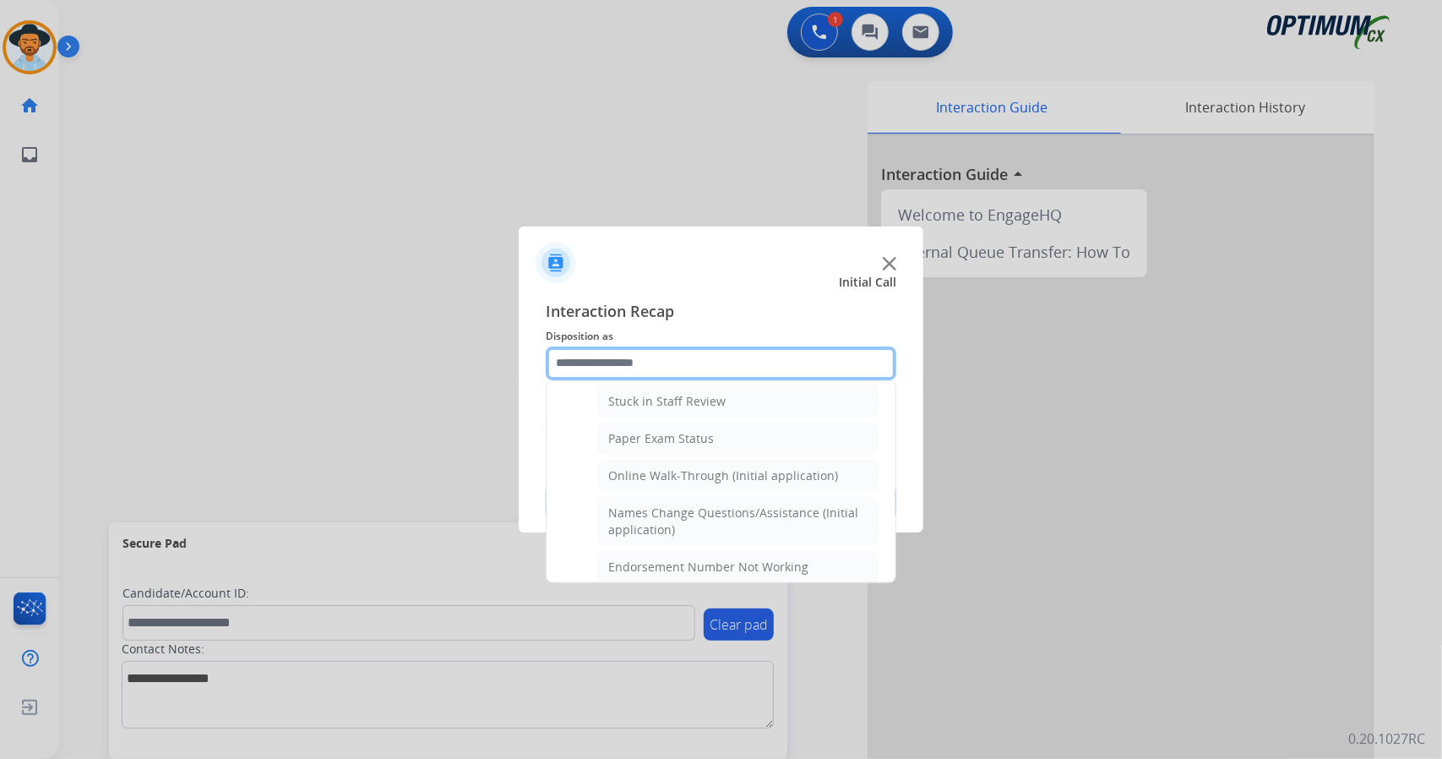
scroll to position [306, 0]
click at [668, 473] on div "Online Walk-Through (Initial application)" at bounding box center [723, 474] width 230 height 17
type input "**********"
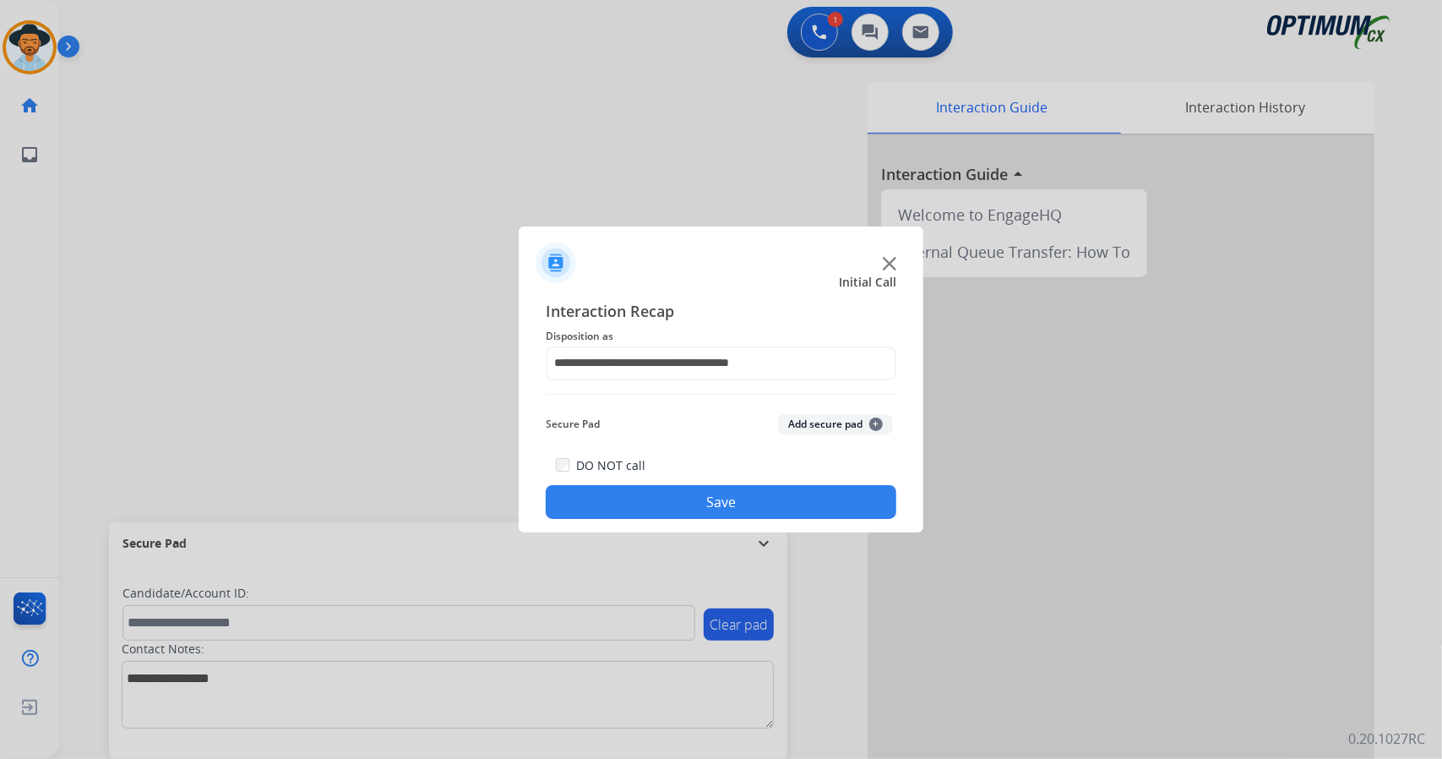
click at [684, 503] on button "Save" at bounding box center [721, 502] width 351 height 34
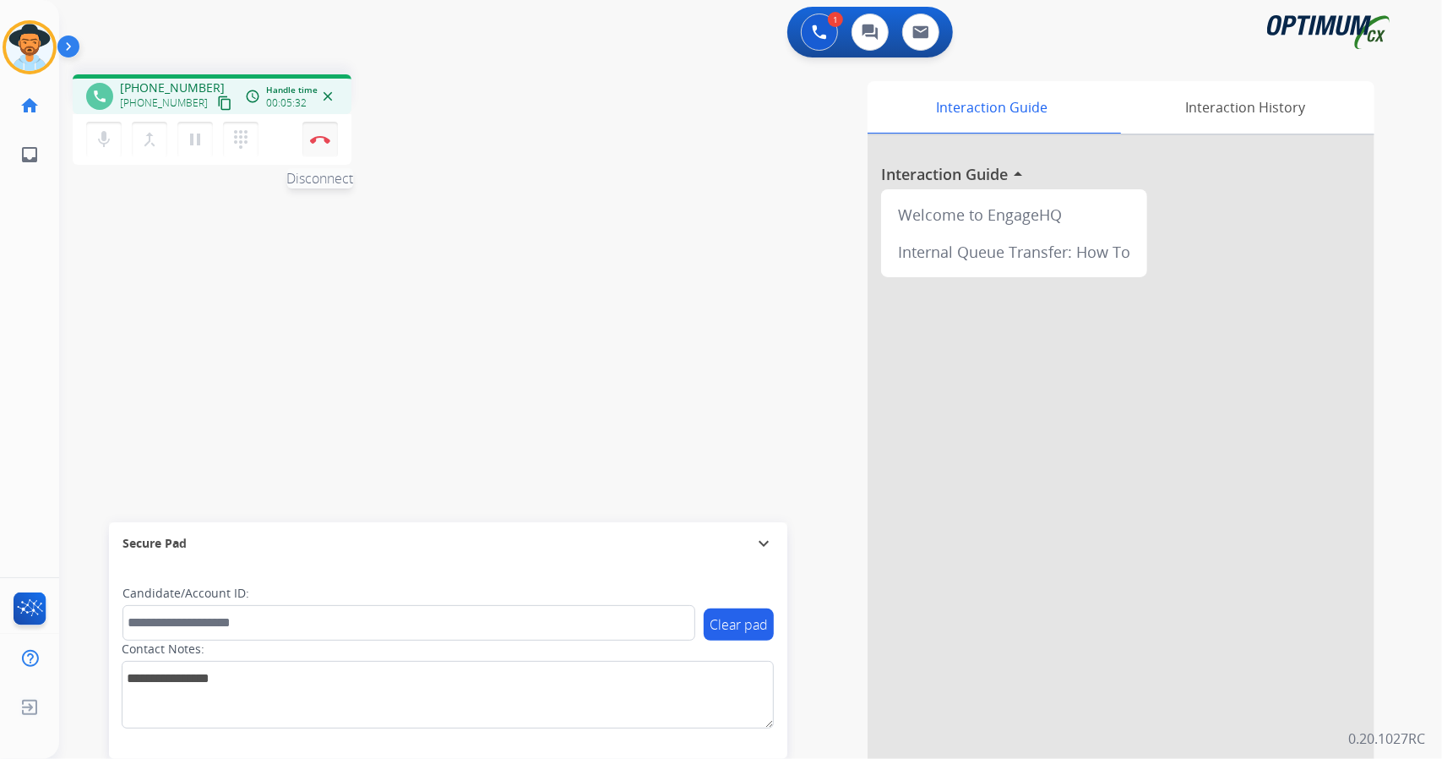
click at [319, 142] on img at bounding box center [320, 139] width 20 height 8
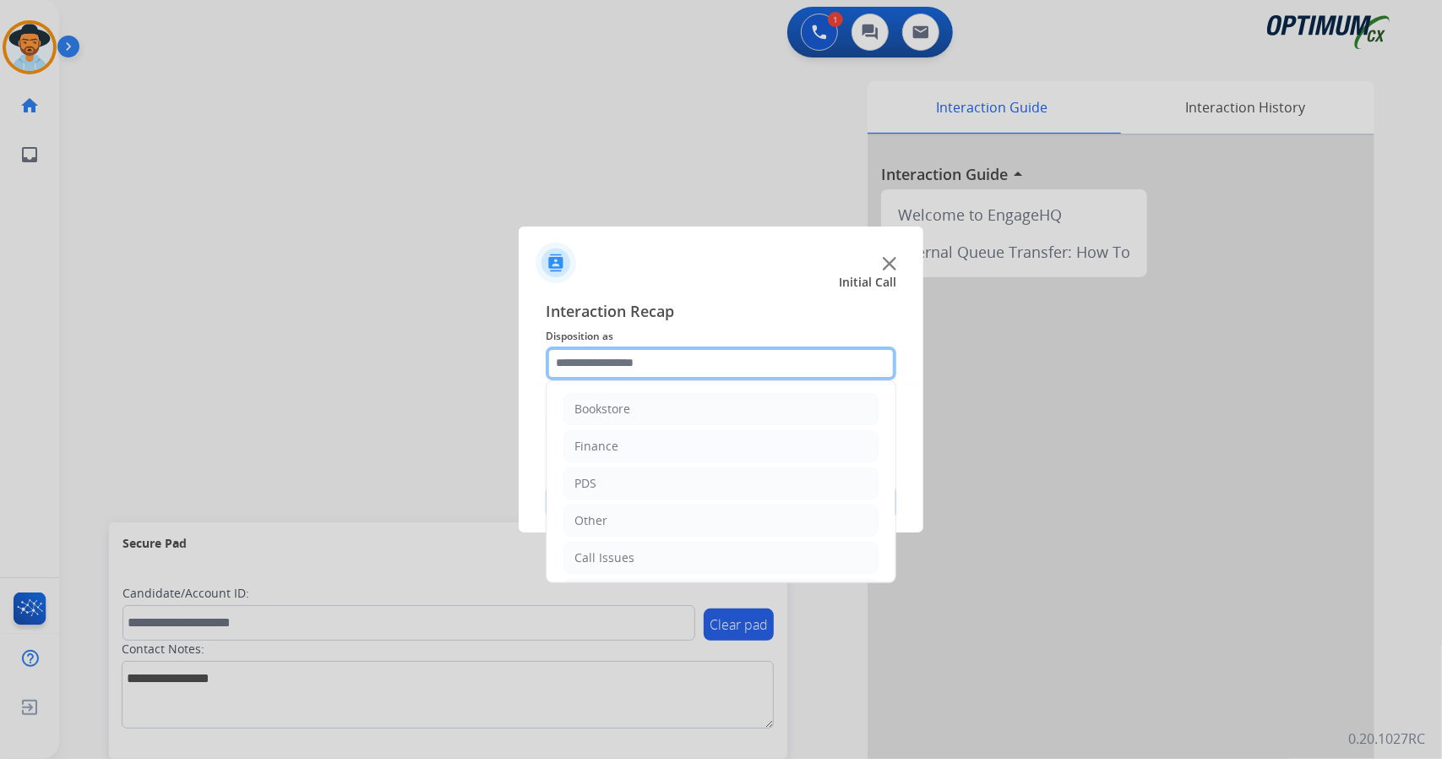
click at [653, 370] on input "text" at bounding box center [721, 363] width 351 height 34
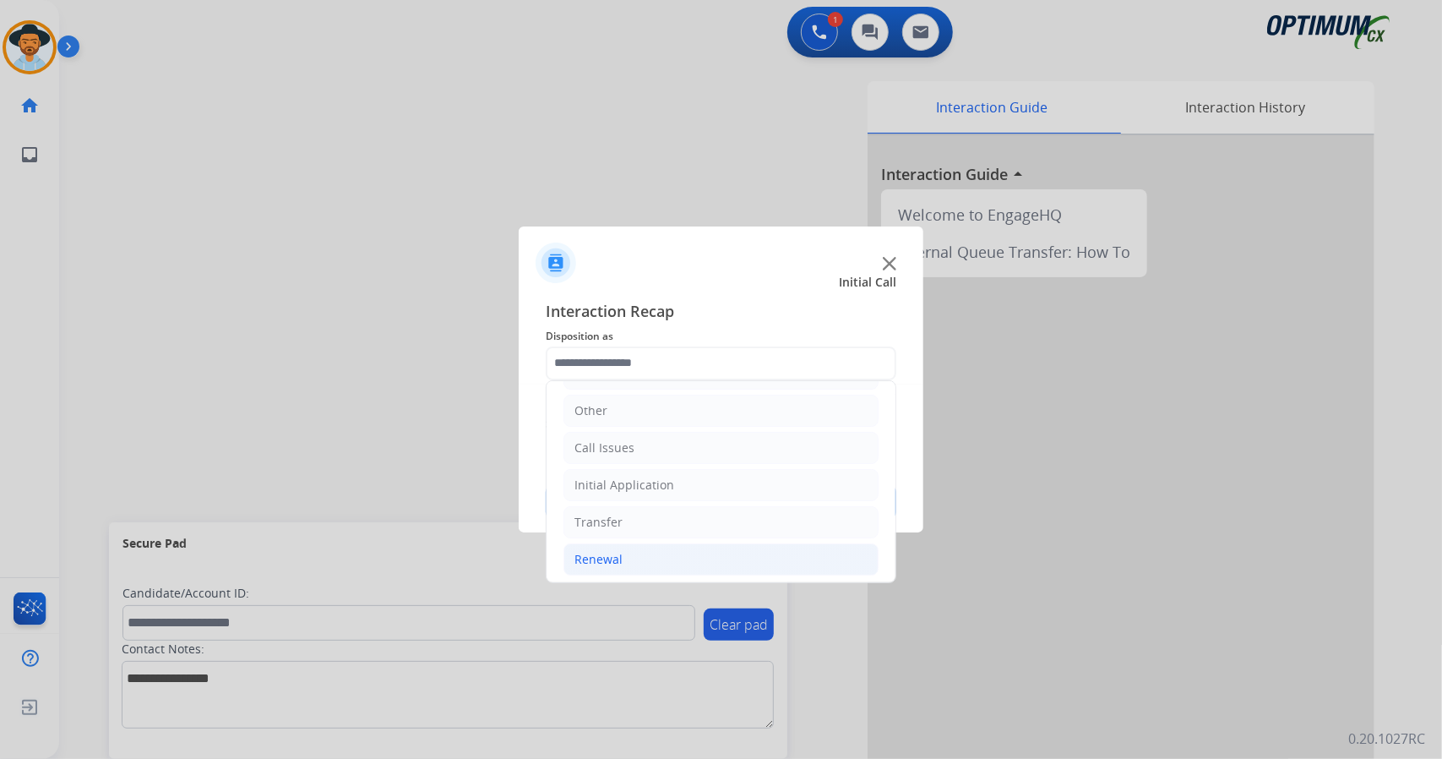
click at [679, 559] on li "Renewal" at bounding box center [720, 559] width 315 height 32
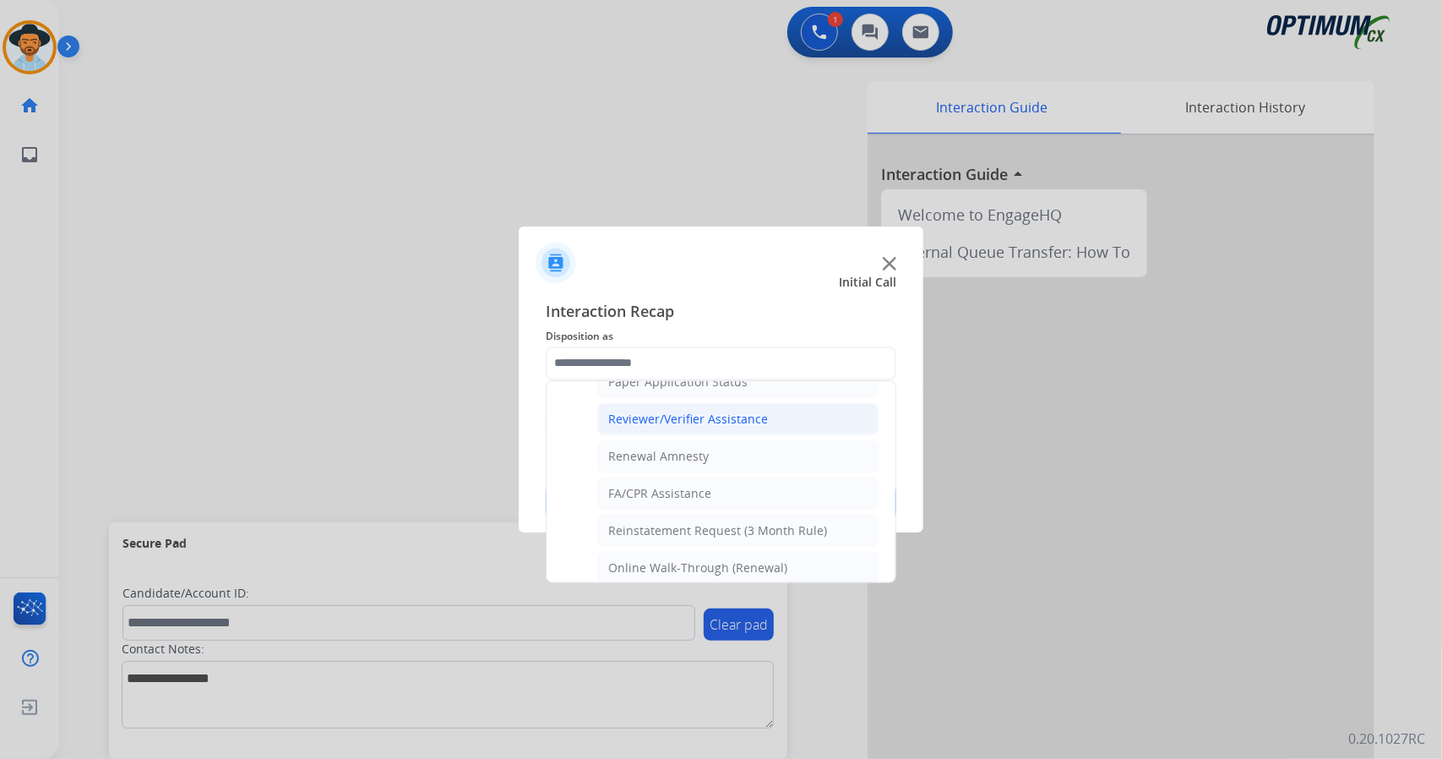
click at [779, 417] on li "Reviewer/Verifier Assistance" at bounding box center [737, 419] width 281 height 32
type input "**********"
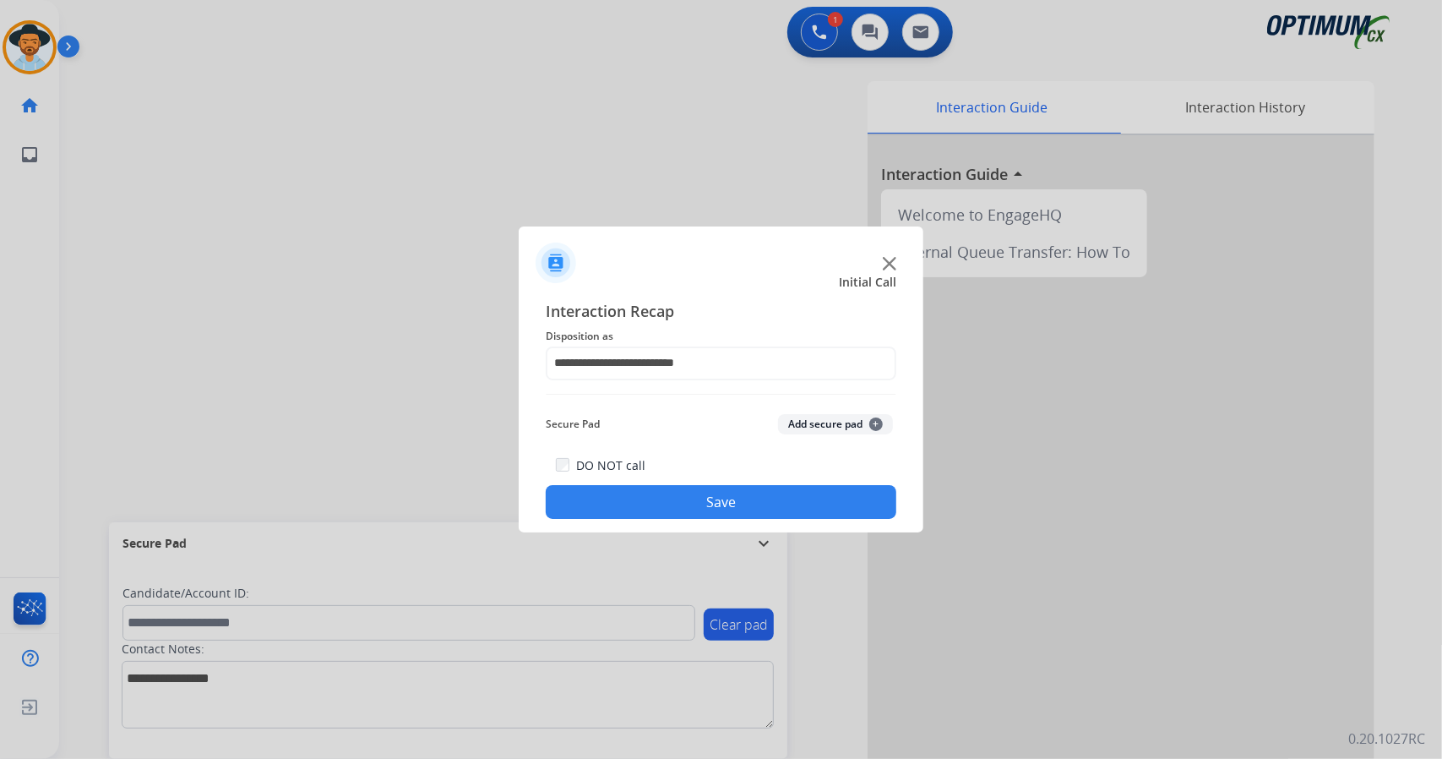
click at [781, 511] on button "Save" at bounding box center [721, 502] width 351 height 34
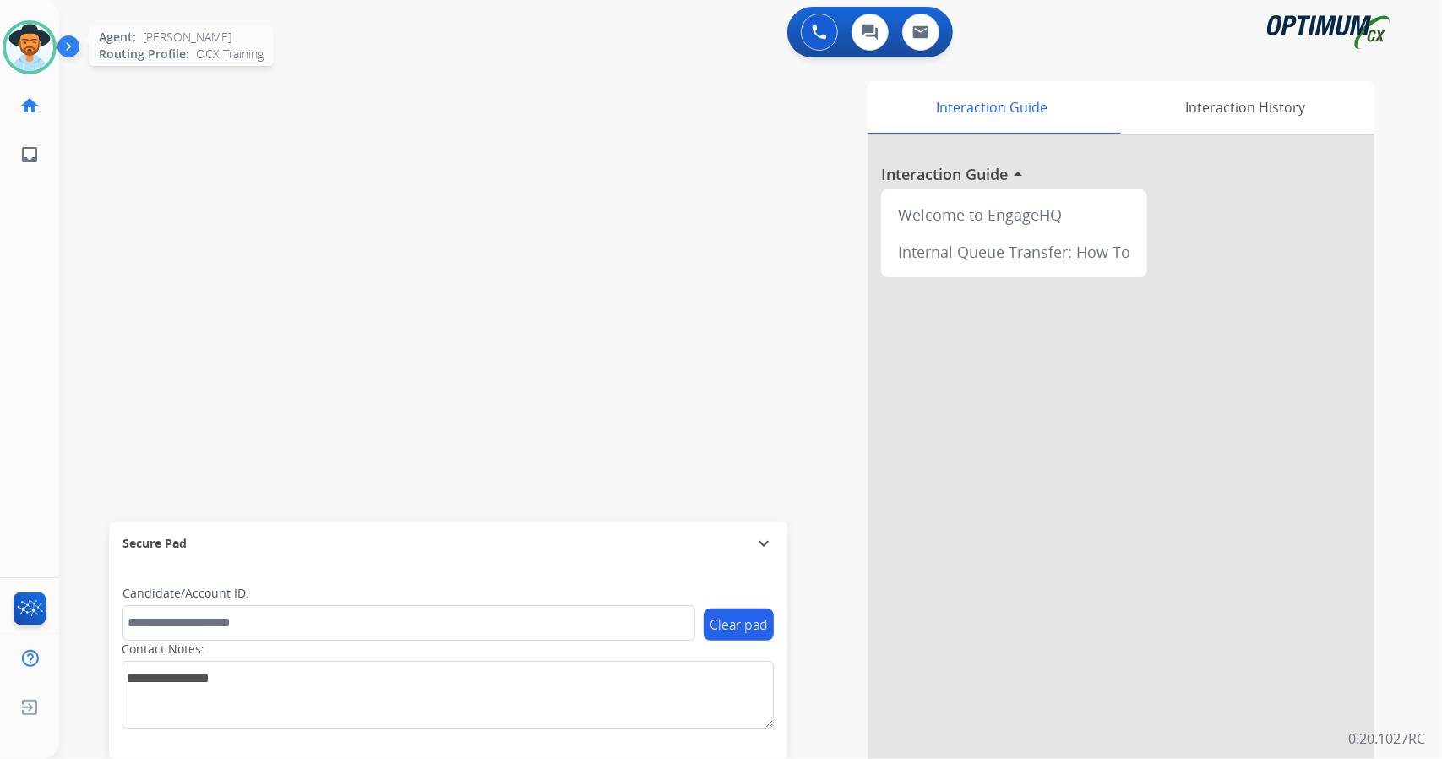
click at [21, 57] on img at bounding box center [29, 47] width 47 height 47
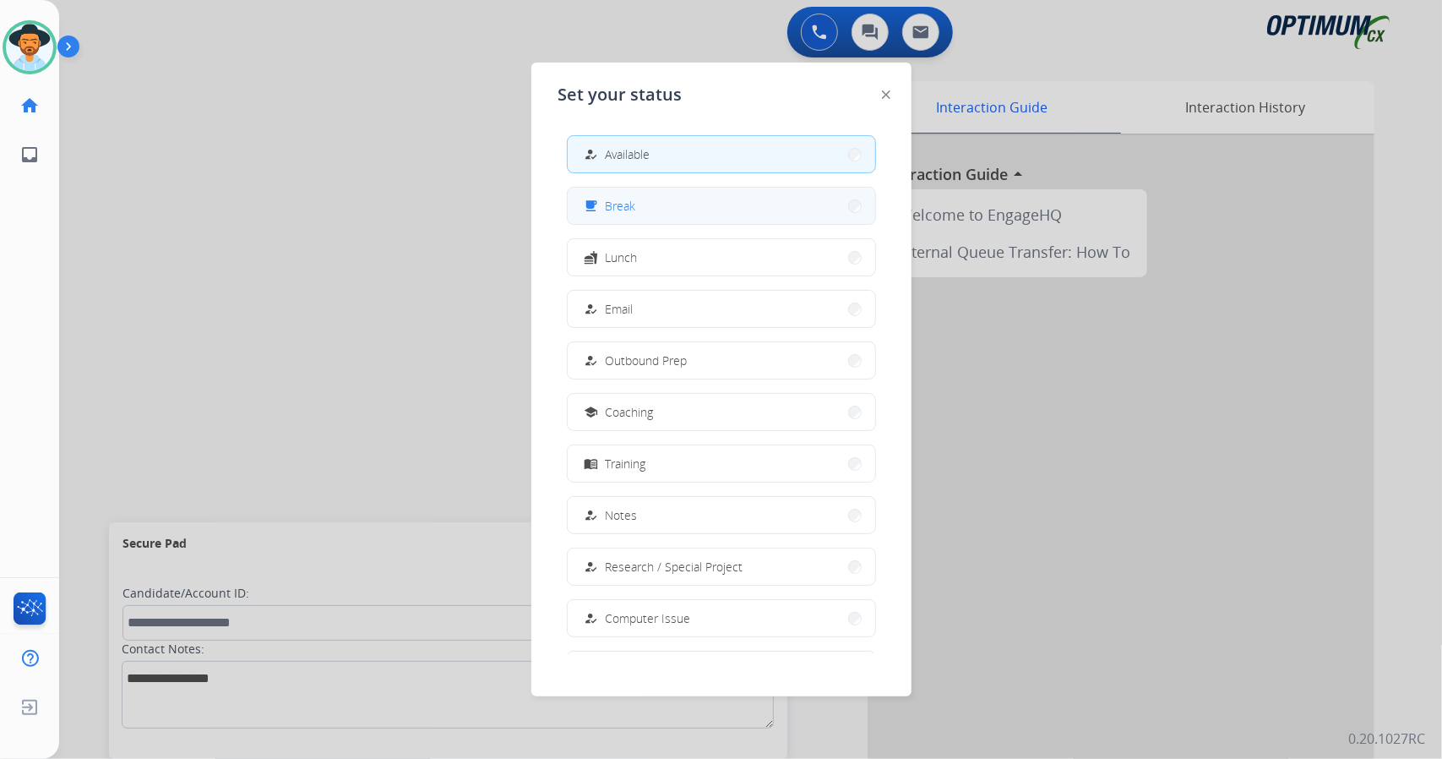
click at [700, 210] on button "free_breakfast Break" at bounding box center [721, 206] width 307 height 36
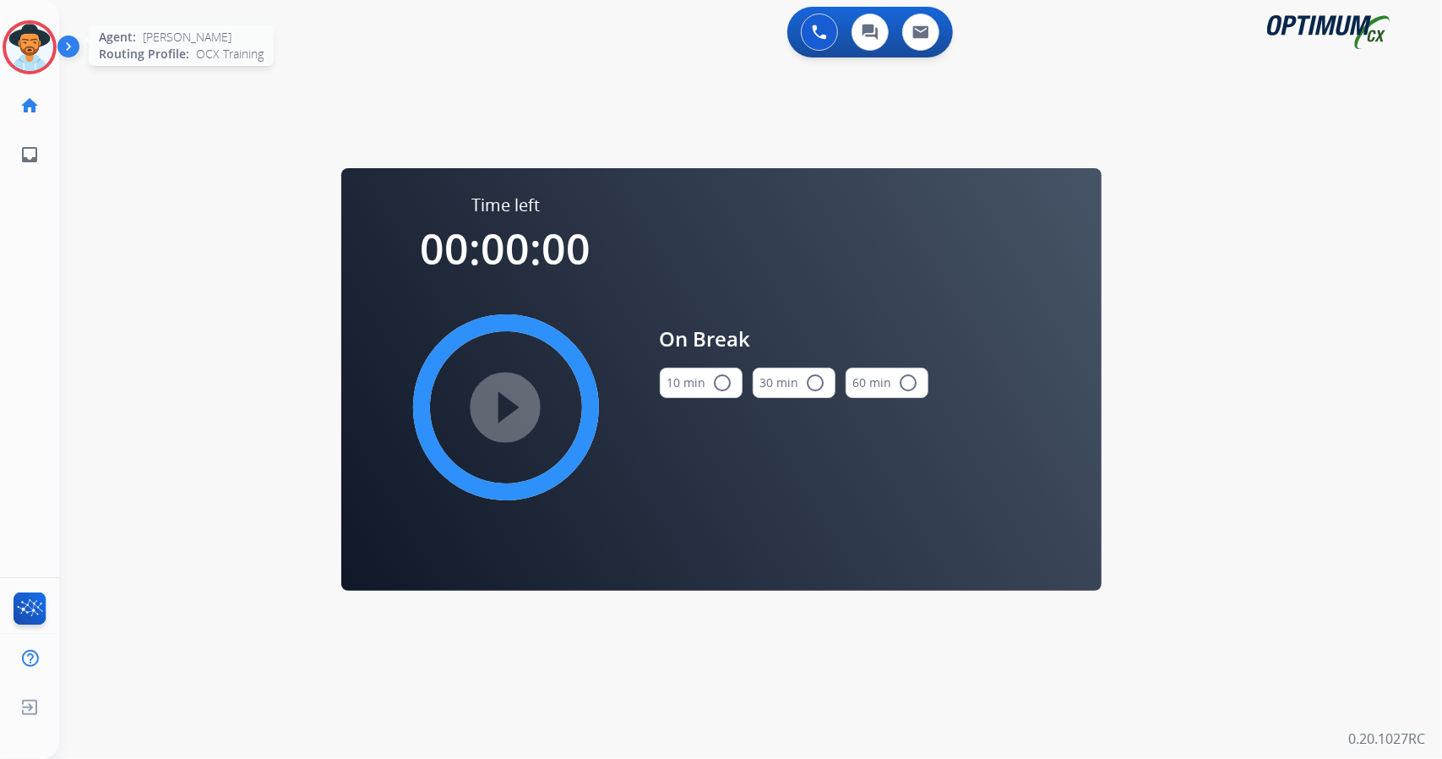
click at [56, 53] on div at bounding box center [30, 47] width 54 height 54
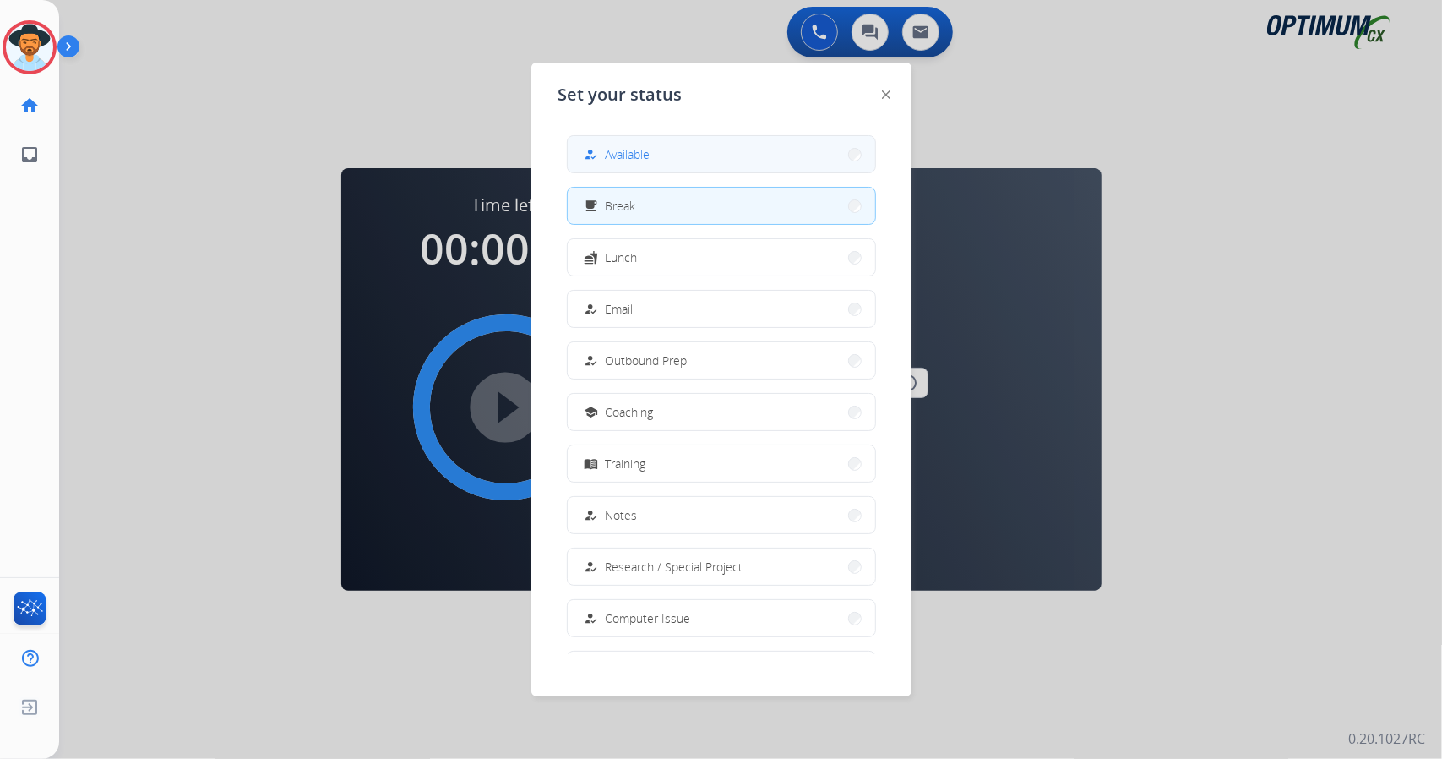
click at [715, 170] on button "how_to_reg Available" at bounding box center [721, 154] width 307 height 36
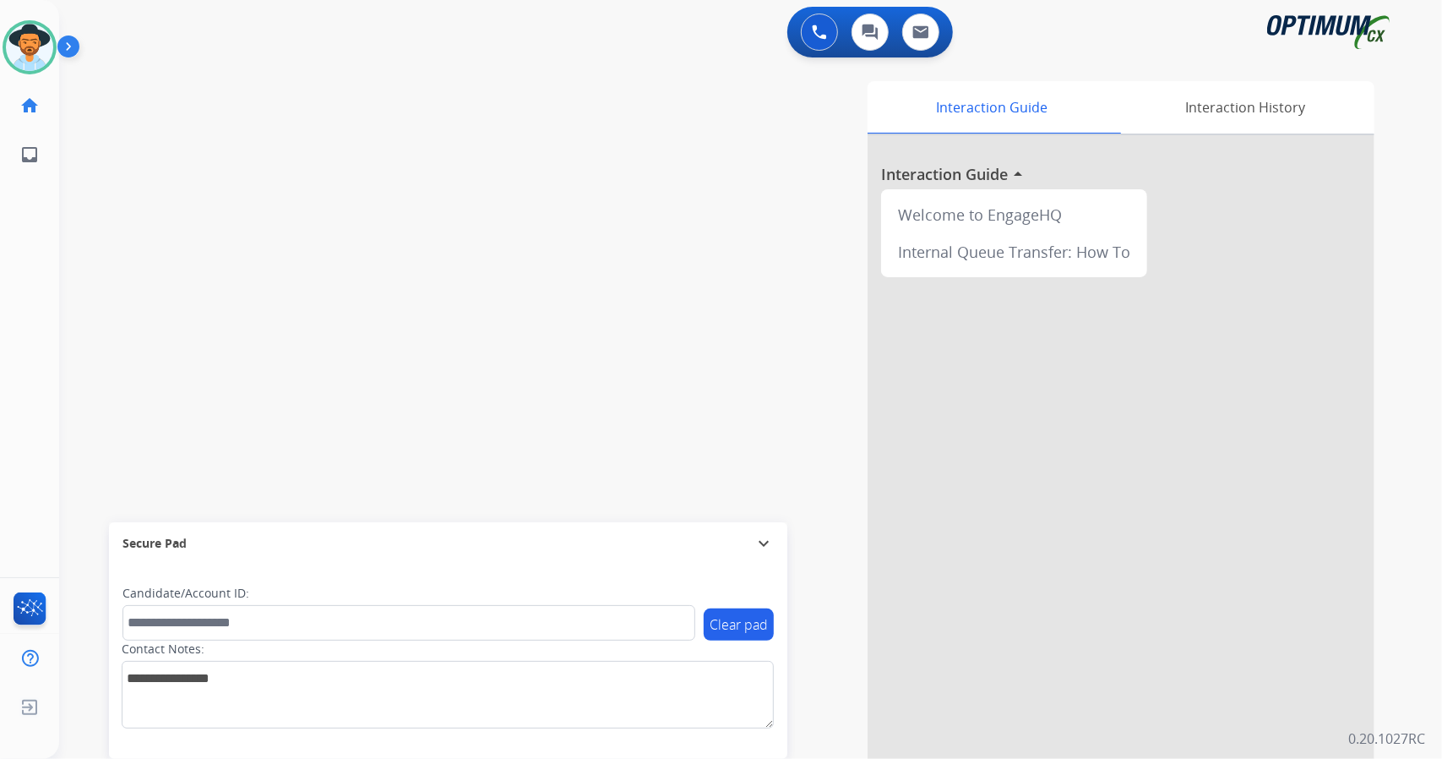
click at [715, 170] on div "Interaction Guide Interaction History Interaction Guide arrow_drop_up Welcome t…" at bounding box center [956, 423] width 836 height 684
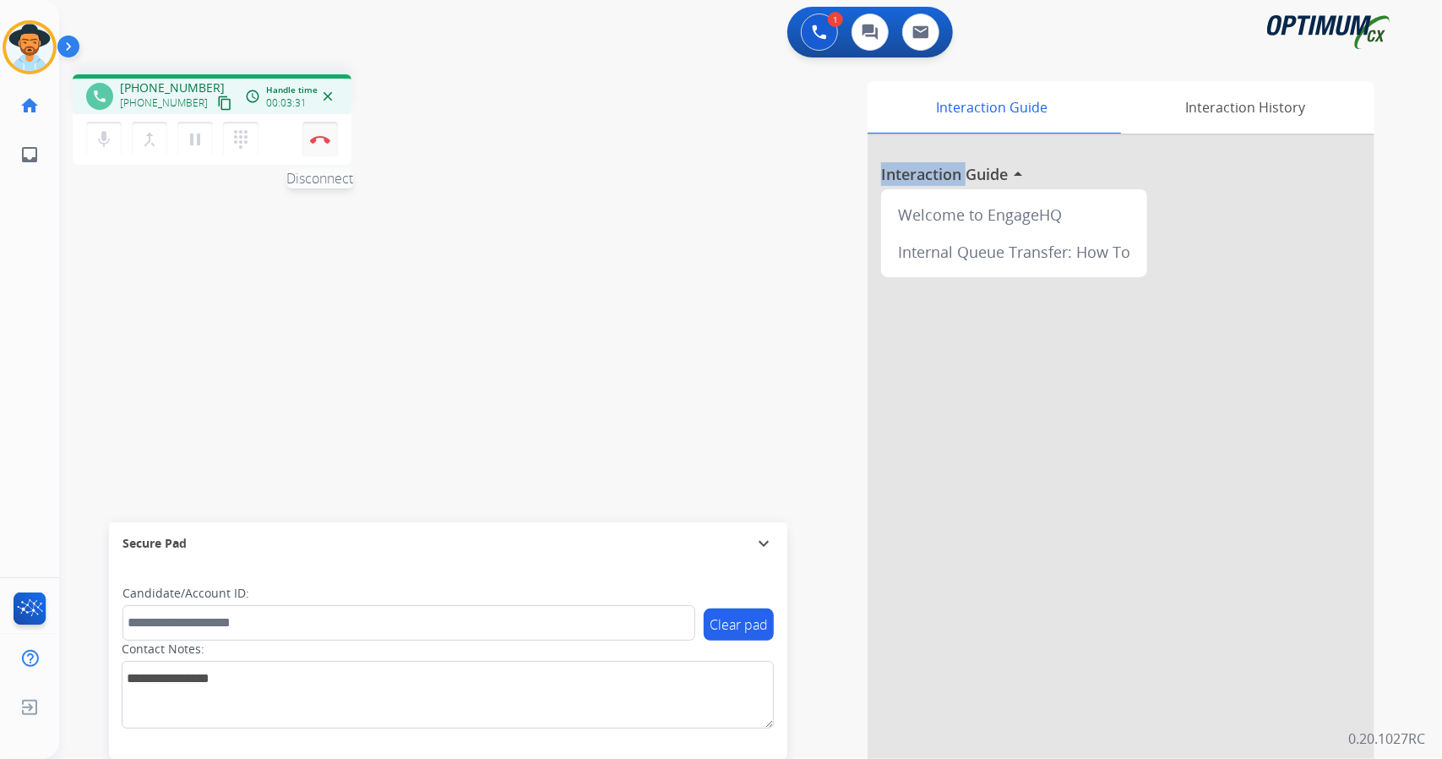
click at [323, 154] on button "Disconnect" at bounding box center [319, 139] width 35 height 35
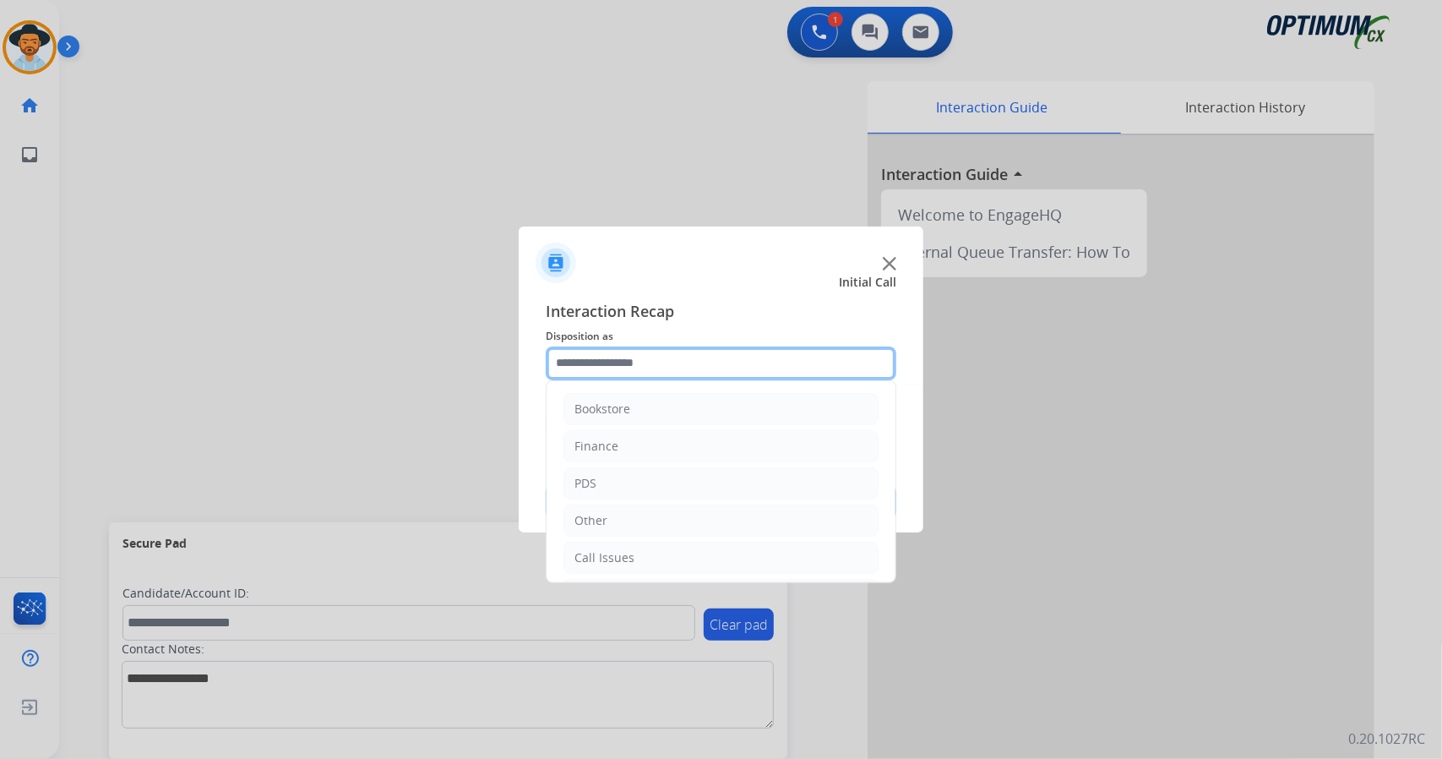
click at [631, 369] on input "text" at bounding box center [721, 363] width 351 height 34
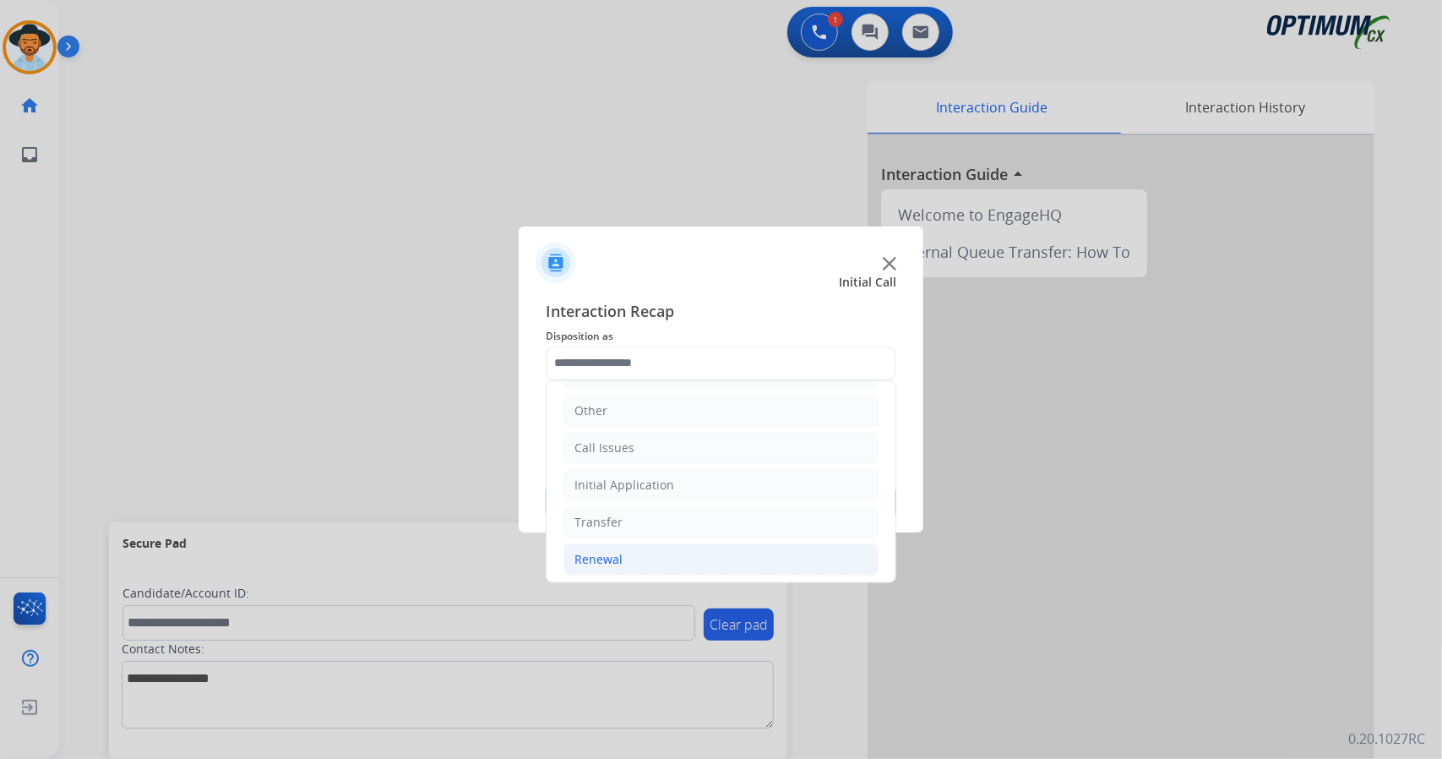
click at [621, 545] on li "Renewal" at bounding box center [720, 559] width 315 height 32
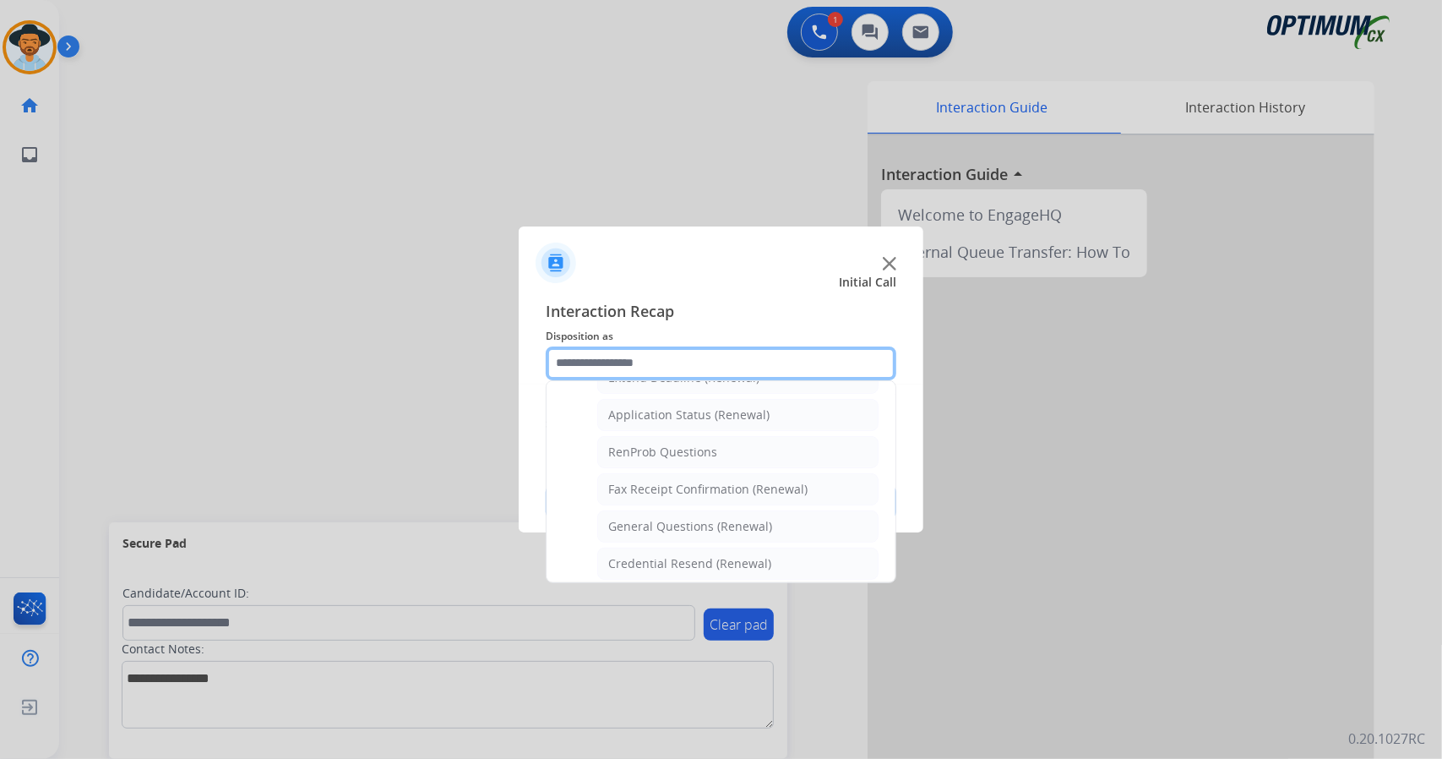
scroll to position [384, 0]
click at [621, 554] on div "Credential Resend (Renewal)" at bounding box center [689, 562] width 163 height 17
type input "**********"
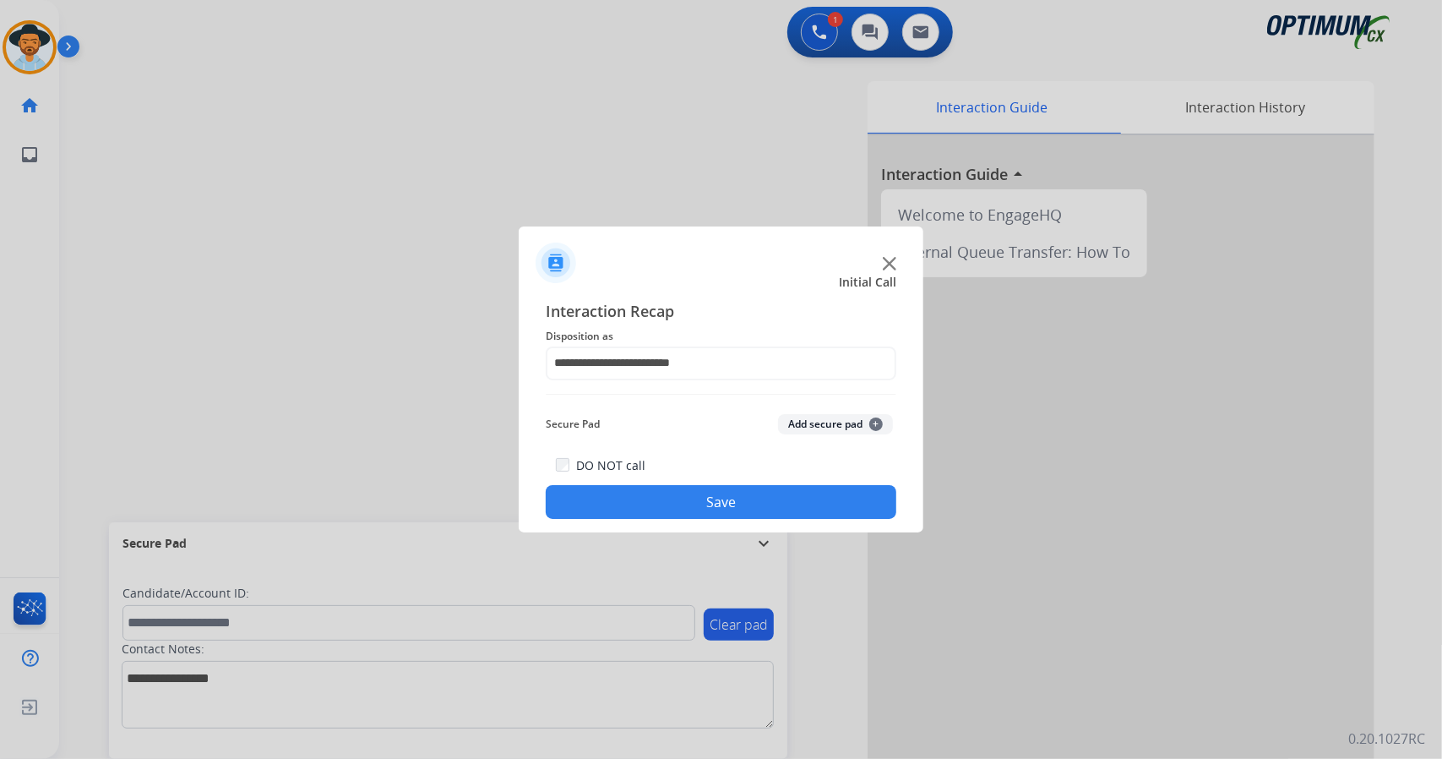
click at [616, 514] on button "Save" at bounding box center [721, 502] width 351 height 34
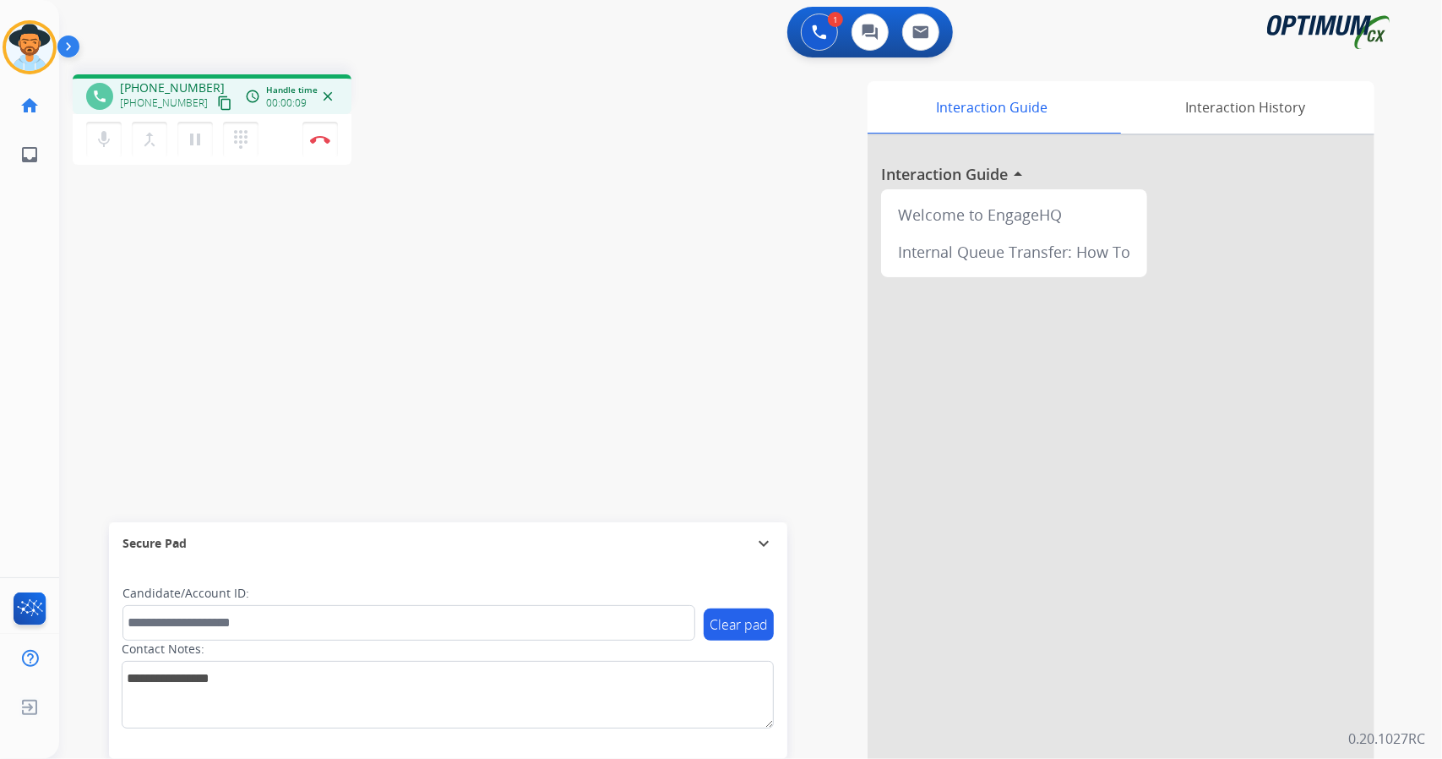
click at [544, 58] on div "1 Voice Interactions 0 Chat Interactions 0 Email Interactions" at bounding box center [740, 34] width 1322 height 54
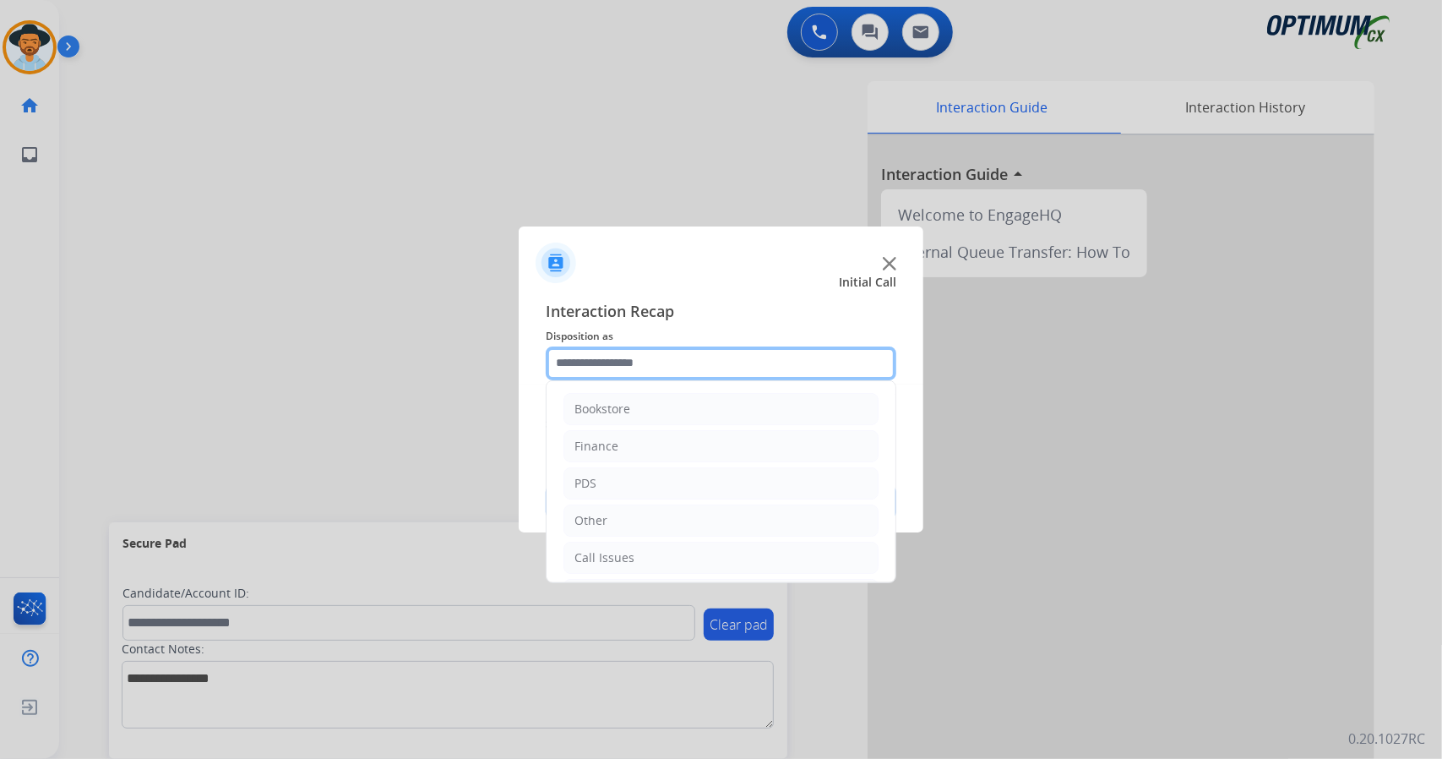
click at [644, 351] on input "text" at bounding box center [721, 363] width 351 height 34
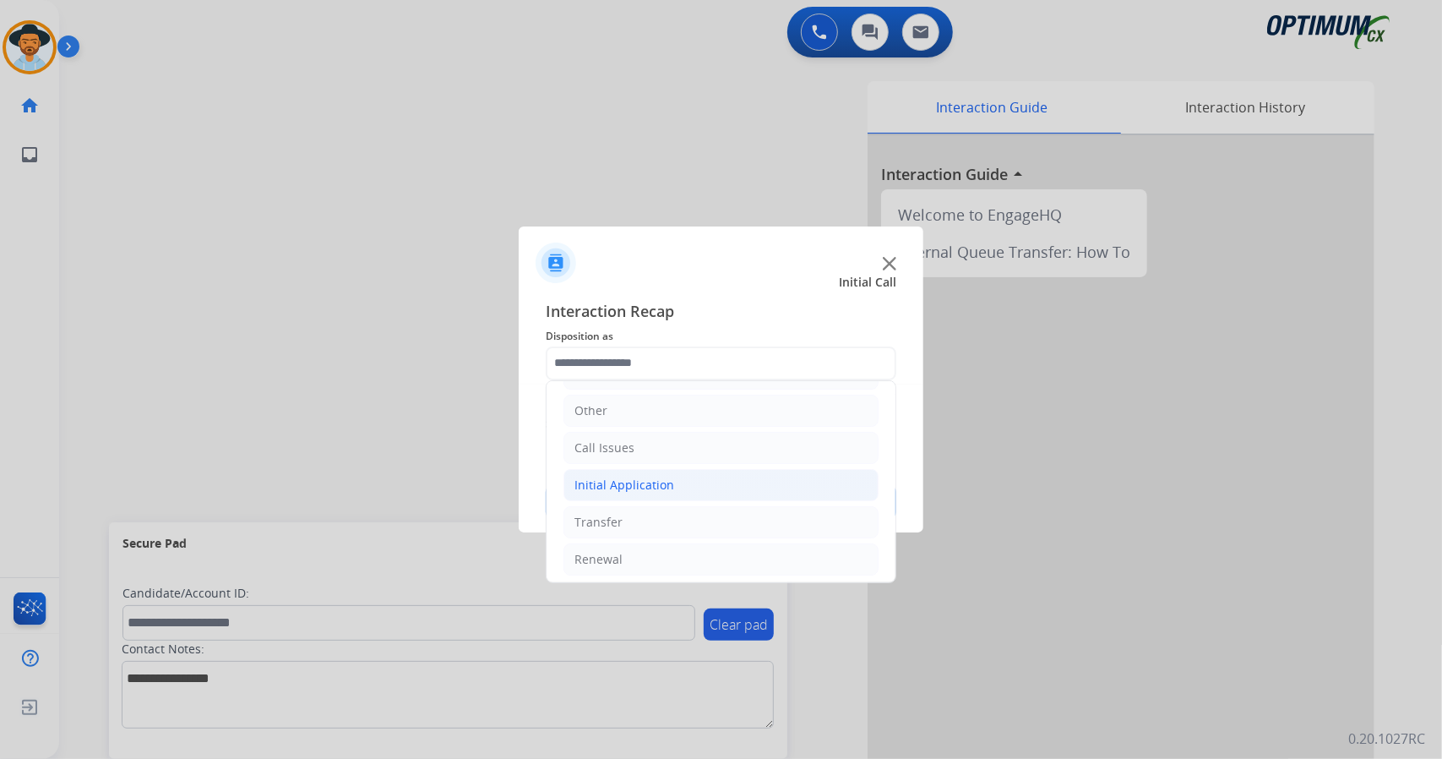
click at [632, 476] on div "Initial Application" at bounding box center [624, 484] width 100 height 17
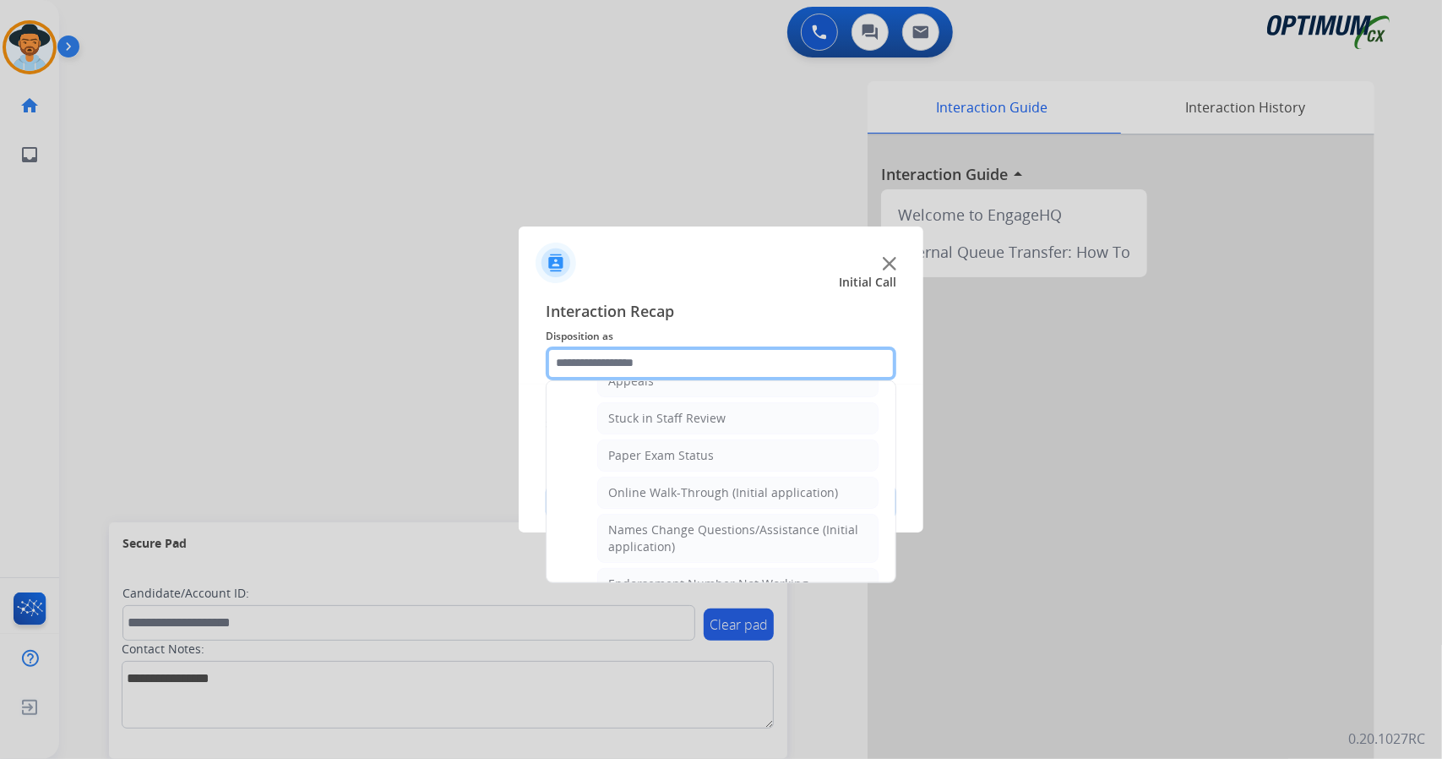
scroll to position [289, 0]
click at [632, 476] on li "Online Walk-Through (Initial application)" at bounding box center [737, 492] width 281 height 32
type input "**********"
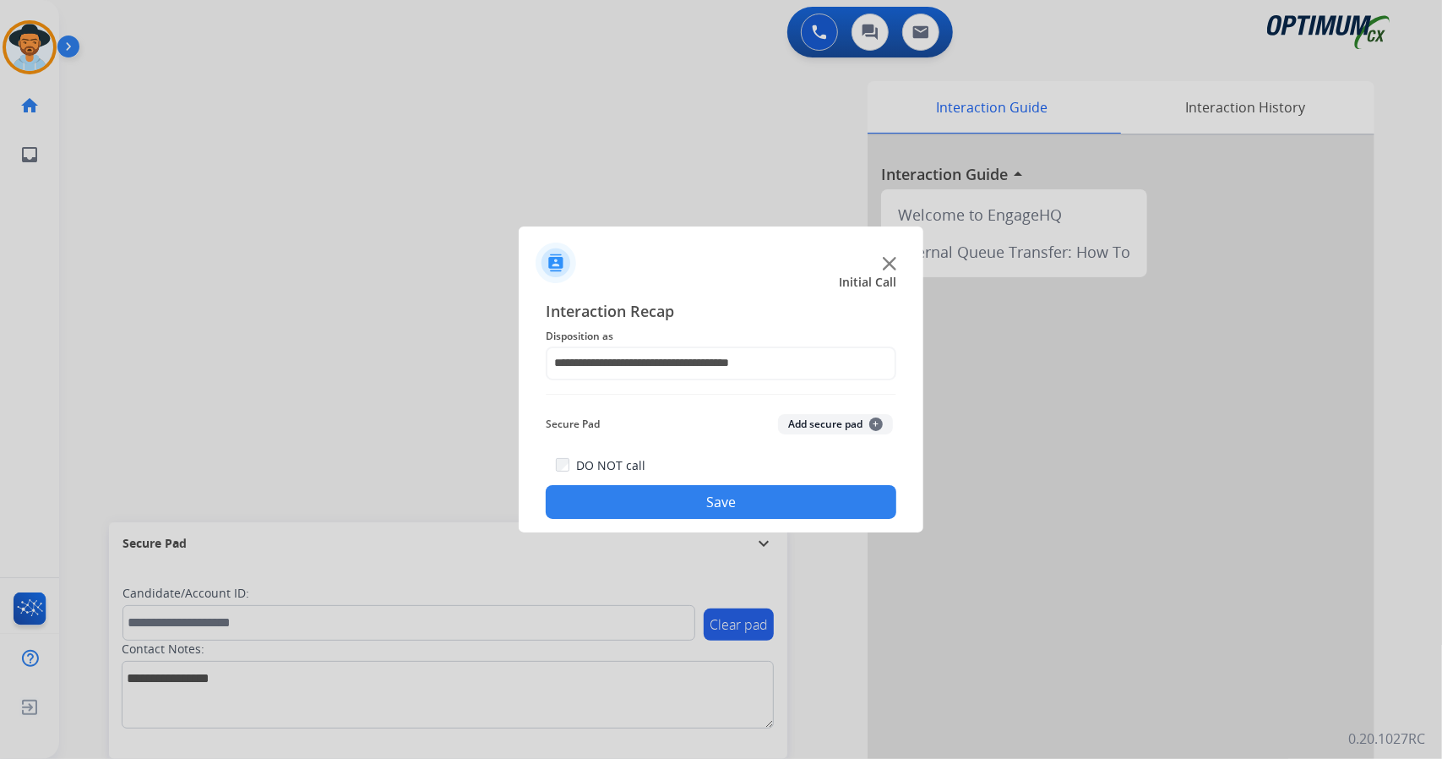
click at [674, 503] on button "Save" at bounding box center [721, 502] width 351 height 34
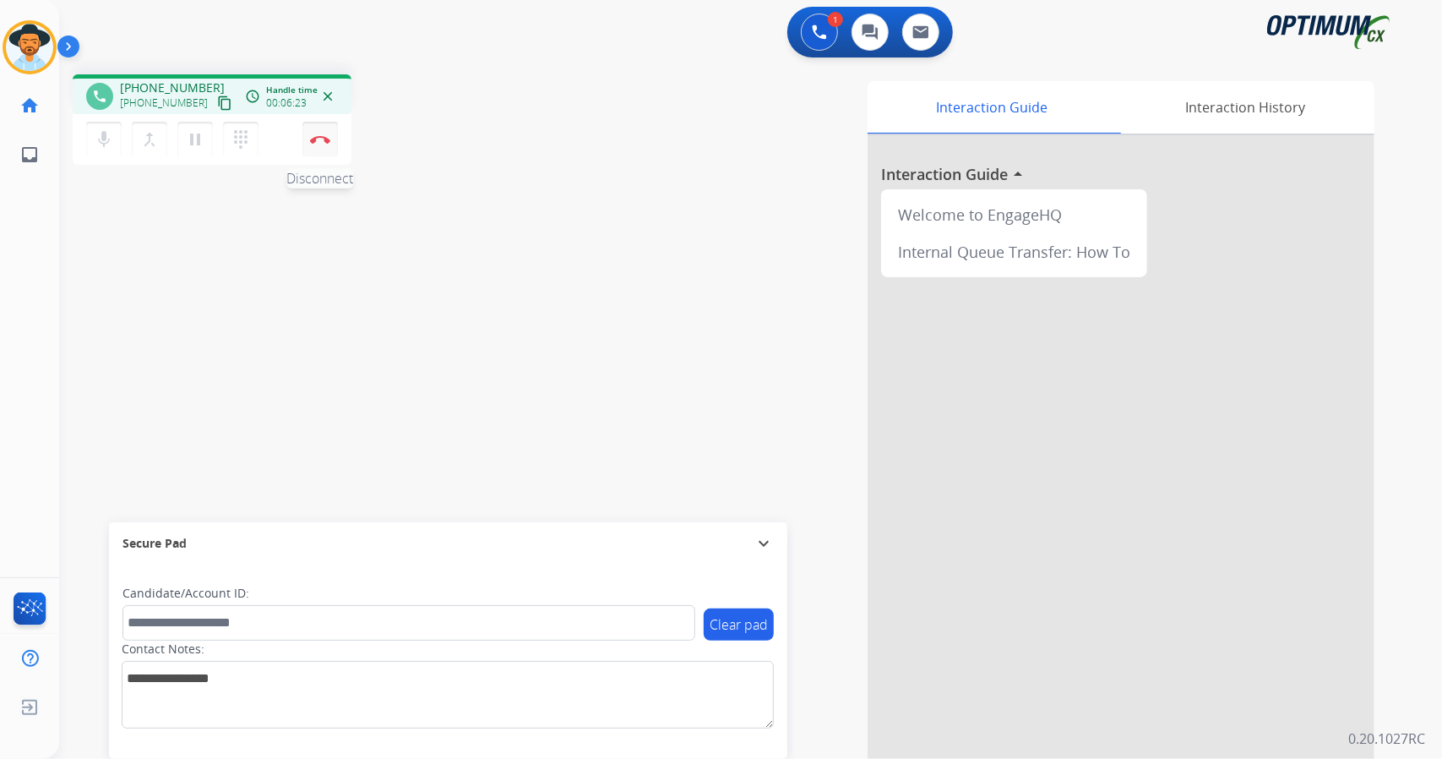
click at [330, 155] on button "Disconnect" at bounding box center [319, 139] width 35 height 35
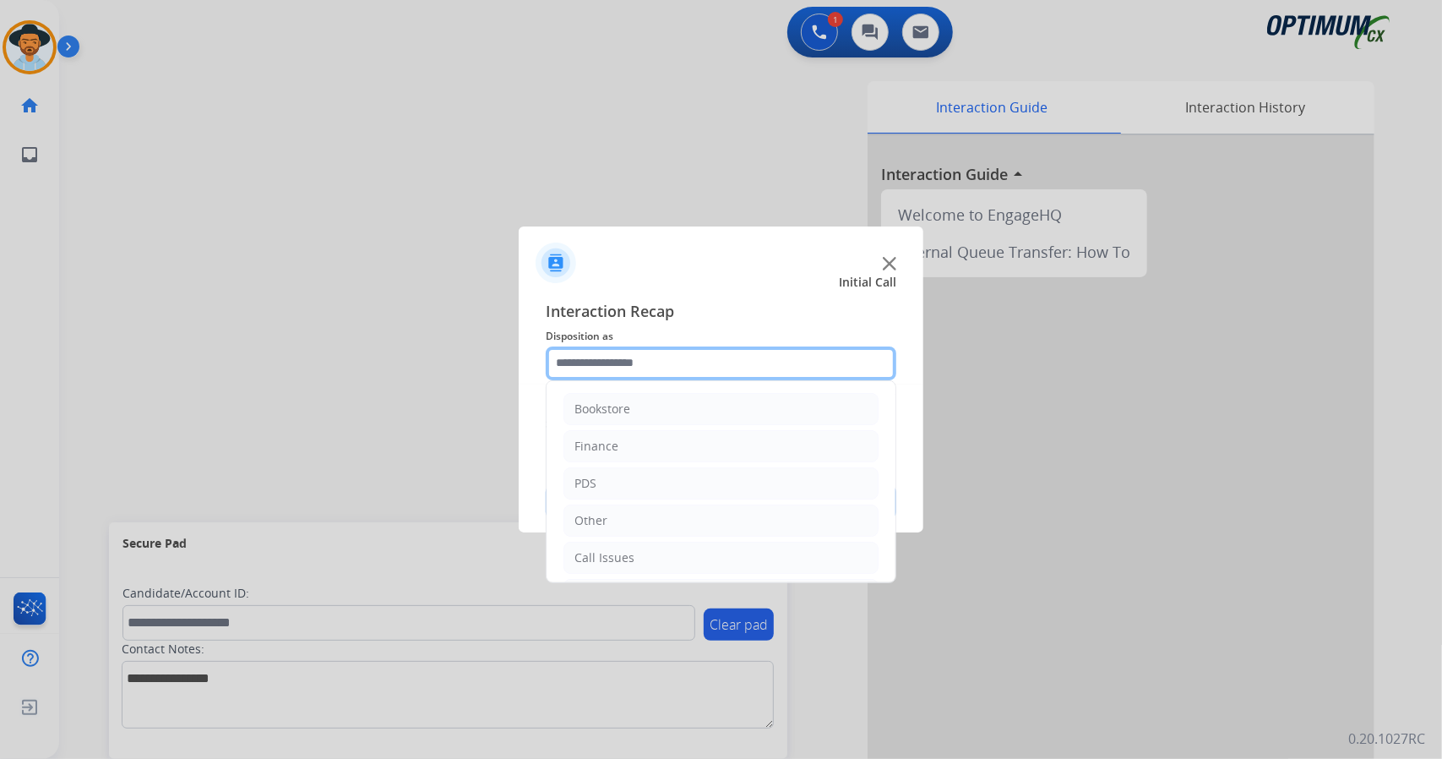
click at [668, 355] on input "text" at bounding box center [721, 363] width 351 height 34
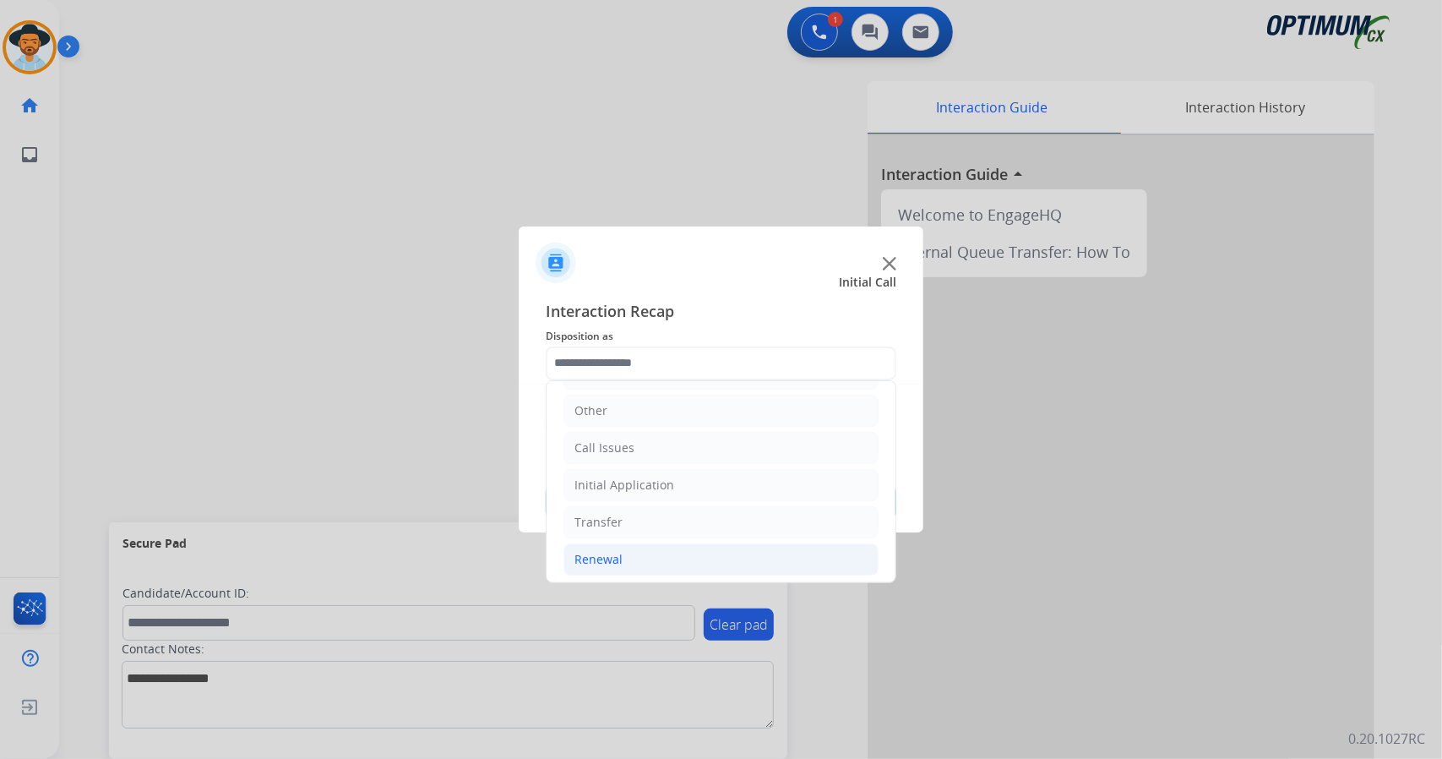
click at [651, 558] on li "Renewal" at bounding box center [720, 559] width 315 height 32
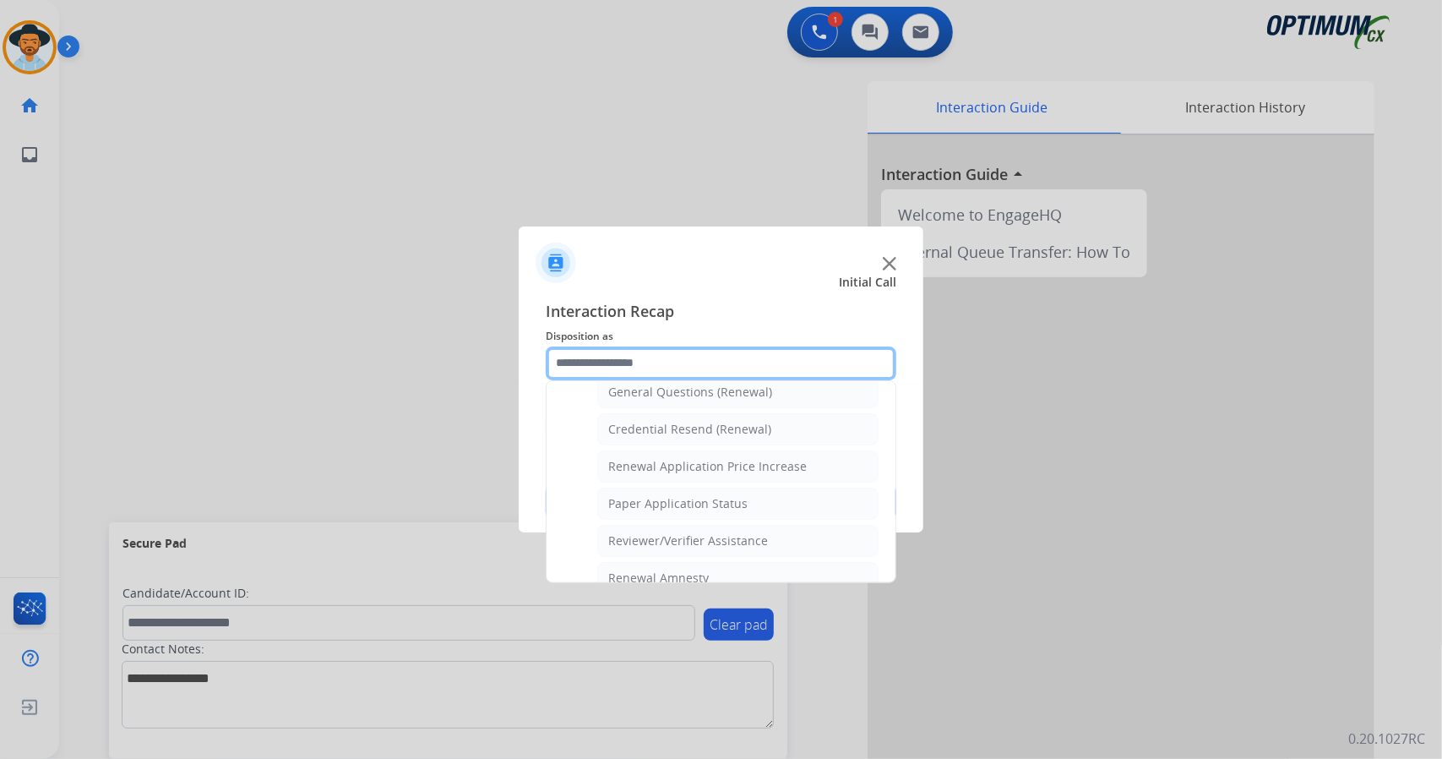
scroll to position [519, 0]
click at [638, 419] on div "Credential Resend (Renewal)" at bounding box center [689, 427] width 163 height 17
type input "**********"
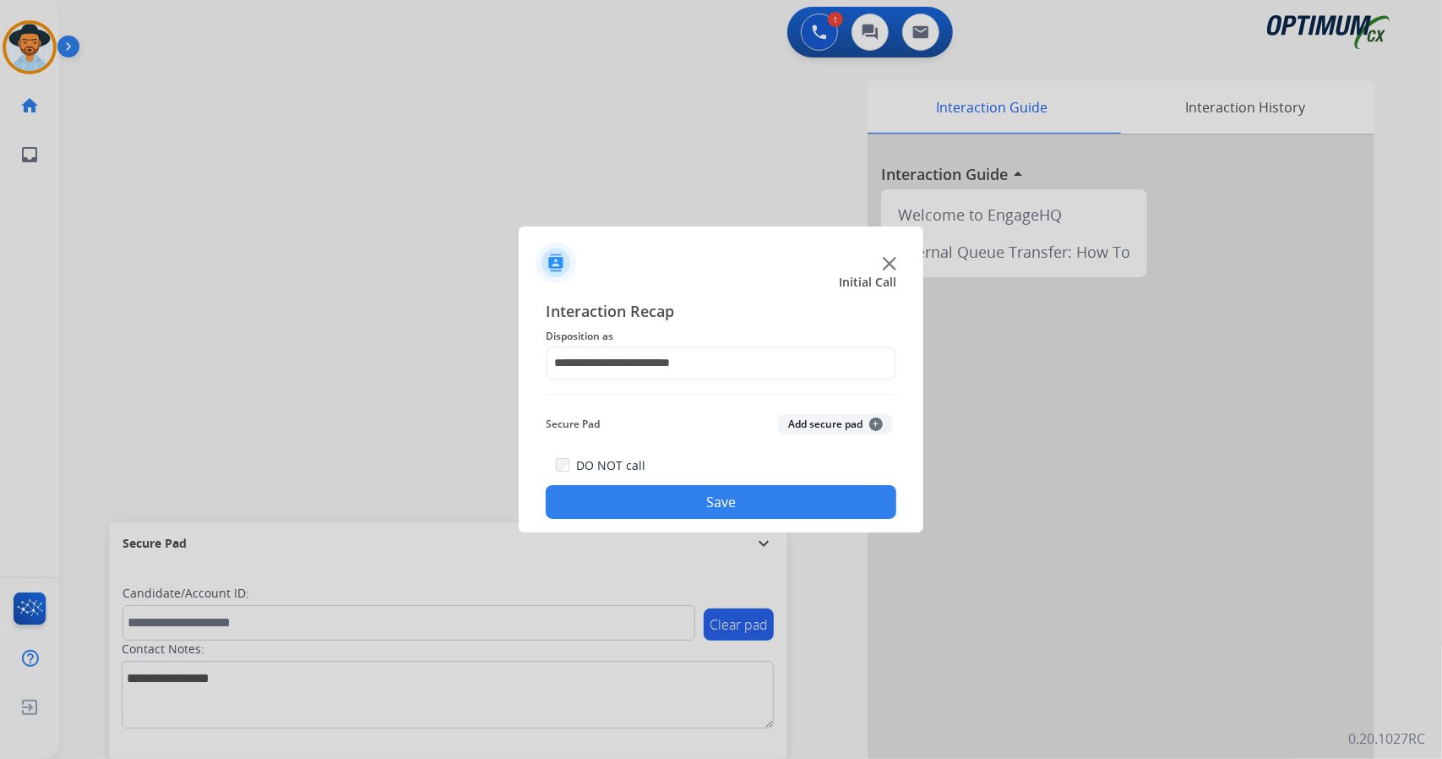
click at [647, 498] on button "Save" at bounding box center [721, 502] width 351 height 34
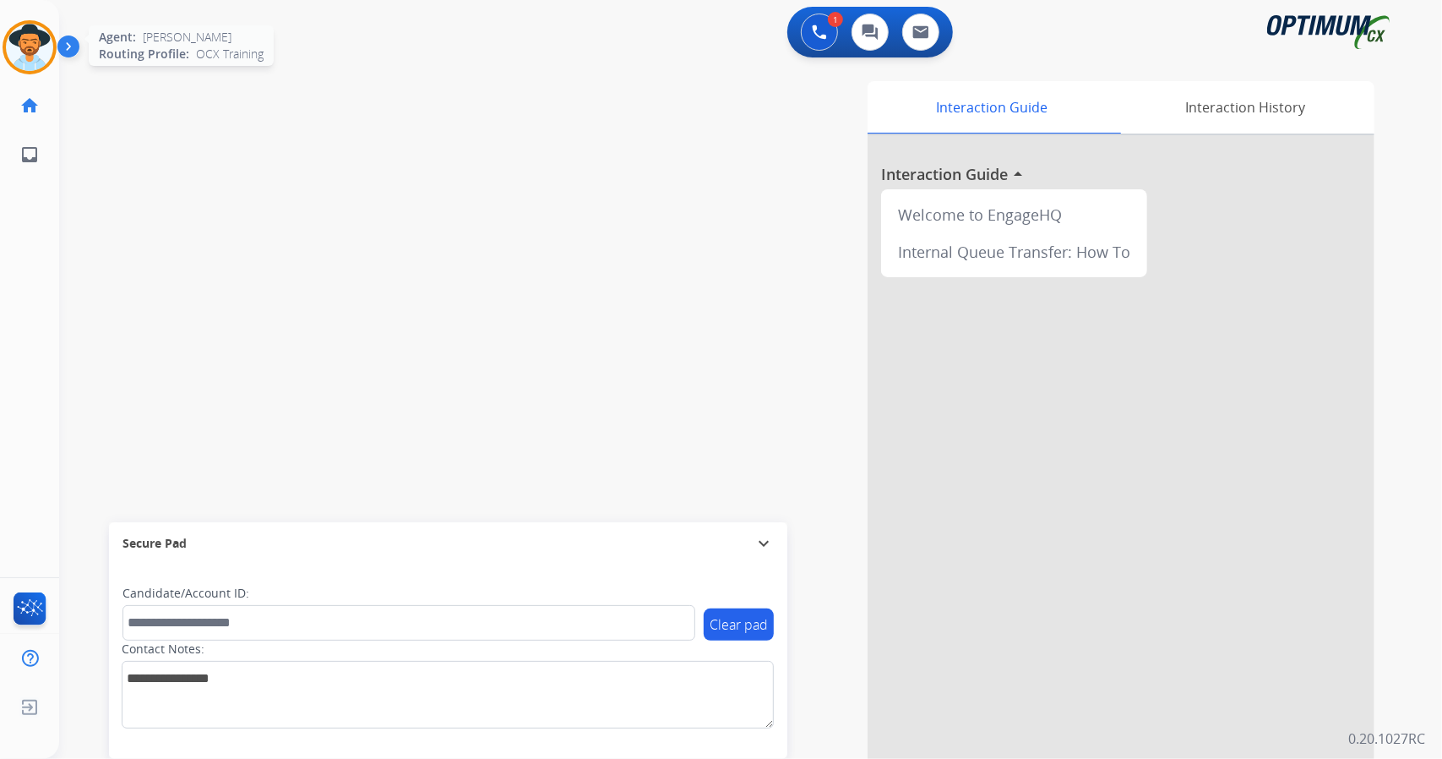
click at [24, 40] on img at bounding box center [29, 47] width 47 height 47
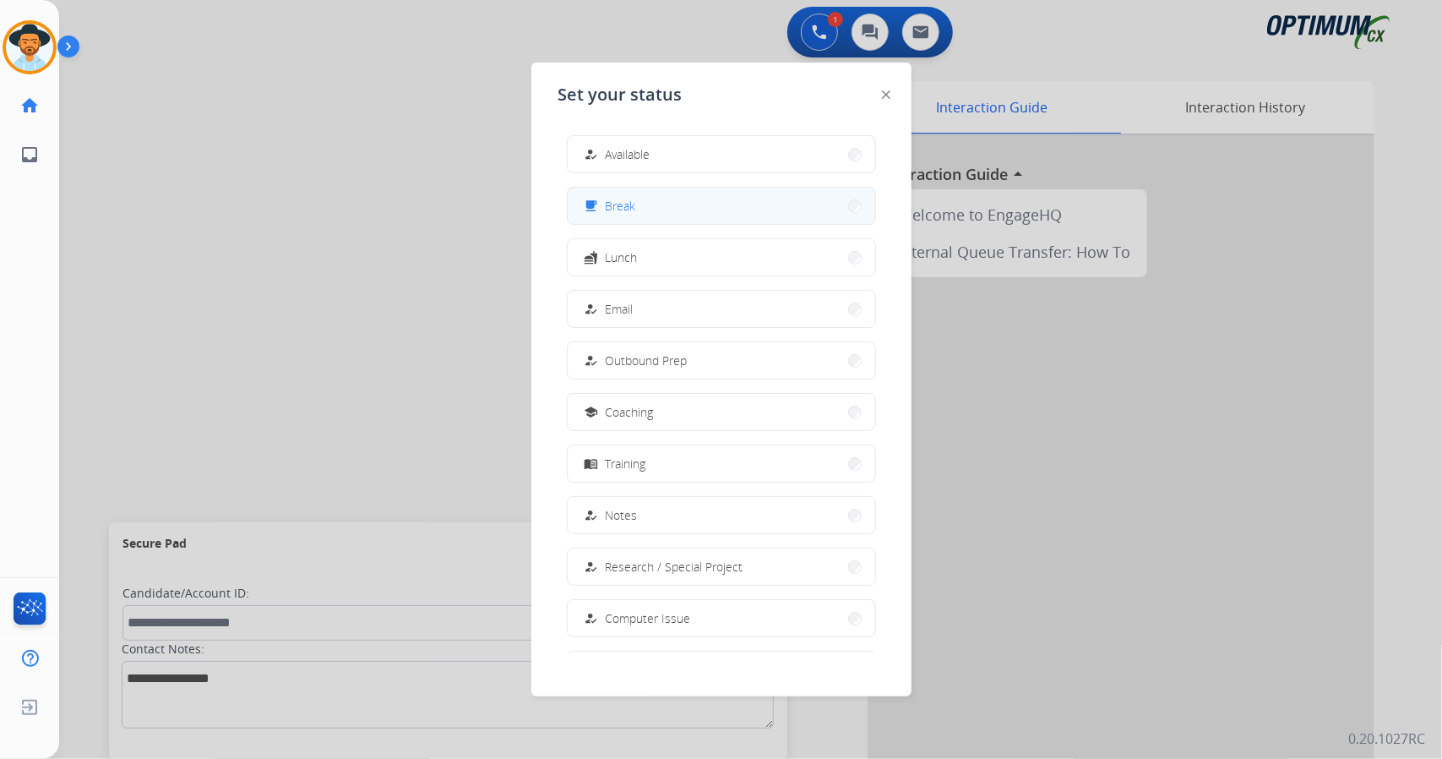
click at [644, 210] on button "free_breakfast Break" at bounding box center [721, 206] width 307 height 36
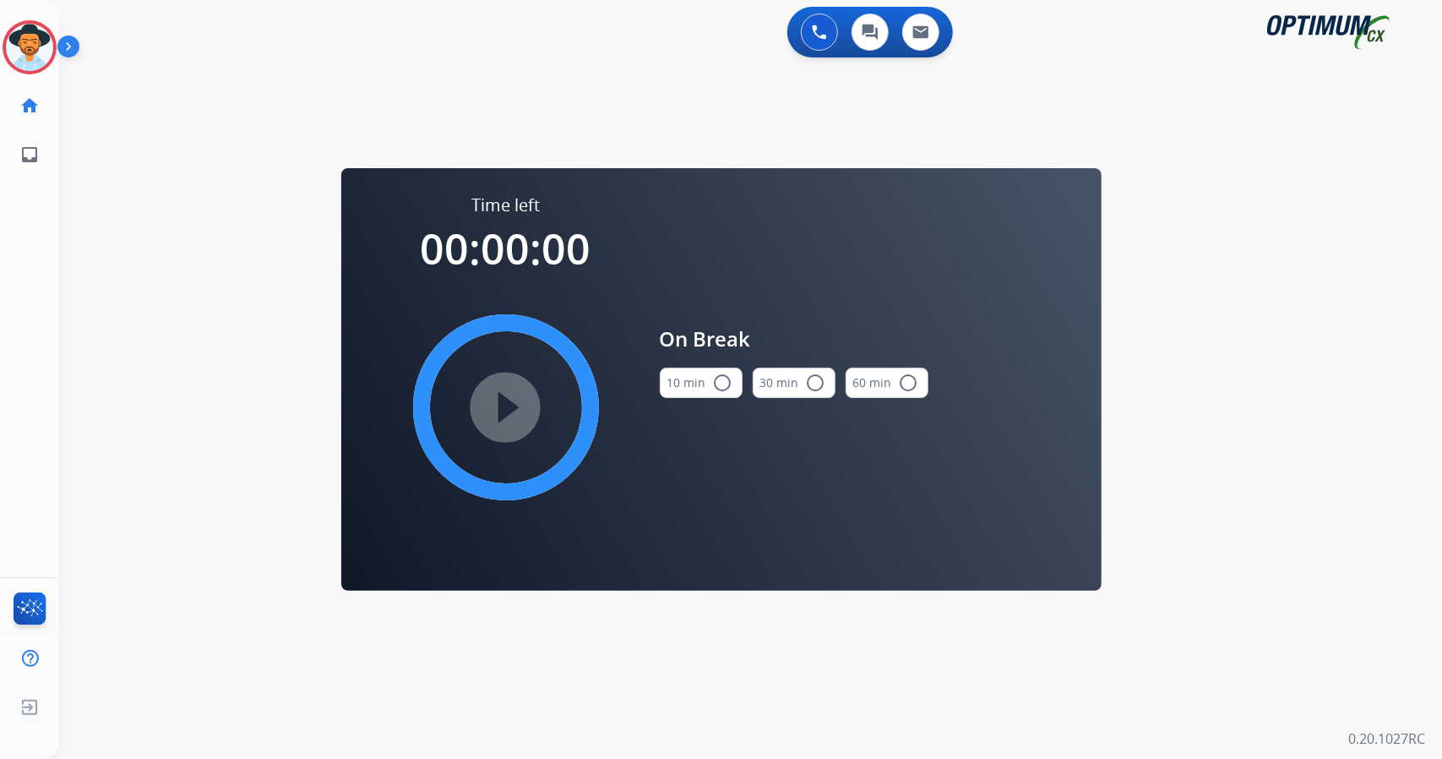
click at [1429, 367] on div "0 Voice Interactions 0 Chat Interactions 0 Email Interactions swap_horiz Break …" at bounding box center [750, 379] width 1383 height 759
click at [706, 383] on button "10 min radio_button_unchecked" at bounding box center [701, 382] width 83 height 30
click at [503, 417] on mat-icon "play_circle_filled" at bounding box center [506, 407] width 20 height 20
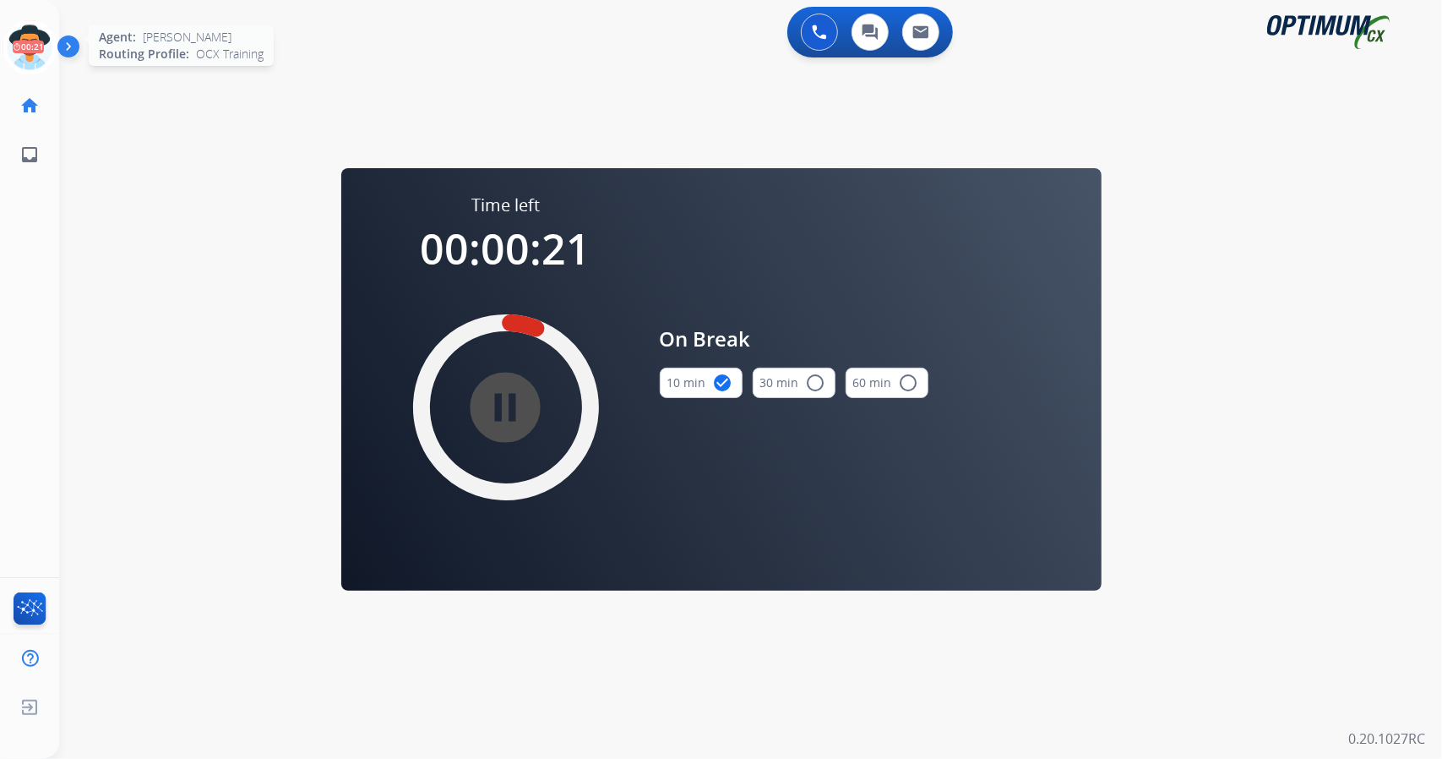
click at [12, 41] on icon at bounding box center [30, 47] width 55 height 55
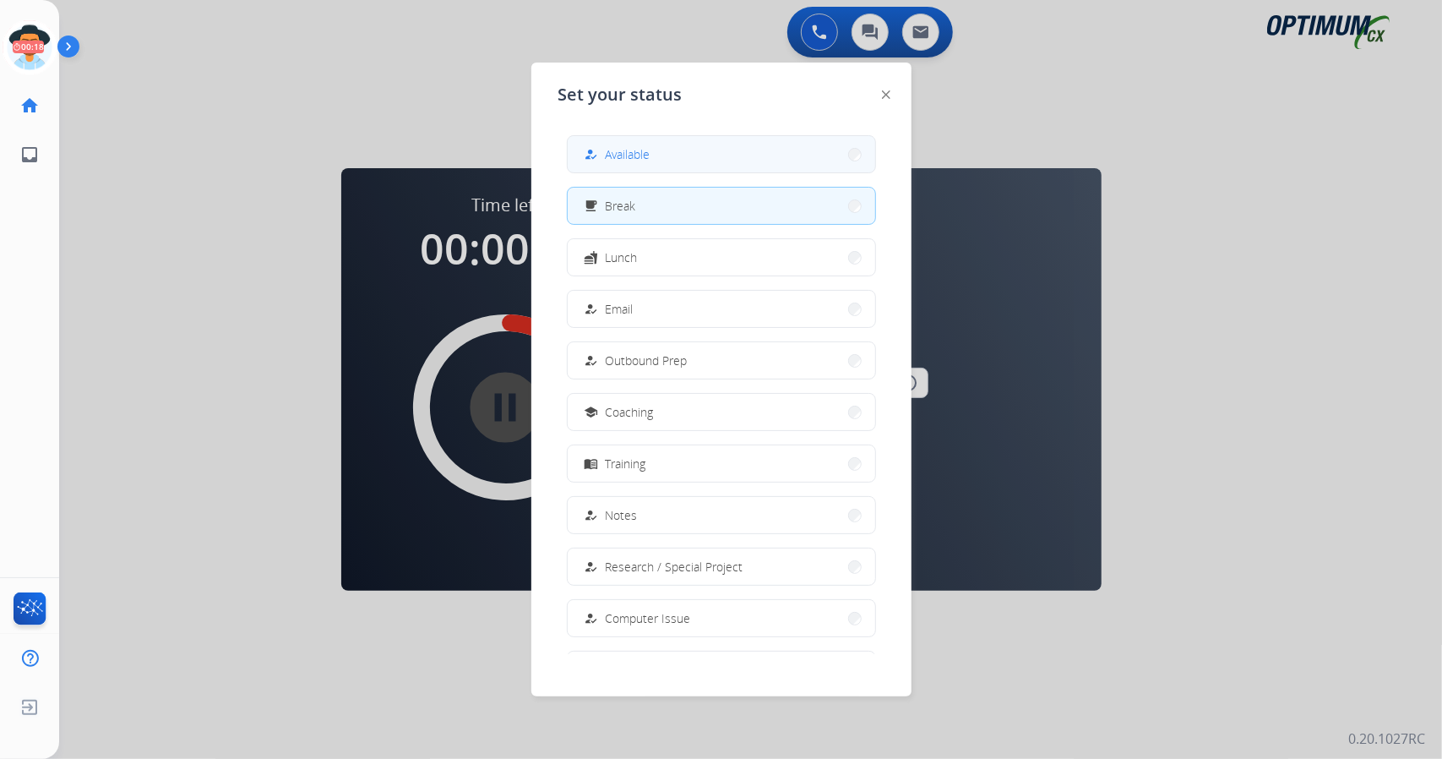
click at [666, 151] on button "how_to_reg Available" at bounding box center [721, 154] width 307 height 36
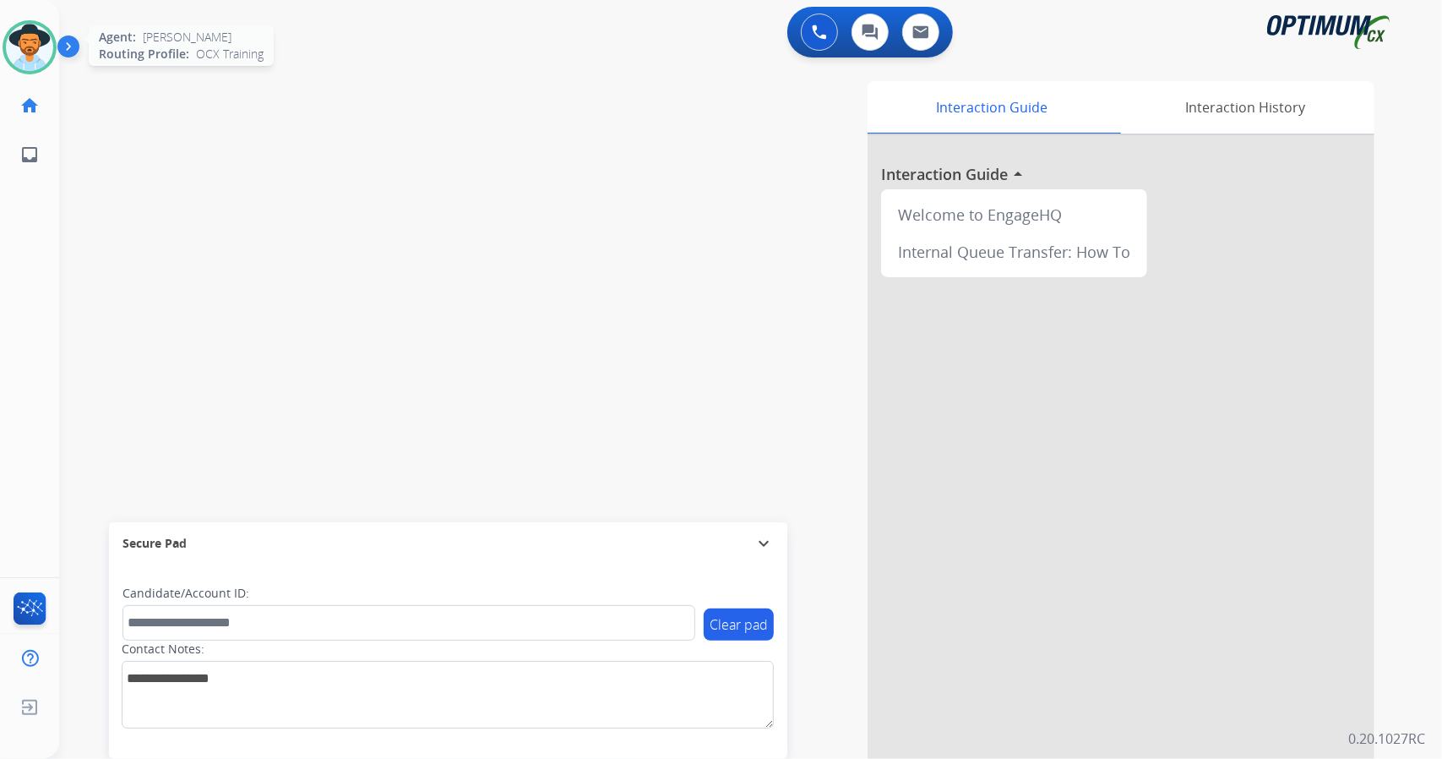
click at [15, 30] on img at bounding box center [29, 47] width 47 height 47
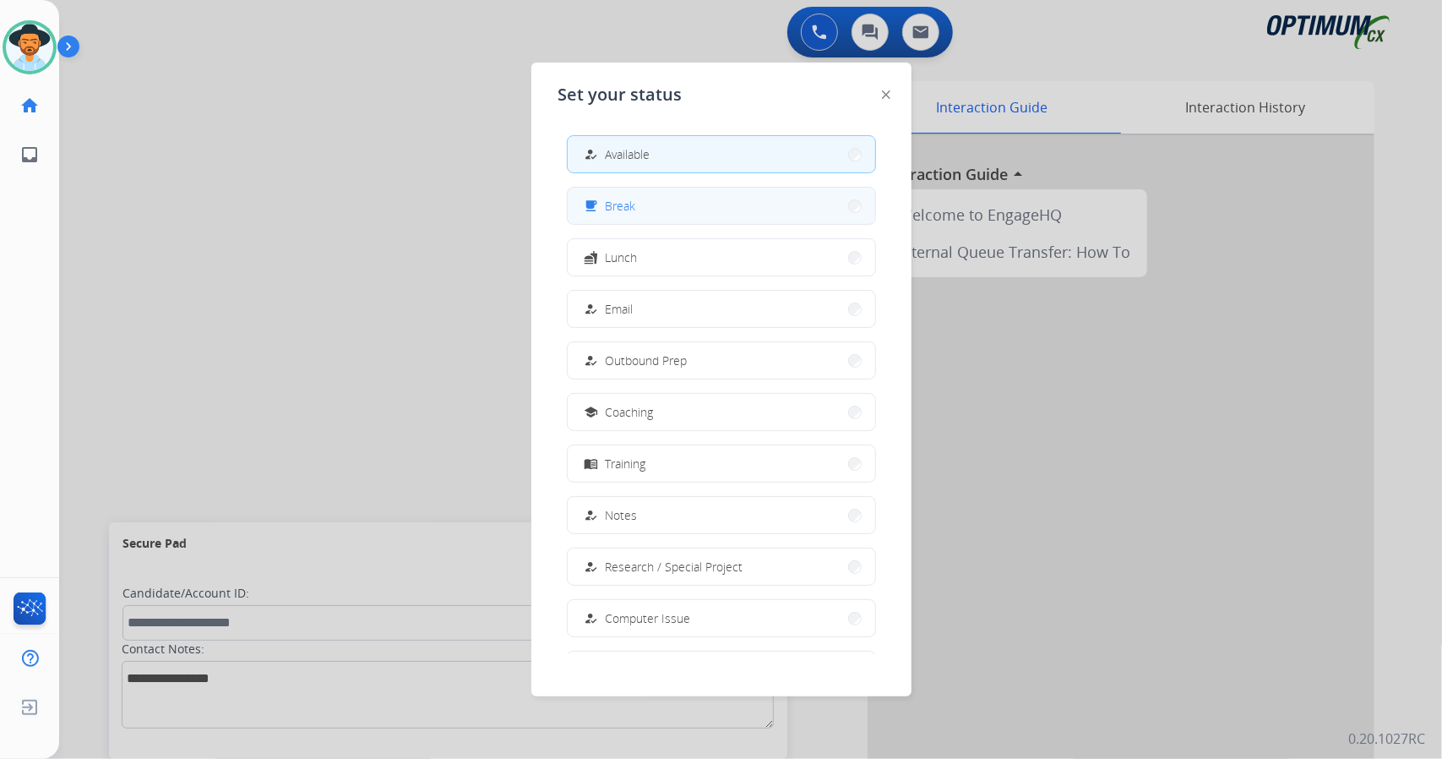
click at [661, 212] on button "free_breakfast Break" at bounding box center [721, 206] width 307 height 36
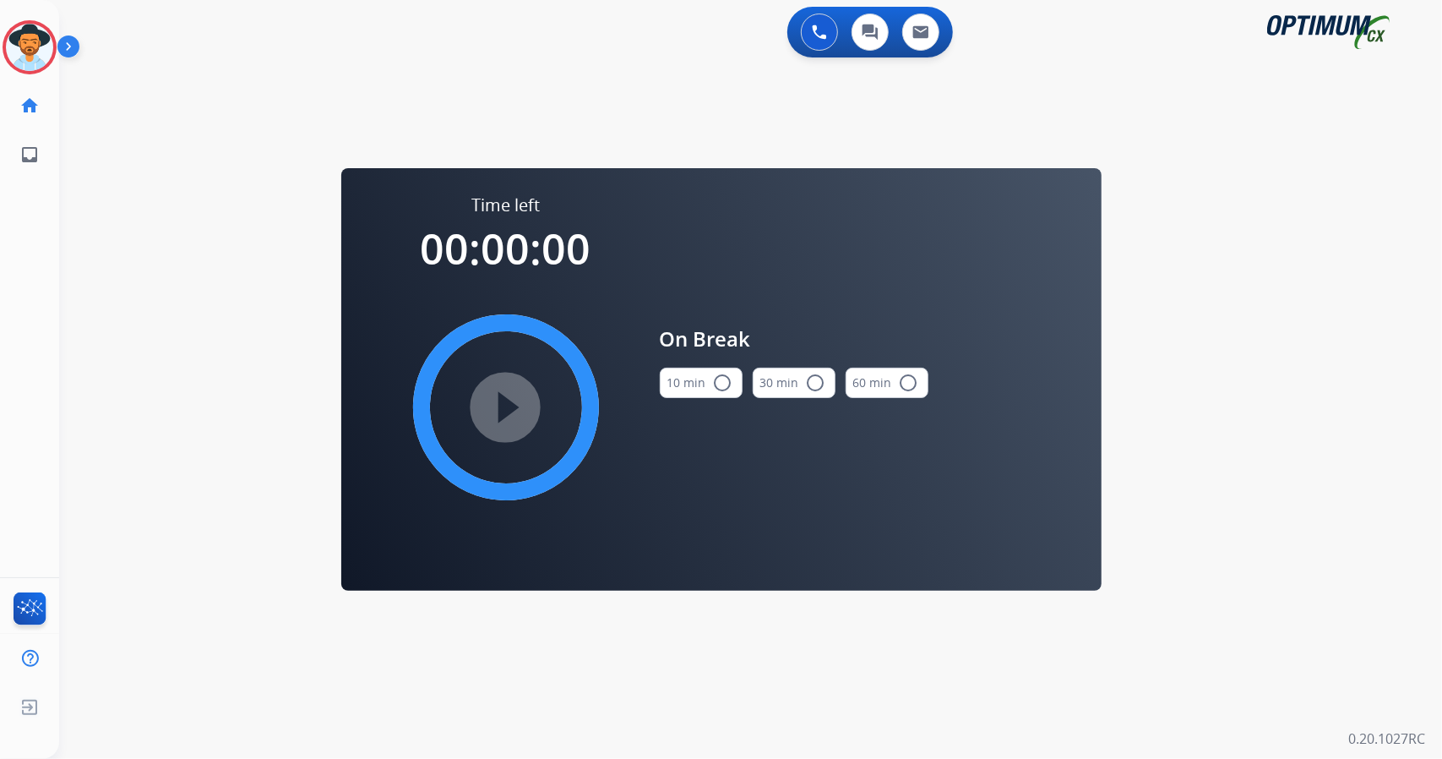
click at [1239, 428] on div "0 Voice Interactions 0 Chat Interactions 0 Email Interactions swap_horiz Break …" at bounding box center [750, 379] width 1383 height 759
click at [9, 35] on img at bounding box center [29, 47] width 47 height 47
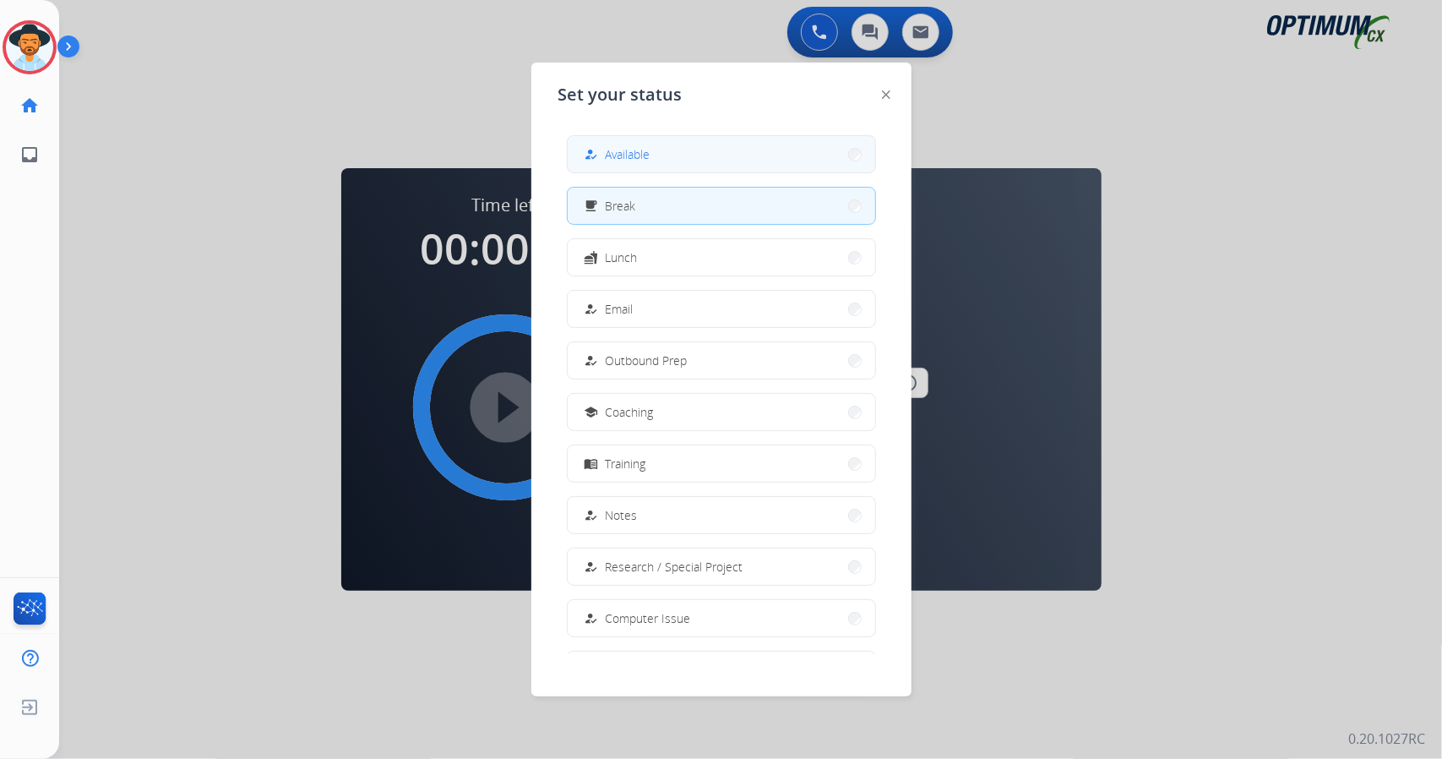
click at [587, 160] on div "how_to_reg" at bounding box center [593, 154] width 24 height 20
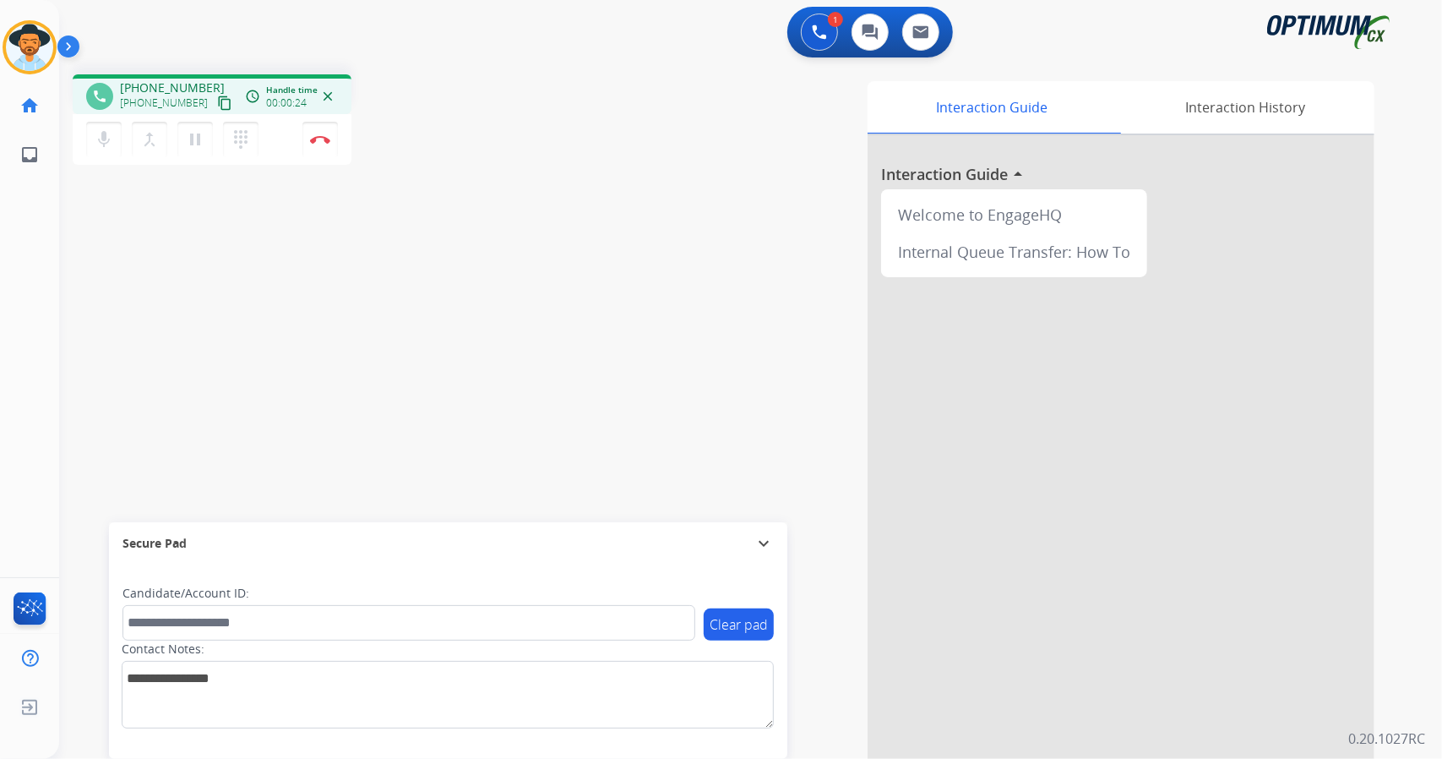
click at [346, 14] on div "1 Voice Interactions 0 Chat Interactions 0 Email Interactions" at bounding box center [740, 34] width 1322 height 54
click at [329, 7] on div "1 Voice Interactions 0 Chat Interactions 0 Email Interactions" at bounding box center [740, 34] width 1322 height 54
click at [339, 226] on div "phone +15044178047 +15044178047 content_copy access_time Call metrics Queue 00:…" at bounding box center [730, 413] width 1342 height 705
click at [324, 143] on img at bounding box center [320, 139] width 20 height 8
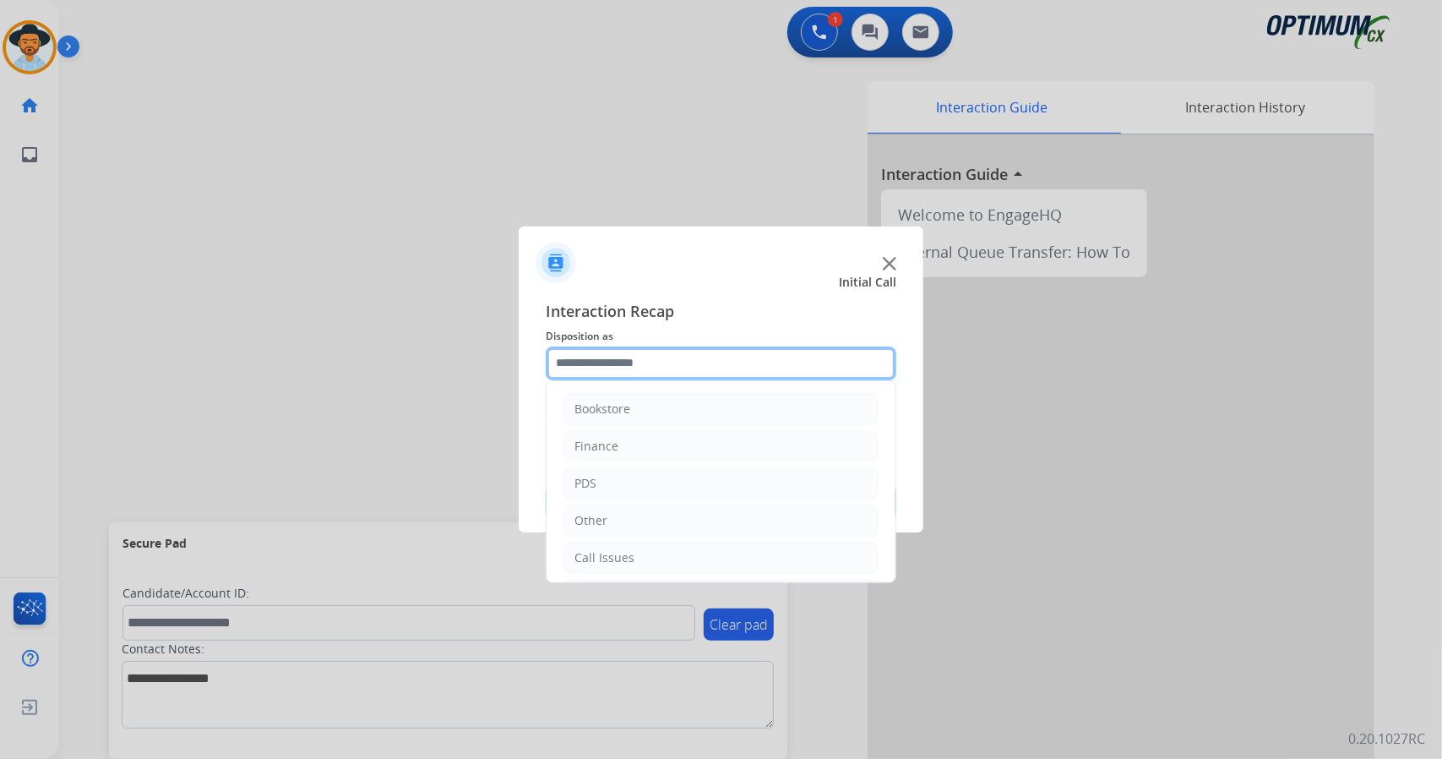
click at [632, 366] on input "text" at bounding box center [721, 363] width 351 height 34
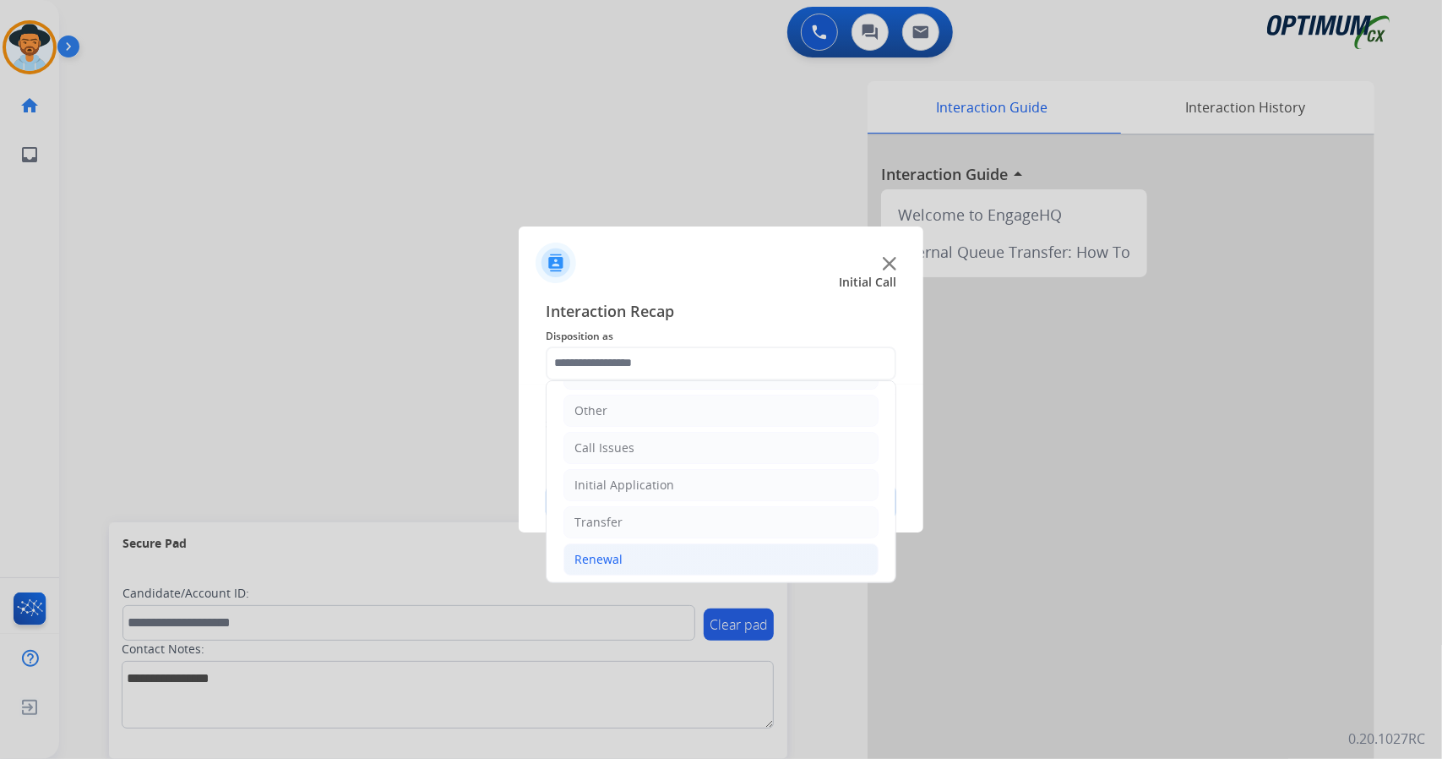
click at [626, 558] on li "Renewal" at bounding box center [720, 559] width 315 height 32
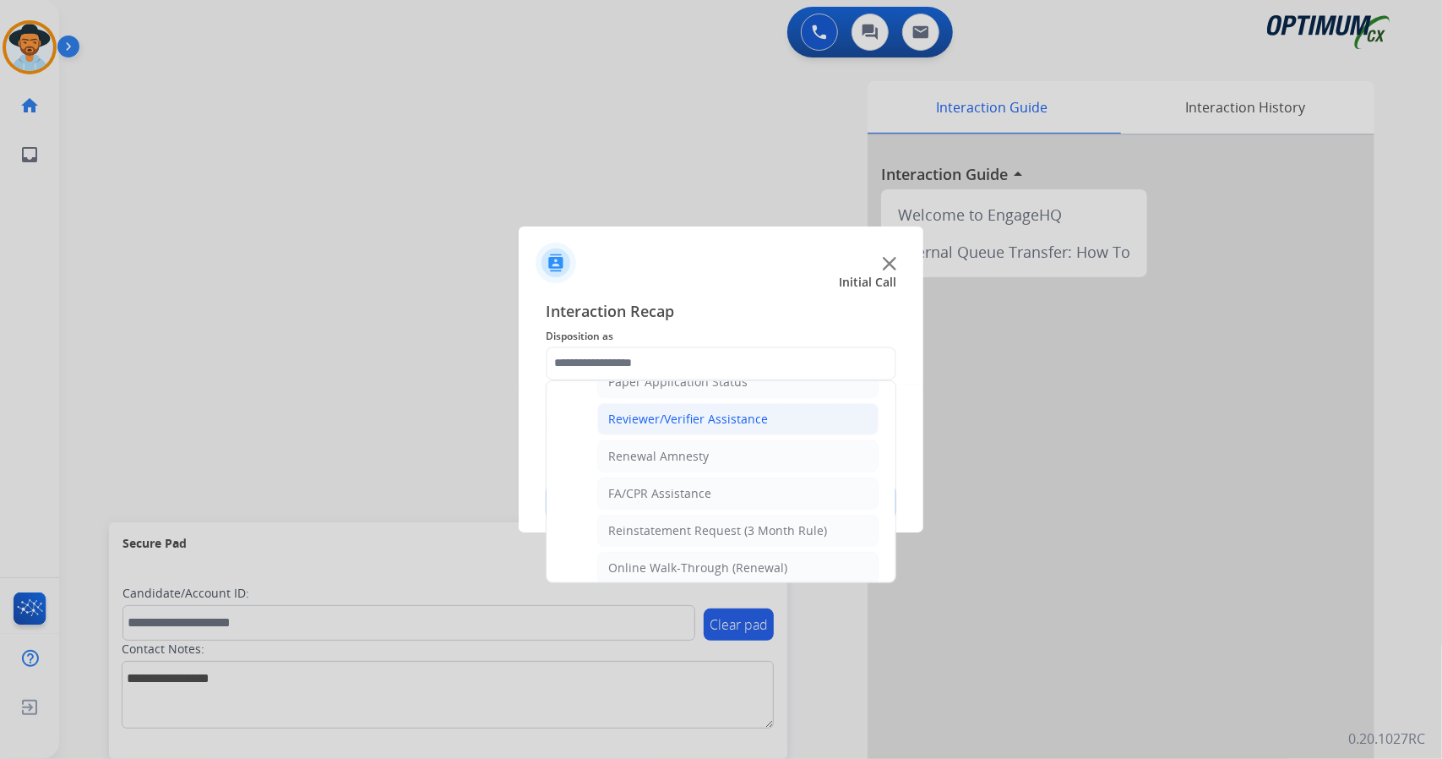
click at [733, 411] on div "Reviewer/Verifier Assistance" at bounding box center [688, 419] width 160 height 17
type input "**********"
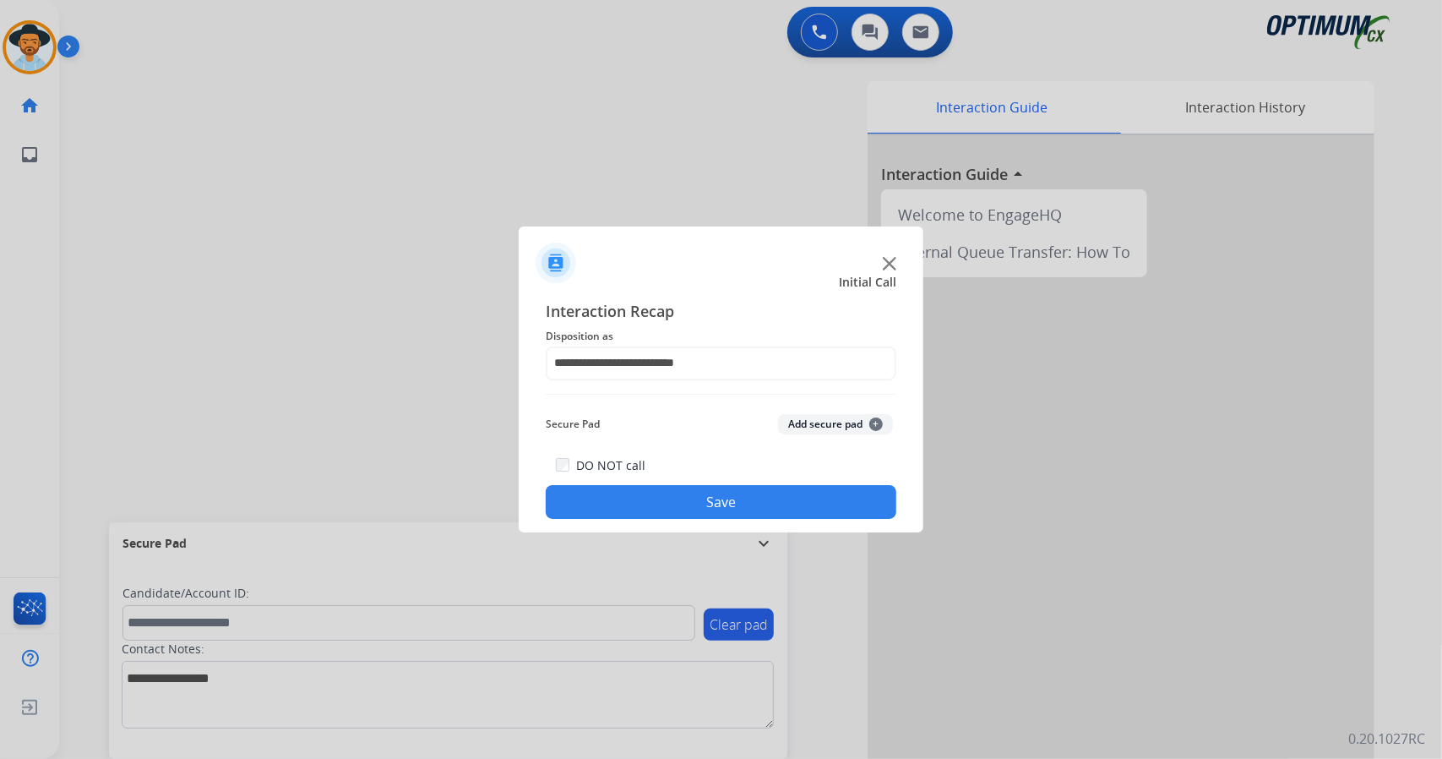
click at [688, 503] on button "Save" at bounding box center [721, 502] width 351 height 34
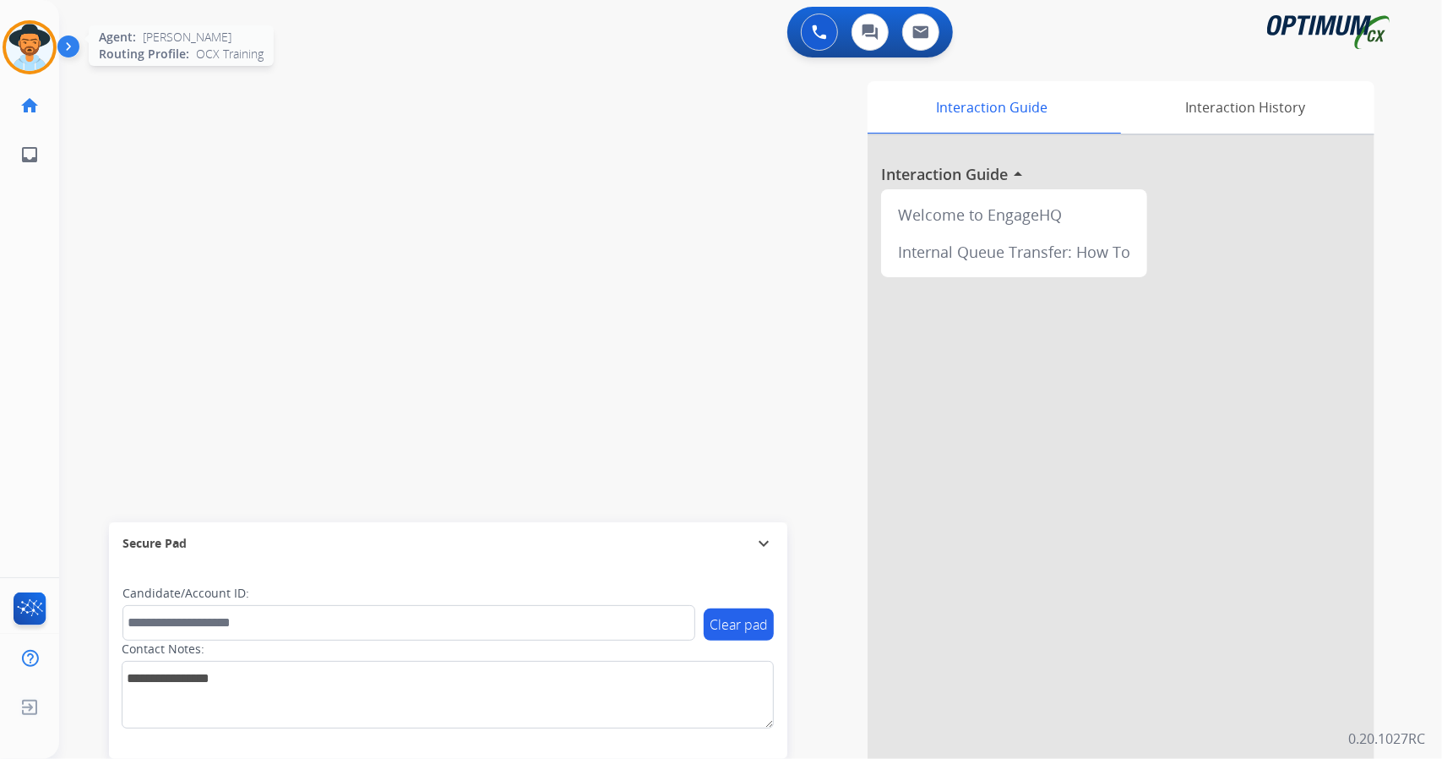
click at [36, 59] on img at bounding box center [29, 47] width 47 height 47
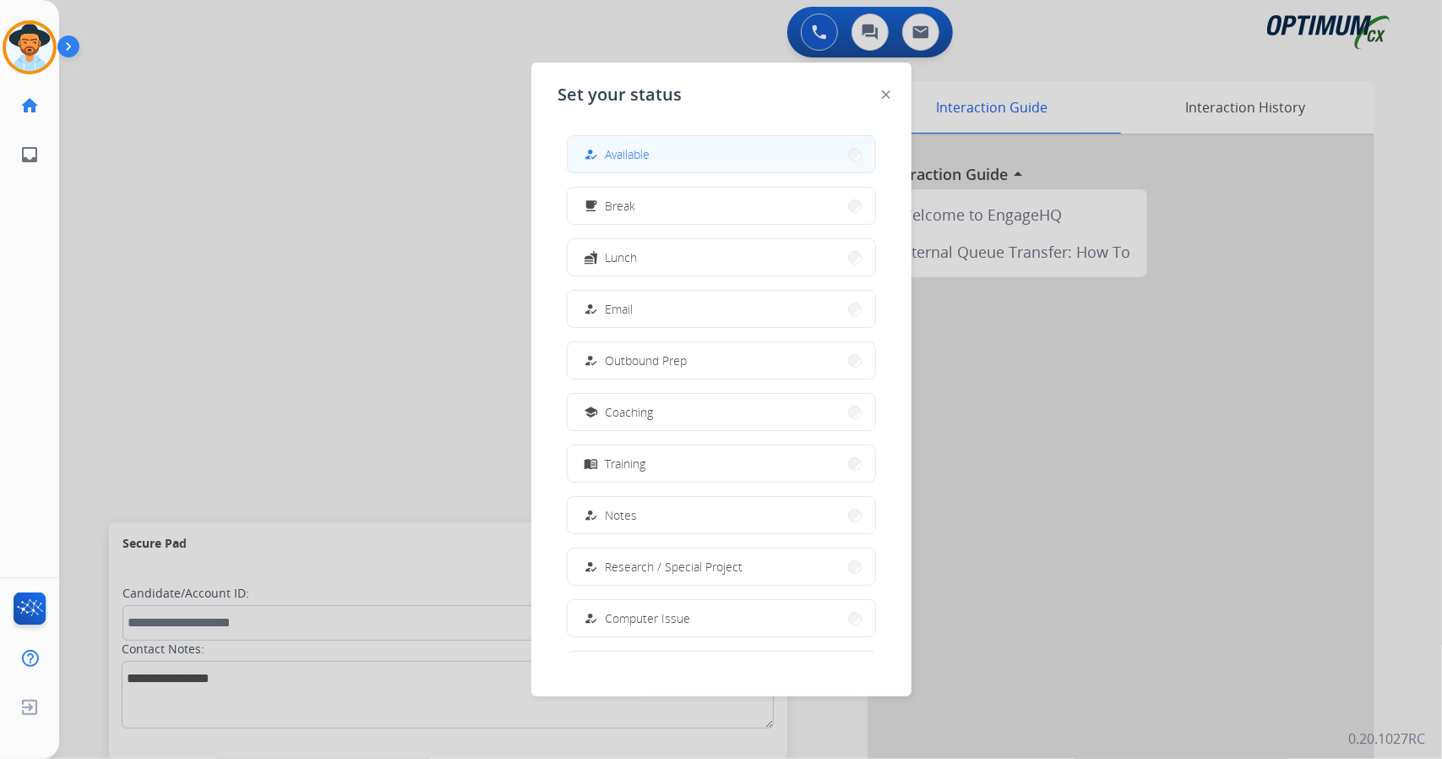
click at [605, 144] on div "how_to_reg Available" at bounding box center [615, 154] width 69 height 20
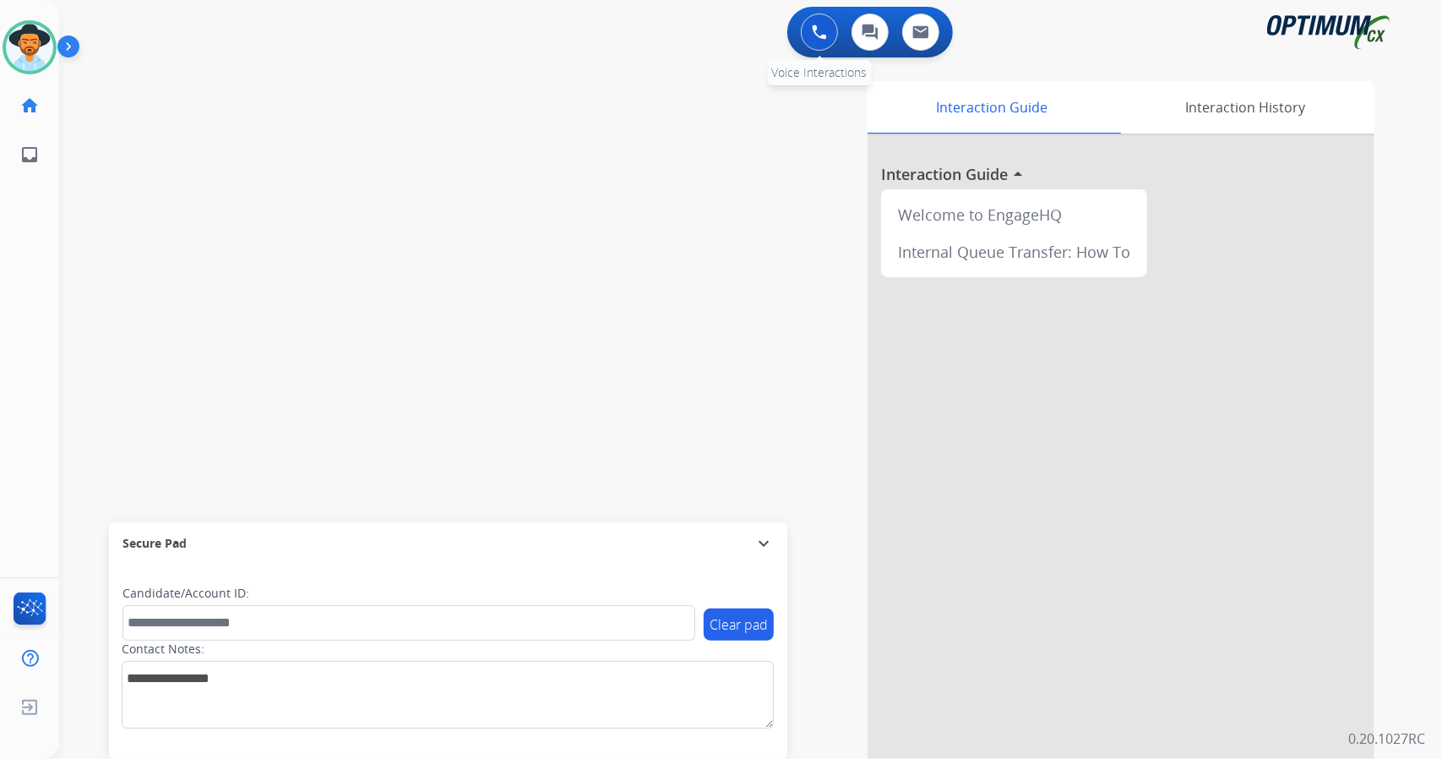
click at [818, 21] on button at bounding box center [819, 32] width 37 height 37
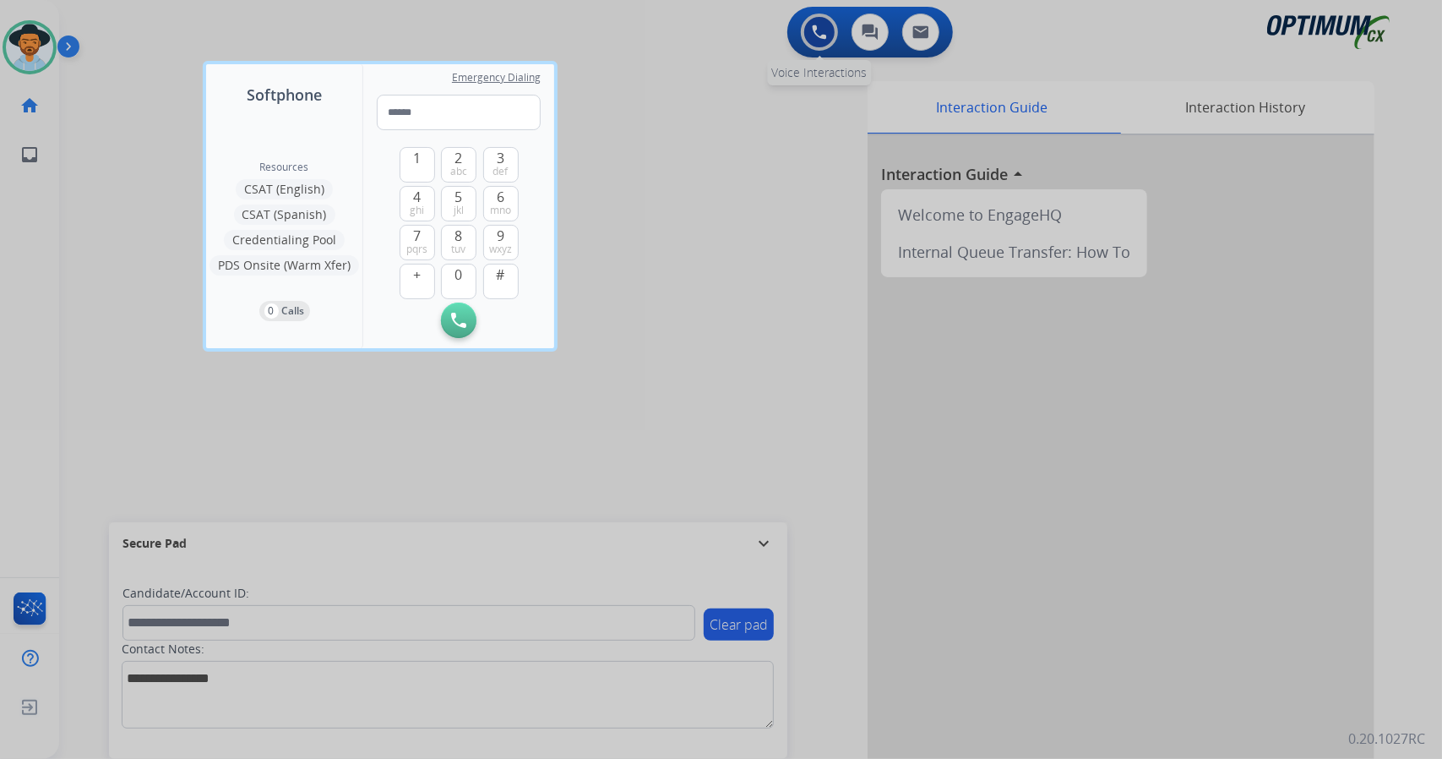
type input "**********"
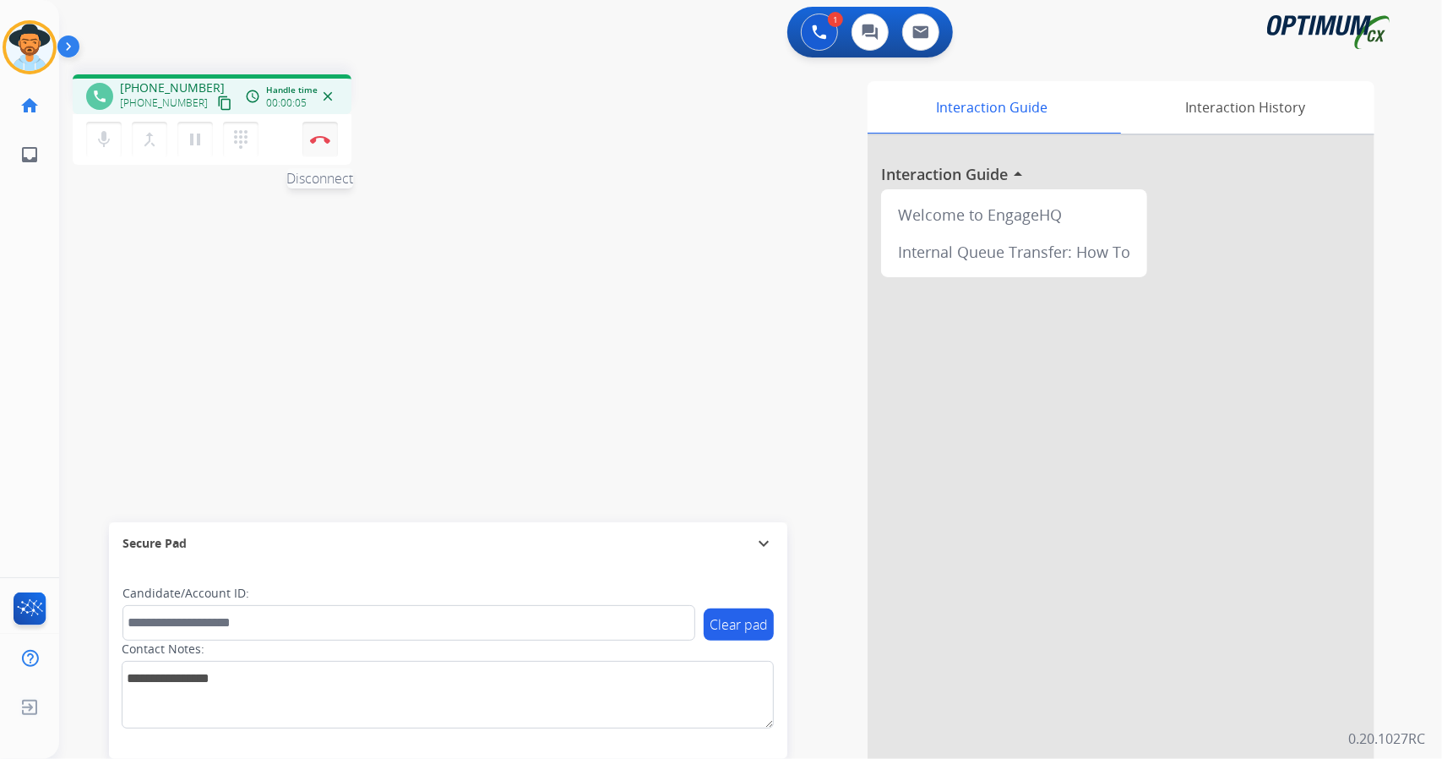
click at [311, 147] on button "Disconnect" at bounding box center [319, 139] width 35 height 35
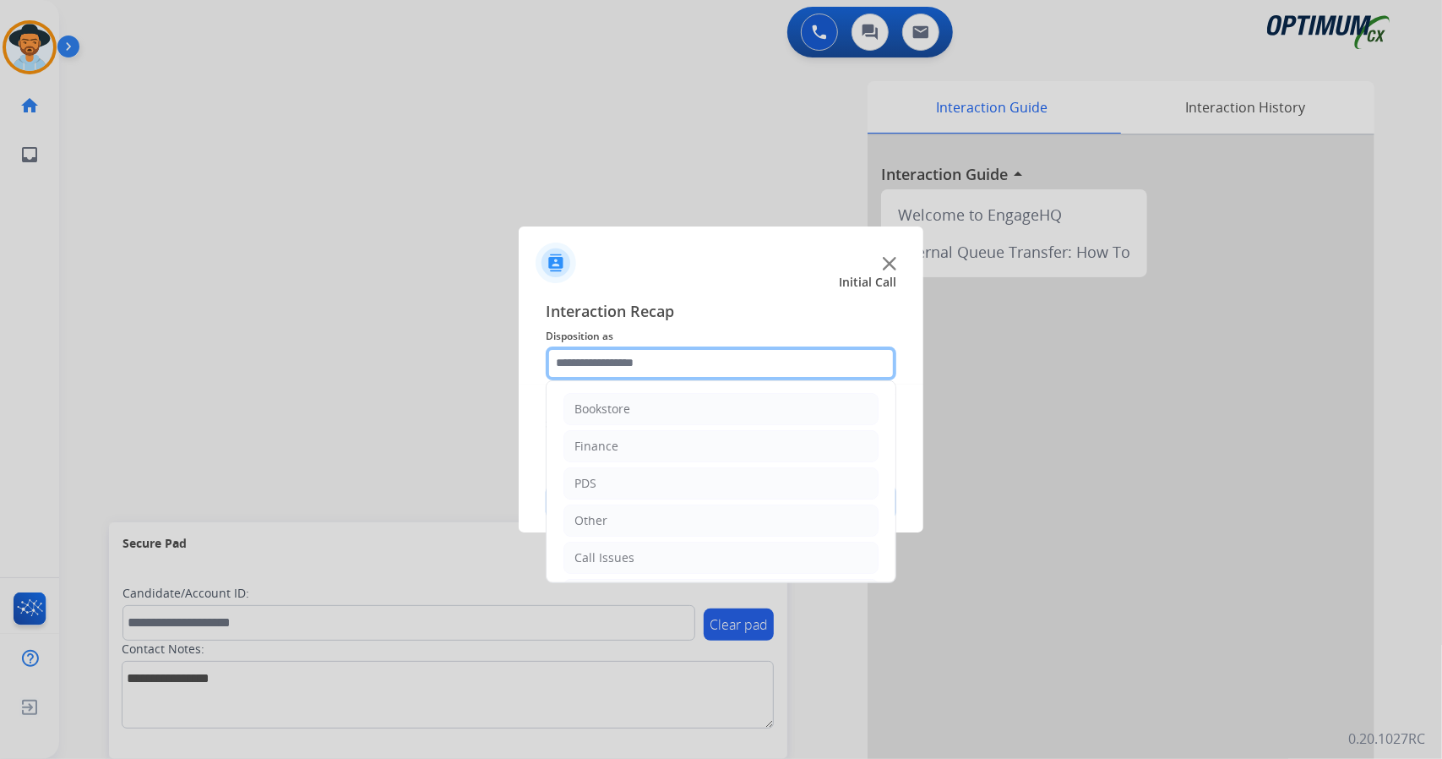
click at [691, 362] on input "text" at bounding box center [721, 363] width 351 height 34
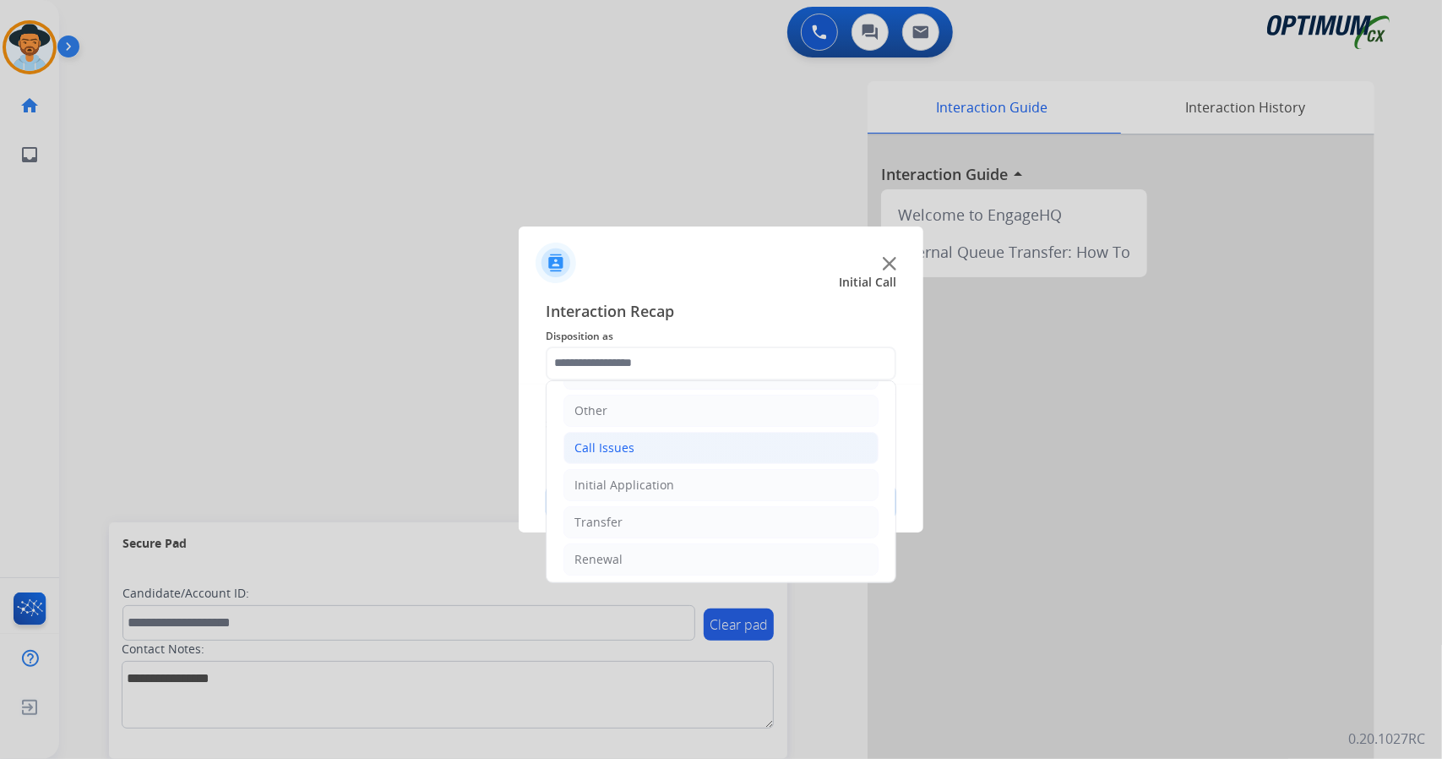
click at [644, 449] on li "Call Issues" at bounding box center [720, 448] width 315 height 32
click at [656, 477] on div "Voicemail" at bounding box center [635, 484] width 54 height 17
type input "*********"
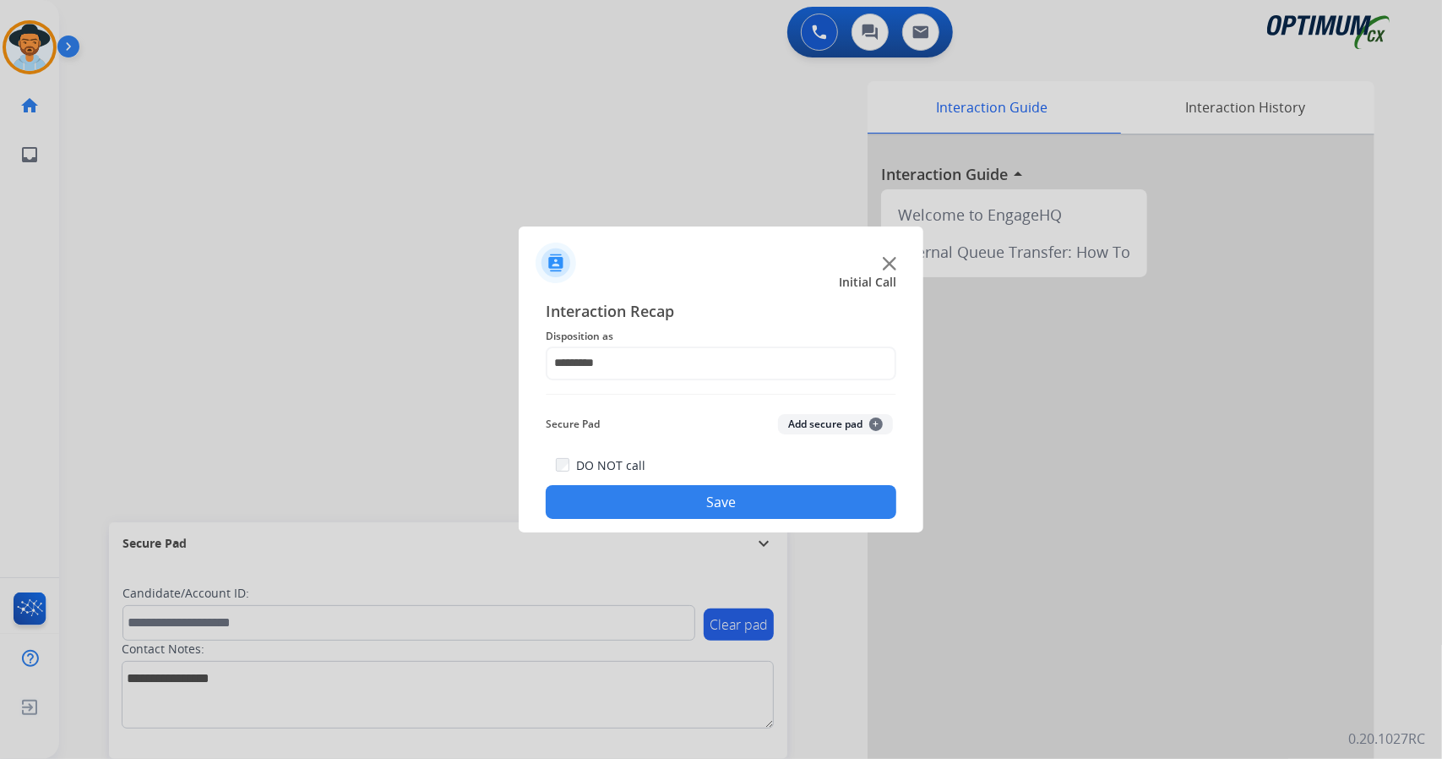
click at [661, 495] on button "Save" at bounding box center [721, 502] width 351 height 34
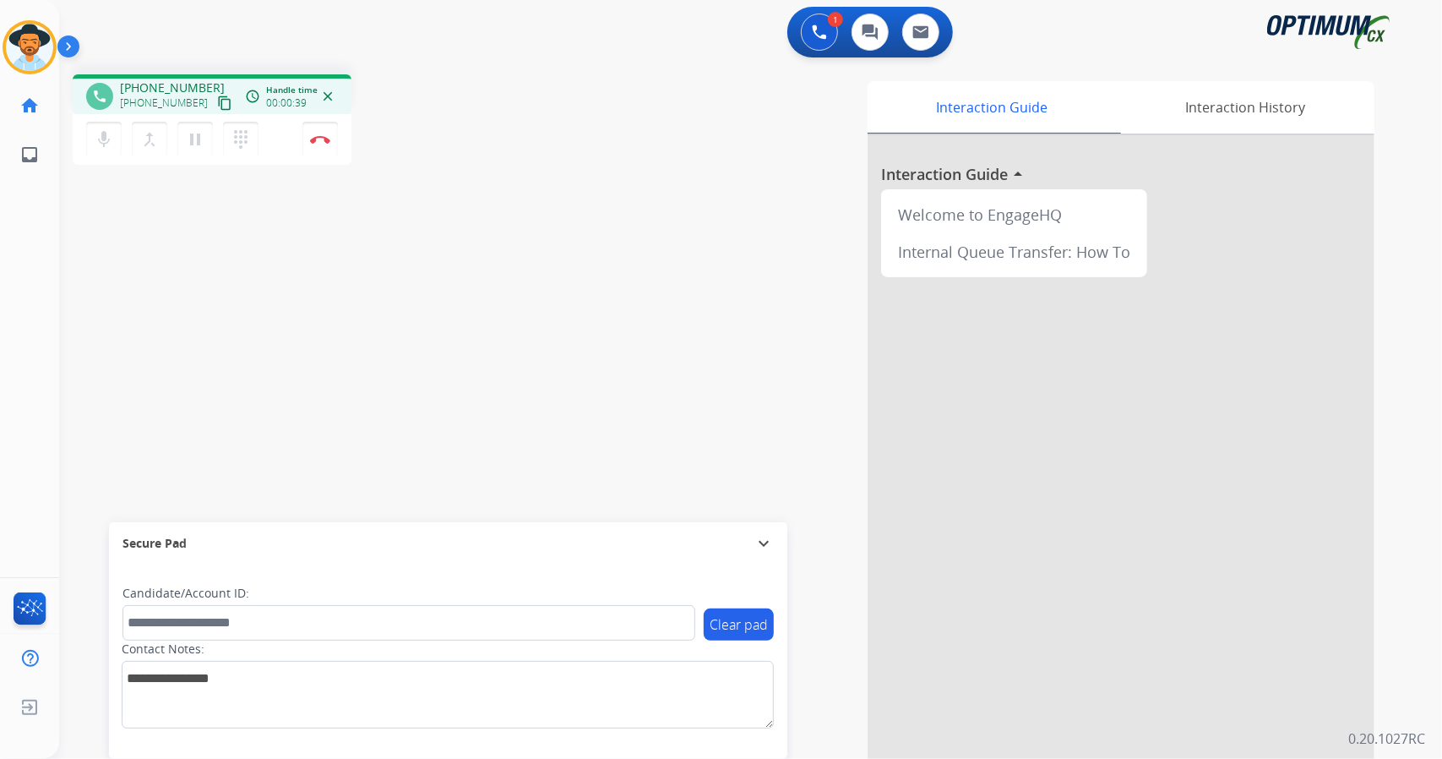
click at [152, 309] on div "phone +13147794827 +13147794827 content_copy access_time Call metrics Queue 00:…" at bounding box center [730, 413] width 1342 height 705
click at [318, 139] on img at bounding box center [320, 139] width 20 height 8
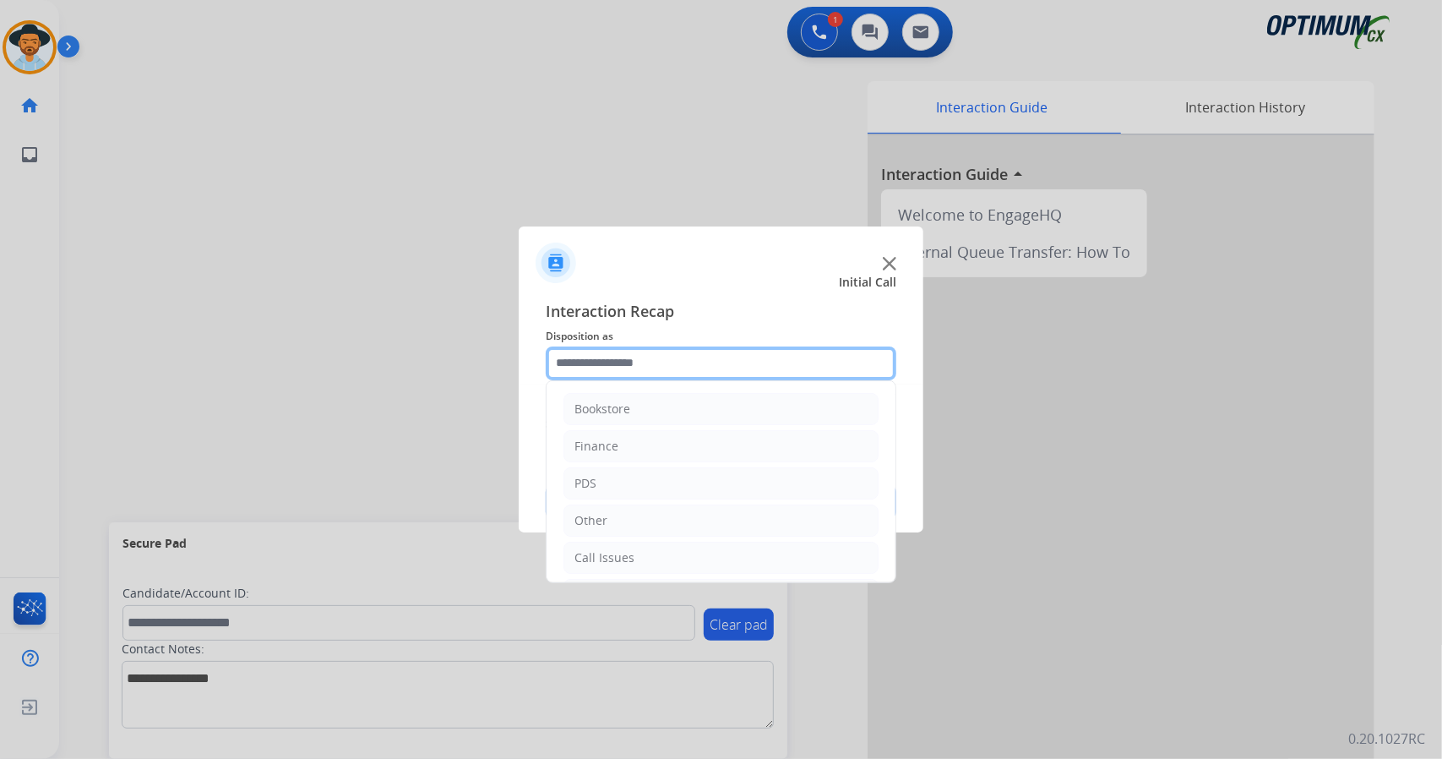
click at [628, 360] on input "text" at bounding box center [721, 363] width 351 height 34
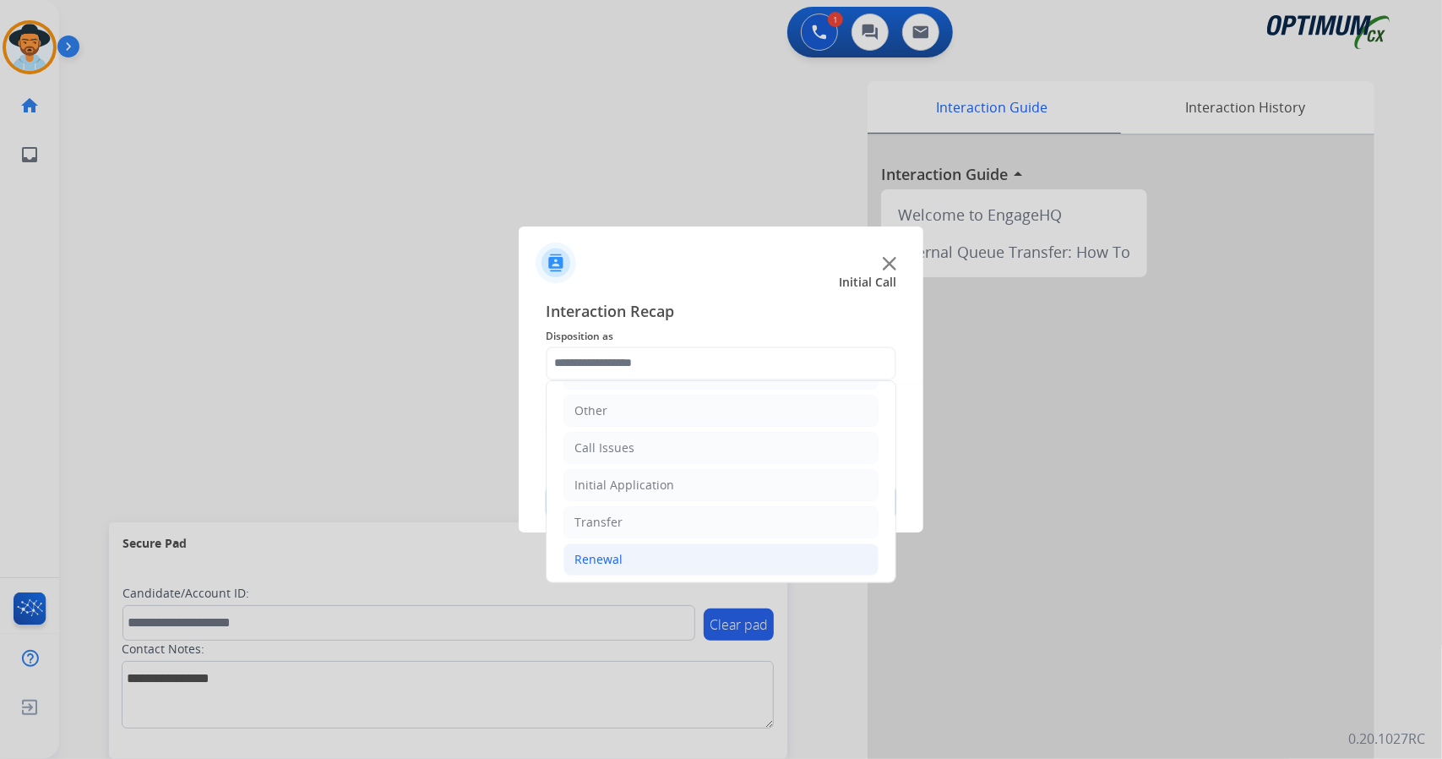
click at [661, 546] on li "Renewal" at bounding box center [720, 559] width 315 height 32
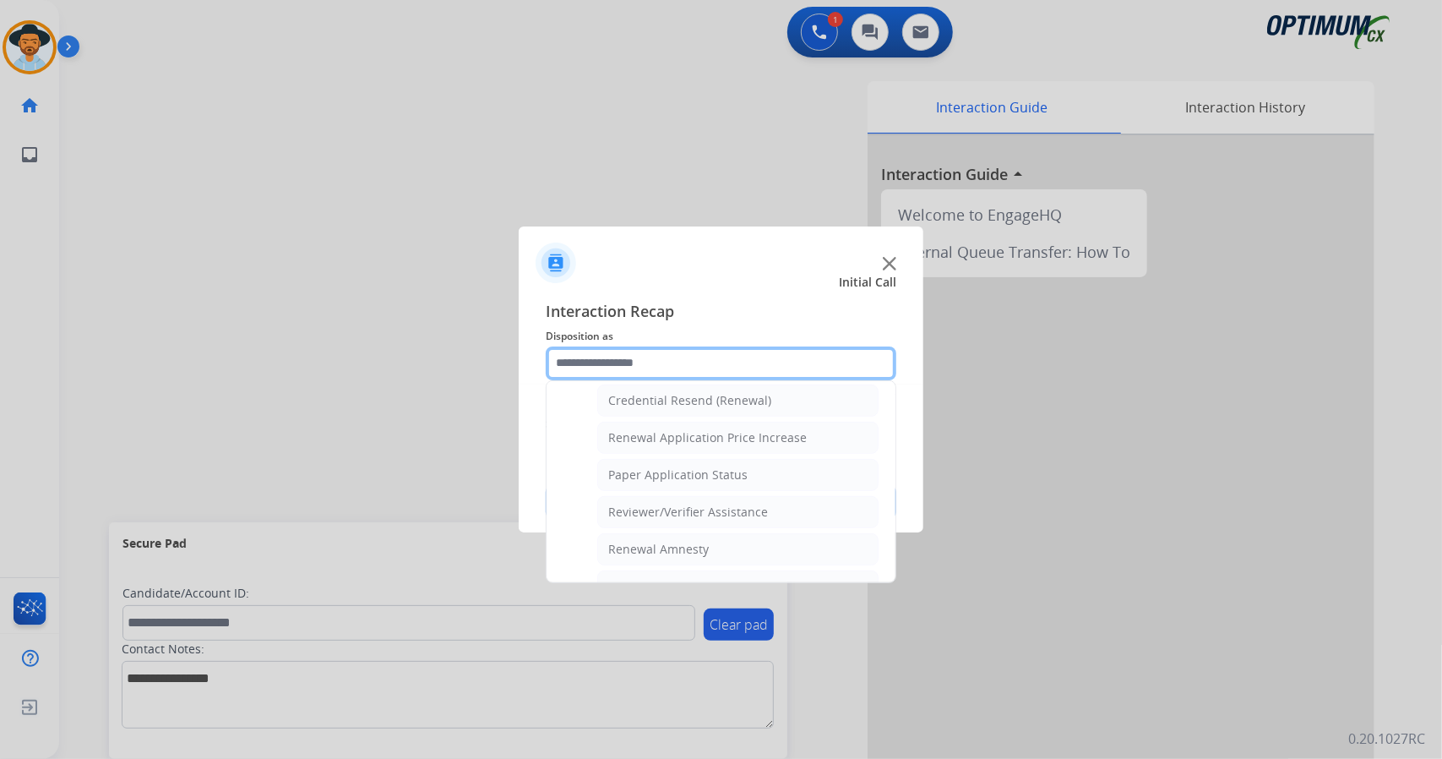
scroll to position [639, 0]
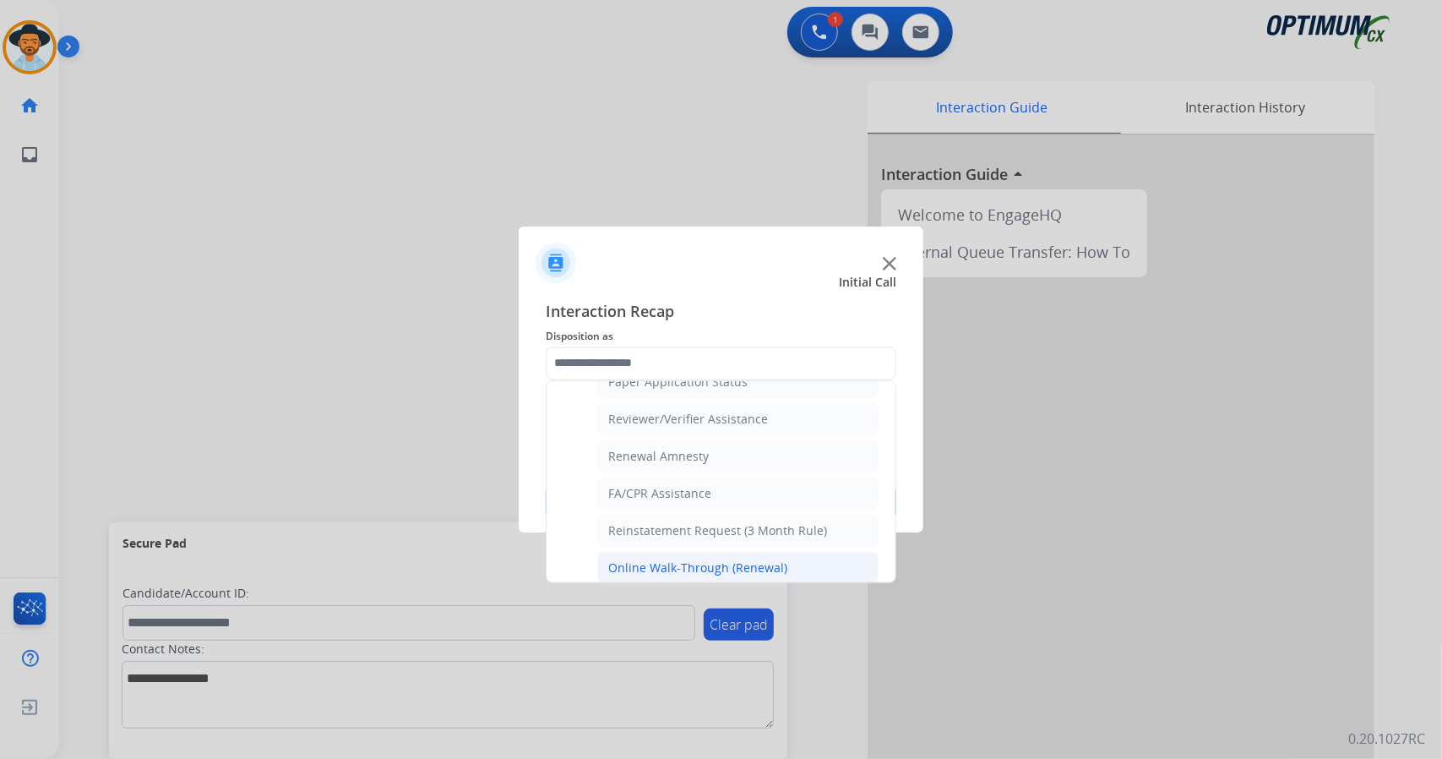
click at [711, 559] on div "Online Walk-Through (Renewal)" at bounding box center [697, 567] width 179 height 17
type input "**********"
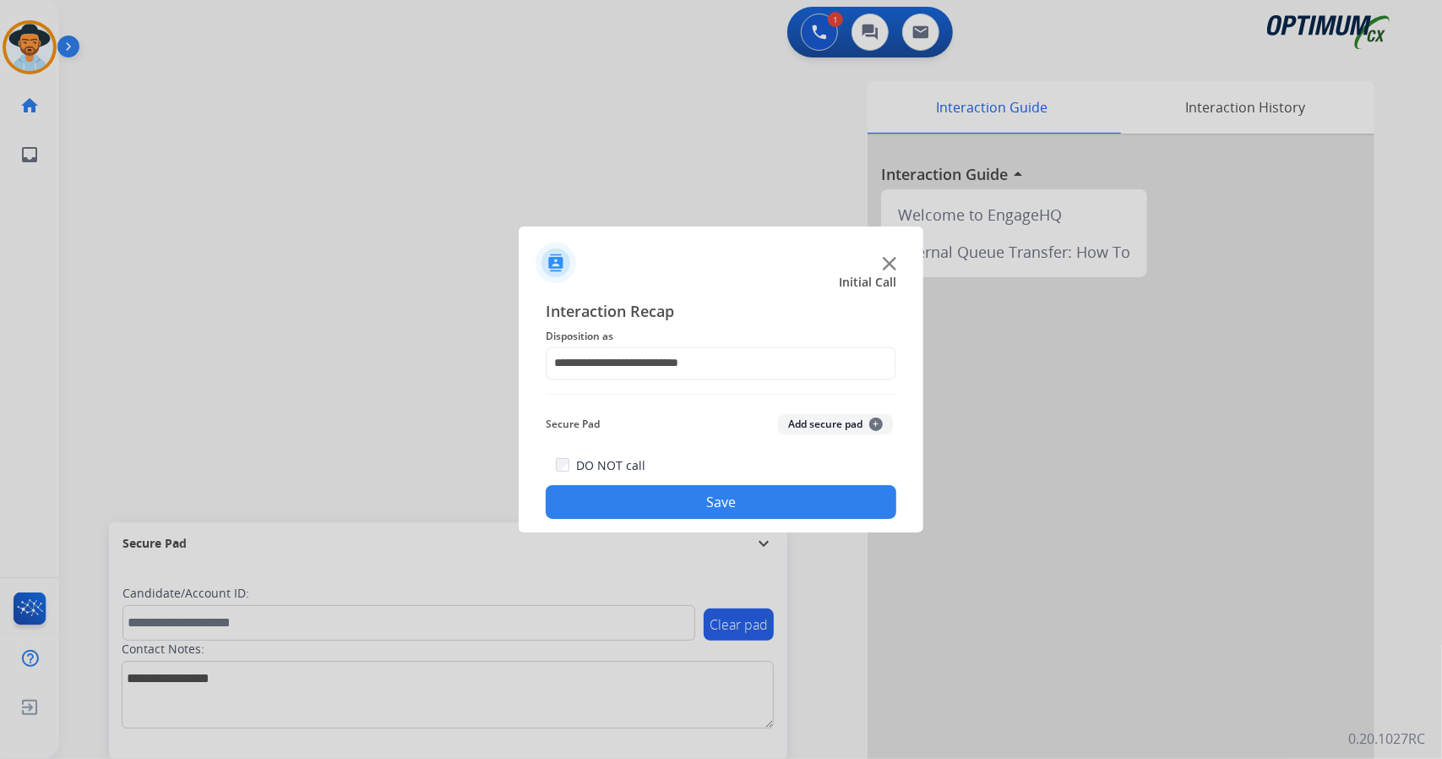
click at [697, 506] on button "Save" at bounding box center [721, 502] width 351 height 34
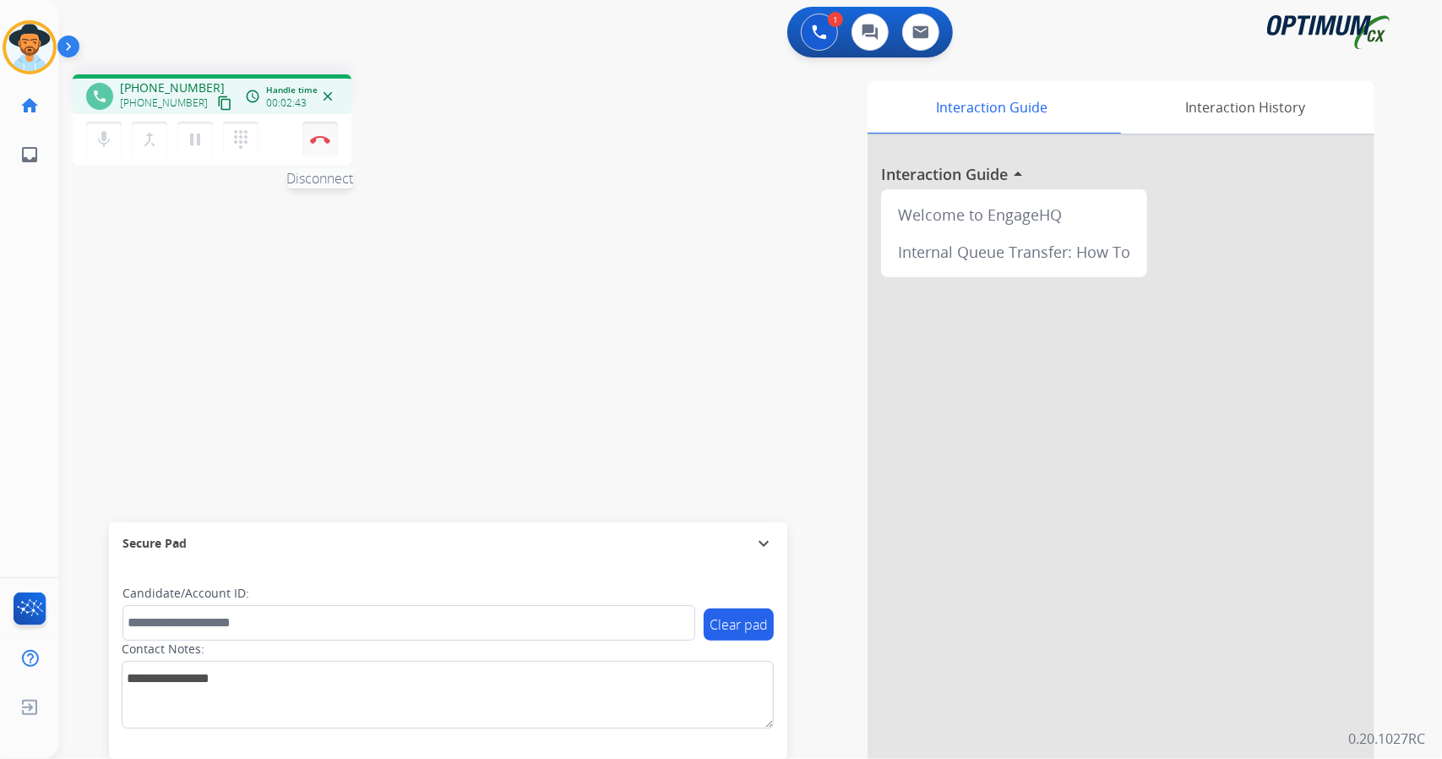
click at [315, 139] on img at bounding box center [320, 139] width 20 height 8
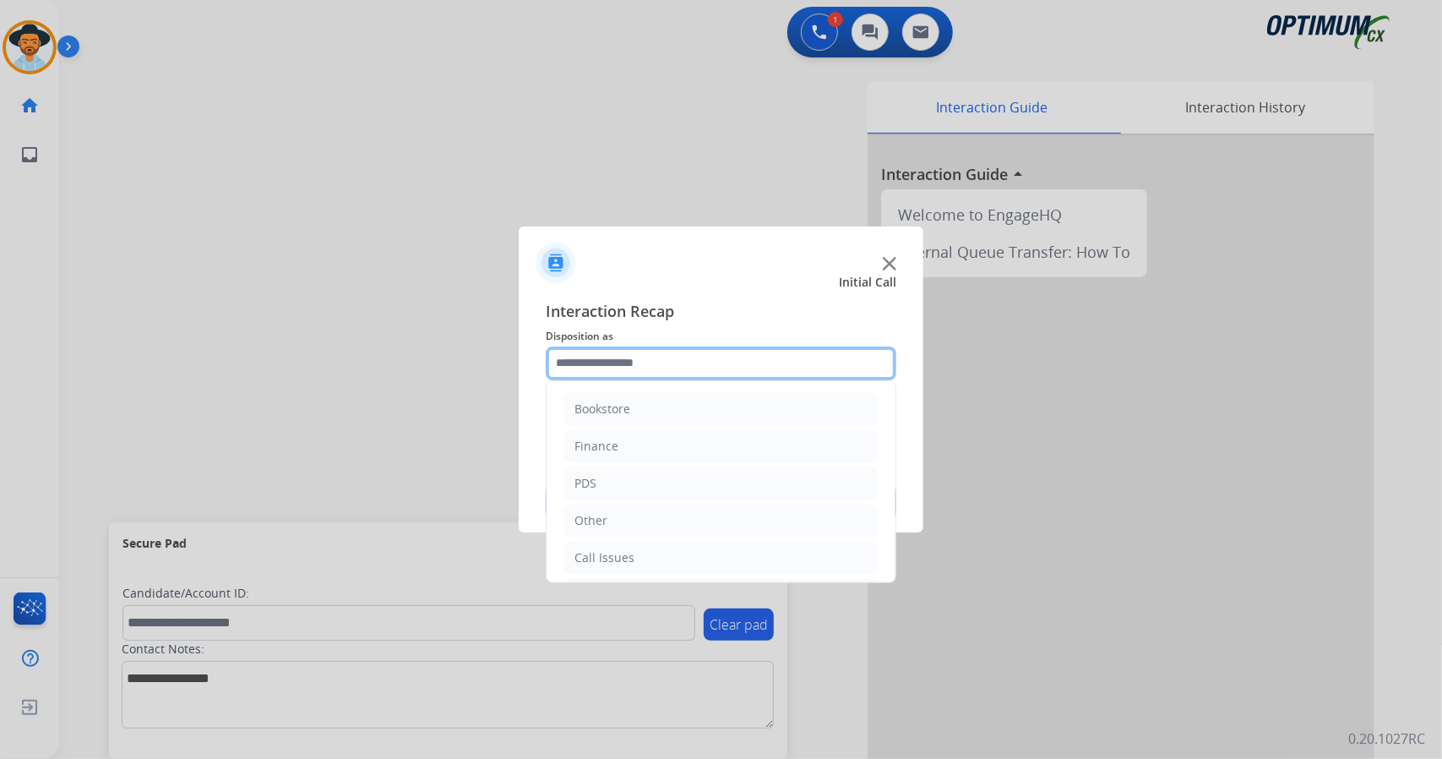
click at [603, 372] on input "text" at bounding box center [721, 363] width 351 height 34
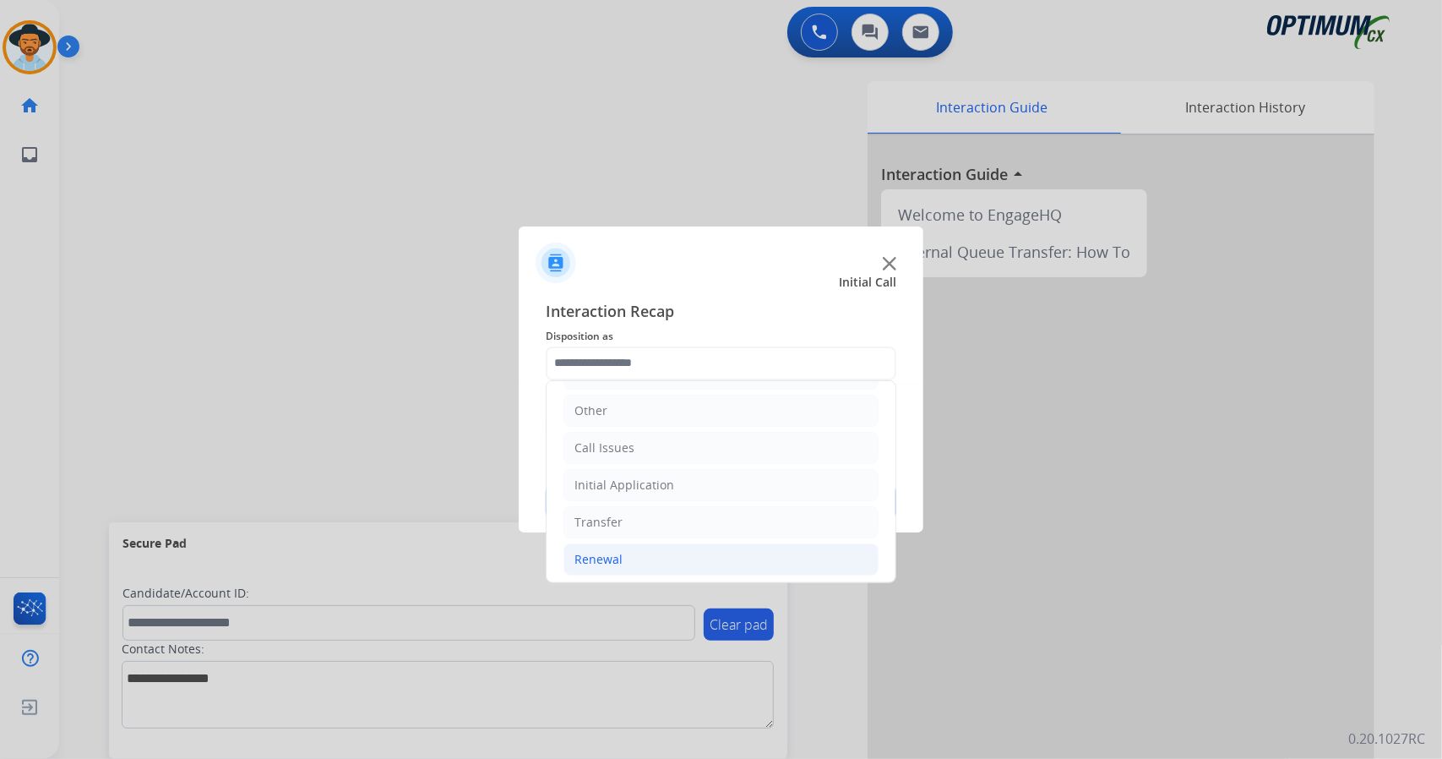
click at [668, 544] on li "Renewal" at bounding box center [720, 559] width 315 height 32
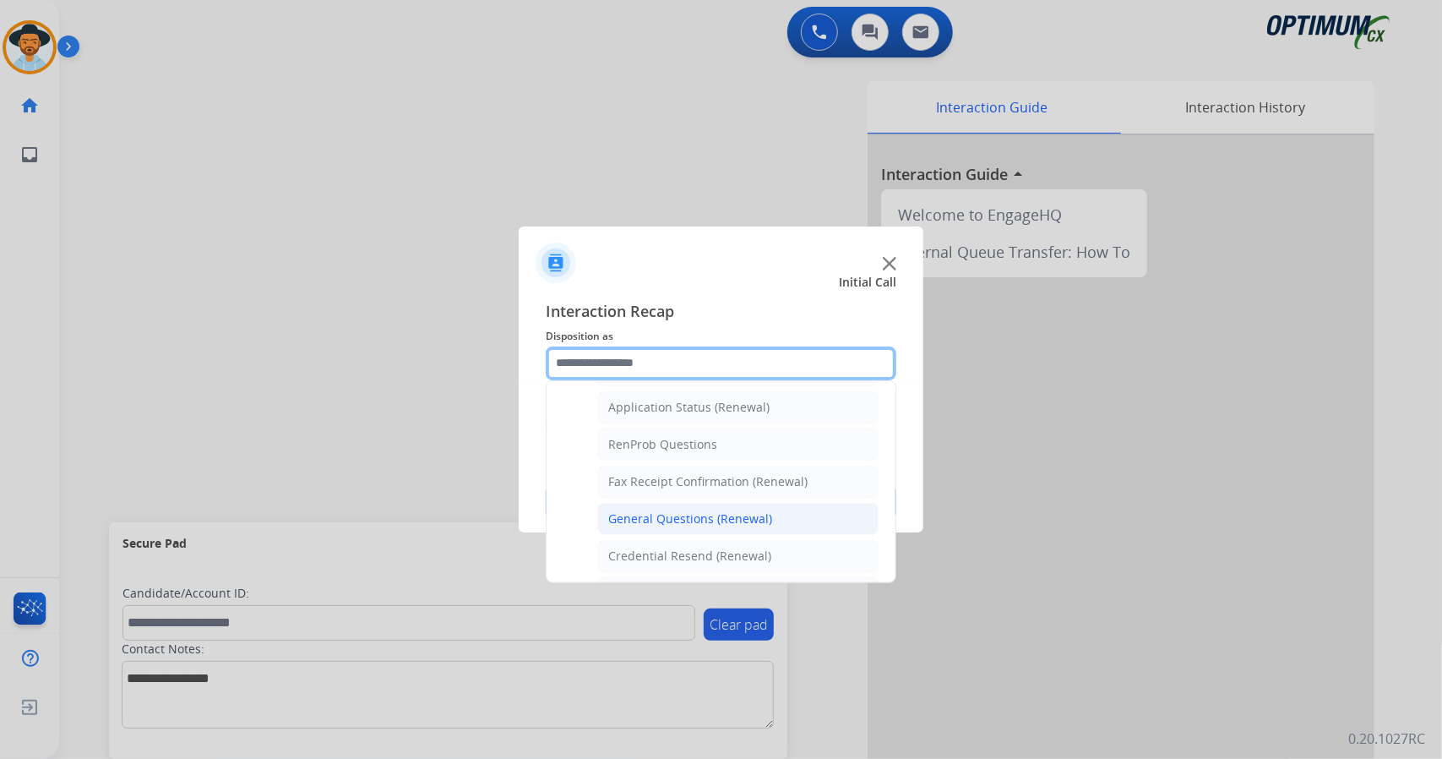
scroll to position [391, 0]
click at [671, 511] on div "General Questions (Renewal)" at bounding box center [690, 517] width 164 height 17
type input "**********"
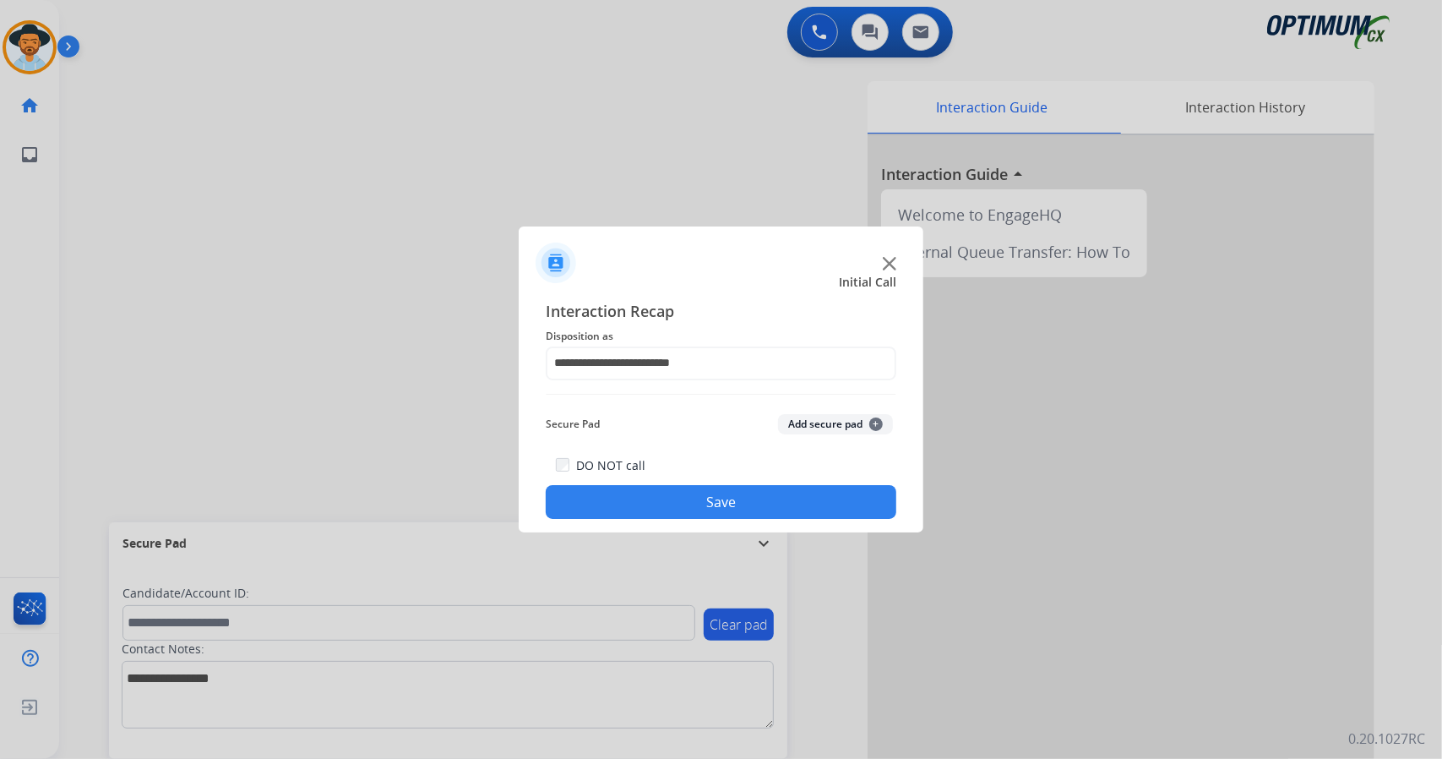
click at [671, 511] on button "Save" at bounding box center [721, 502] width 351 height 34
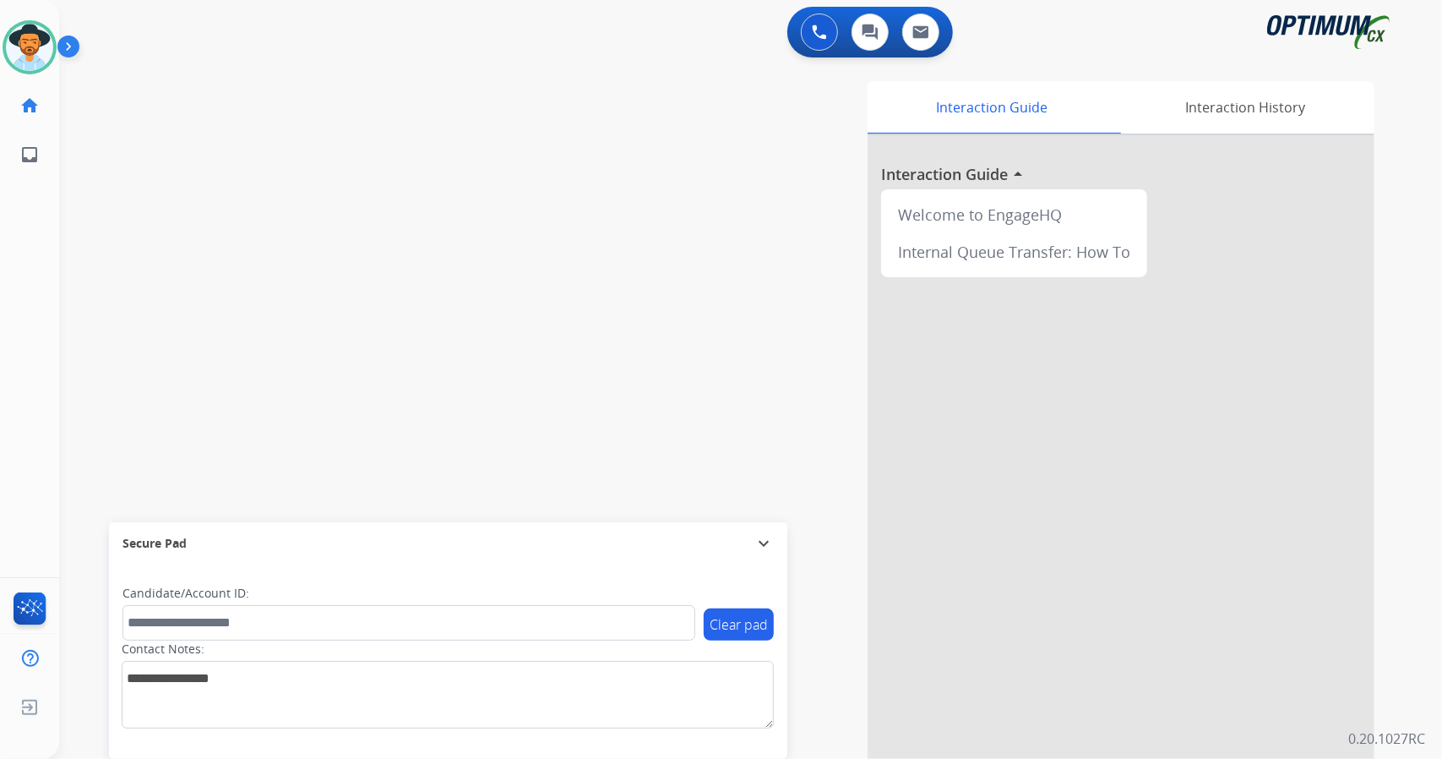
click at [510, 305] on div "swap_horiz Break voice bridge close_fullscreen Connect 3-Way Call merge_type Se…" at bounding box center [730, 413] width 1342 height 705
click at [446, 310] on div "swap_horiz Break voice bridge close_fullscreen Connect 3-Way Call merge_type Se…" at bounding box center [730, 413] width 1342 height 705
click at [544, 197] on div "Interaction Guide Interaction History Interaction Guide arrow_drop_up Welcome t…" at bounding box center [956, 423] width 836 height 684
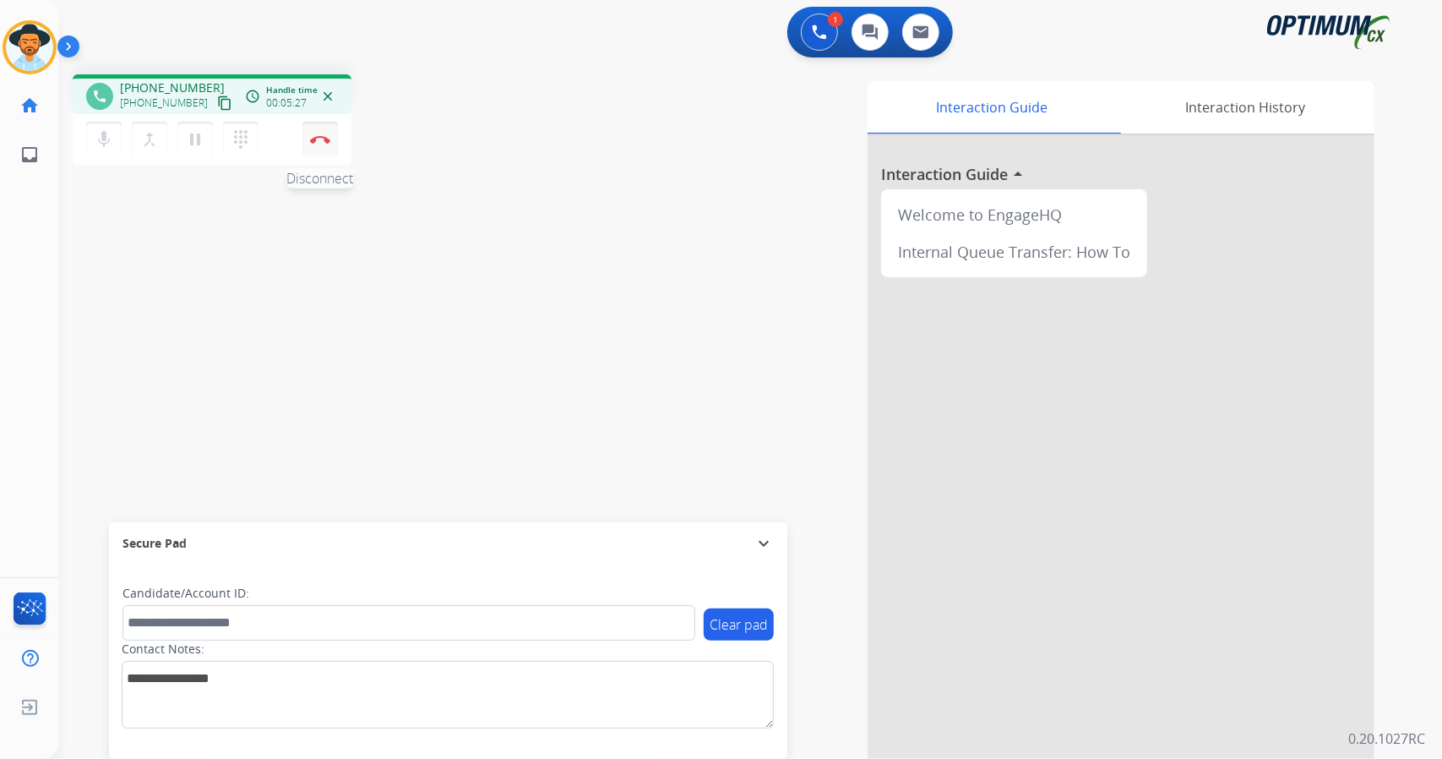
click at [312, 135] on img at bounding box center [320, 139] width 20 height 8
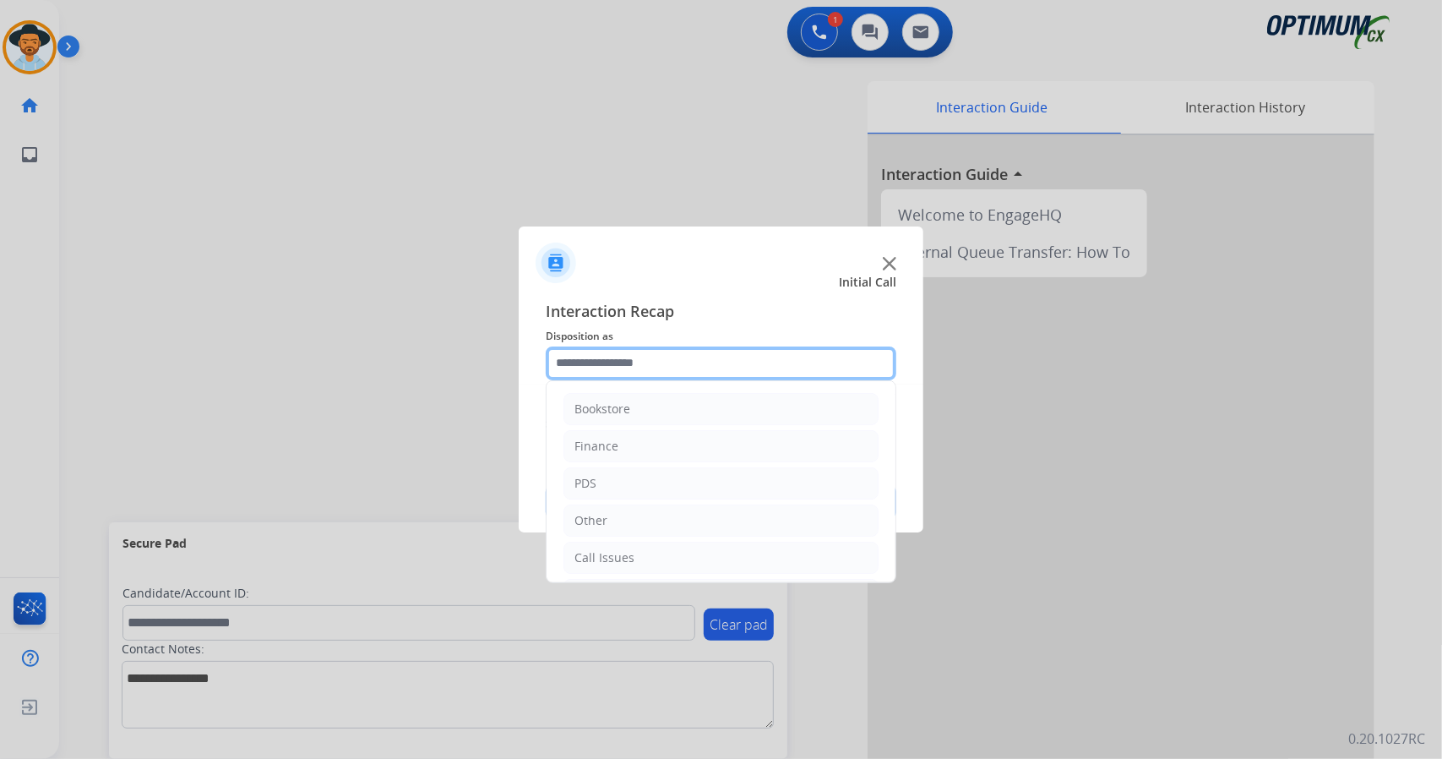
click at [726, 352] on input "text" at bounding box center [721, 363] width 351 height 34
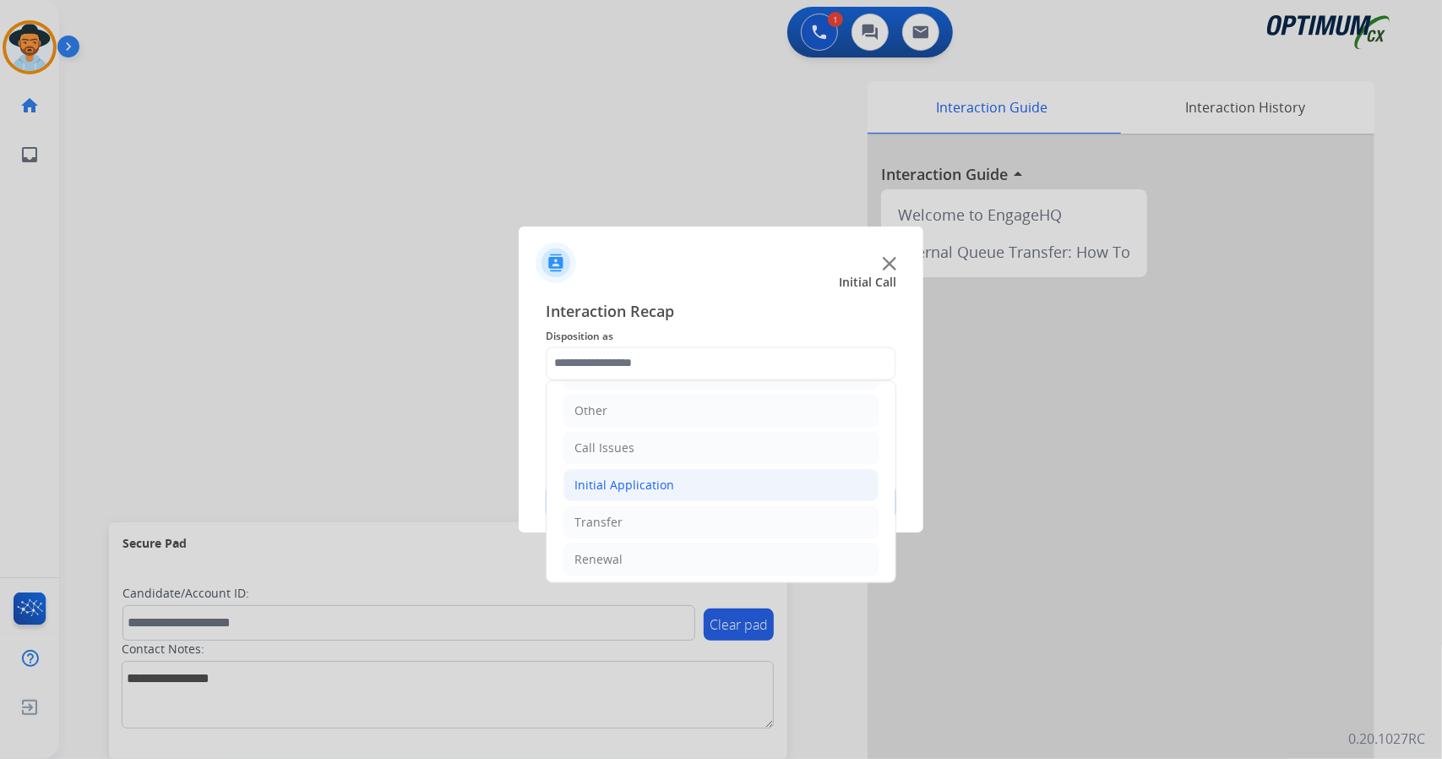
click at [699, 484] on li "Initial Application" at bounding box center [720, 485] width 315 height 32
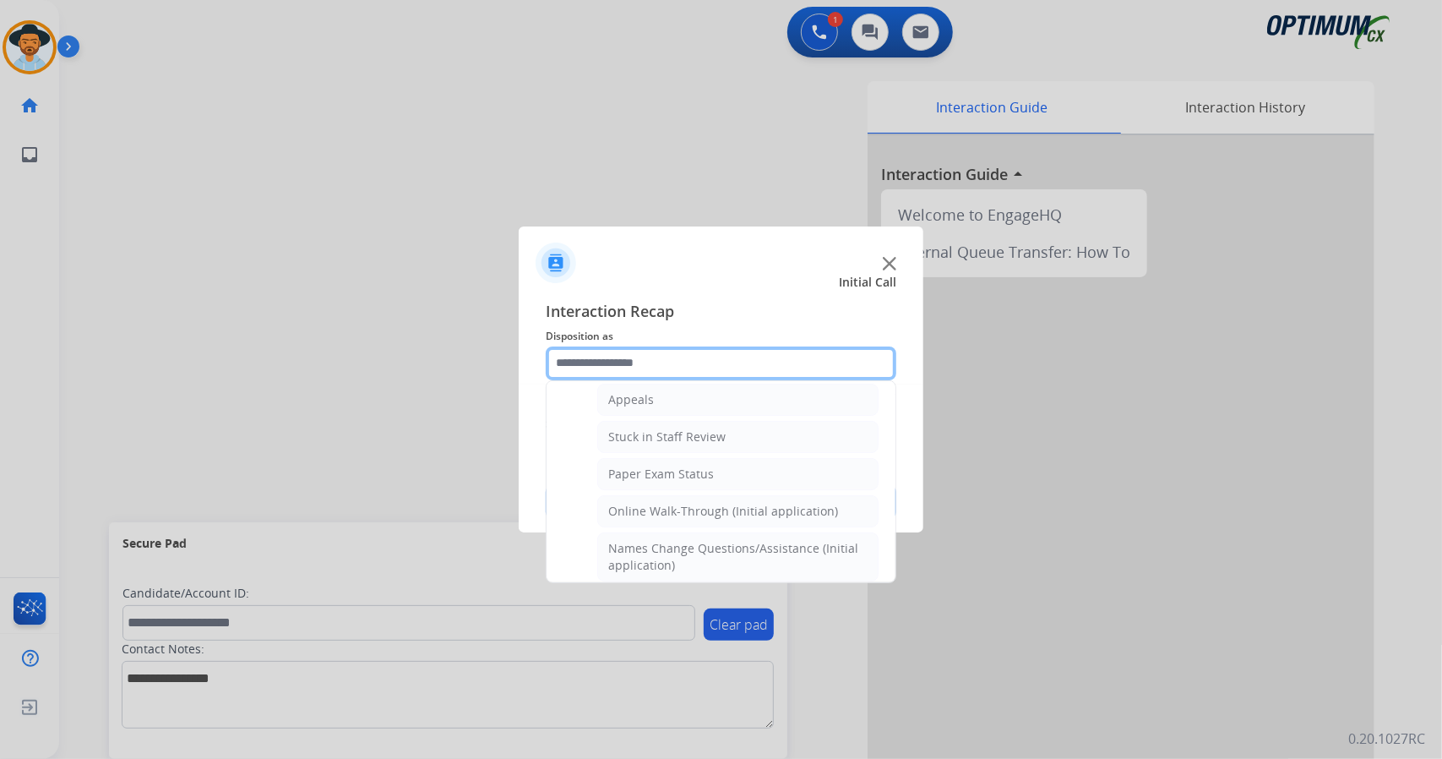
scroll to position [280, 0]
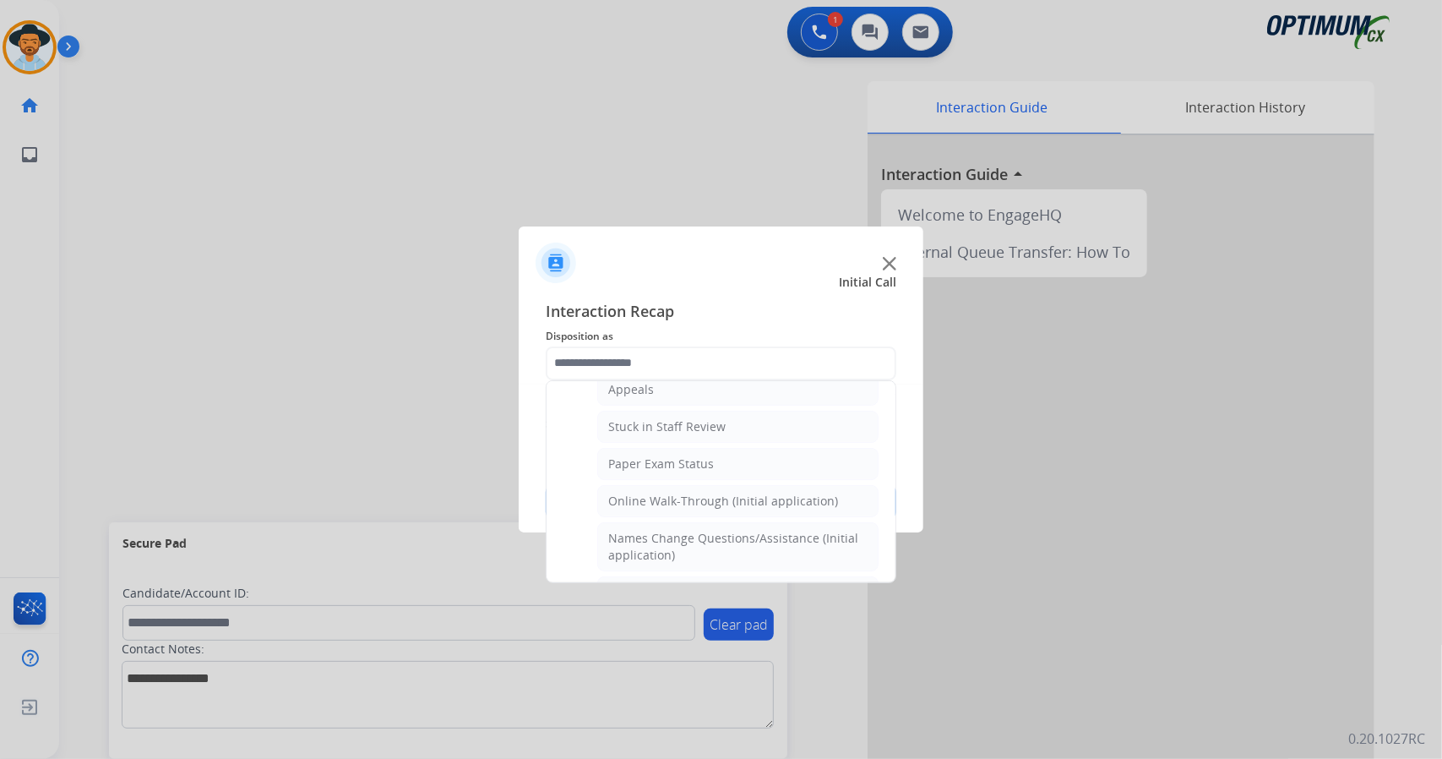
click at [699, 485] on li "Online Walk-Through (Initial application)" at bounding box center [737, 501] width 281 height 32
type input "**********"
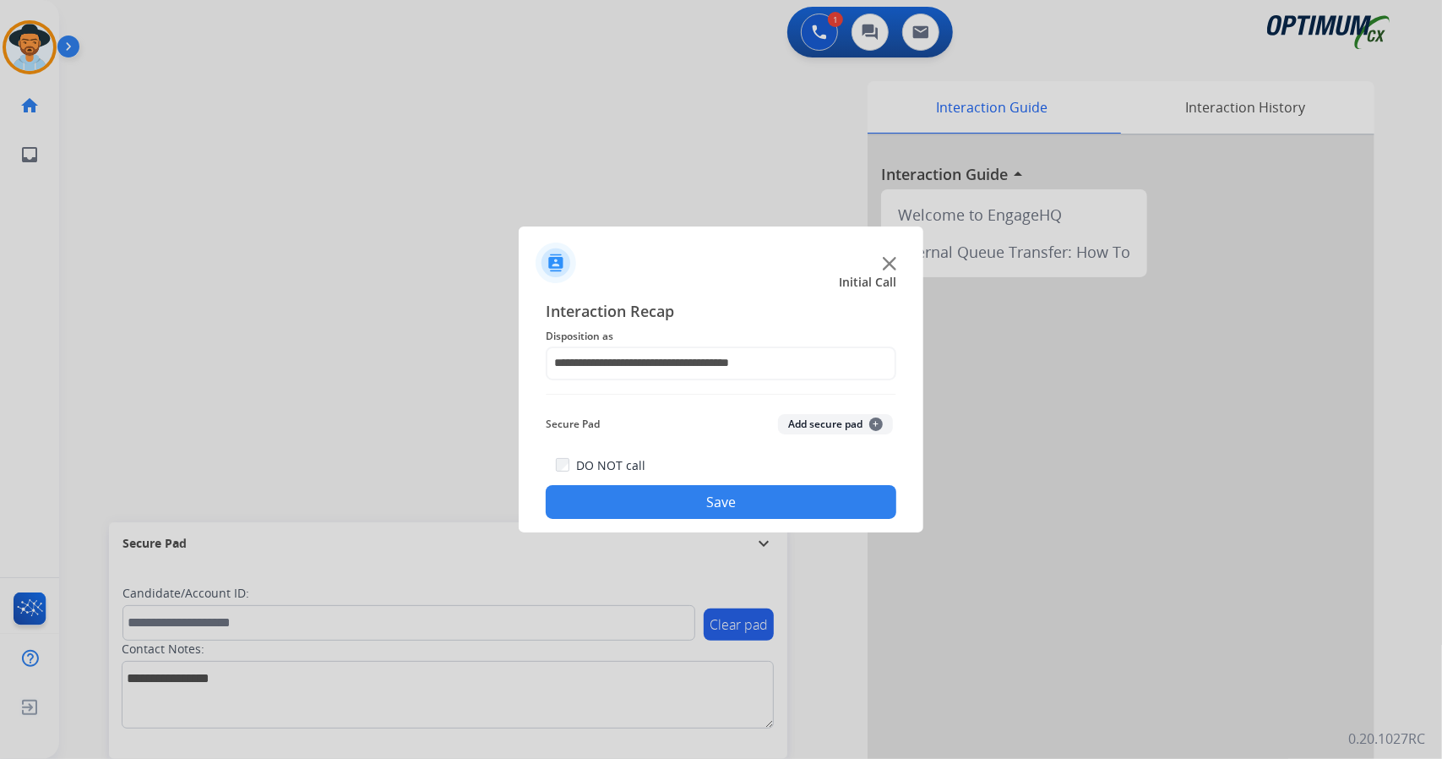
click at [709, 508] on button "Save" at bounding box center [721, 502] width 351 height 34
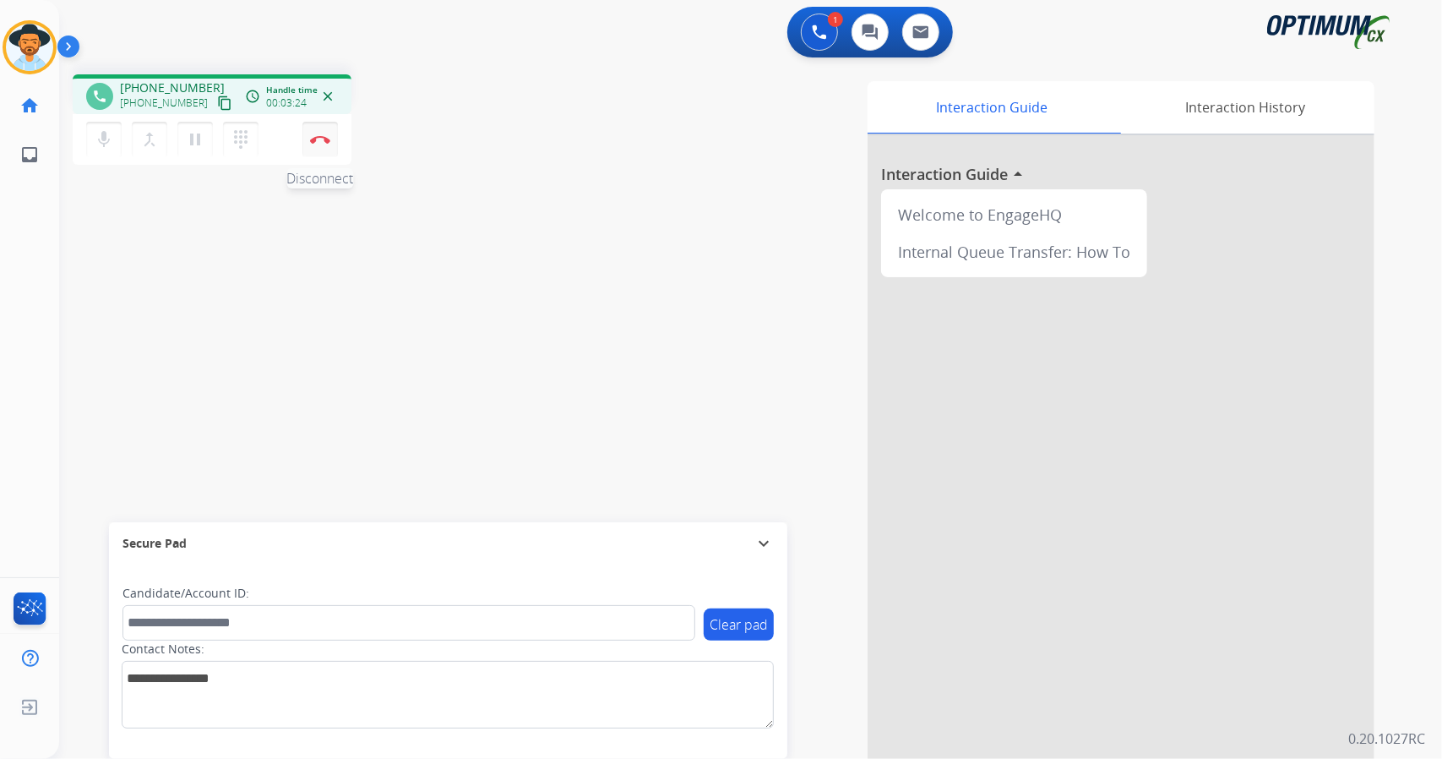
click at [329, 139] on img at bounding box center [320, 139] width 20 height 8
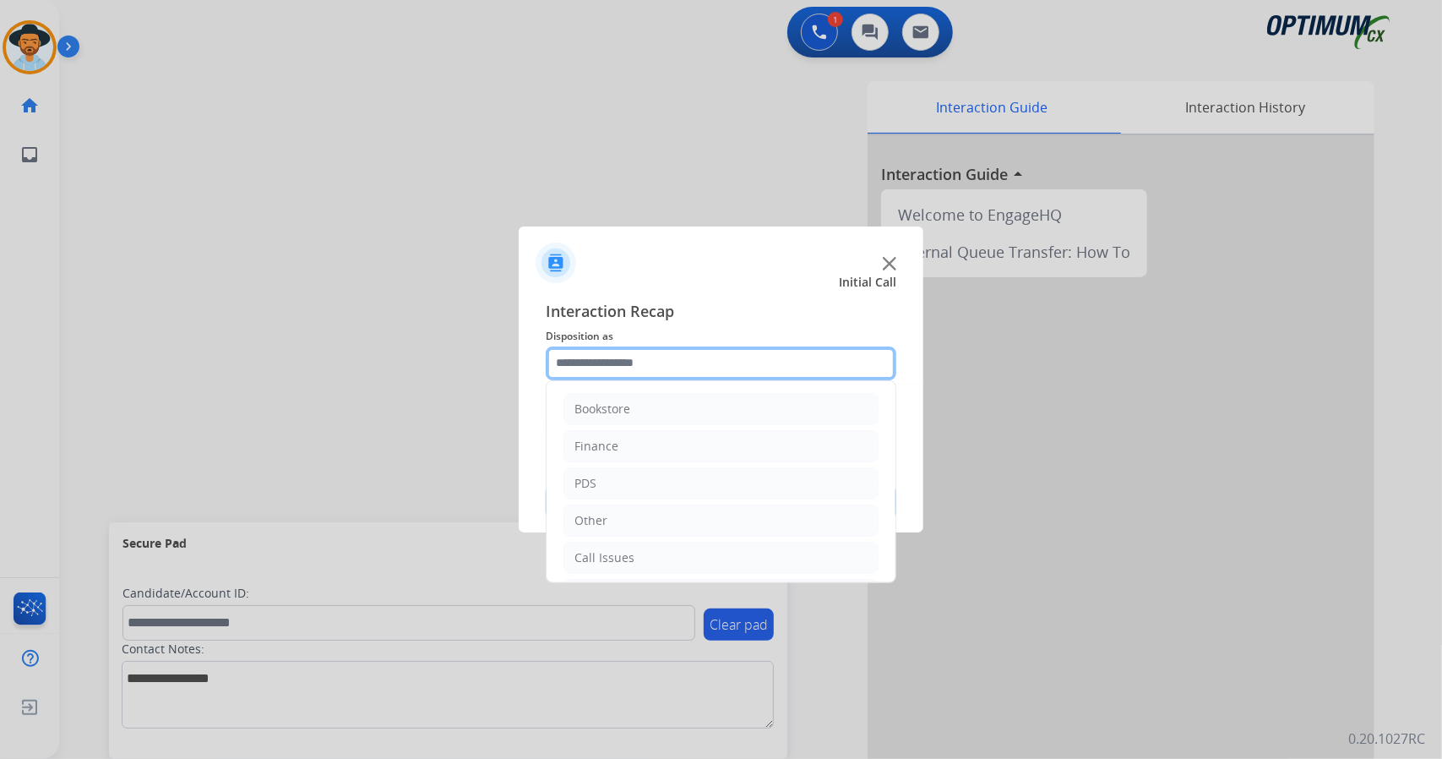
click at [618, 359] on input "text" at bounding box center [721, 363] width 351 height 34
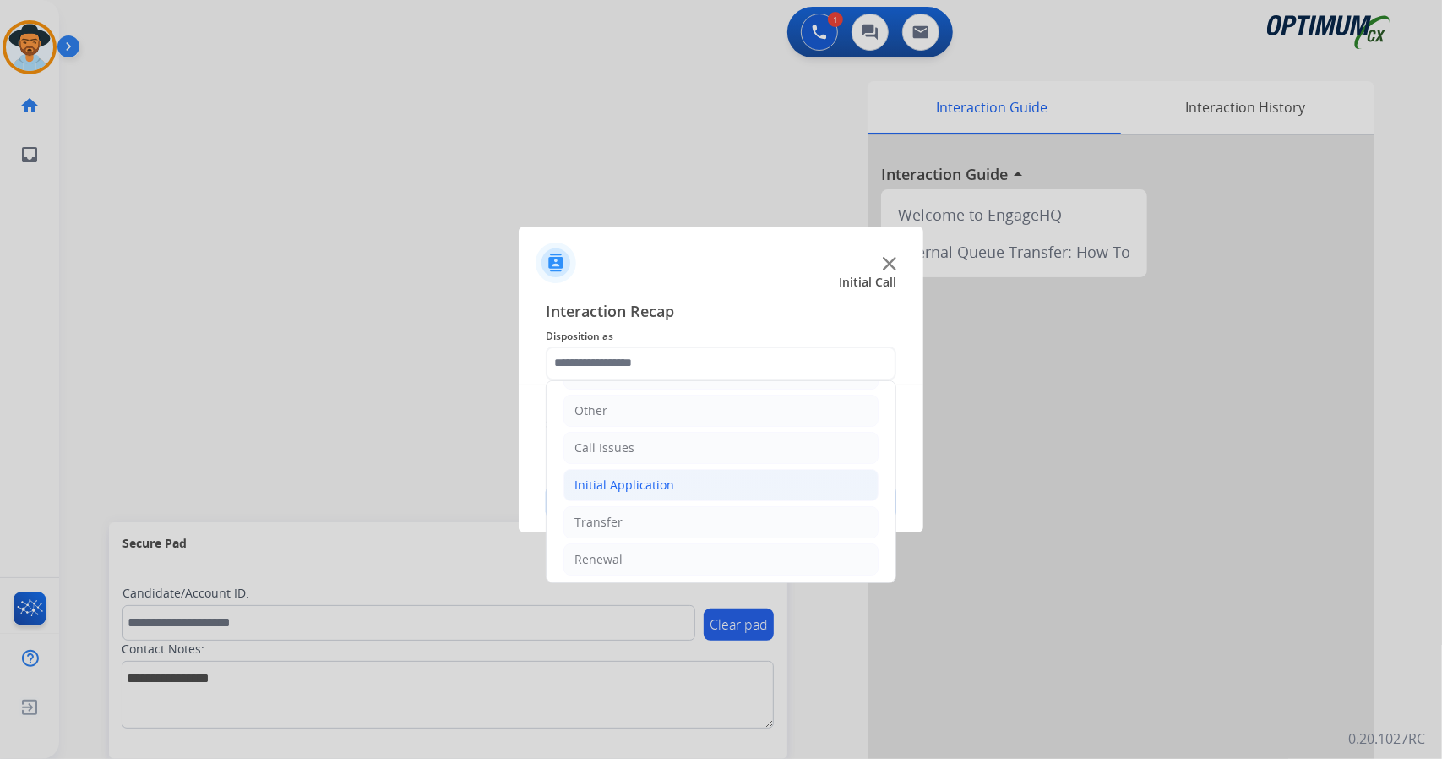
click at [667, 490] on li "Initial Application" at bounding box center [720, 485] width 315 height 32
click at [683, 516] on div "Credential Resend (Initial application)" at bounding box center [715, 522] width 214 height 17
type input "**********"
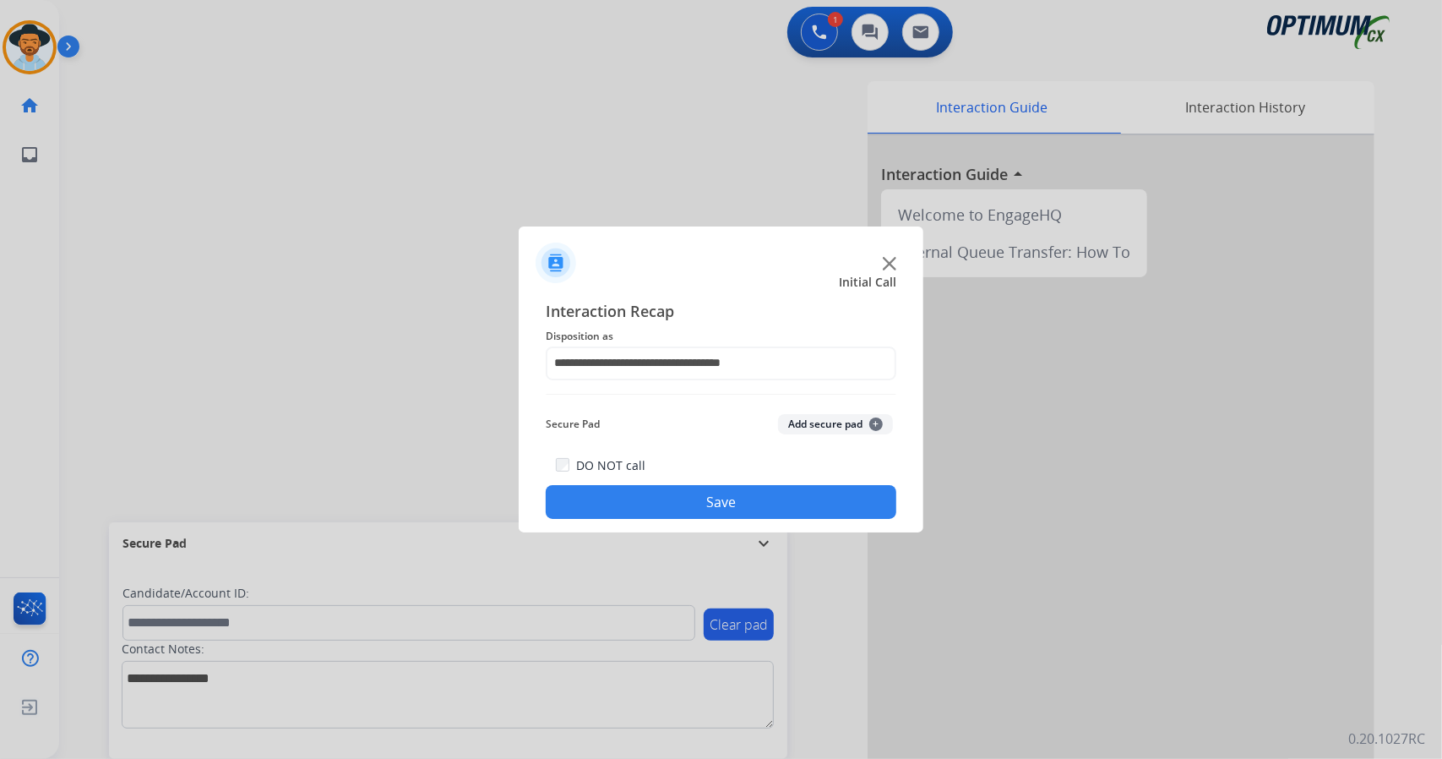
click at [675, 503] on button "Save" at bounding box center [721, 502] width 351 height 34
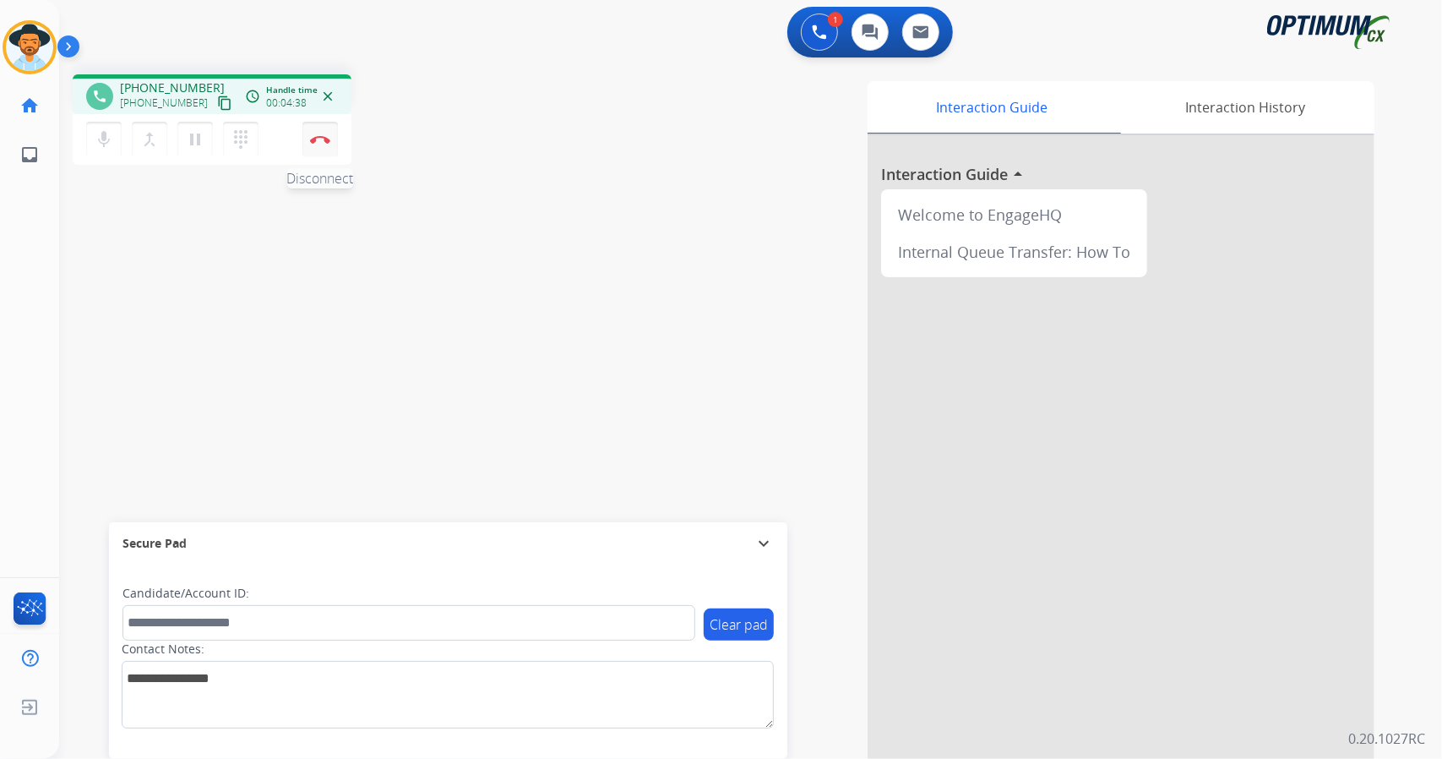
click at [319, 133] on button "Disconnect" at bounding box center [319, 139] width 35 height 35
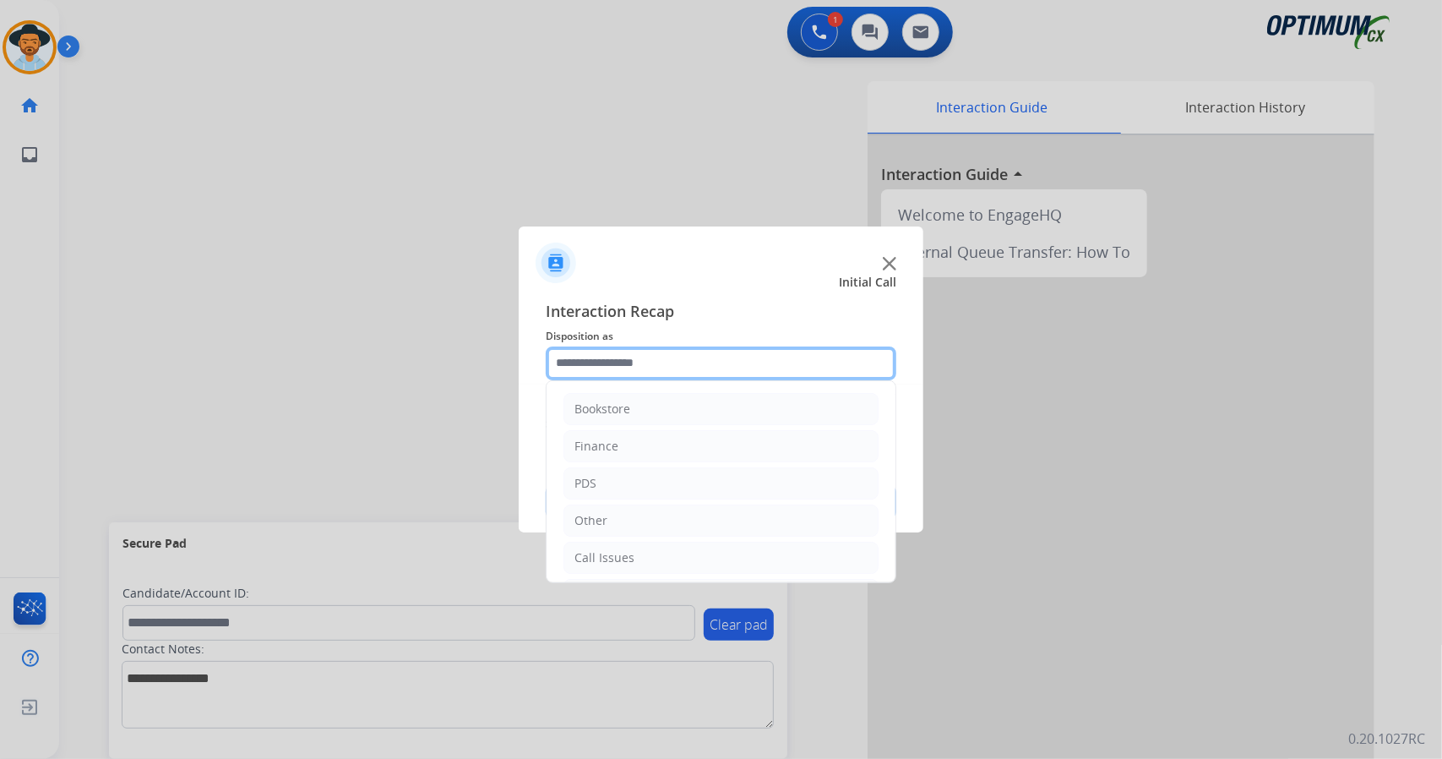
click at [640, 367] on input "text" at bounding box center [721, 363] width 351 height 34
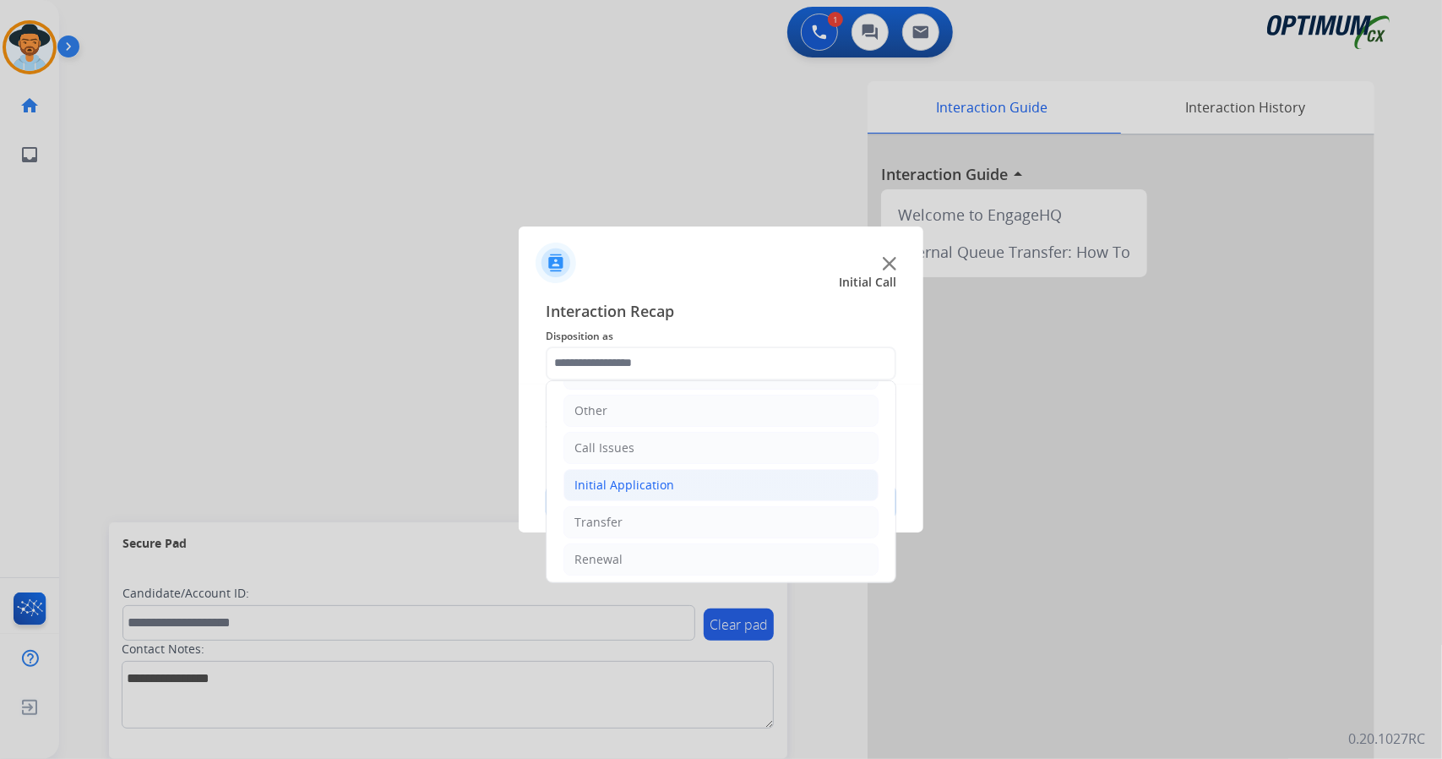
click at [650, 486] on div "Initial Application" at bounding box center [624, 484] width 100 height 17
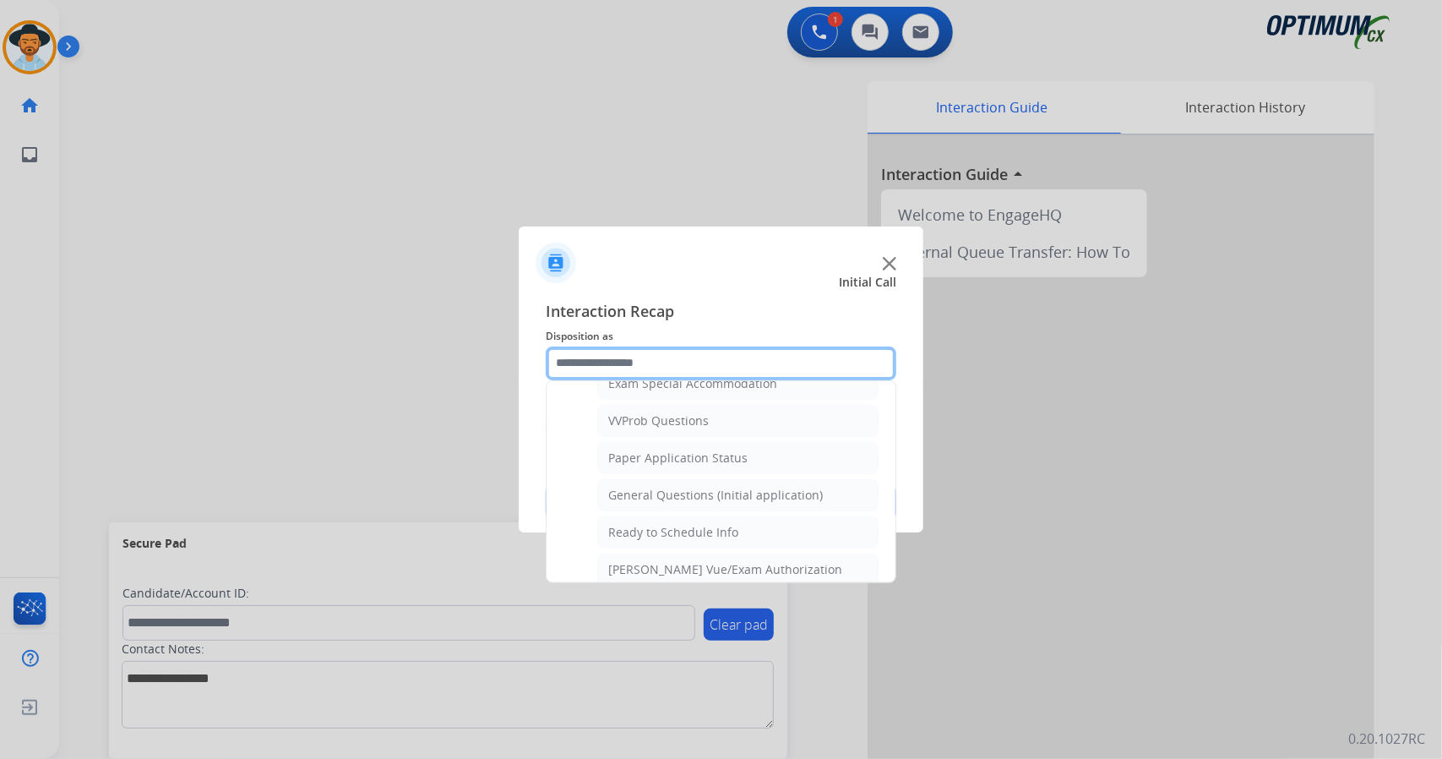
scroll to position [898, 0]
click at [650, 486] on div "General Questions (Initial application)" at bounding box center [715, 494] width 215 height 17
type input "**********"
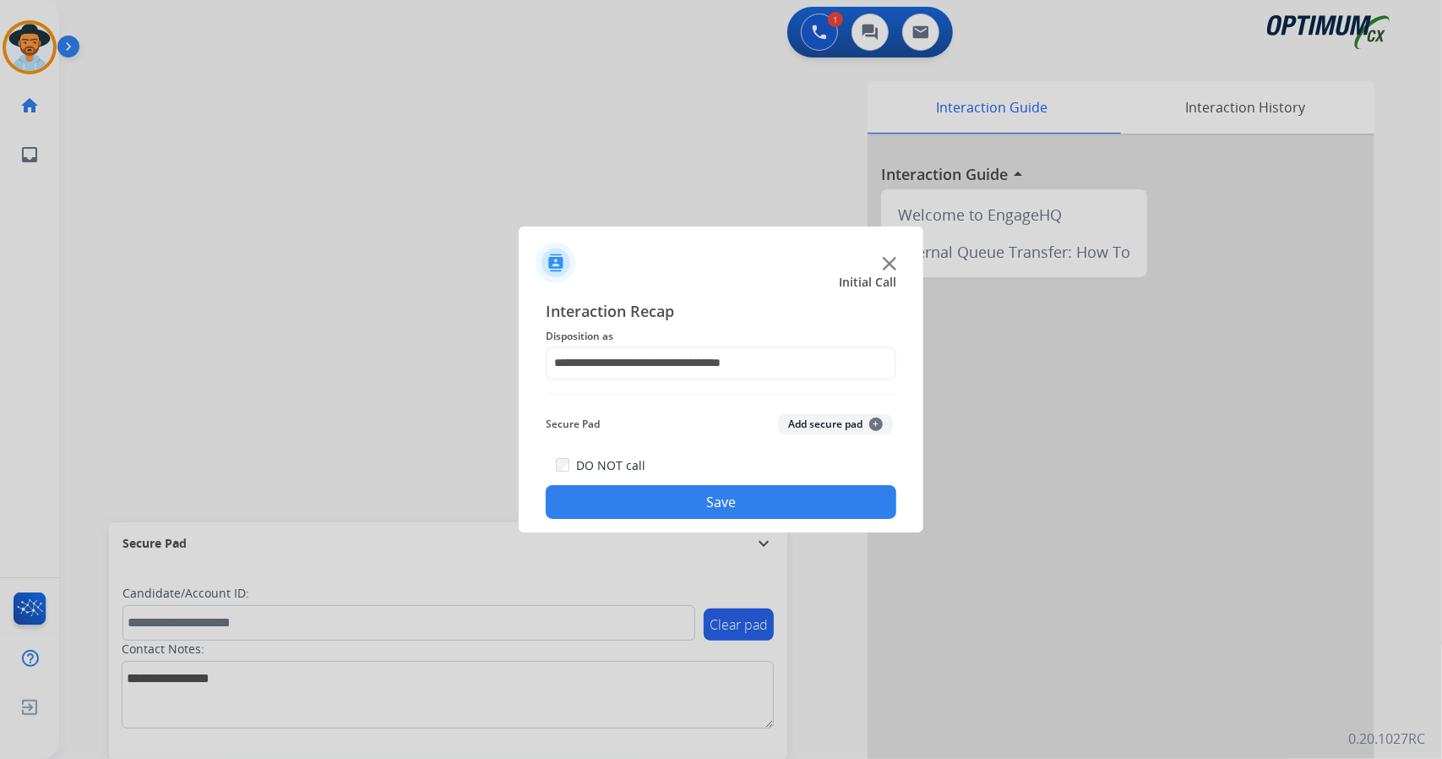
click at [650, 486] on div "DO NOT call Save" at bounding box center [721, 486] width 351 height 64
click at [642, 501] on button "Save" at bounding box center [721, 502] width 351 height 34
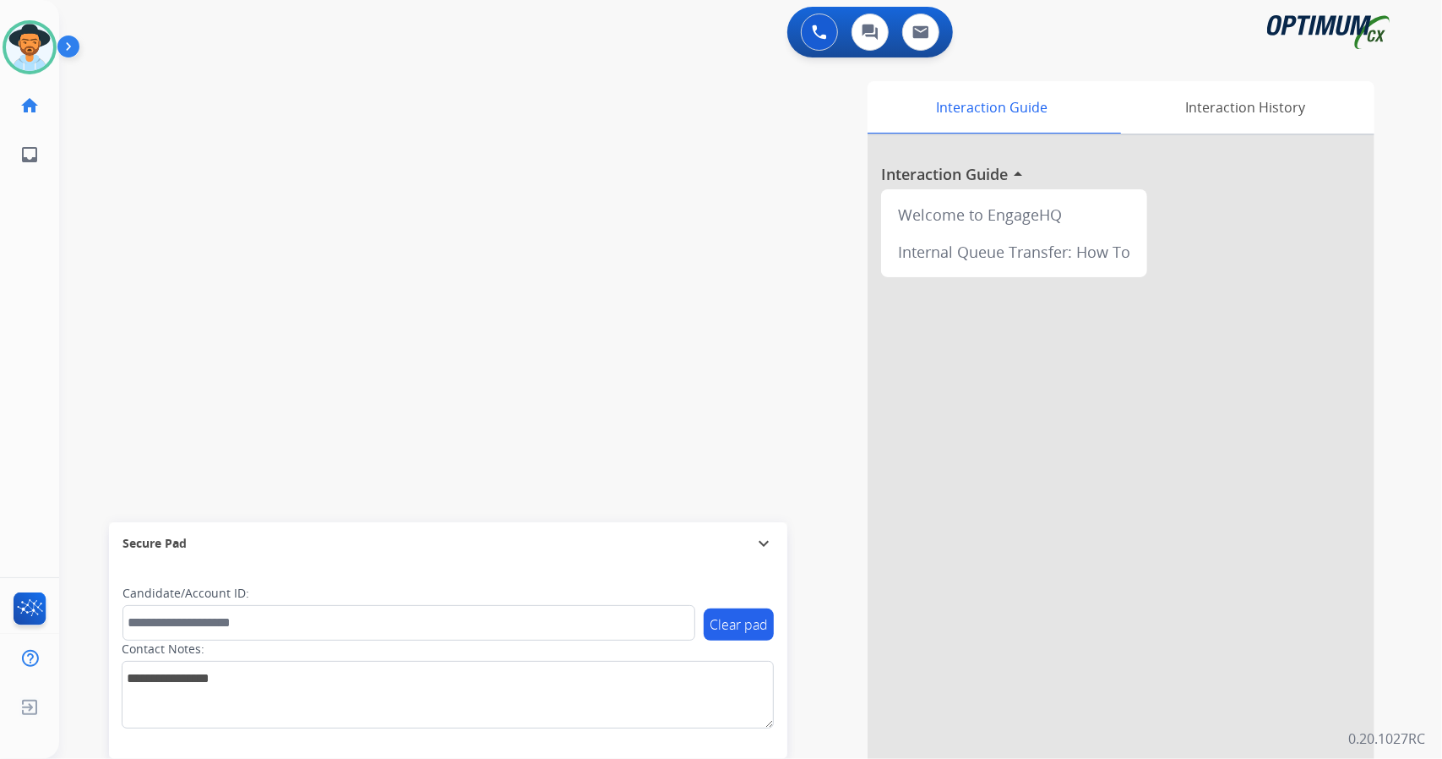
click at [287, 195] on div "swap_horiz Break voice bridge close_fullscreen Connect 3-Way Call merge_type Se…" at bounding box center [730, 413] width 1342 height 705
click at [24, 53] on img at bounding box center [29, 47] width 47 height 47
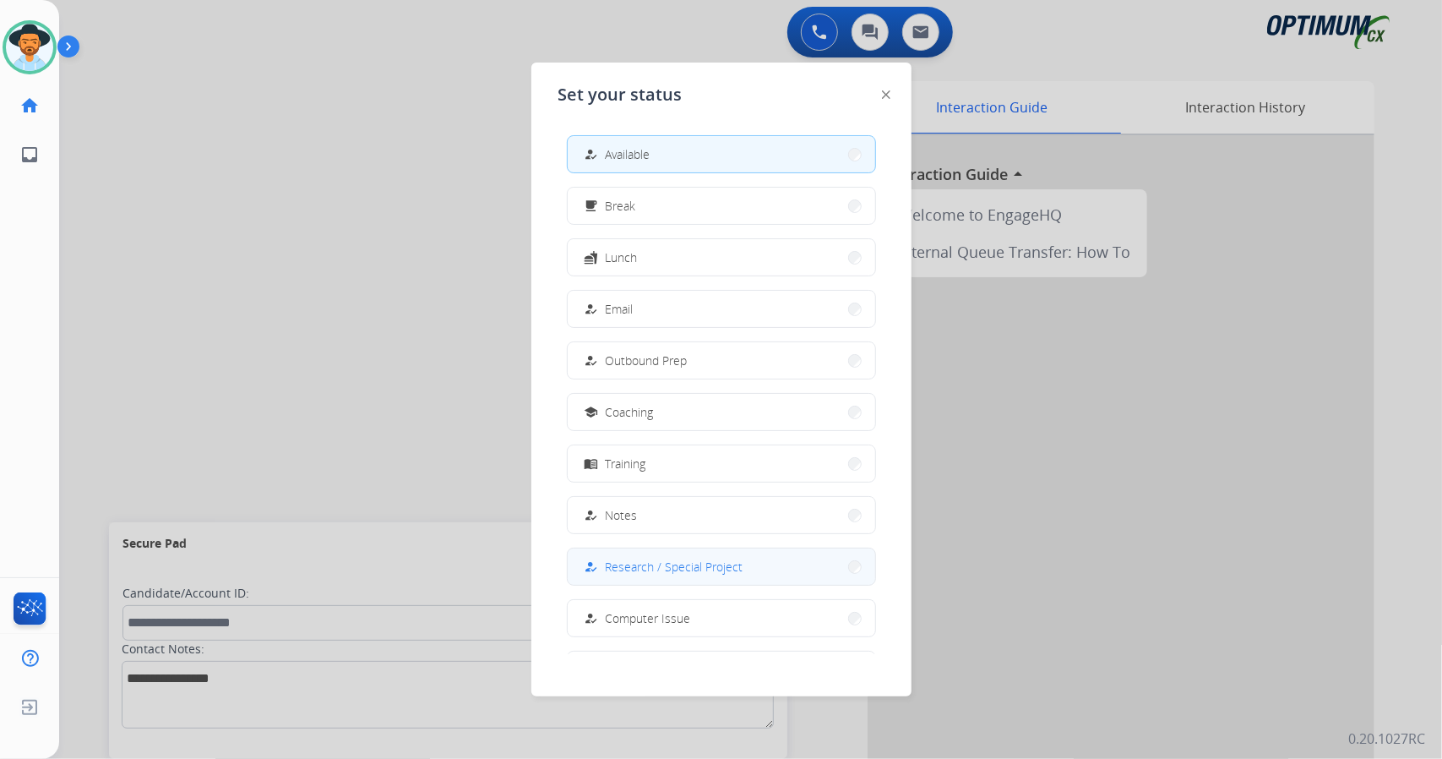
scroll to position [159, 0]
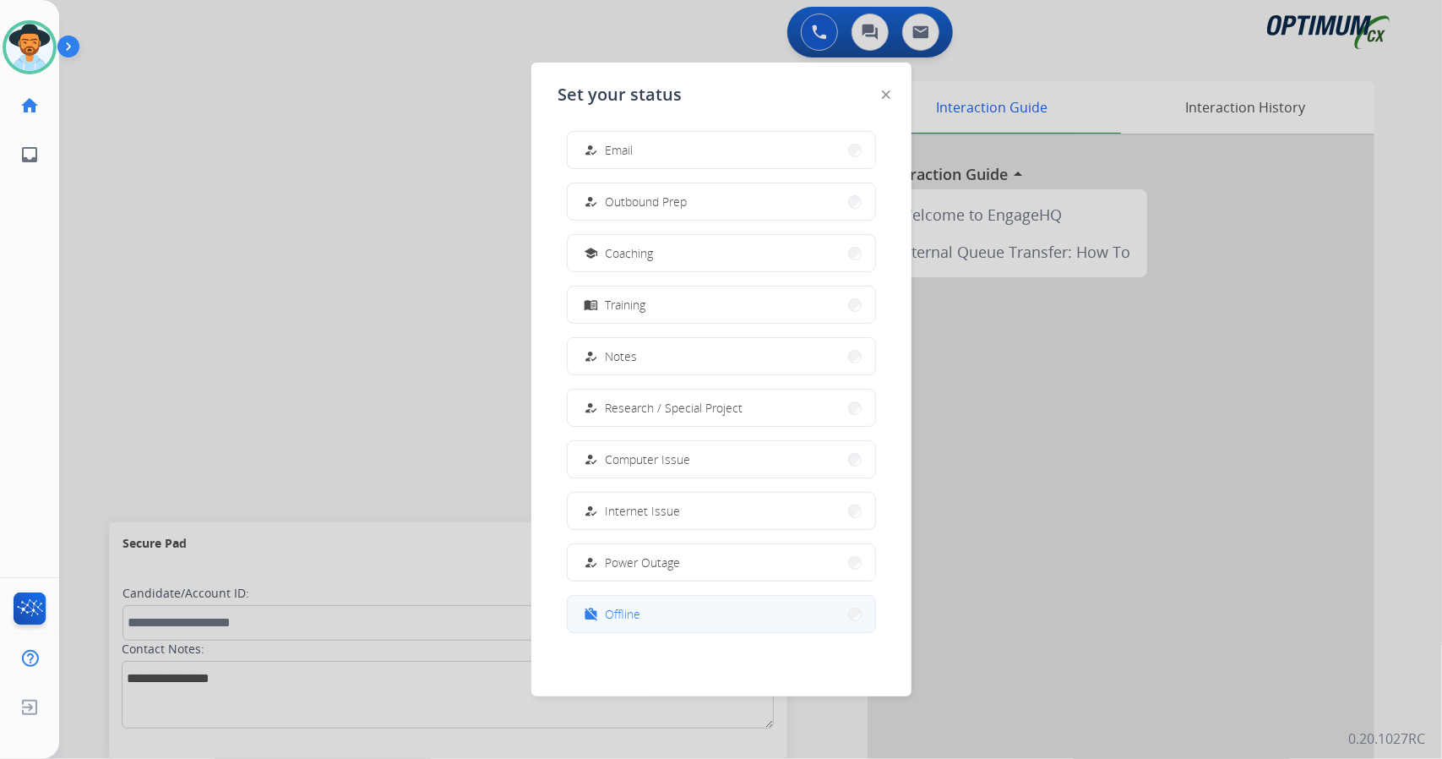
click at [660, 613] on button "work_off Offline" at bounding box center [721, 614] width 307 height 36
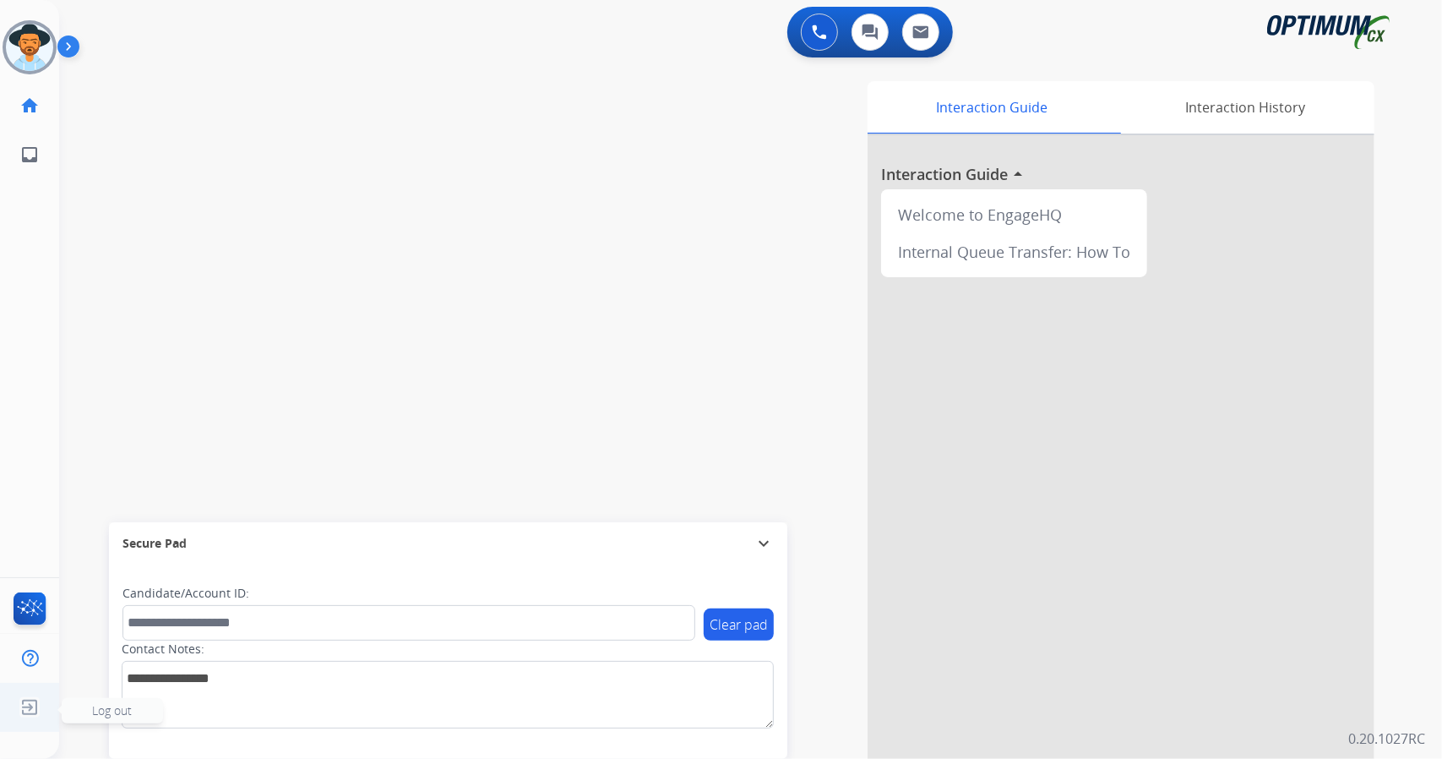
click at [17, 704] on img at bounding box center [29, 707] width 30 height 32
